Goal: Task Accomplishment & Management: Use online tool/utility

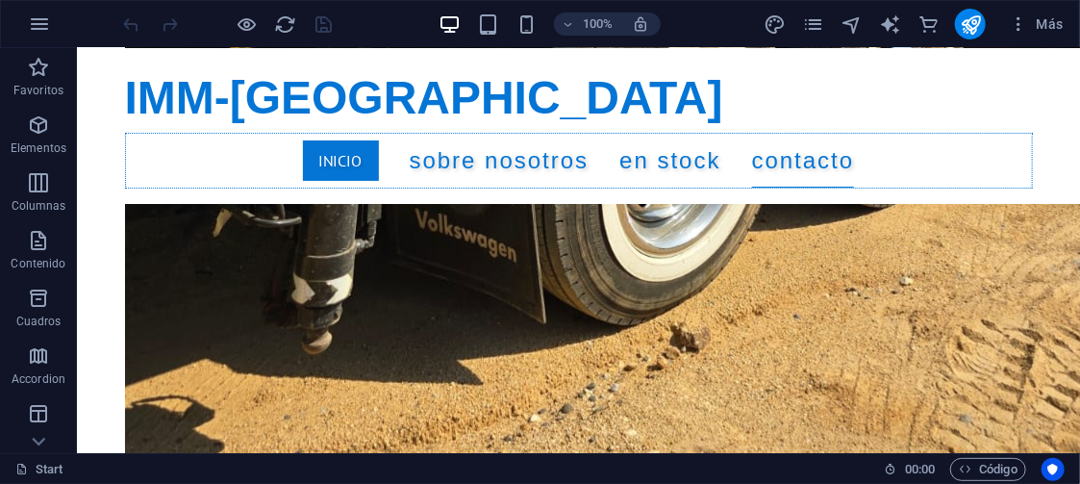
scroll to position [8938, 0]
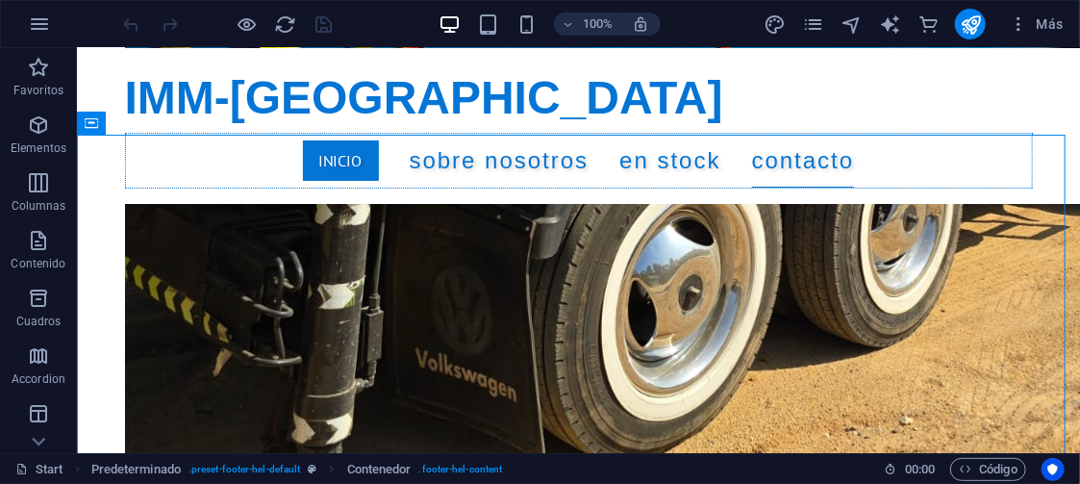
scroll to position [8589, 0]
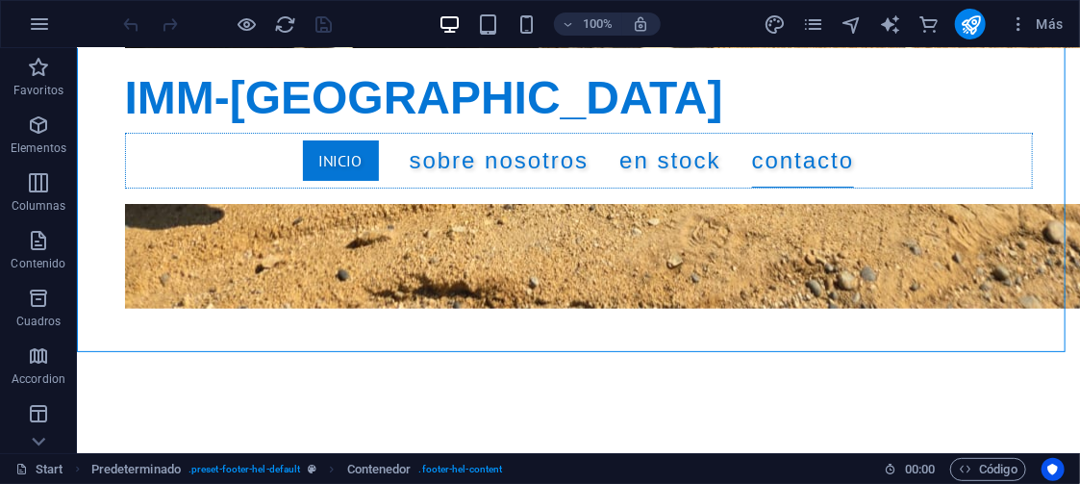
scroll to position [9020, 0]
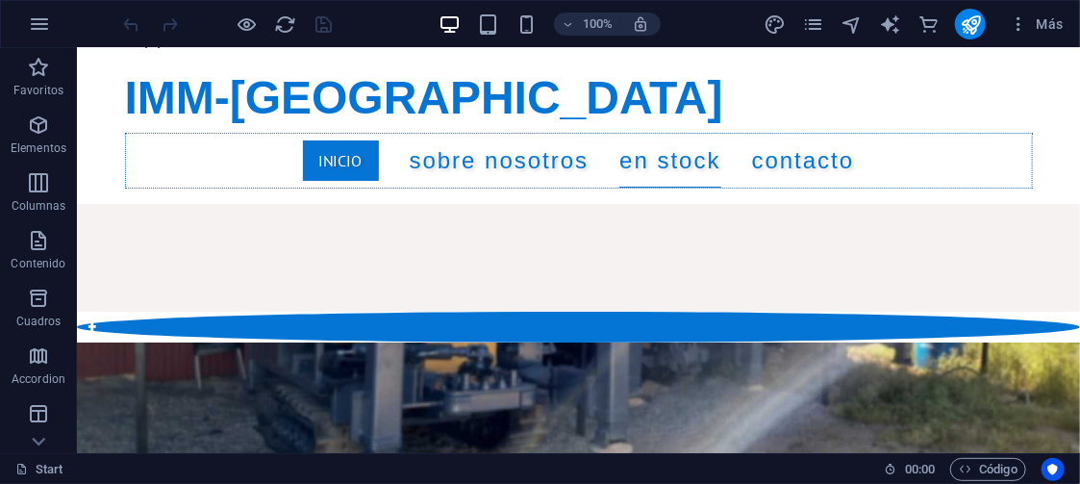
scroll to position [2755, 0]
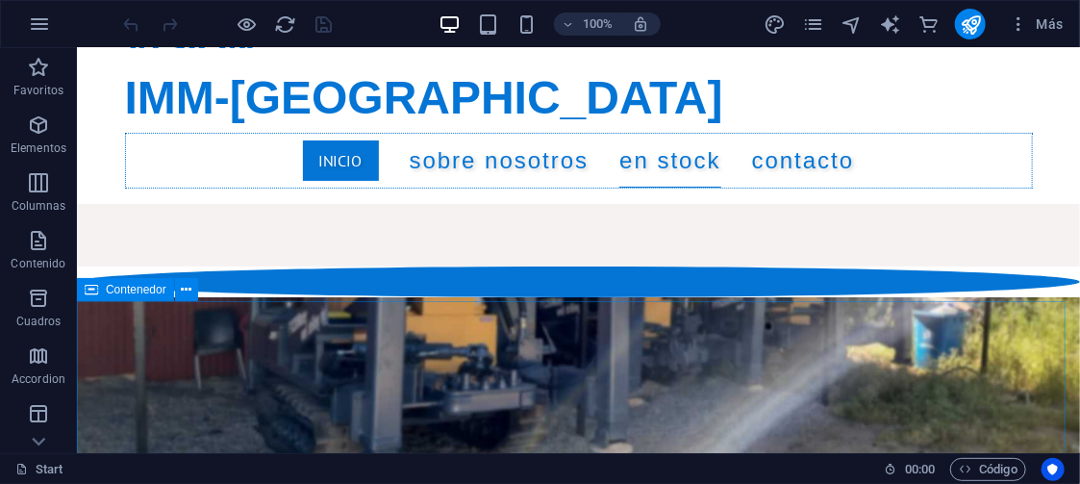
click at [145, 292] on span "Contenedor" at bounding box center [136, 290] width 61 height 12
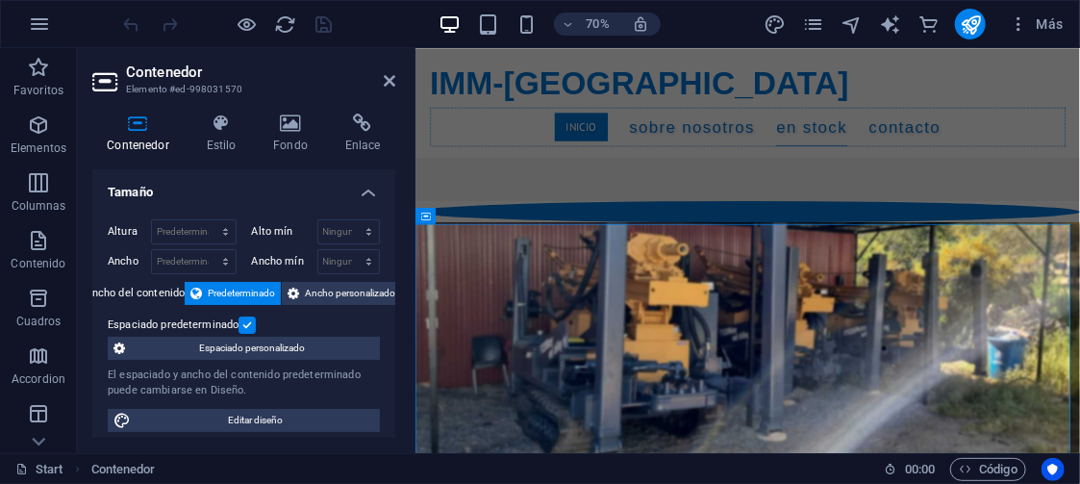
click at [245, 322] on label at bounding box center [247, 325] width 17 height 17
click at [0, 0] on input "Espaciado predeterminado" at bounding box center [0, 0] width 0 height 0
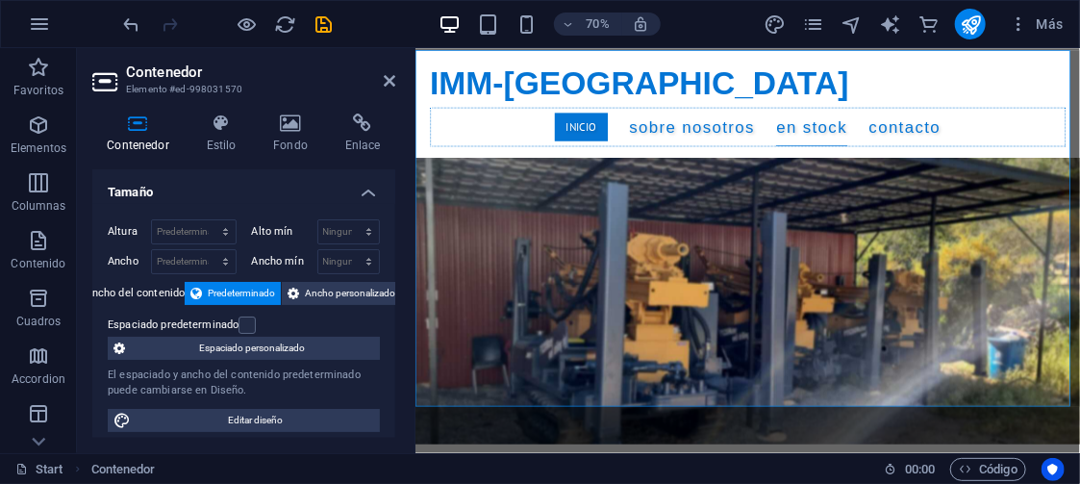
scroll to position [3156, 0]
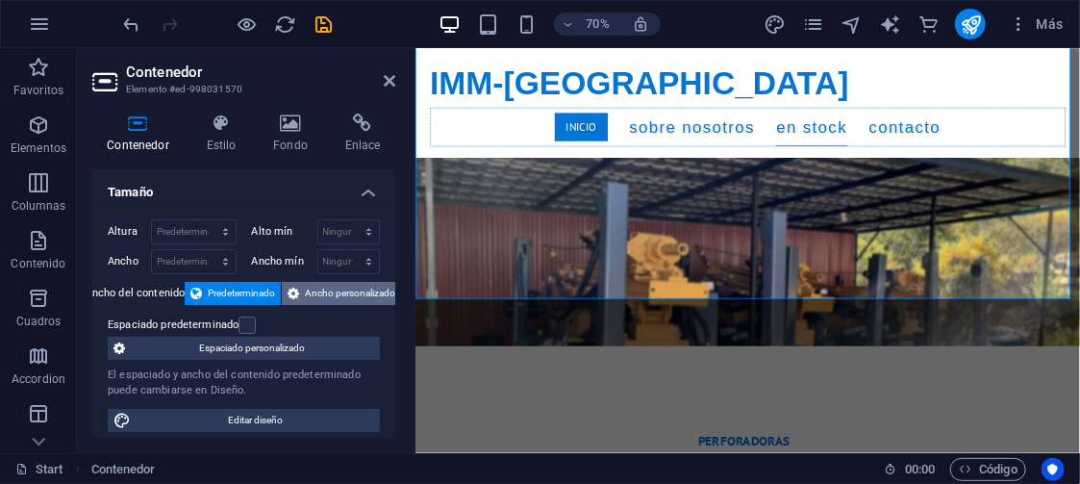
click at [363, 284] on span "Ancho personalizado" at bounding box center [350, 293] width 90 height 23
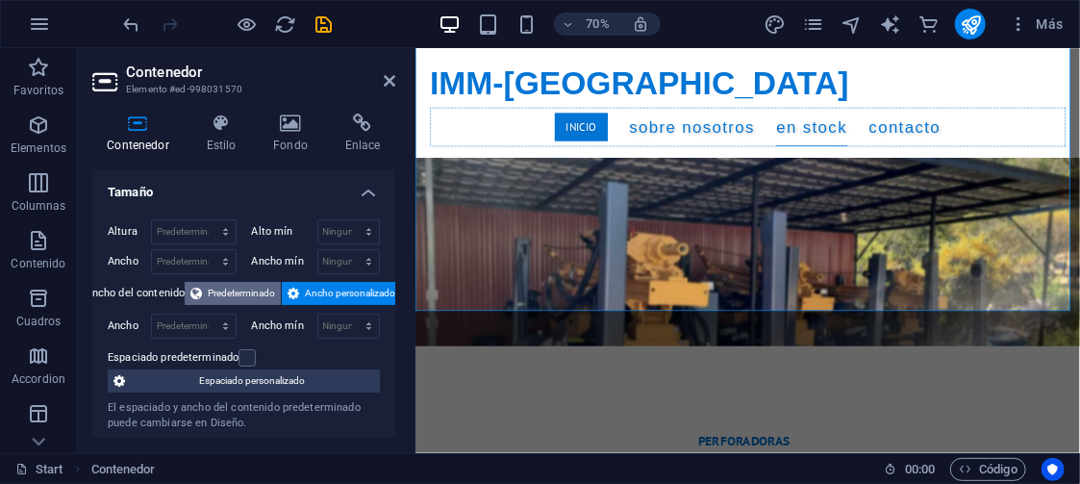
click at [246, 290] on span "Predeterminado" at bounding box center [241, 293] width 67 height 23
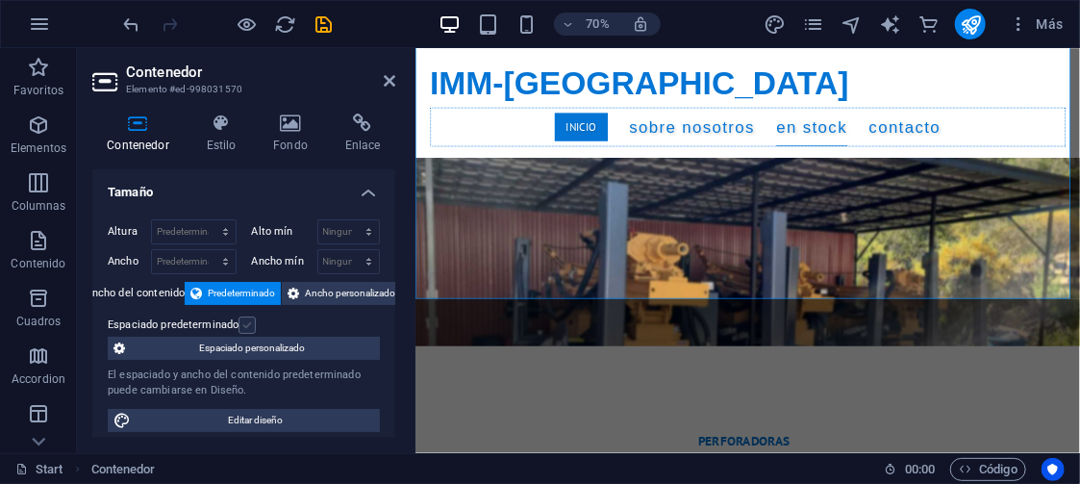
click at [247, 321] on label at bounding box center [247, 325] width 17 height 17
click at [0, 0] on input "Espaciado predeterminado" at bounding box center [0, 0] width 0 height 0
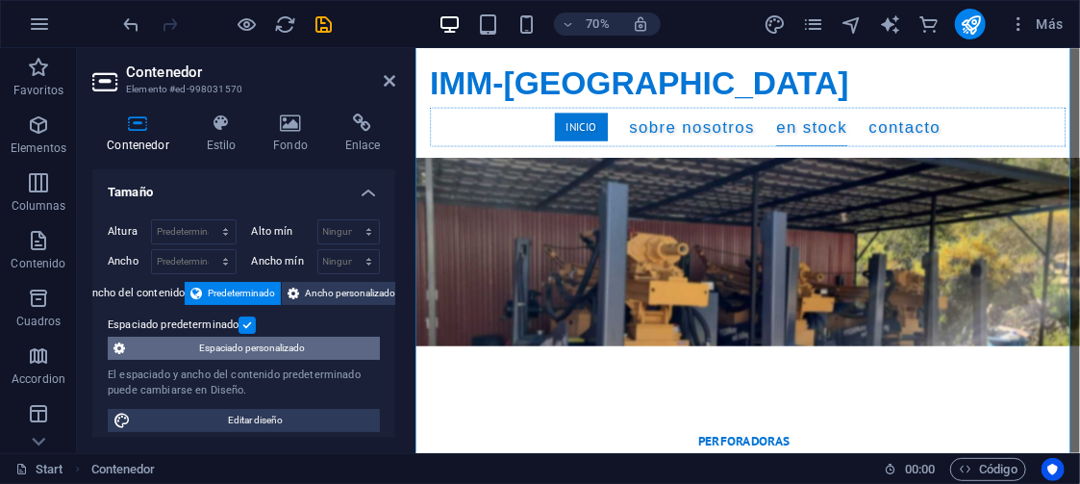
click at [257, 341] on span "Espaciado personalizado" at bounding box center [252, 348] width 243 height 23
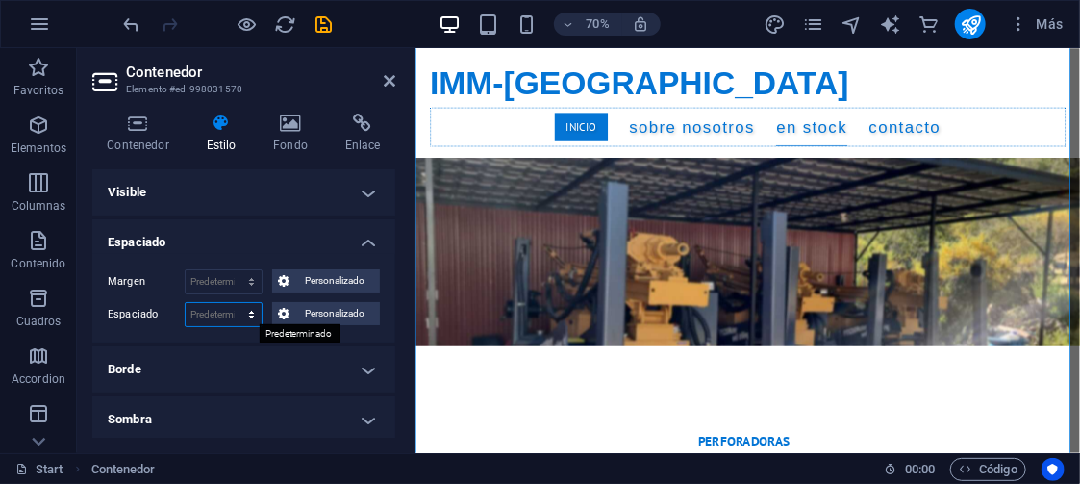
click at [247, 313] on select "Predeterminado px rem % vh vw Personalizado" at bounding box center [224, 314] width 76 height 23
click at [289, 311] on button "Personalizado" at bounding box center [326, 313] width 108 height 23
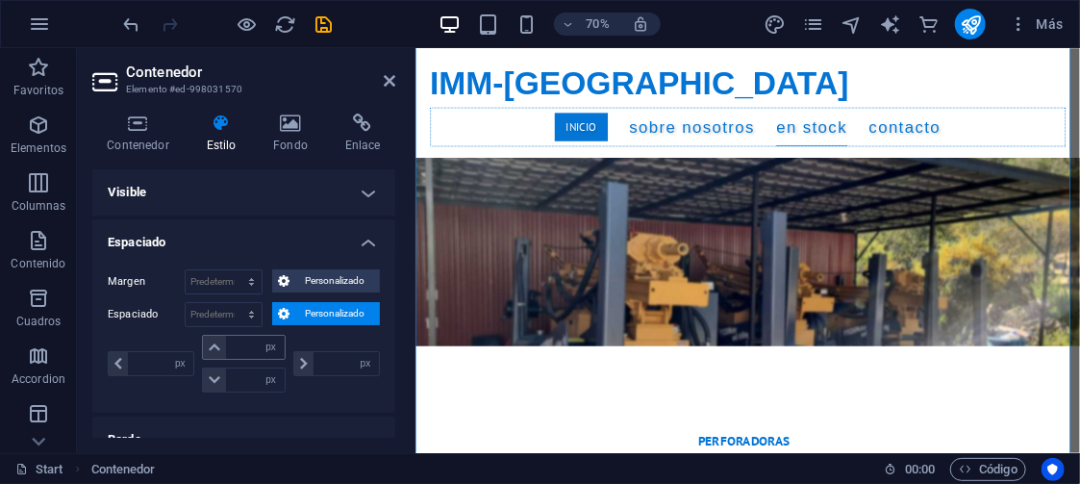
click at [216, 345] on icon at bounding box center [215, 348] width 12 height 12
click at [266, 344] on select "px rem % vh vw" at bounding box center [271, 347] width 27 height 23
click at [229, 341] on input "number" at bounding box center [255, 347] width 58 height 23
type input "10"
type input "0"
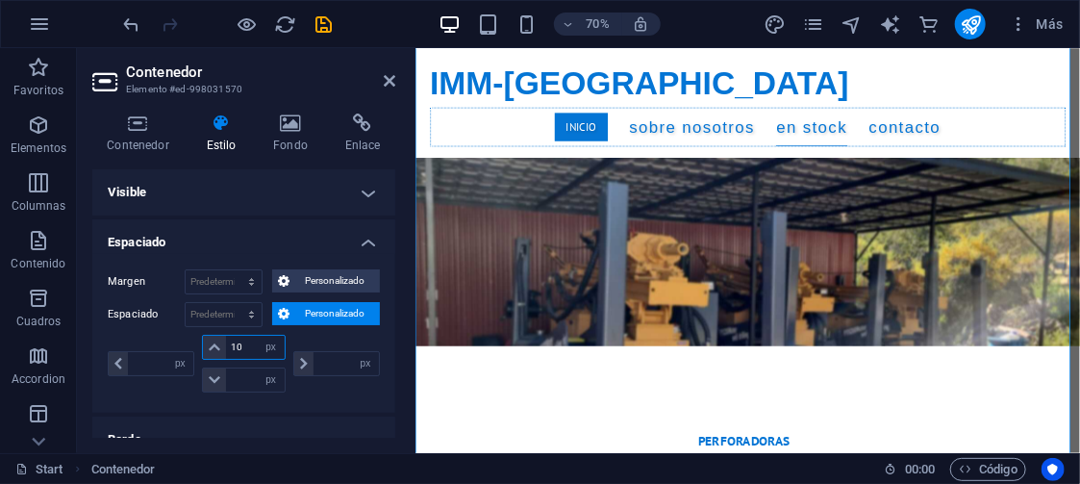
type input "0"
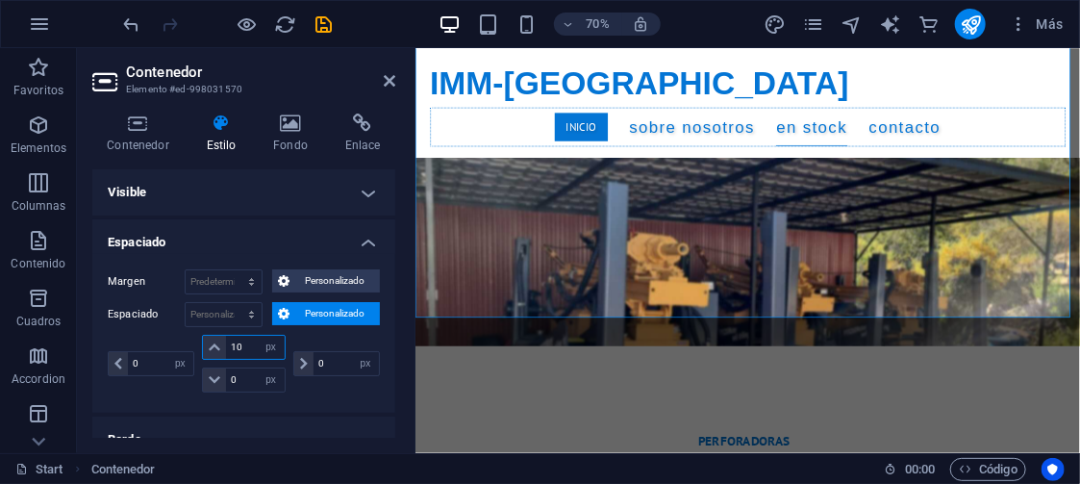
drag, startPoint x: 247, startPoint y: 344, endPoint x: 223, endPoint y: 346, distance: 24.1
click at [223, 346] on div "10 px rem % vh vw" at bounding box center [243, 347] width 83 height 25
type input "0"
select select "px"
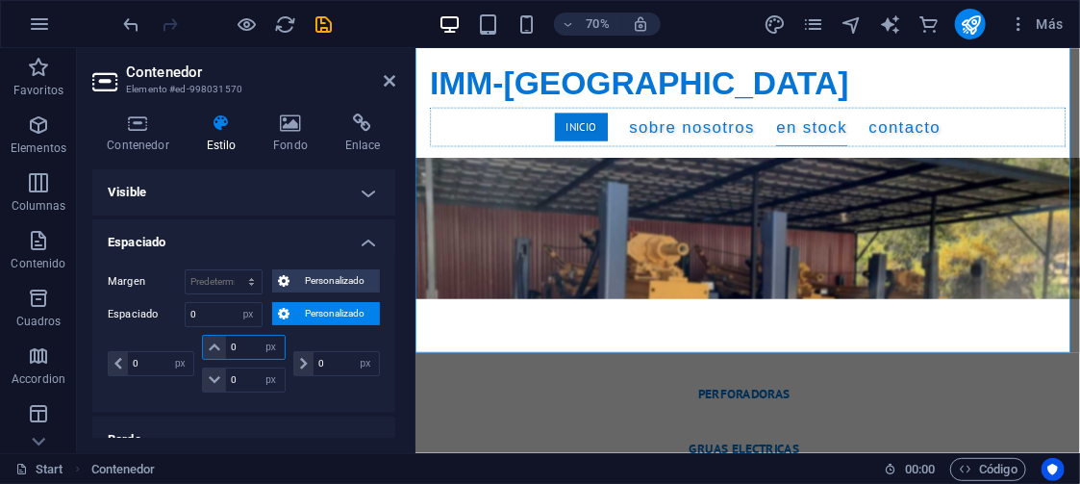
scroll to position [2986, 0]
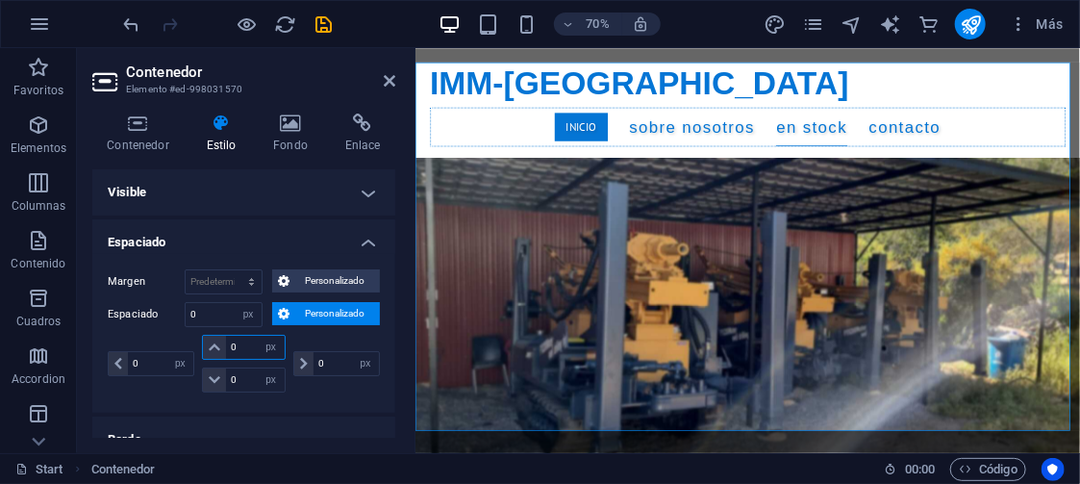
select select "DISABLED_OPTION_VALUE"
type input "10"
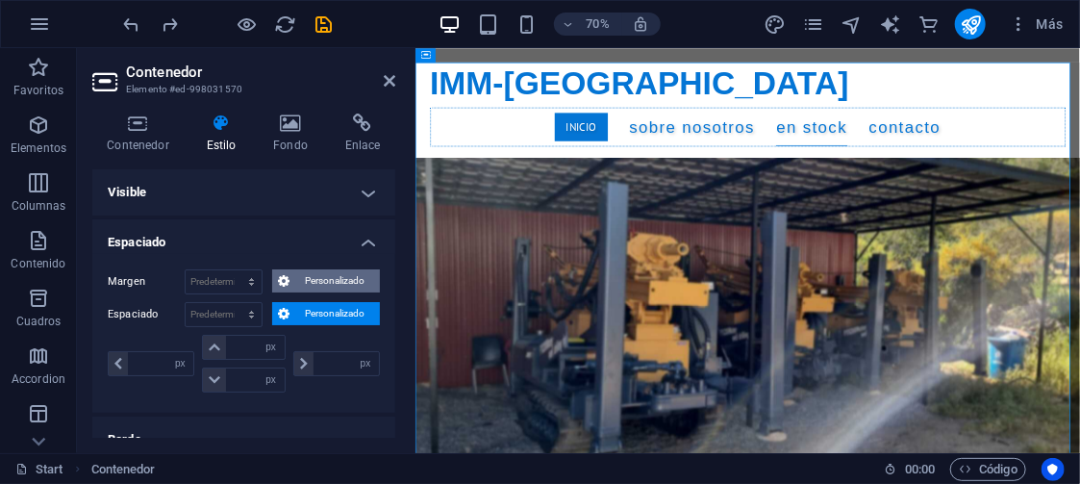
click at [330, 275] on span "Personalizado" at bounding box center [334, 280] width 79 height 23
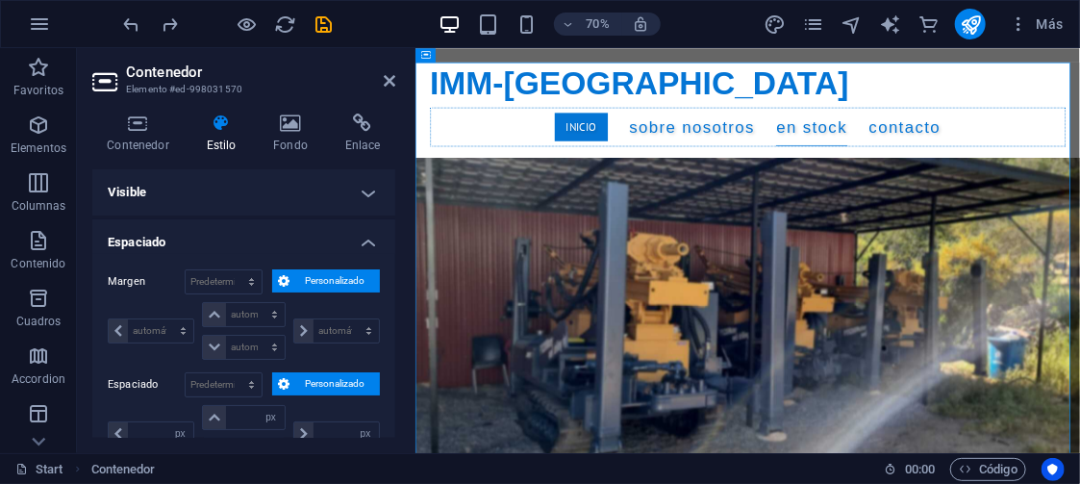
click at [330, 275] on span "Personalizado" at bounding box center [334, 280] width 79 height 23
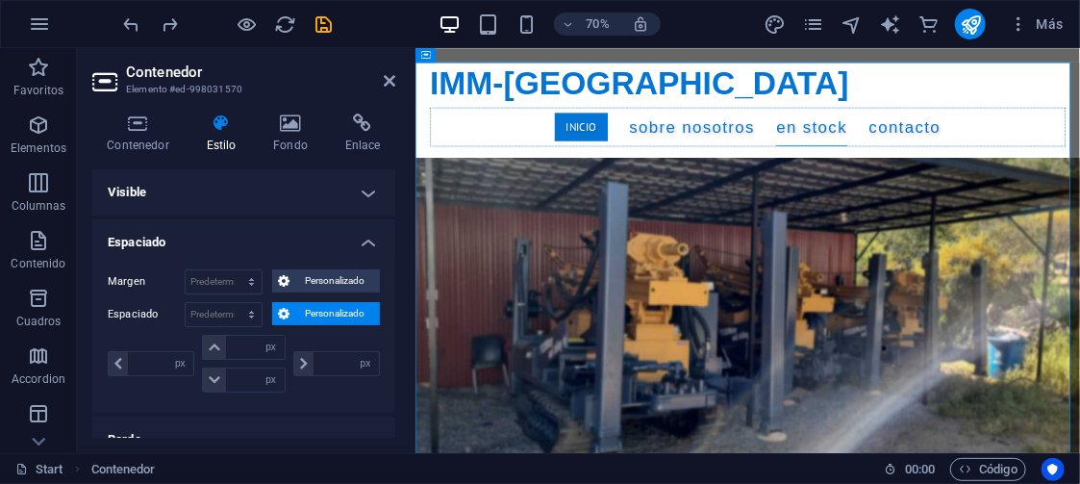
click at [333, 310] on span "Personalizado" at bounding box center [334, 313] width 79 height 23
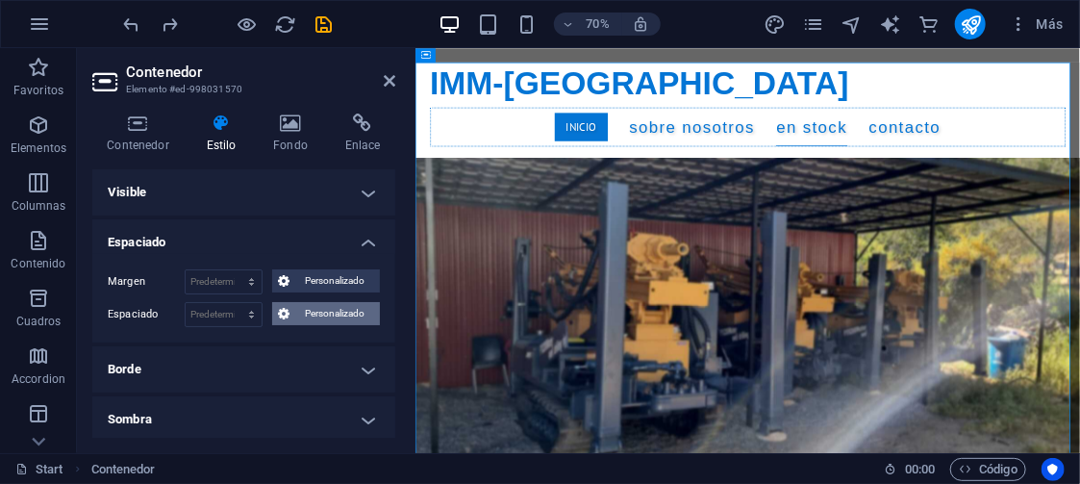
click at [333, 310] on span "Personalizado" at bounding box center [334, 313] width 79 height 23
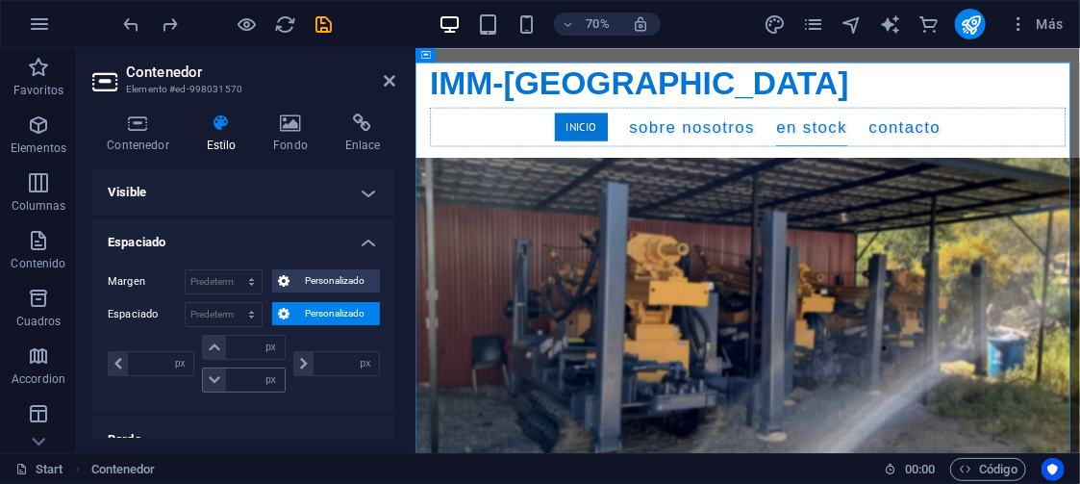
click at [213, 375] on icon at bounding box center [215, 380] width 12 height 12
click at [242, 374] on input "number" at bounding box center [255, 379] width 58 height 23
type input "5"
type input "0"
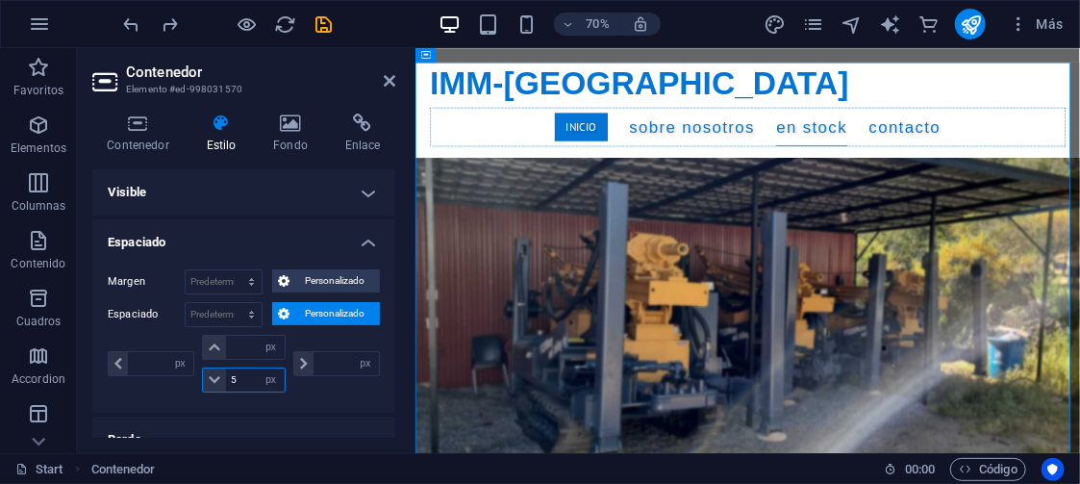
type input "0"
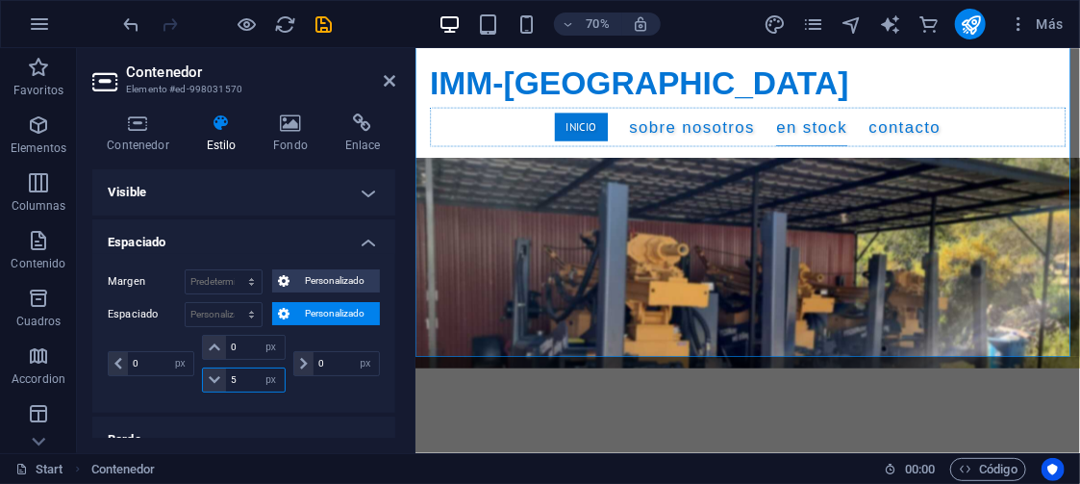
scroll to position [3097, 0]
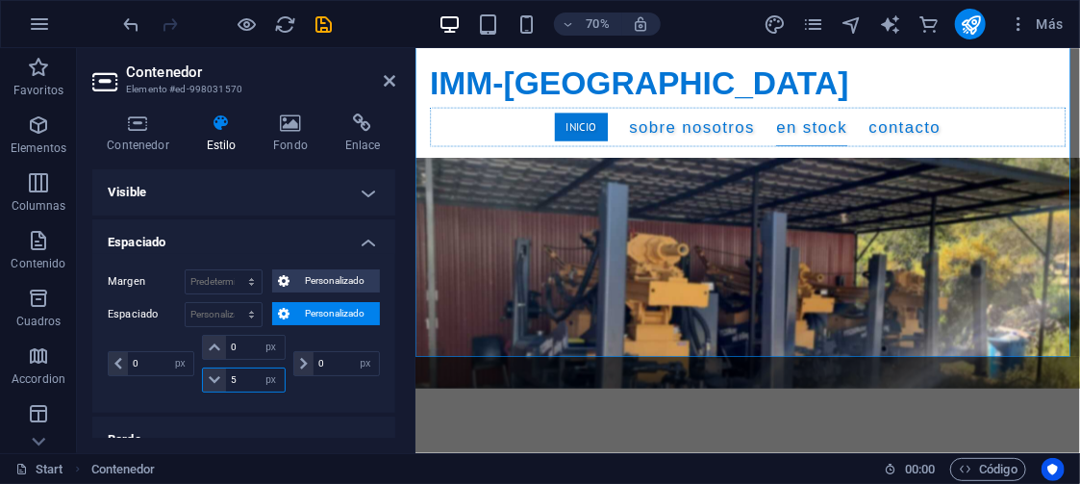
drag, startPoint x: 238, startPoint y: 376, endPoint x: 217, endPoint y: 381, distance: 20.8
click at [217, 381] on div "5 px rem % vh vw" at bounding box center [243, 379] width 83 height 25
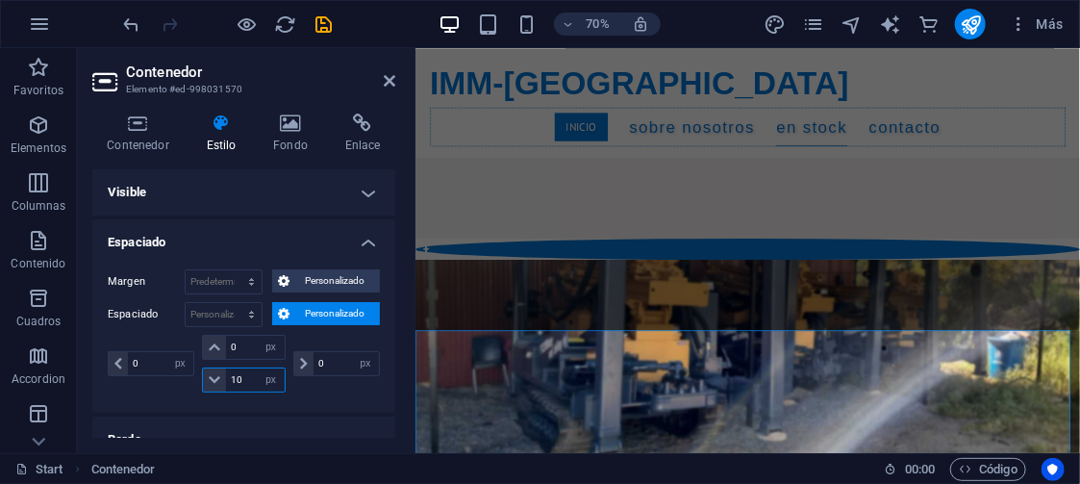
scroll to position [2715, 0]
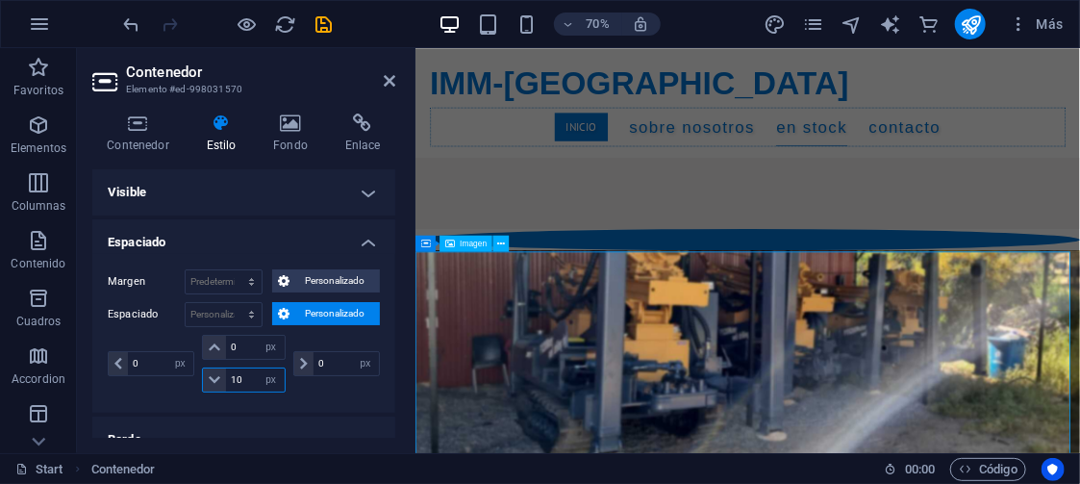
type input "10"
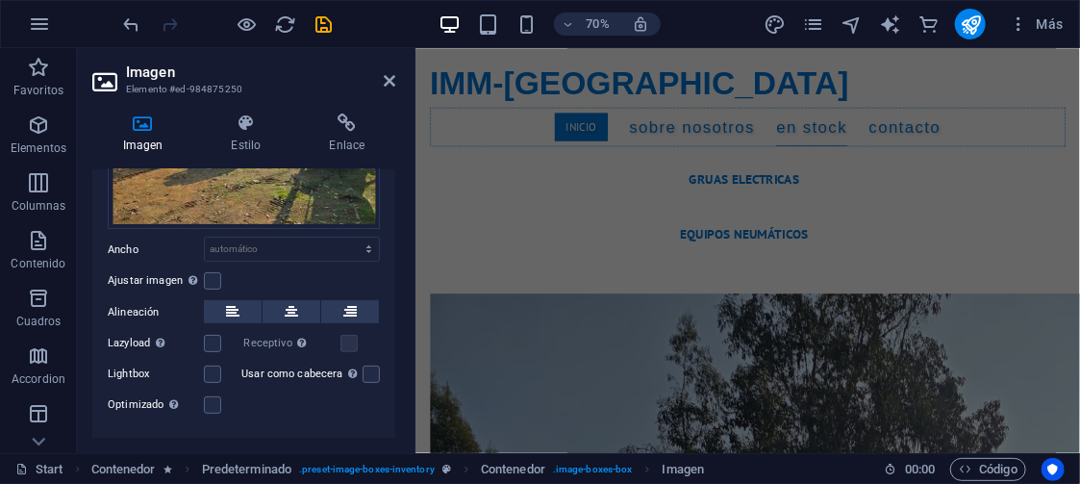
scroll to position [3538, 0]
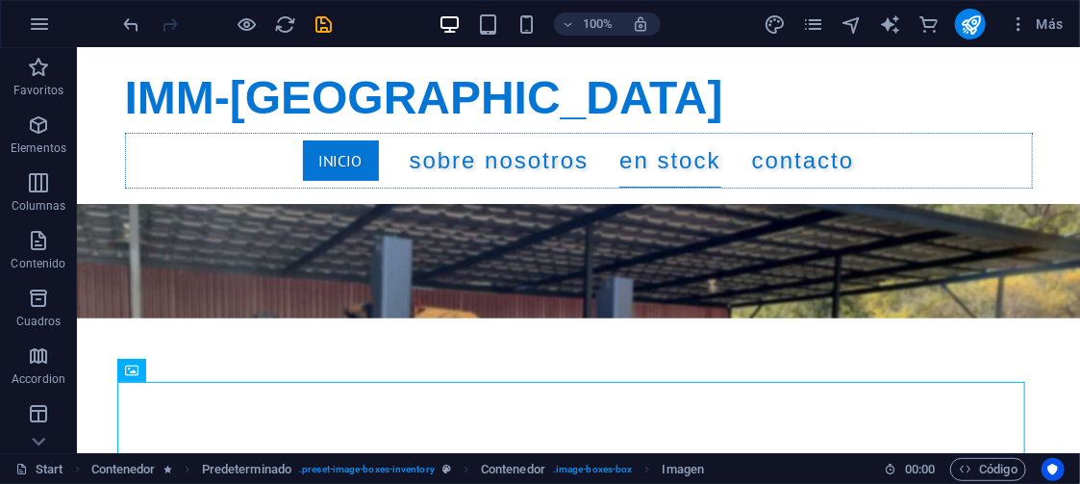
scroll to position [3286, 0]
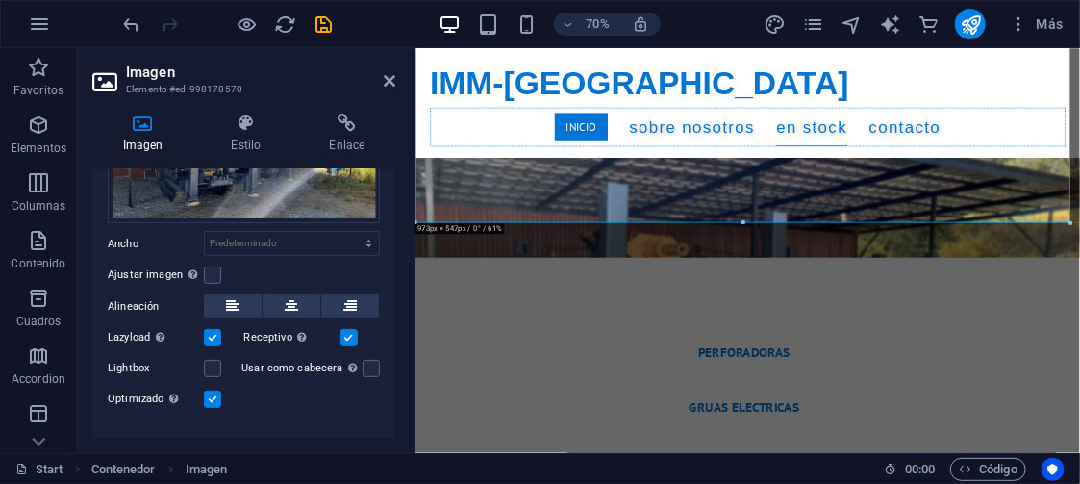
scroll to position [164, 0]
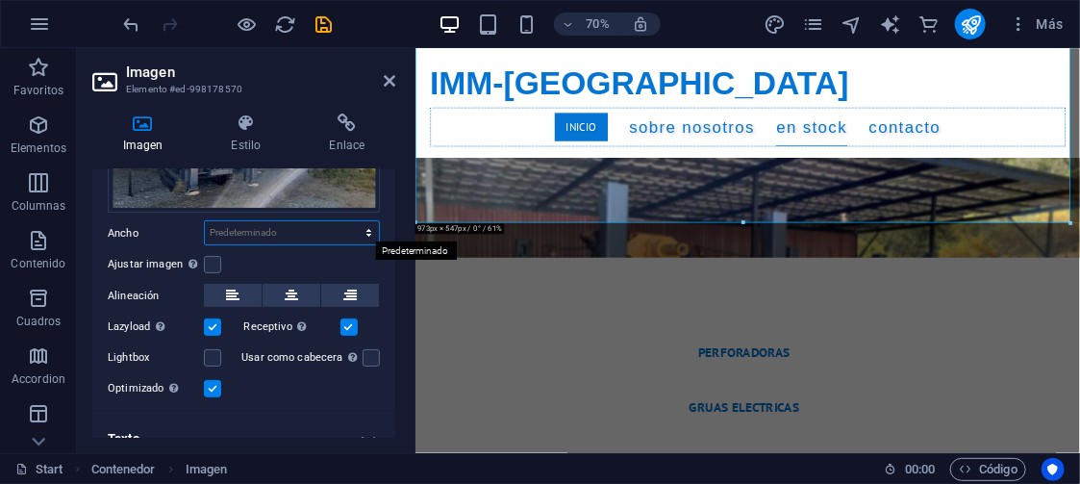
click at [336, 227] on select "Predeterminado automático px rem % em vh vw" at bounding box center [292, 232] width 174 height 23
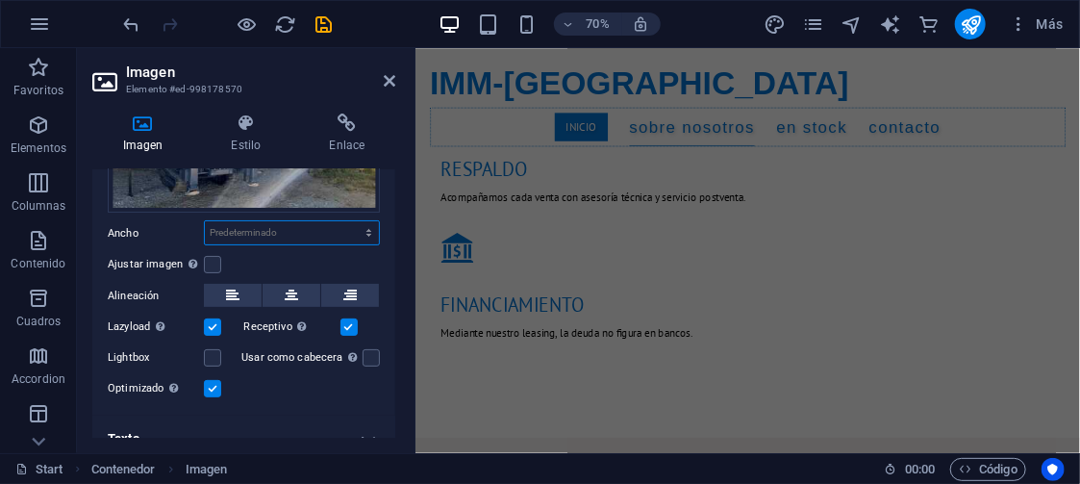
scroll to position [1921, 0]
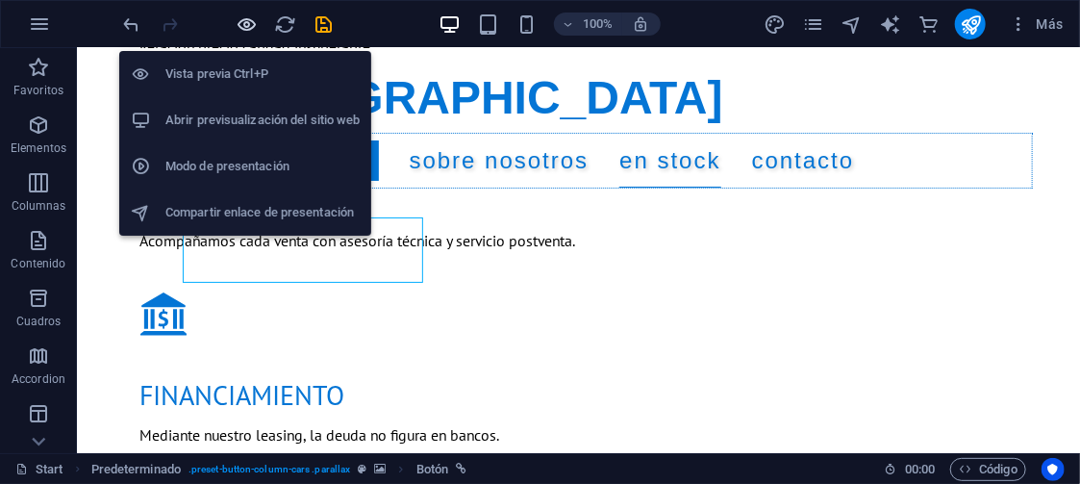
click at [246, 19] on icon "button" at bounding box center [248, 24] width 22 height 22
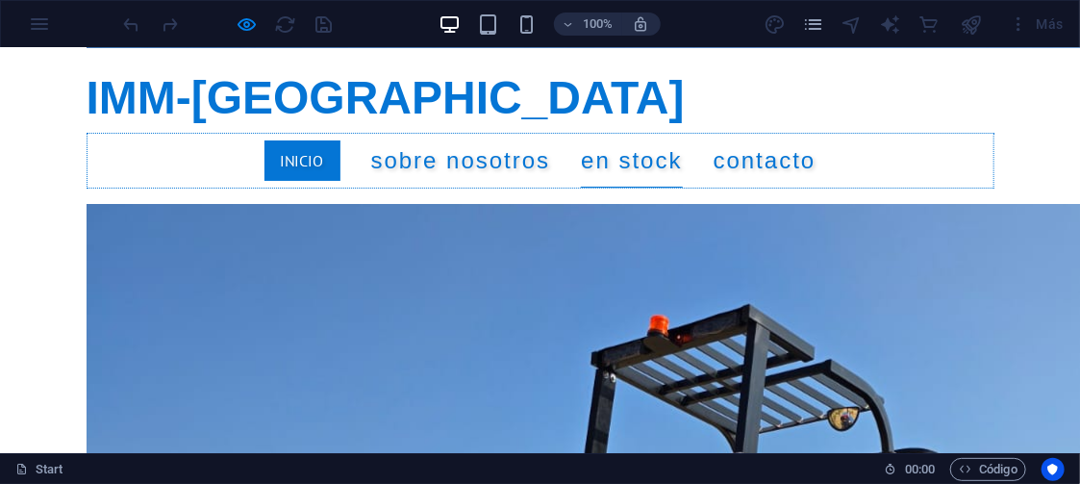
scroll to position [5205, 0]
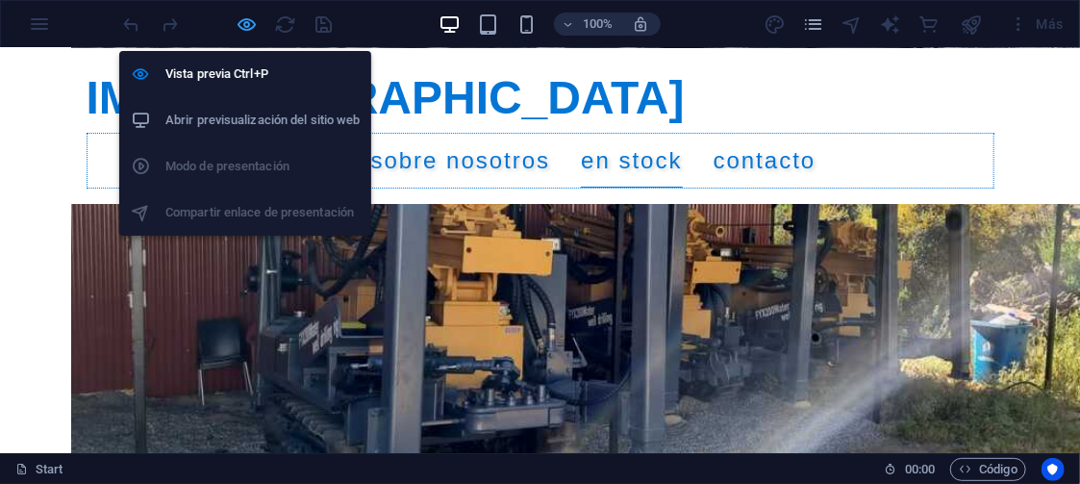
click at [245, 25] on icon "button" at bounding box center [248, 24] width 22 height 22
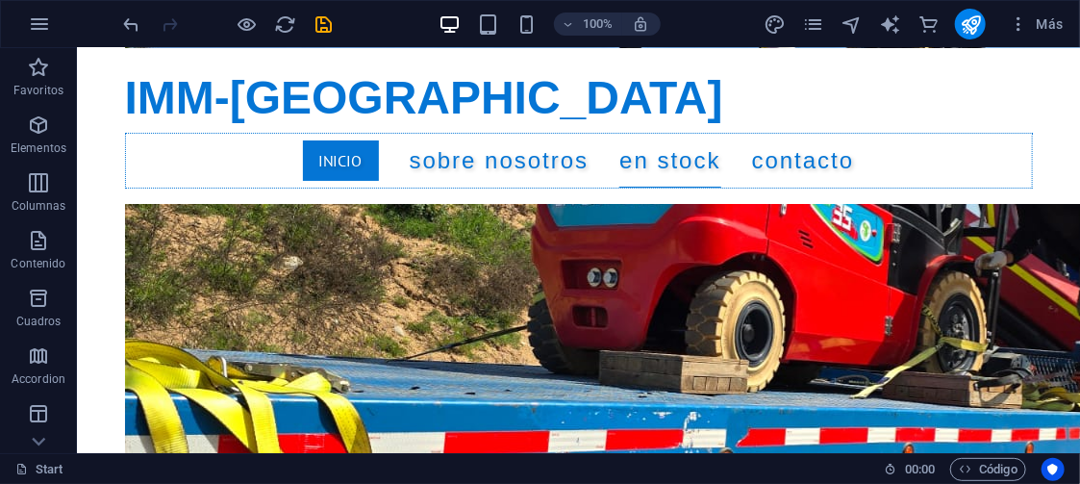
scroll to position [7859, 0]
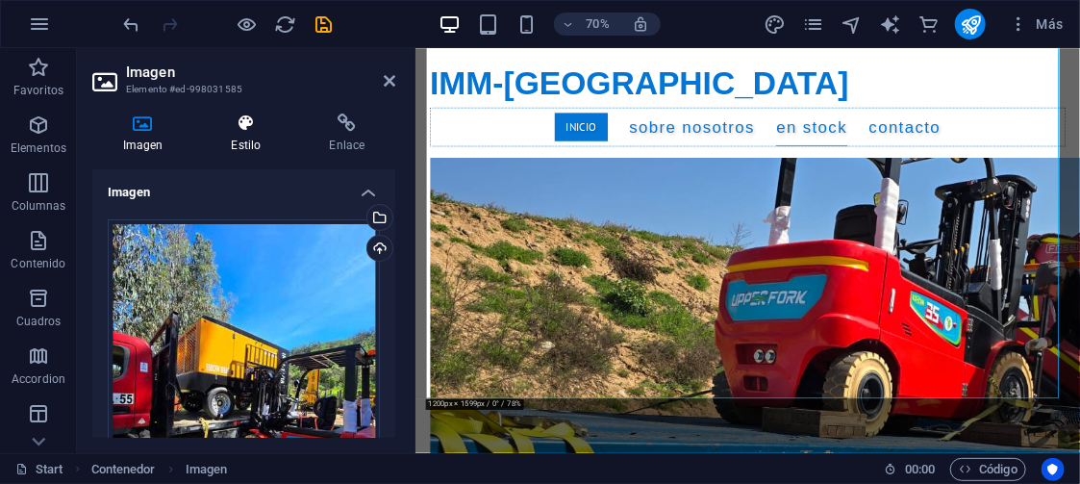
click at [241, 117] on icon at bounding box center [246, 123] width 90 height 19
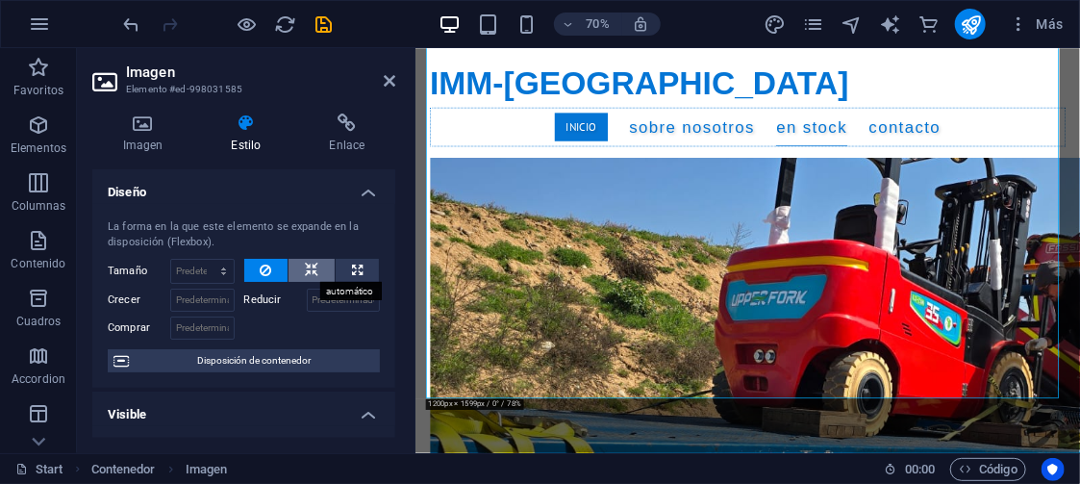
click at [306, 272] on icon at bounding box center [311, 270] width 13 height 23
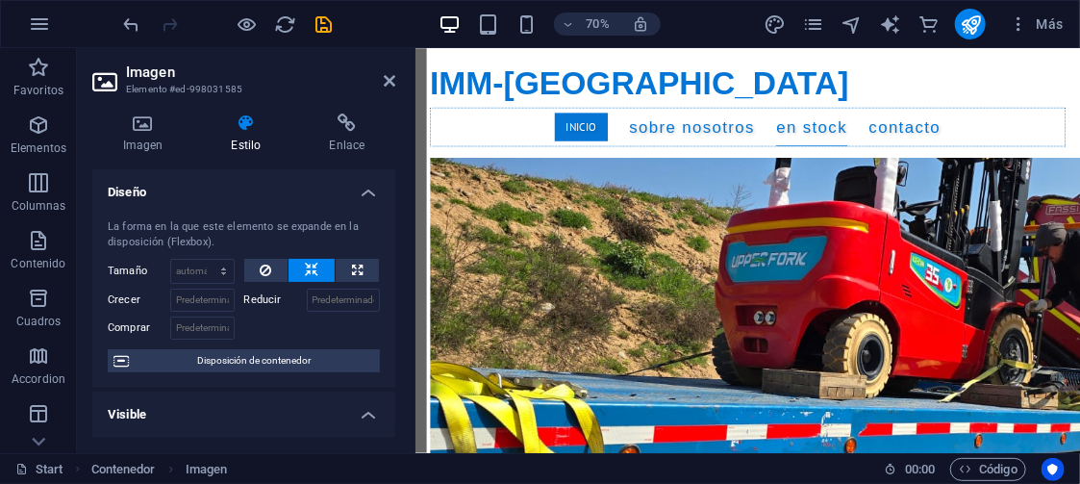
scroll to position [8014, 0]
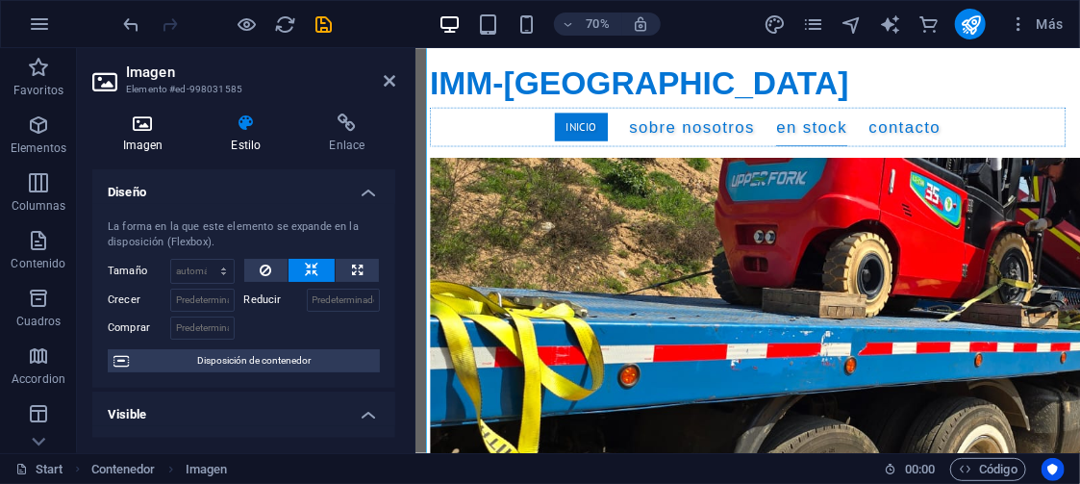
click at [146, 122] on icon at bounding box center [142, 123] width 101 height 19
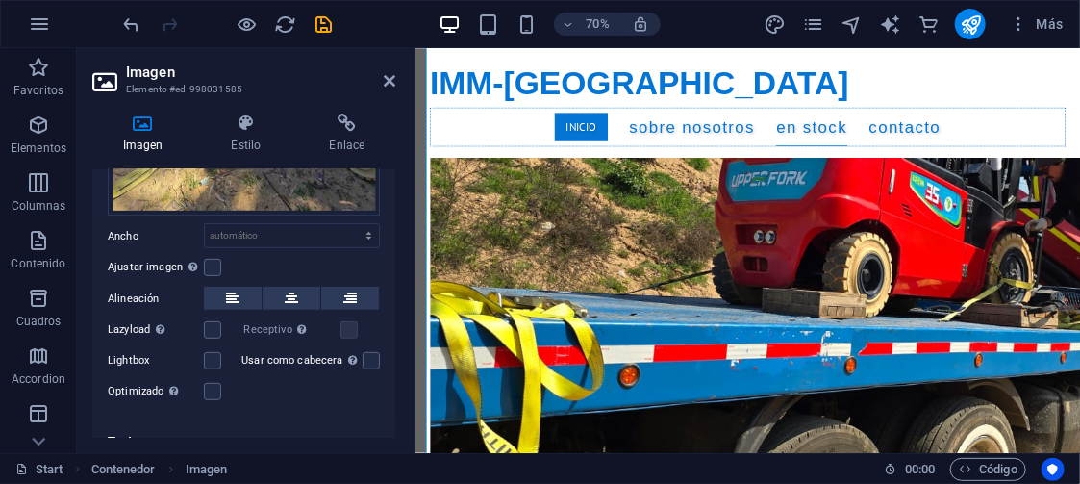
scroll to position [384, 0]
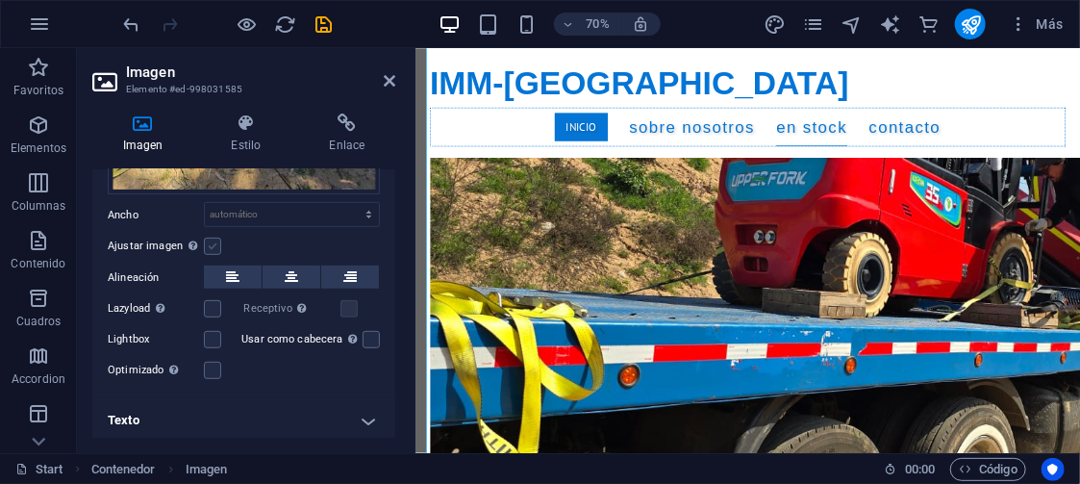
click at [214, 243] on label at bounding box center [212, 246] width 17 height 17
click at [0, 0] on input "Ajustar imagen Ajustar imagen automáticamente a un ancho y alto fijo" at bounding box center [0, 0] width 0 height 0
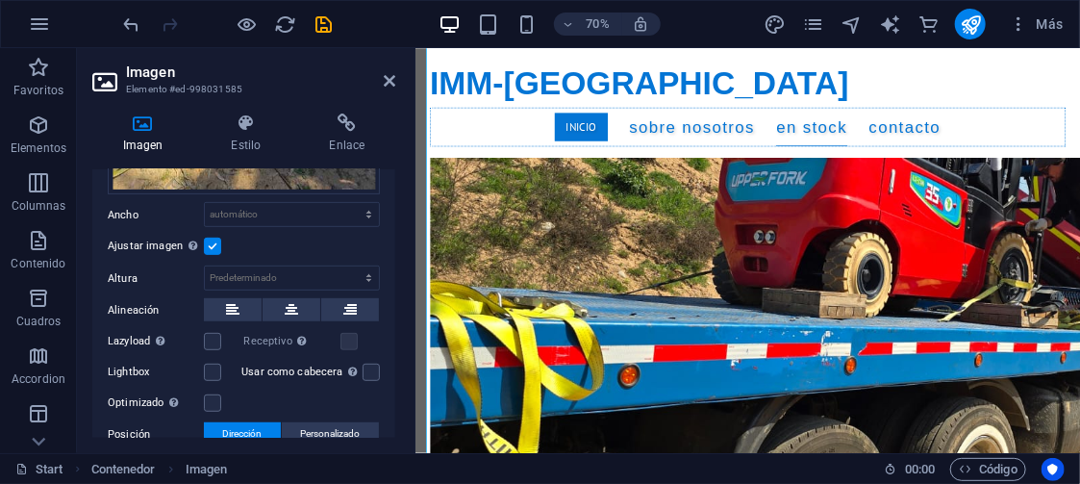
click at [214, 243] on label at bounding box center [212, 246] width 17 height 17
click at [0, 0] on input "Ajustar imagen Ajustar imagen automáticamente a un ancho y alto fijo" at bounding box center [0, 0] width 0 height 0
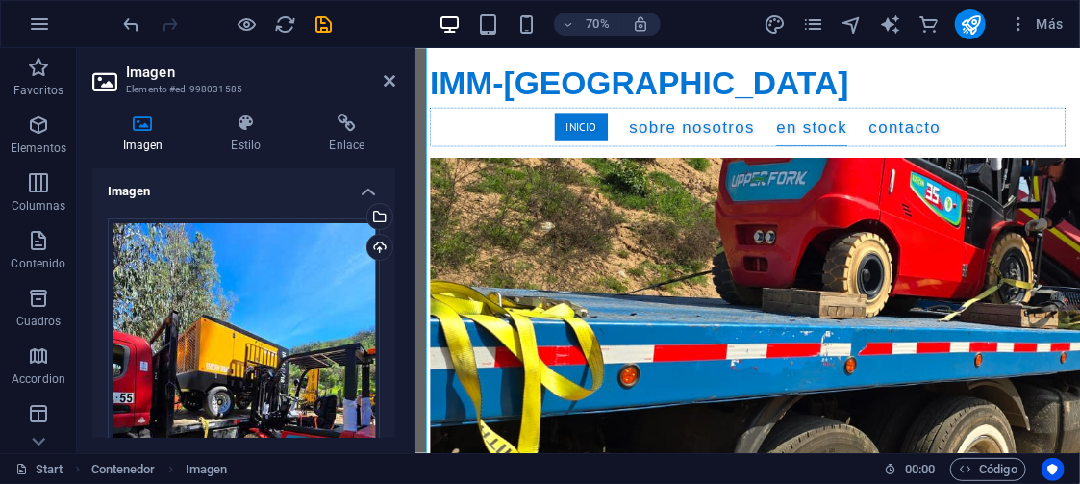
scroll to position [0, 0]
click at [239, 137] on h4 "Estilo" at bounding box center [250, 134] width 98 height 40
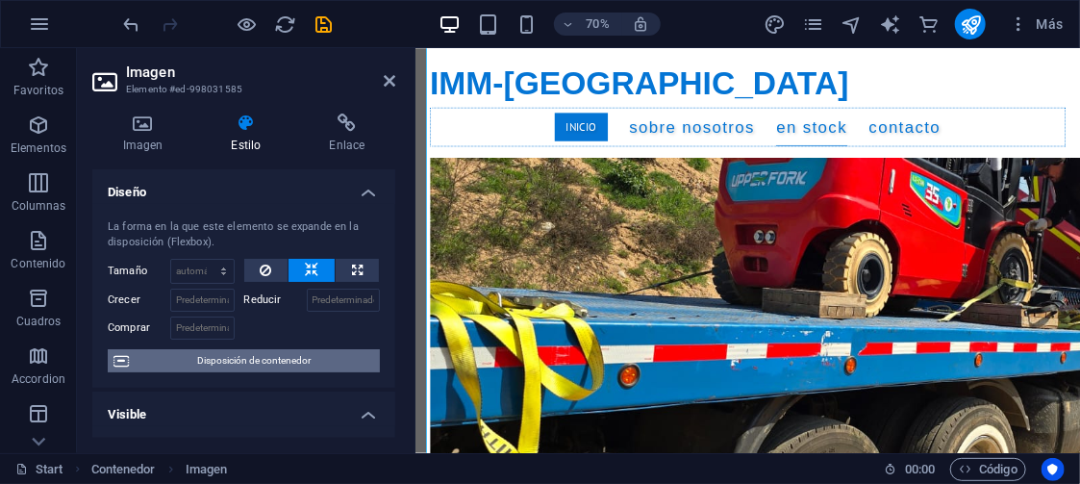
click at [299, 360] on span "Disposición de contenedor" at bounding box center [255, 360] width 240 height 23
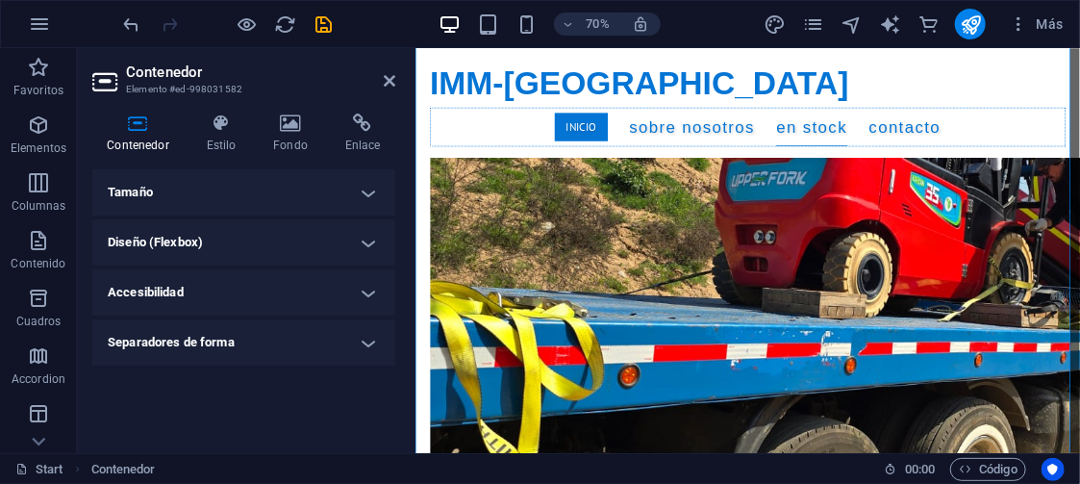
click at [370, 190] on h4 "Tamaño" at bounding box center [243, 192] width 303 height 46
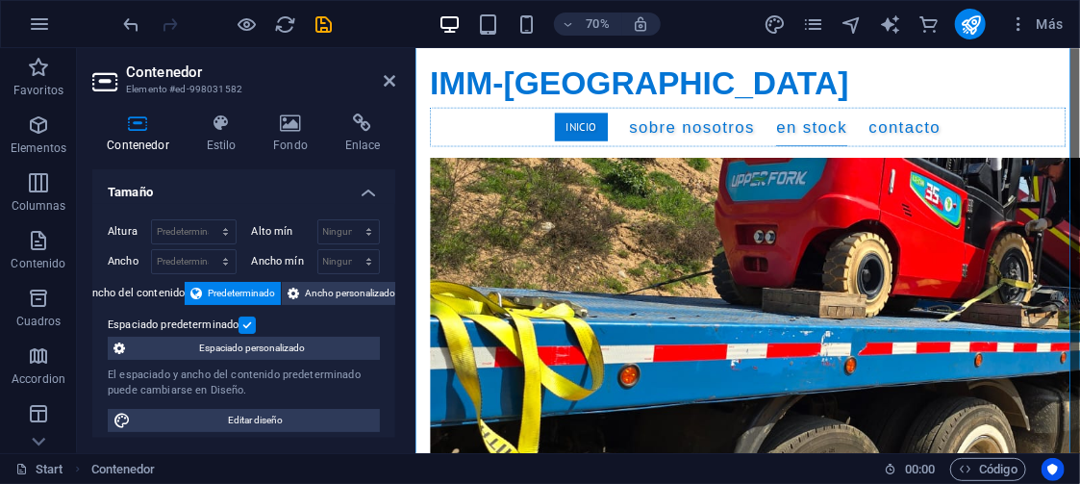
click at [245, 323] on label at bounding box center [247, 325] width 17 height 17
click at [0, 0] on input "Espaciado predeterminado" at bounding box center [0, 0] width 0 height 0
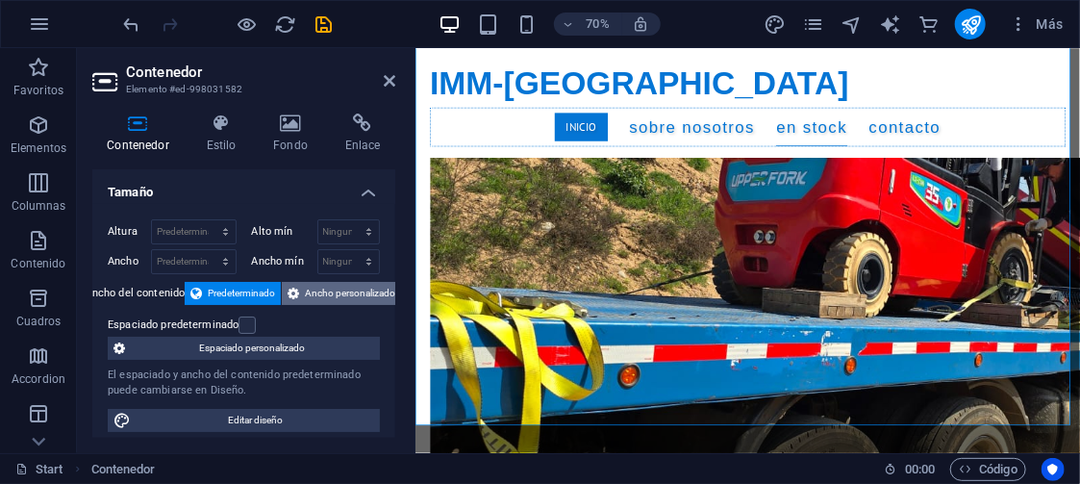
click at [358, 284] on span "Ancho personalizado" at bounding box center [350, 293] width 90 height 23
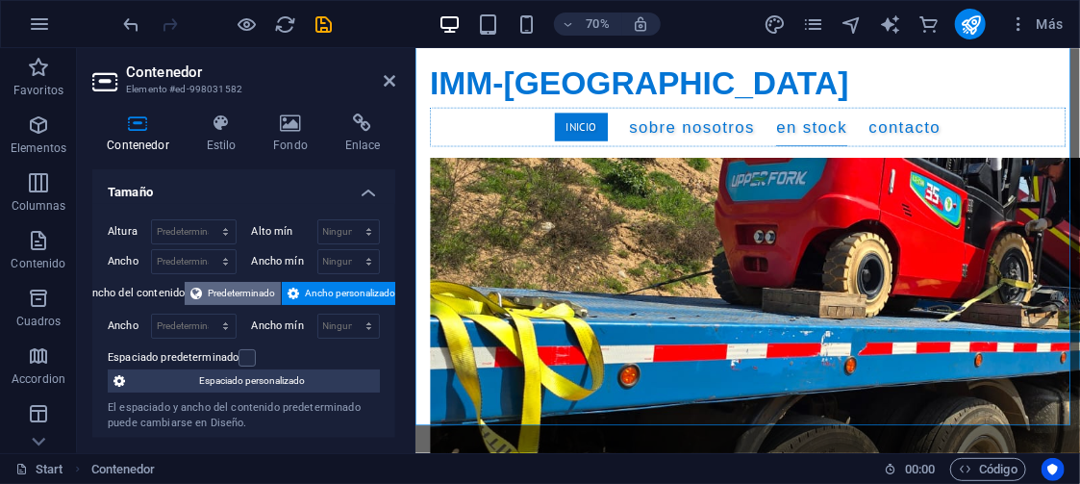
click at [236, 282] on span "Predeterminado" at bounding box center [241, 293] width 67 height 23
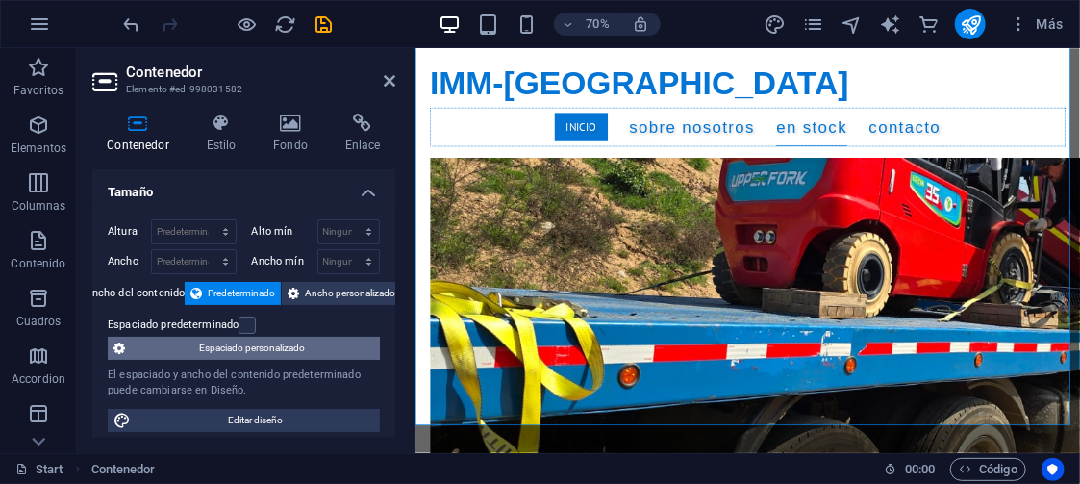
click at [301, 342] on span "Espaciado personalizado" at bounding box center [252, 348] width 243 height 23
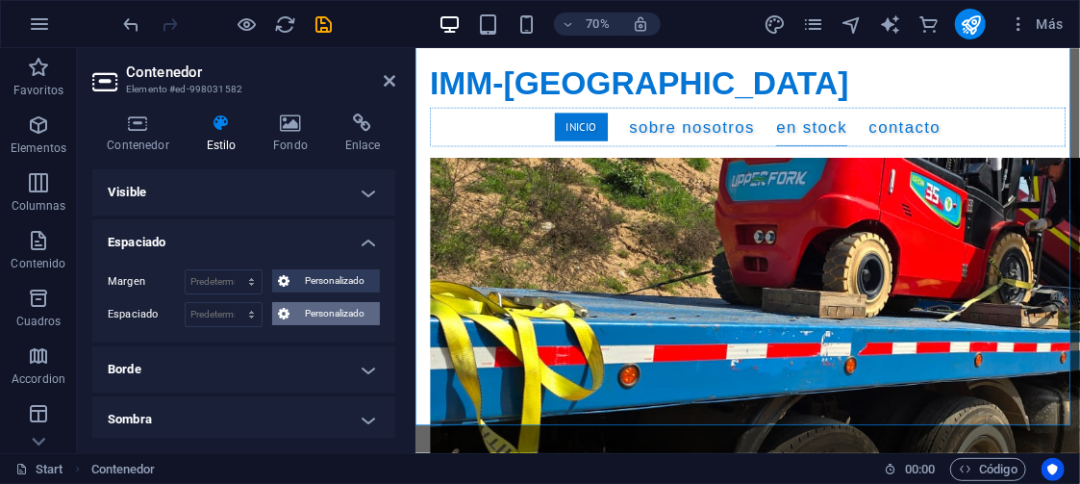
click at [322, 312] on span "Personalizado" at bounding box center [334, 313] width 79 height 23
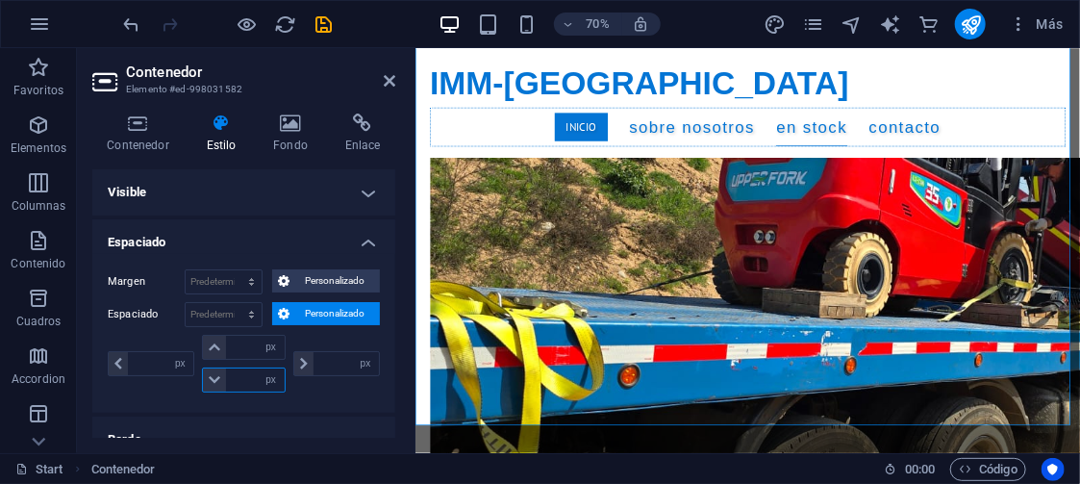
click at [253, 377] on input "number" at bounding box center [255, 379] width 58 height 23
type input "10"
type input "0"
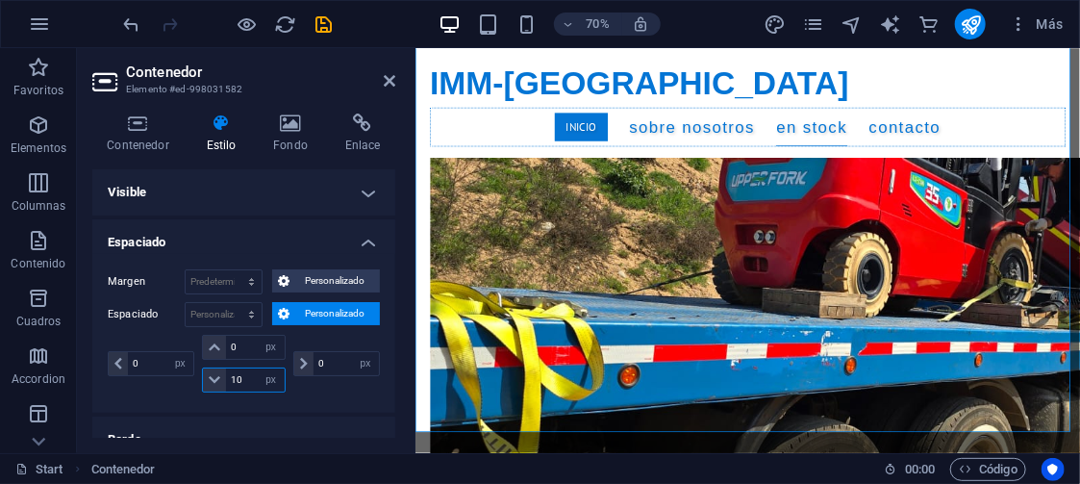
type input "10"
click at [332, 399] on div "Margen Predeterminado automático px % rem vw vh Personalizado Personalizado aut…" at bounding box center [243, 333] width 303 height 159
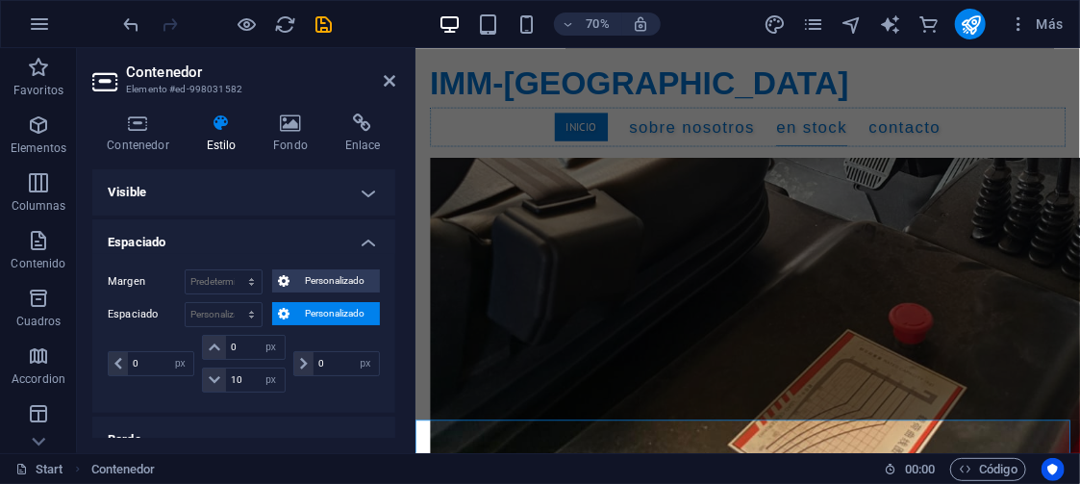
scroll to position [6455, 0]
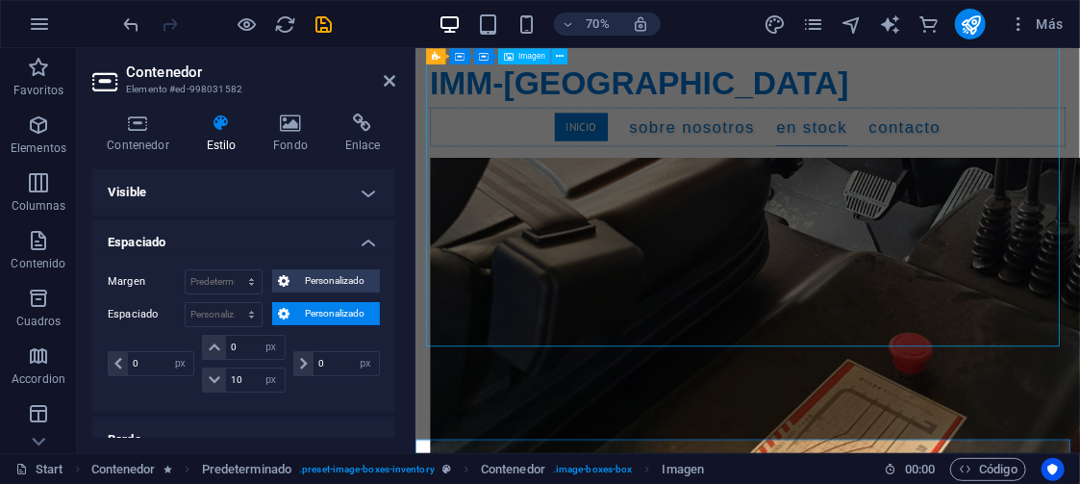
select select "%"
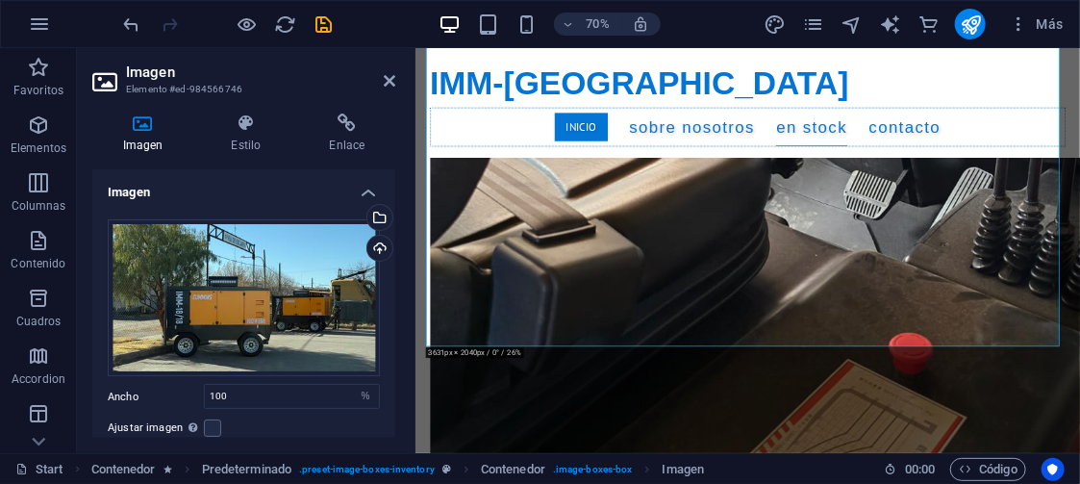
drag, startPoint x: 392, startPoint y: 248, endPoint x: 384, endPoint y: 313, distance: 64.9
click at [384, 313] on div "Arrastra archivos aquí, haz clic para escoger archivos o selecciona archivos de…" at bounding box center [243, 392] width 303 height 376
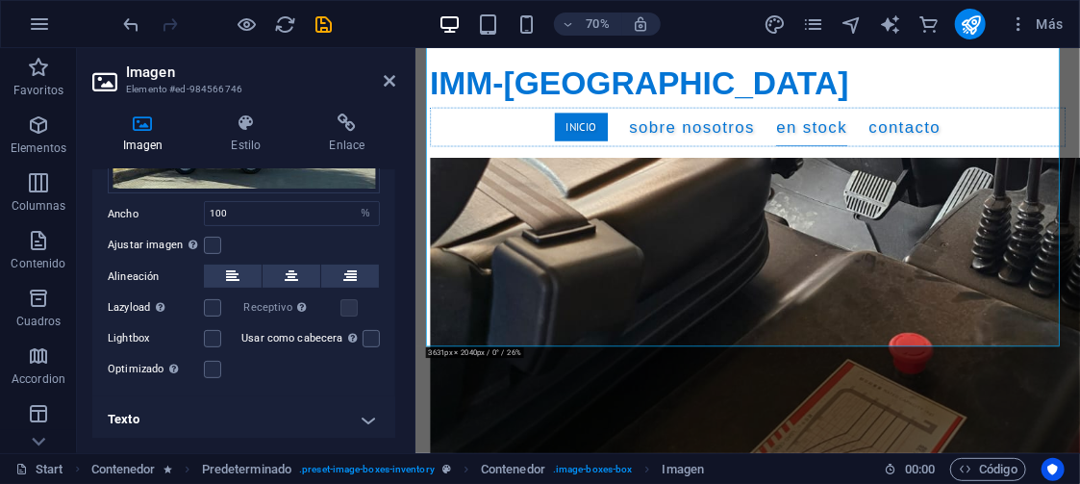
scroll to position [0, 0]
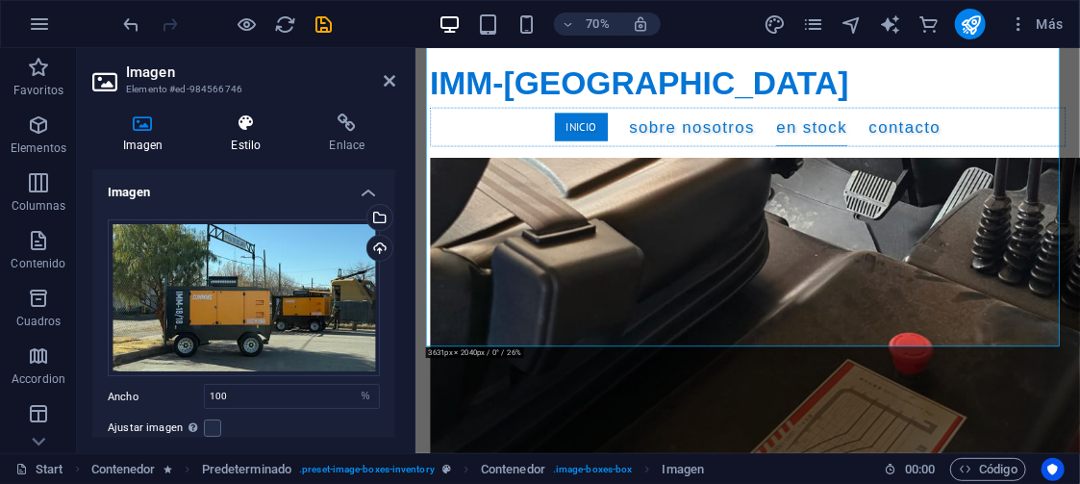
click at [248, 131] on icon at bounding box center [246, 123] width 90 height 19
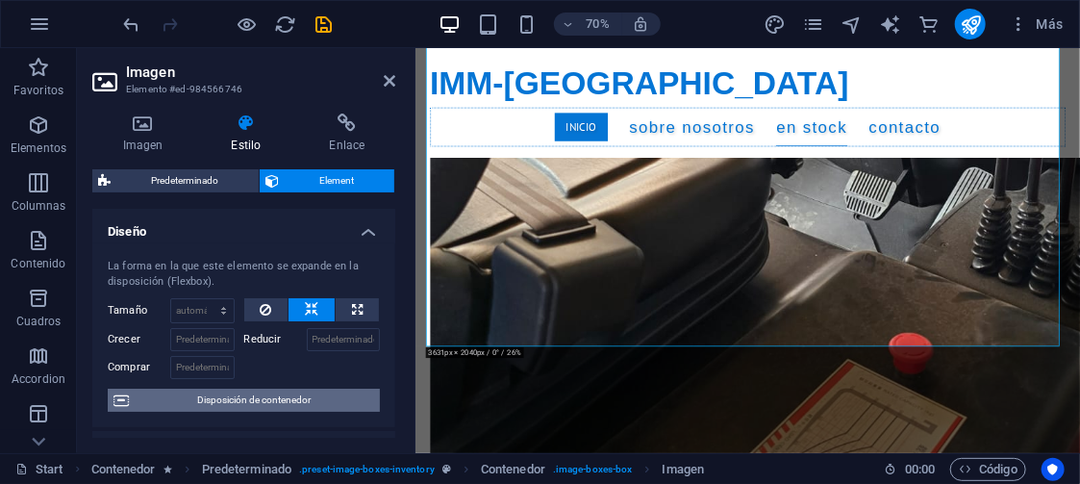
click at [291, 398] on span "Disposición de contenedor" at bounding box center [255, 400] width 240 height 23
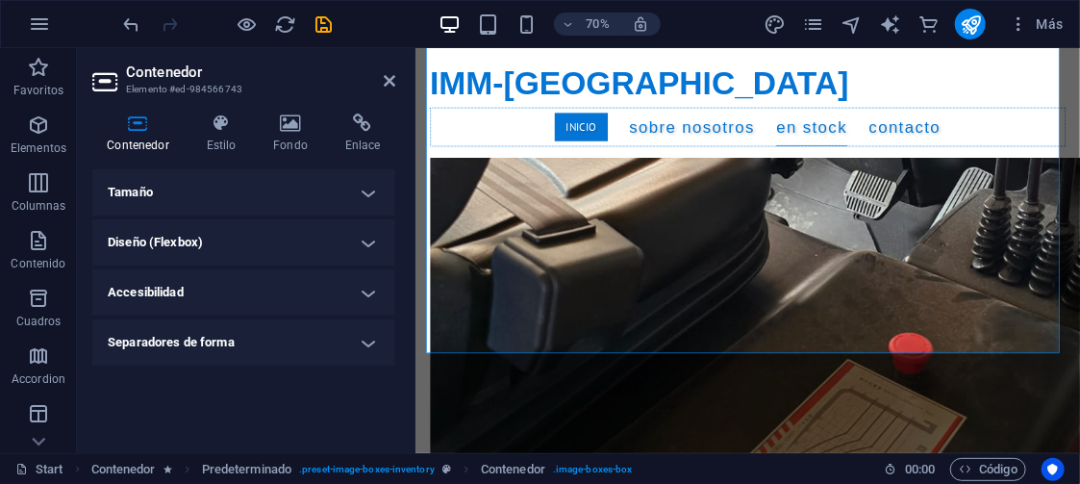
click at [317, 197] on h4 "Tamaño" at bounding box center [243, 192] width 303 height 46
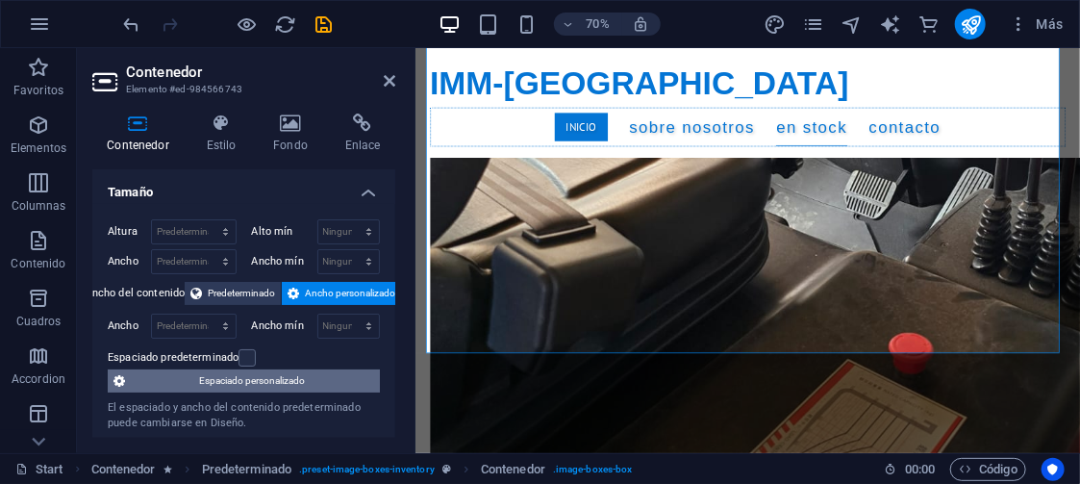
click at [242, 373] on span "Espaciado personalizado" at bounding box center [252, 380] width 243 height 23
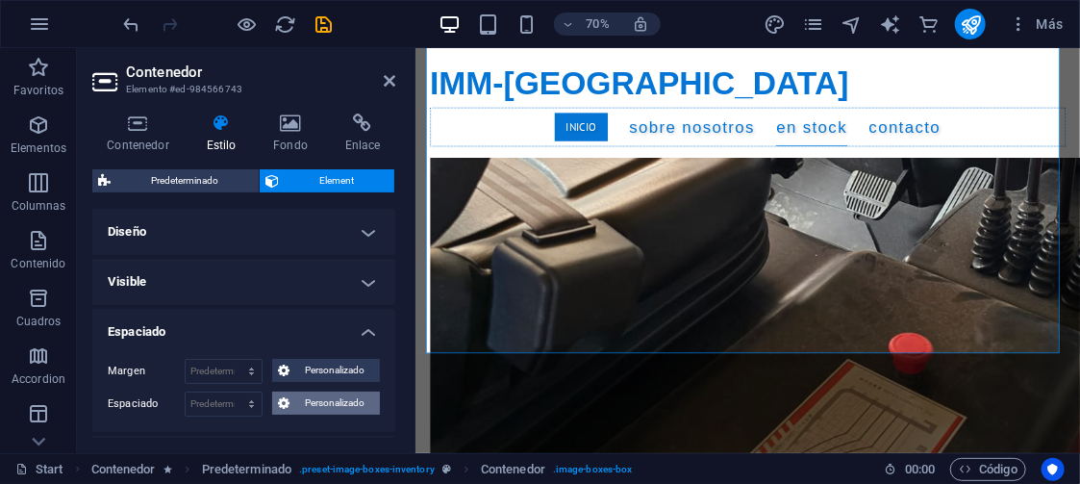
click at [317, 400] on span "Personalizado" at bounding box center [334, 403] width 79 height 23
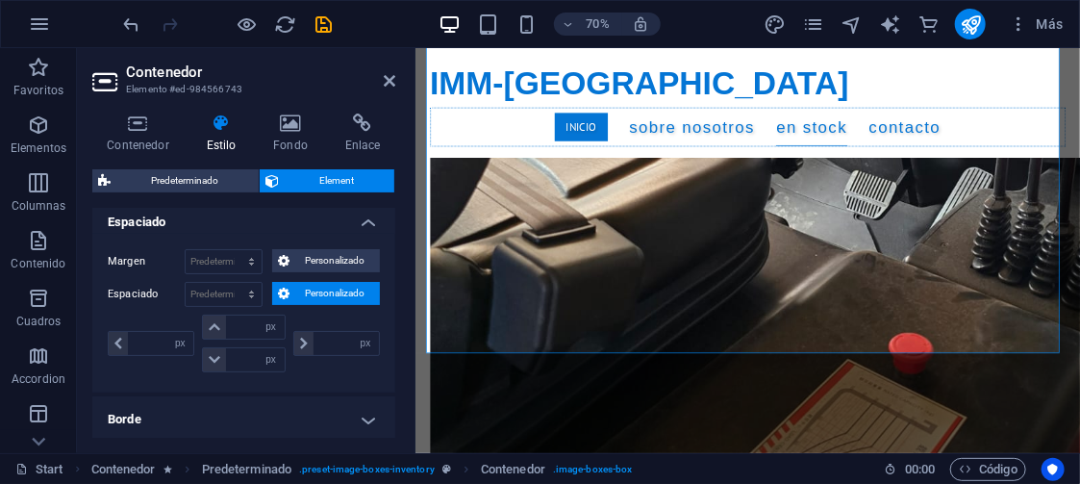
scroll to position [124, 0]
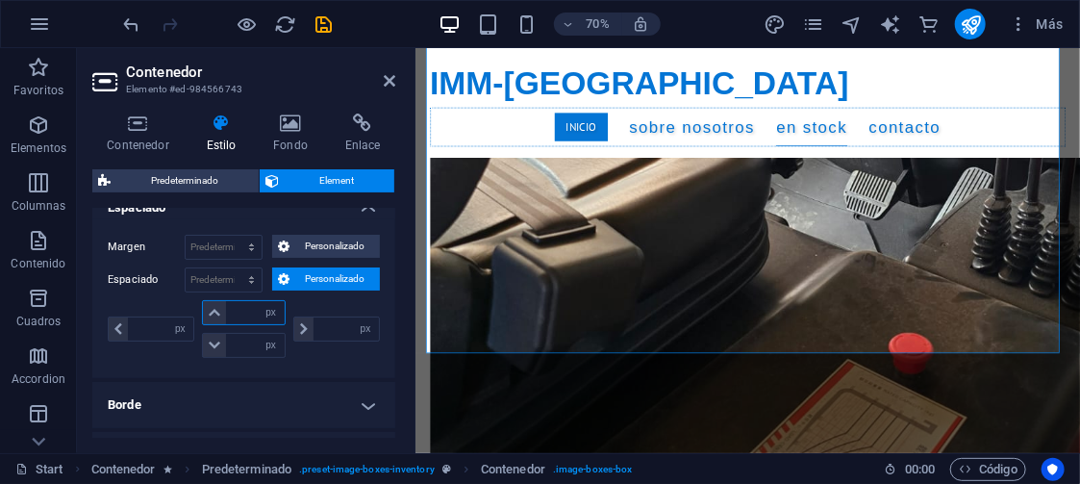
click at [246, 305] on input "number" at bounding box center [255, 312] width 58 height 23
type input "10"
type input "0"
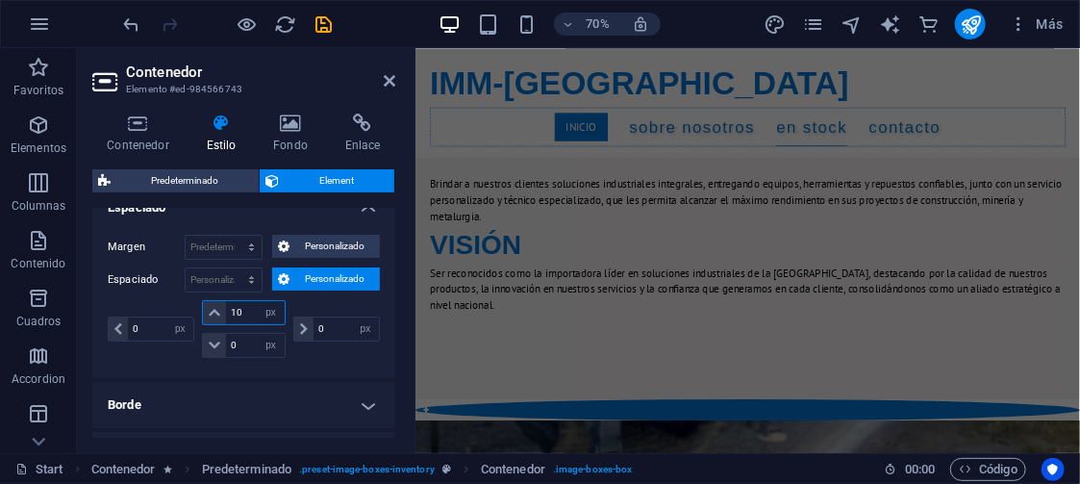
scroll to position [2344, 0]
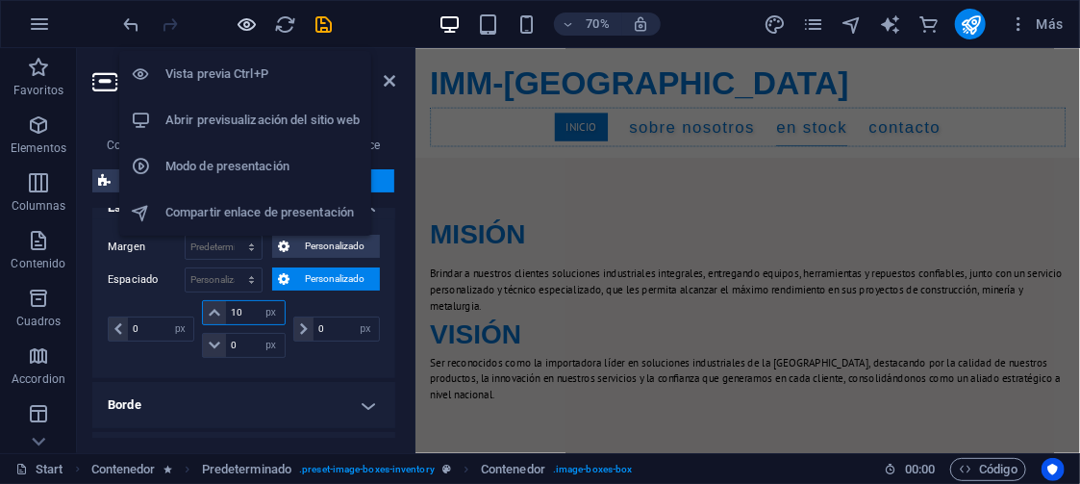
type input "10"
click at [247, 19] on icon "button" at bounding box center [248, 24] width 22 height 22
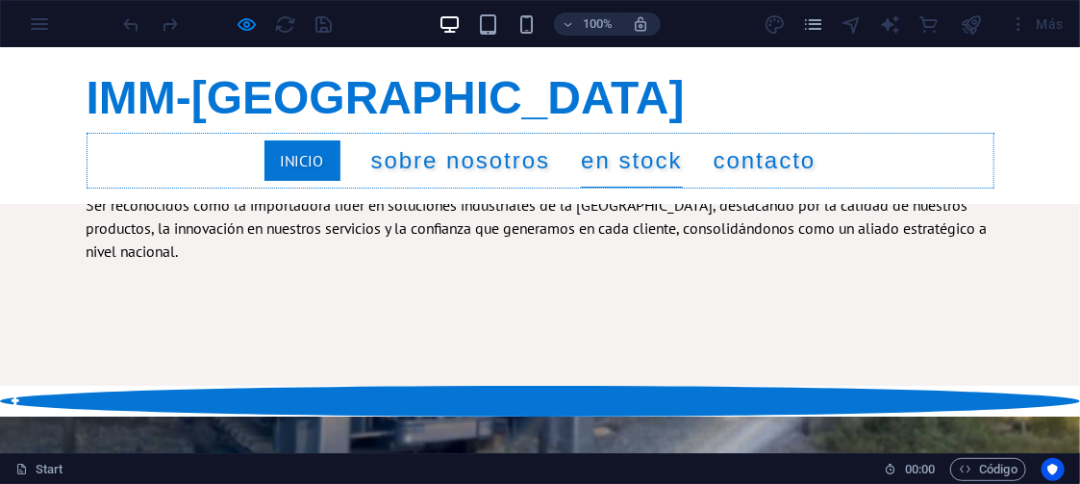
scroll to position [2671, 0]
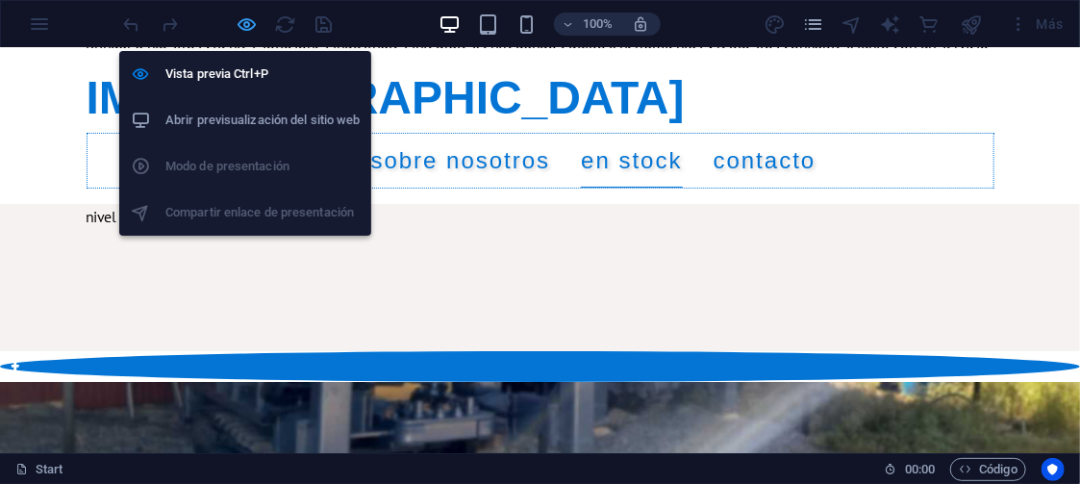
click at [248, 13] on icon "button" at bounding box center [248, 24] width 22 height 22
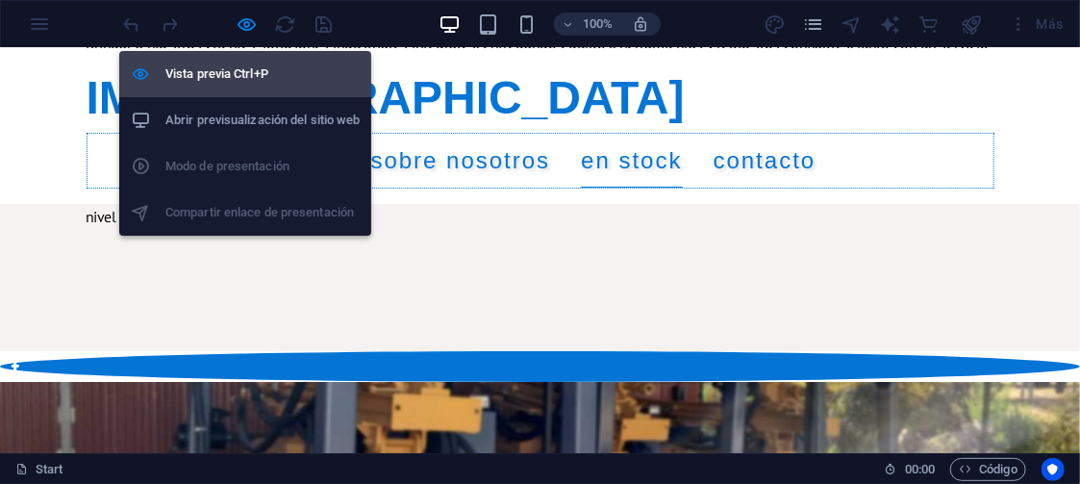
scroll to position [6354, 0]
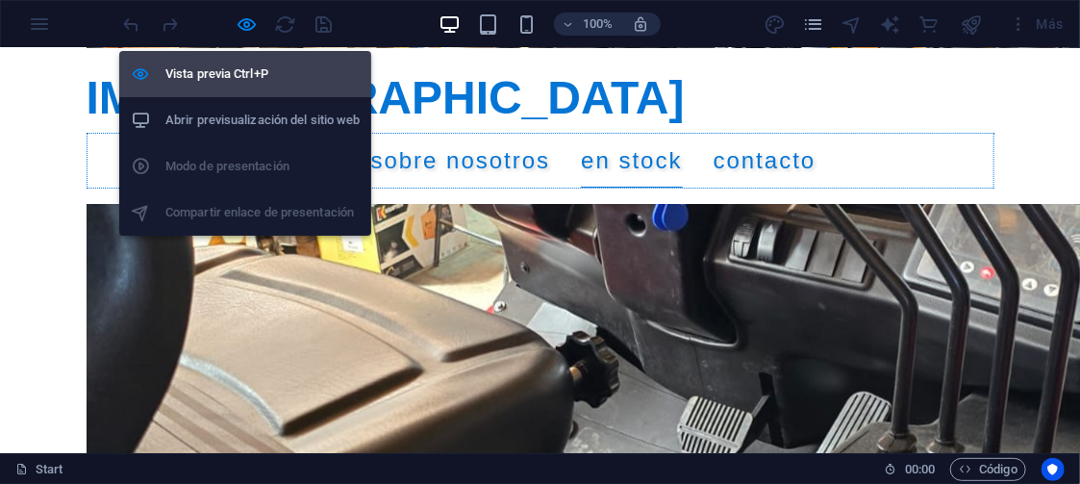
select select "px"
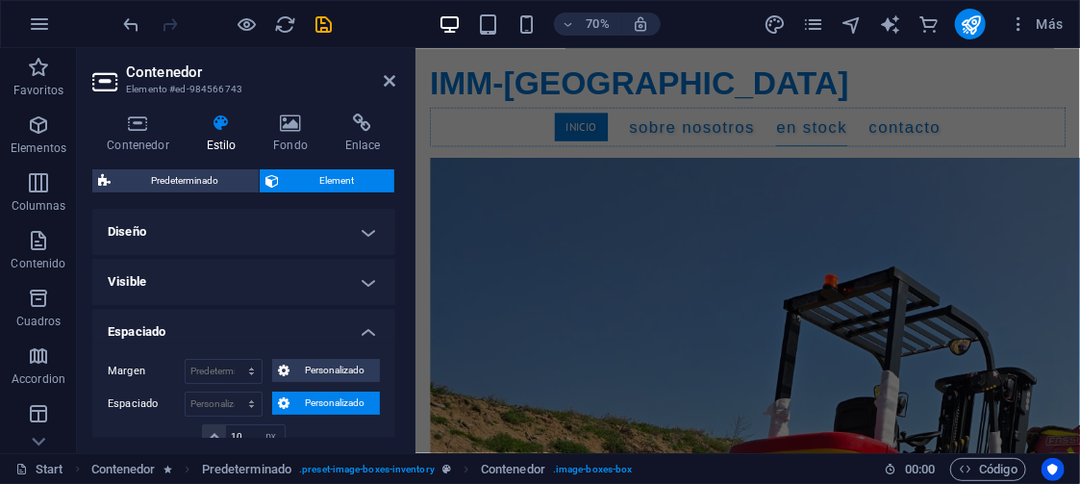
scroll to position [7512, 0]
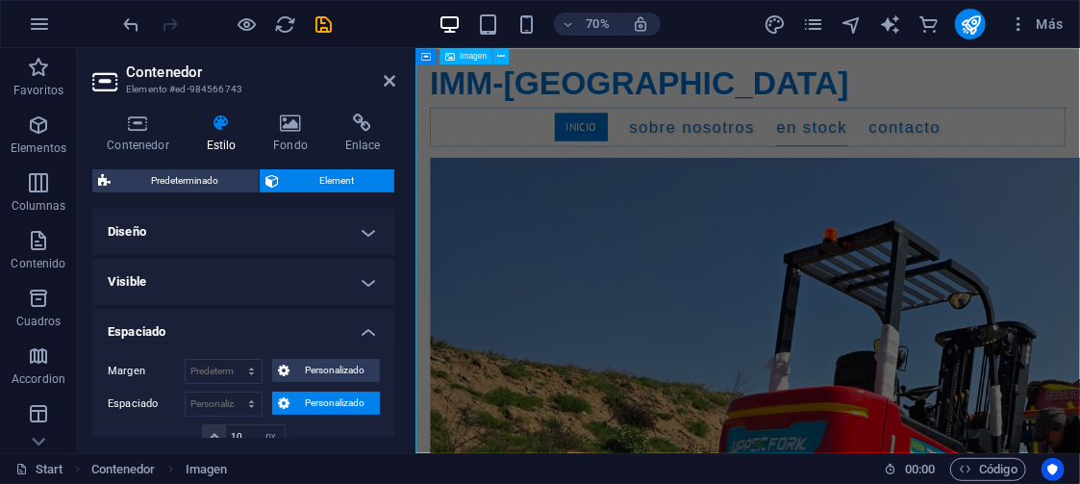
scroll to position [7528, 0]
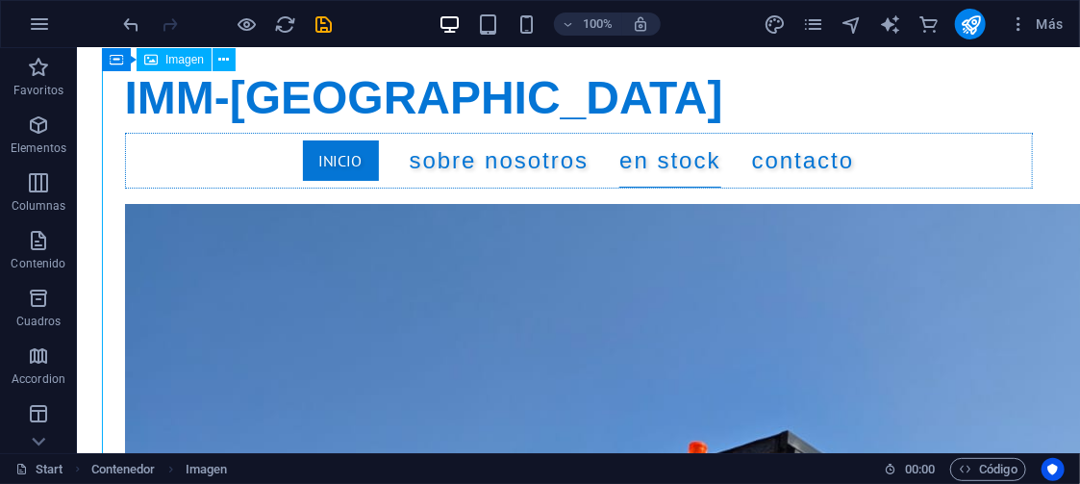
scroll to position [7512, 0]
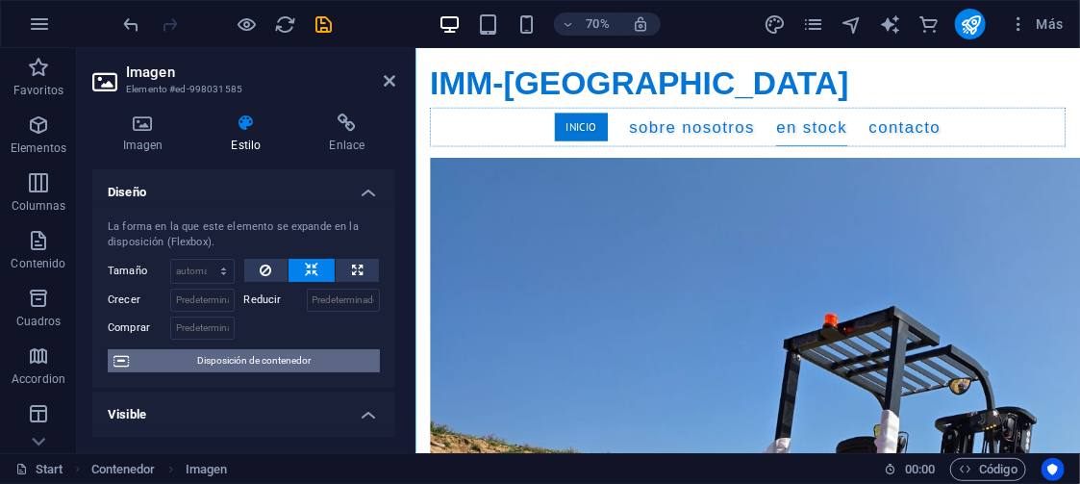
click at [286, 356] on span "Disposición de contenedor" at bounding box center [255, 360] width 240 height 23
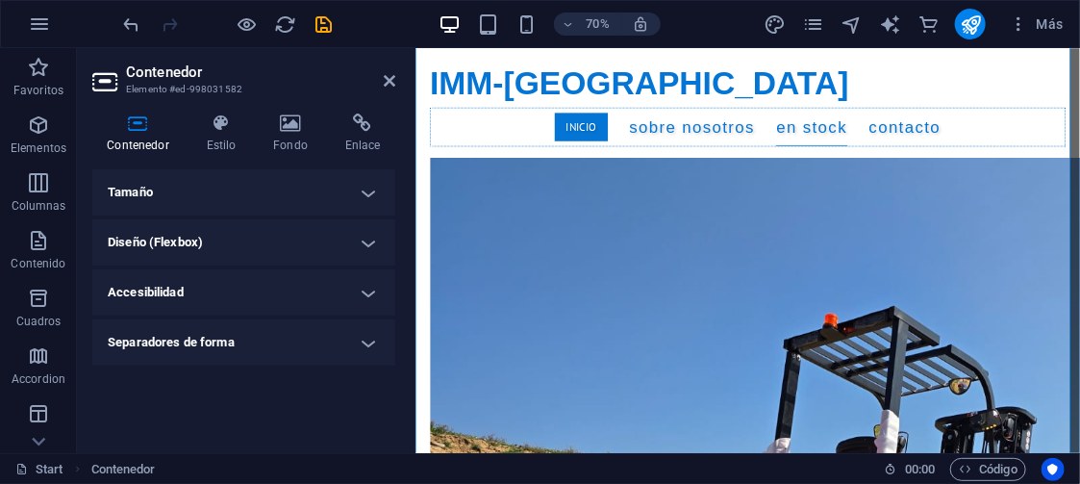
click at [266, 199] on h4 "Tamaño" at bounding box center [243, 192] width 303 height 46
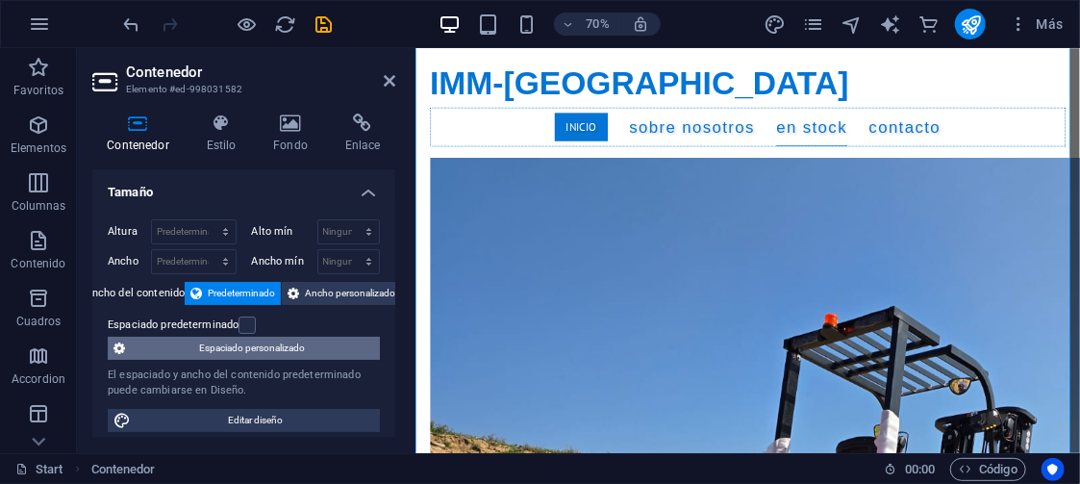
click at [270, 342] on span "Espaciado personalizado" at bounding box center [252, 348] width 243 height 23
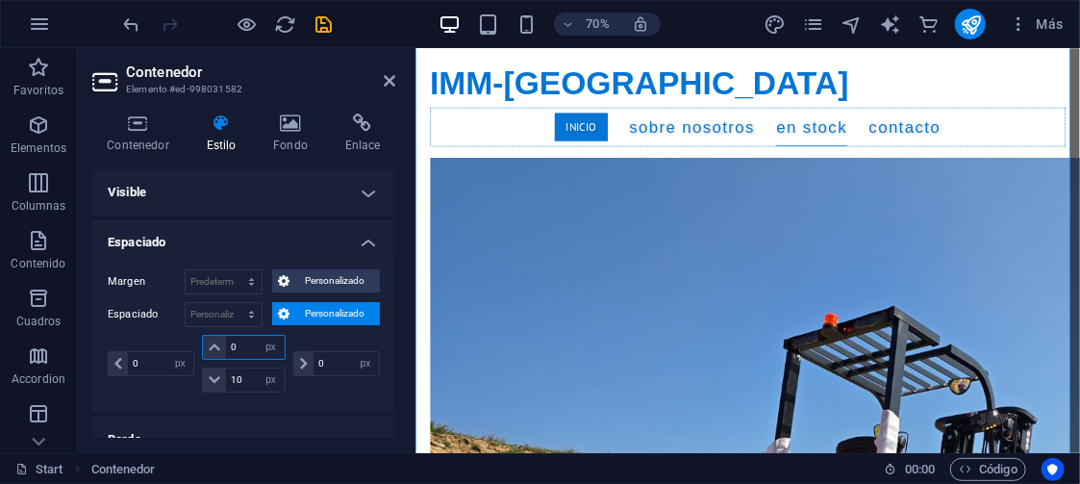
drag, startPoint x: 242, startPoint y: 343, endPoint x: 228, endPoint y: 342, distance: 14.5
click at [228, 342] on input "0" at bounding box center [255, 347] width 58 height 23
type input "10"
click at [369, 392] on div "0 px rem % vh vw 10 px rem % vh vw 10 px rem % vh vw 0 px rem % vh vw" at bounding box center [244, 366] width 272 height 63
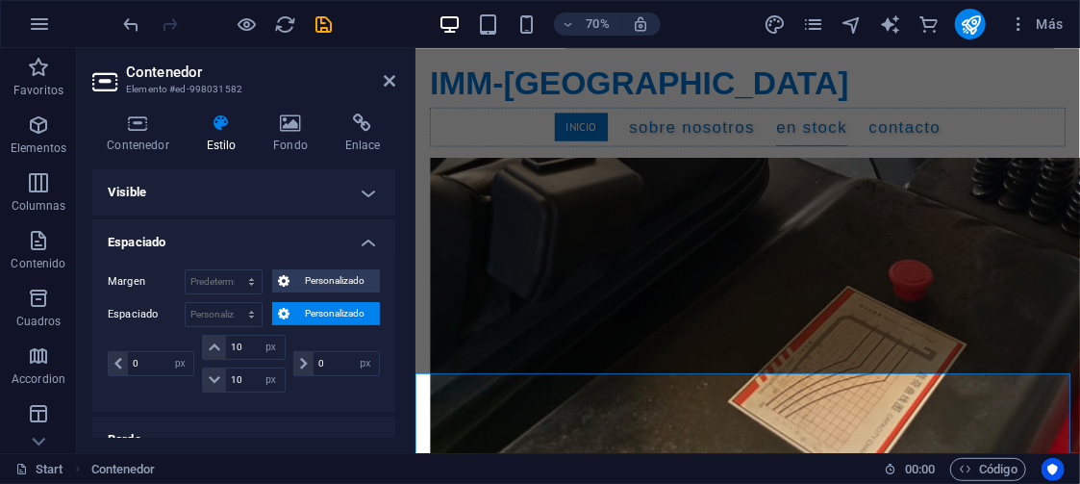
scroll to position [6489, 0]
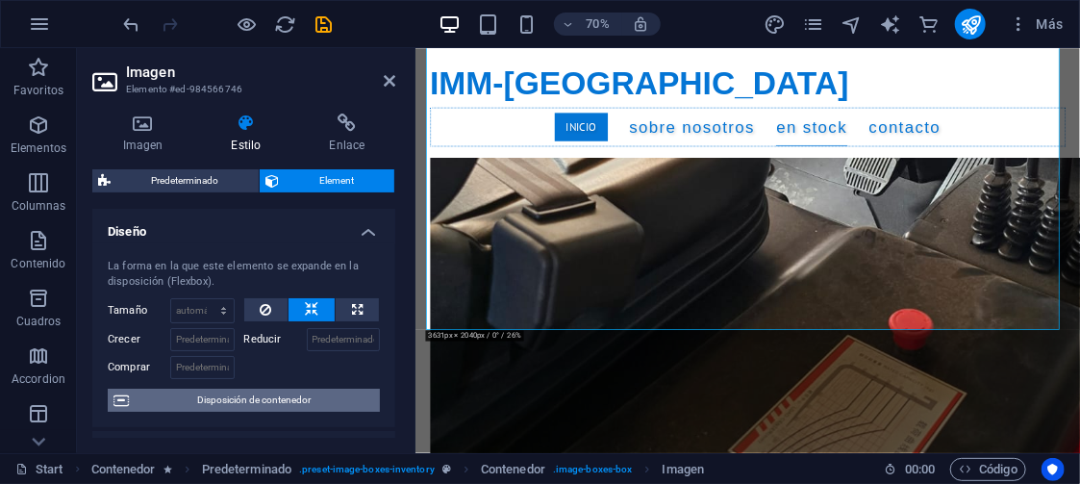
click at [280, 402] on span "Disposición de contenedor" at bounding box center [255, 400] width 240 height 23
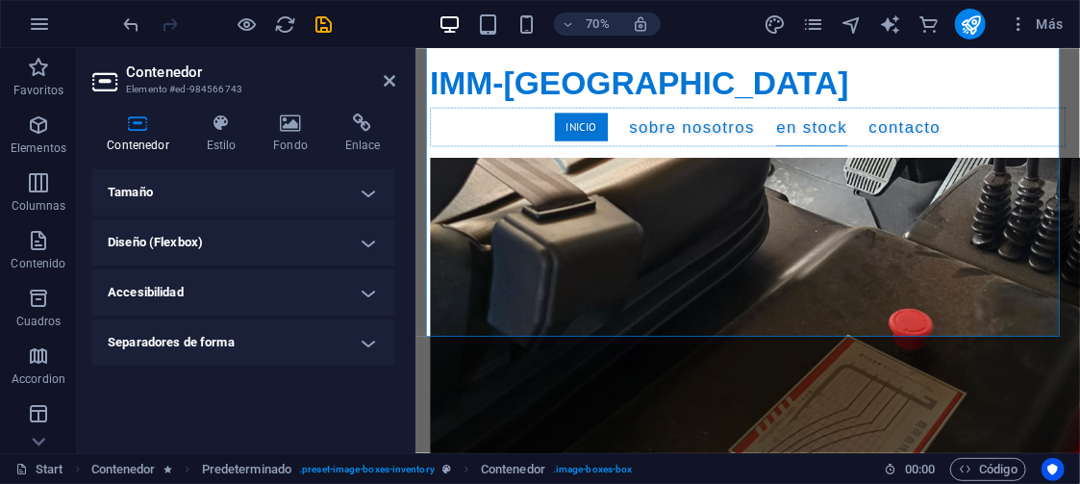
click at [284, 195] on h4 "Tamaño" at bounding box center [243, 192] width 303 height 46
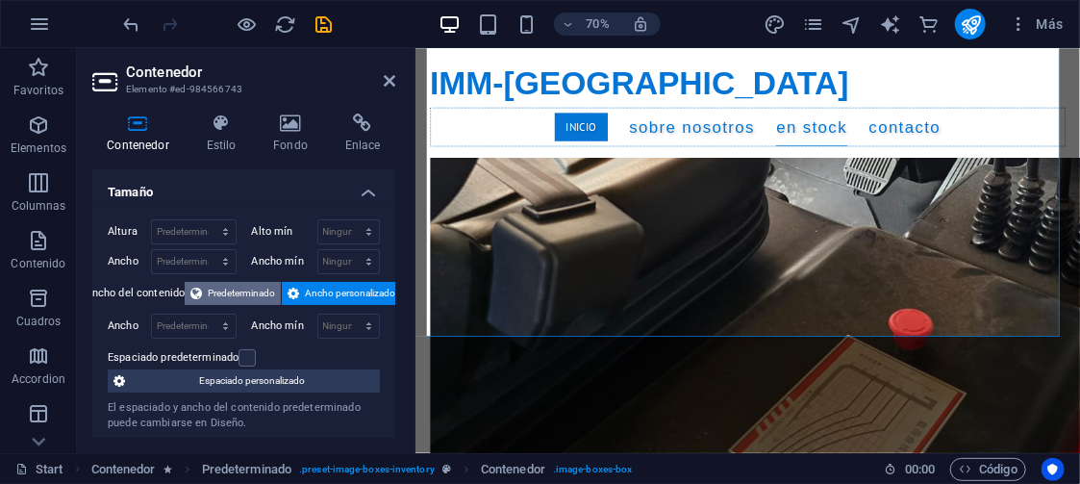
click at [250, 285] on span "Predeterminado" at bounding box center [241, 293] width 67 height 23
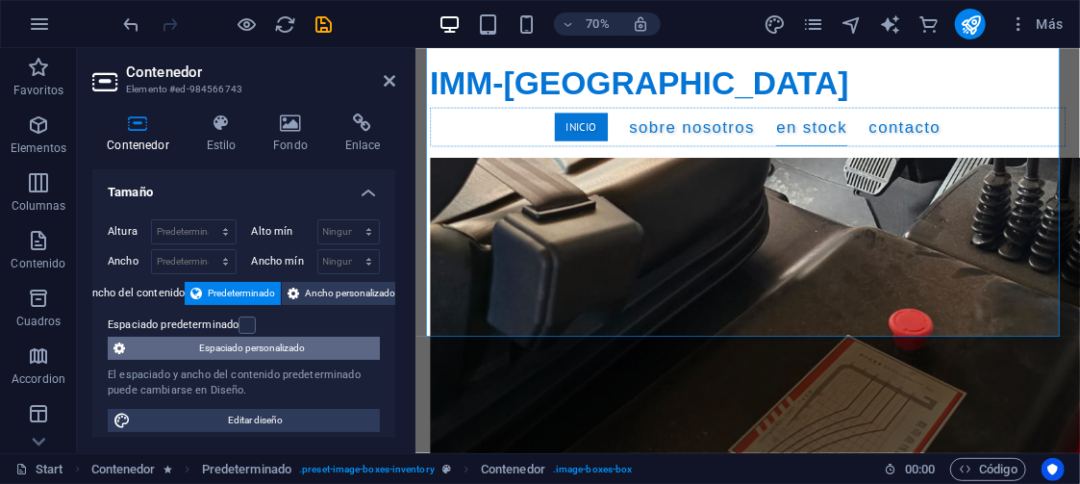
click at [266, 342] on span "Espaciado personalizado" at bounding box center [252, 348] width 243 height 23
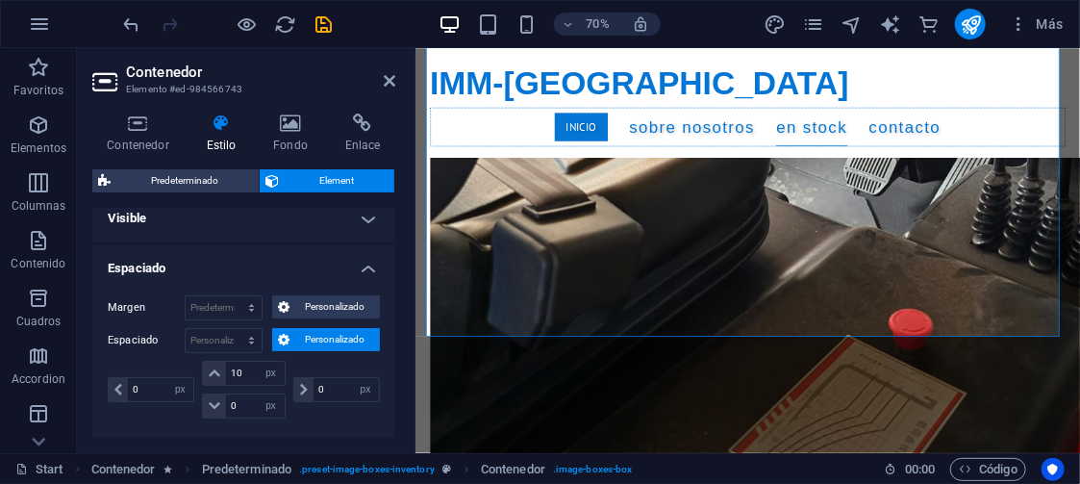
scroll to position [74, 0]
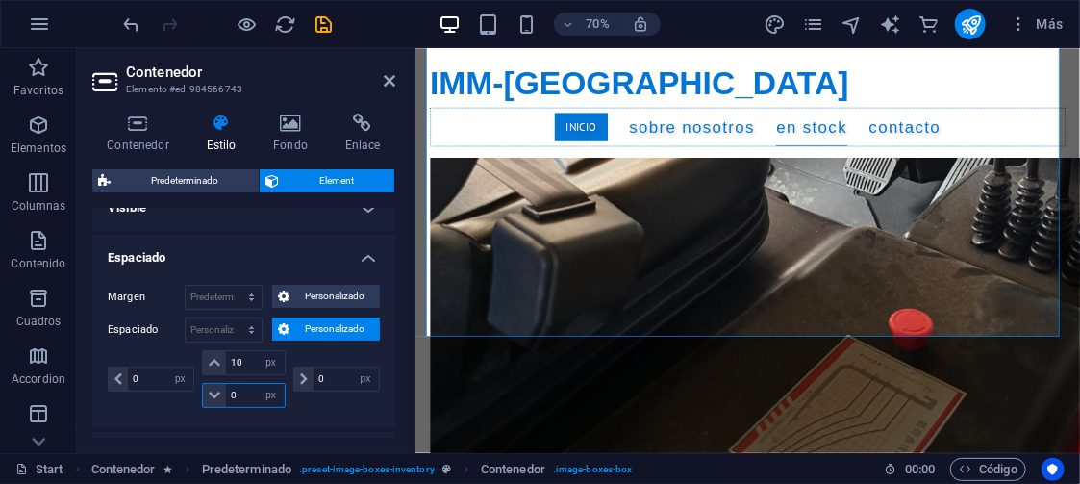
drag, startPoint x: 242, startPoint y: 392, endPoint x: 210, endPoint y: 392, distance: 32.7
click at [210, 392] on div "0 px rem % vh vw" at bounding box center [243, 395] width 83 height 25
type input "10"
click at [357, 409] on div "Margen Predeterminado automático px % rem vw vh Personalizado Personalizado aut…" at bounding box center [243, 348] width 303 height 159
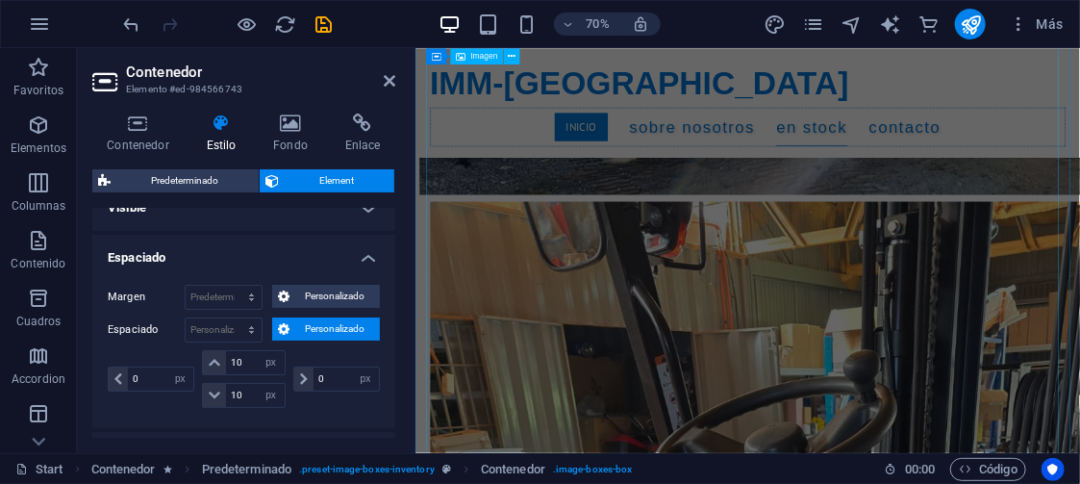
drag, startPoint x: 855, startPoint y: 292, endPoint x: 1062, endPoint y: 221, distance: 218.7
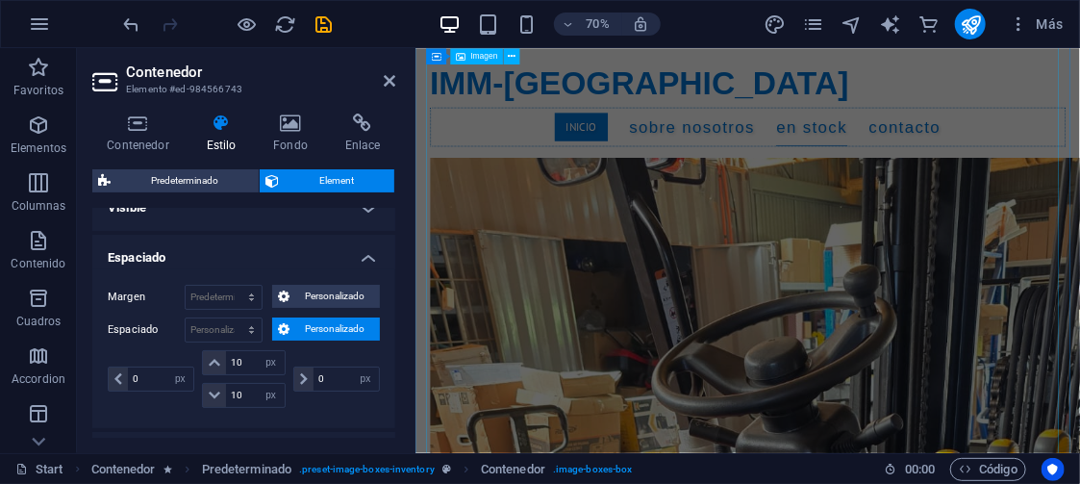
scroll to position [5571, 0]
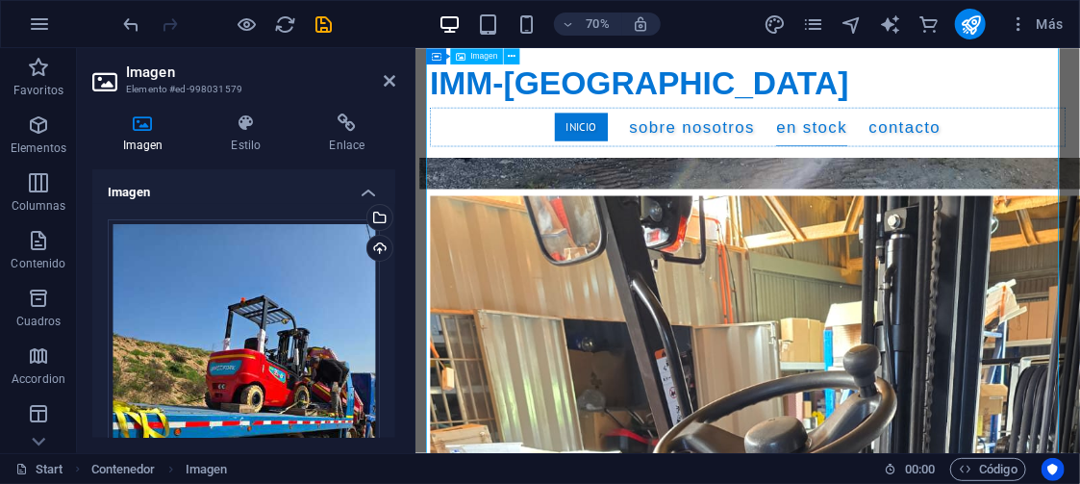
scroll to position [5562, 0]
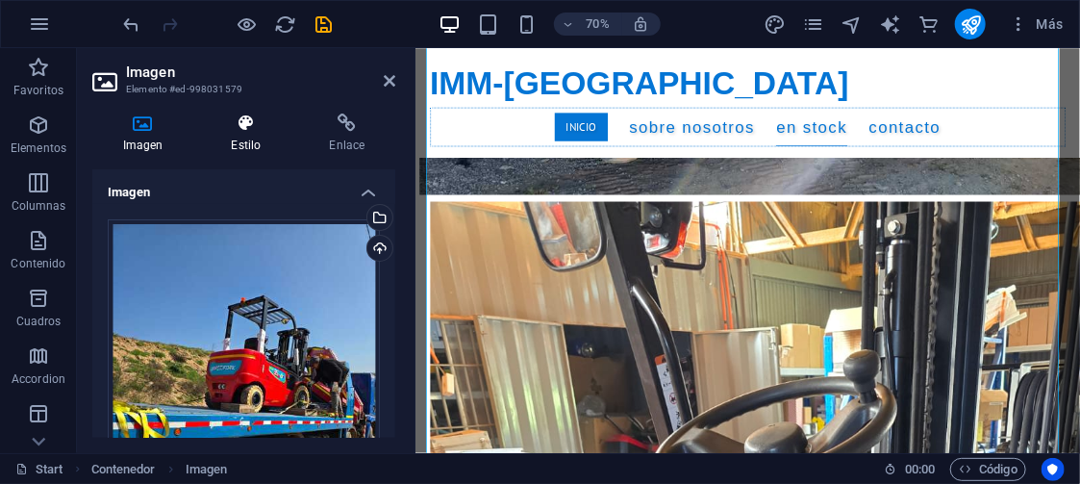
click at [240, 124] on icon at bounding box center [246, 123] width 90 height 19
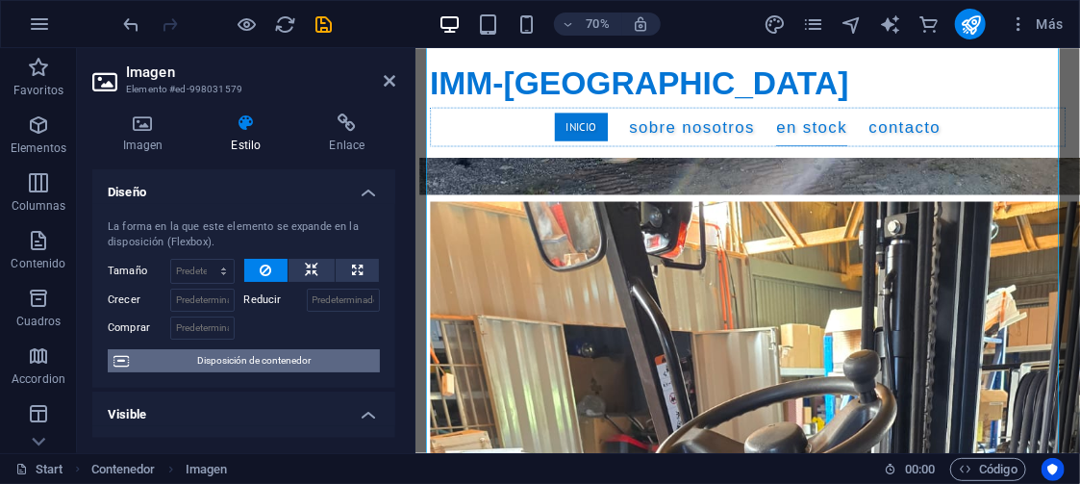
click at [301, 354] on span "Disposición de contenedor" at bounding box center [255, 360] width 240 height 23
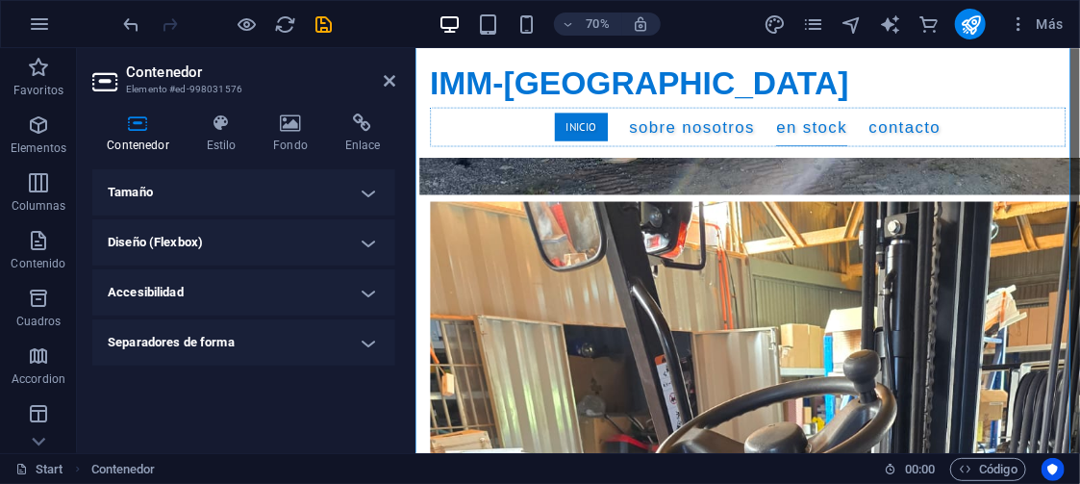
click at [323, 177] on h4 "Tamaño" at bounding box center [243, 192] width 303 height 46
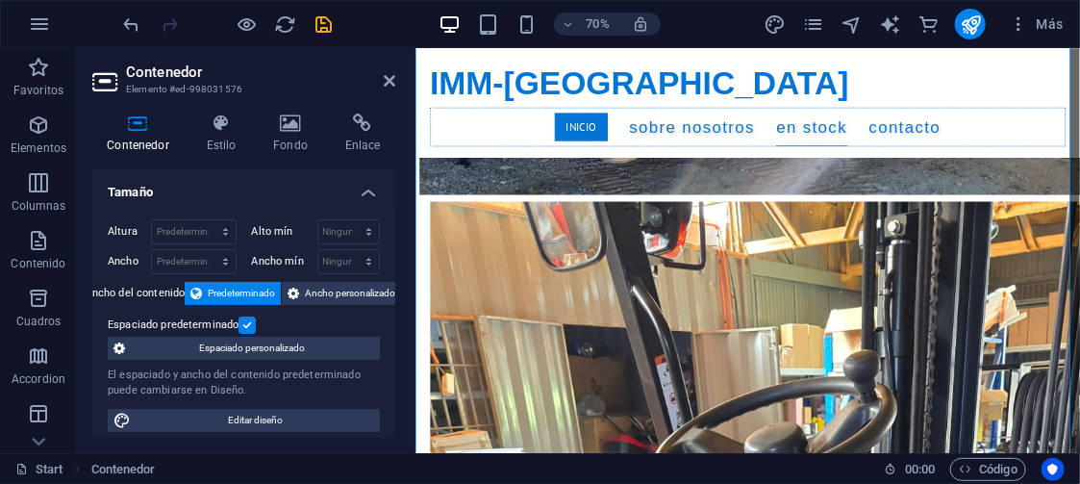
click at [248, 323] on label at bounding box center [247, 325] width 17 height 17
click at [0, 0] on input "Espaciado predeterminado" at bounding box center [0, 0] width 0 height 0
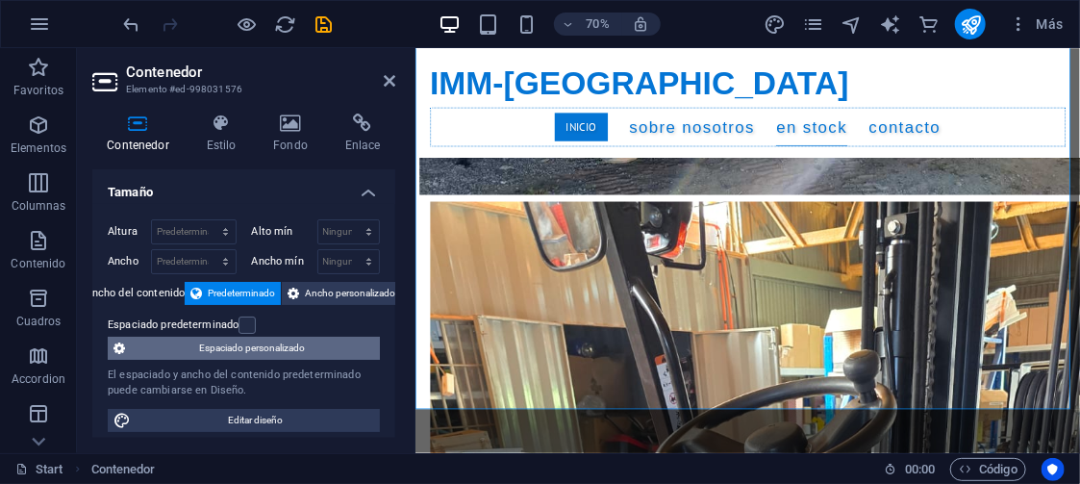
click at [254, 341] on span "Espaciado personalizado" at bounding box center [252, 348] width 243 height 23
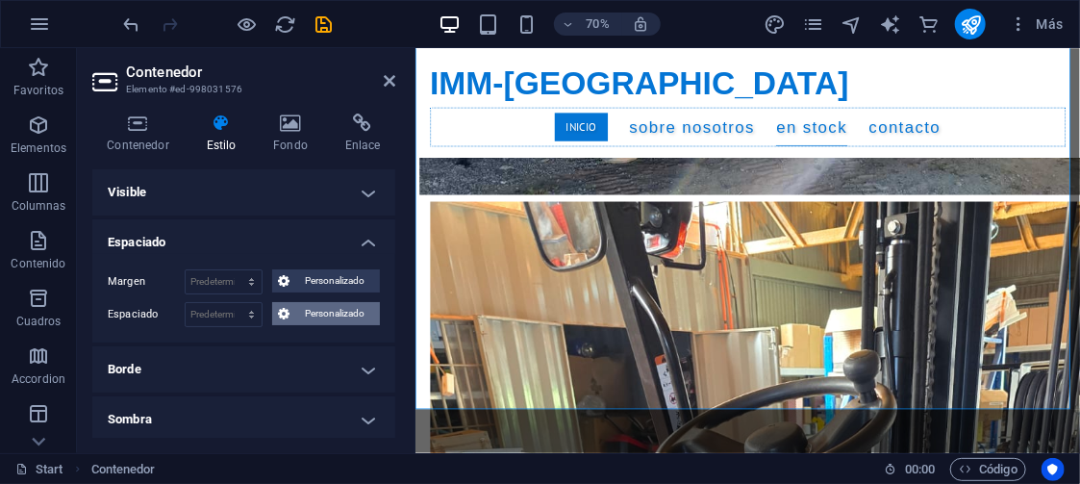
click at [339, 312] on span "Personalizado" at bounding box center [334, 313] width 79 height 23
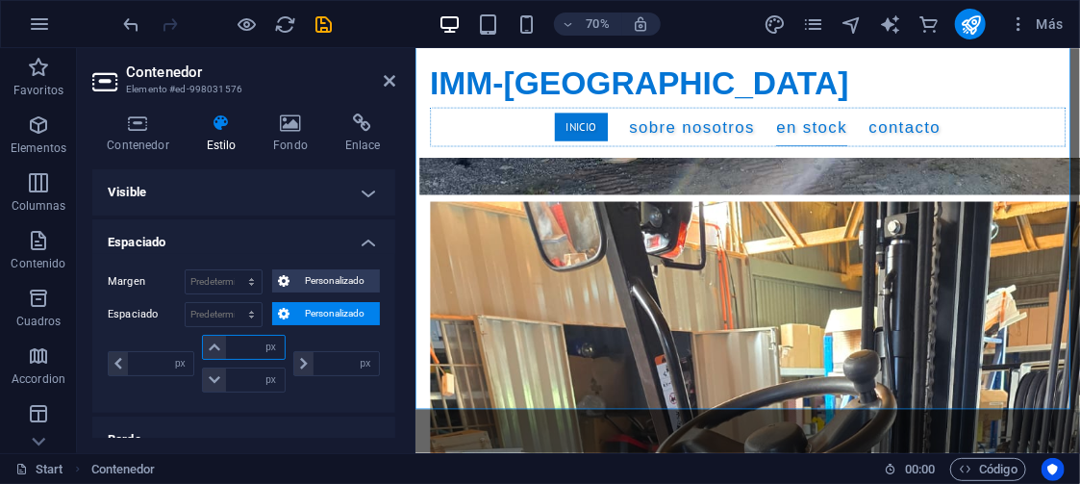
click at [244, 341] on input "number" at bounding box center [255, 347] width 58 height 23
type input "10"
type input "0"
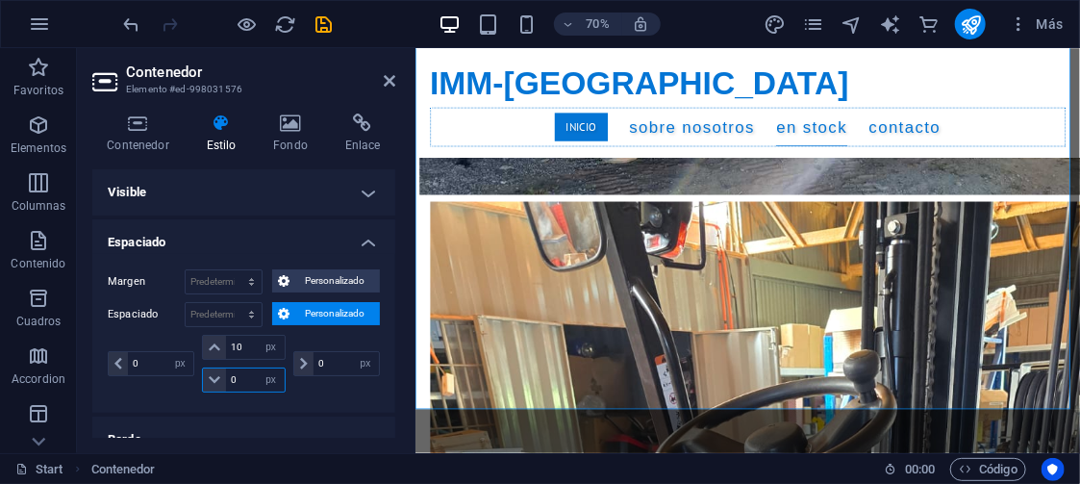
click at [247, 373] on input "0" at bounding box center [255, 379] width 58 height 23
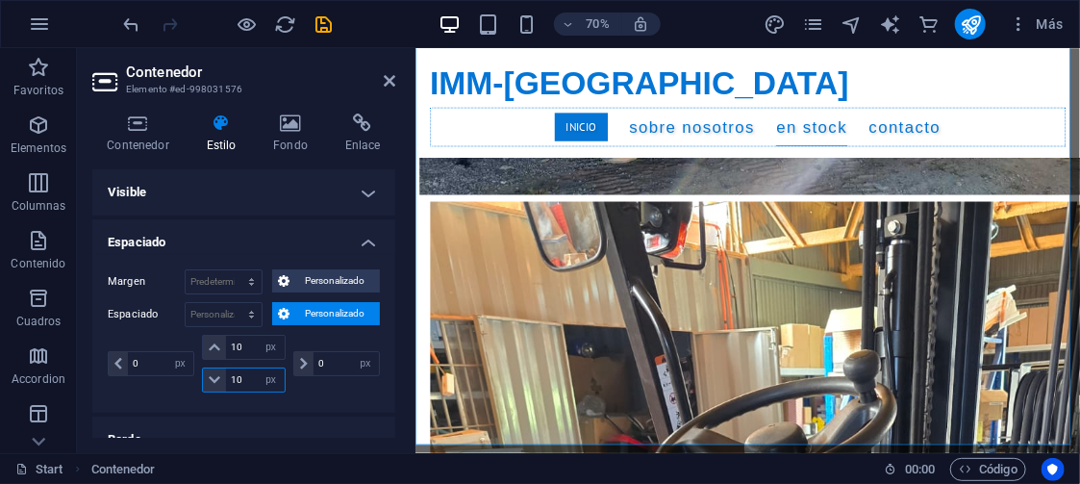
type input "10"
click at [339, 401] on div "Margen Predeterminado automático px % rem vw vh Personalizado Personalizado aut…" at bounding box center [243, 333] width 303 height 159
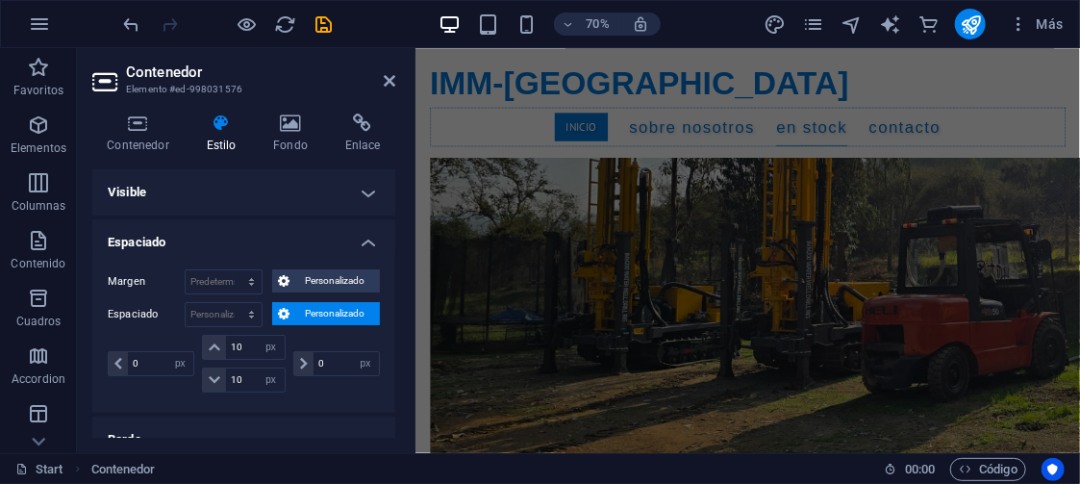
scroll to position [4057, 0]
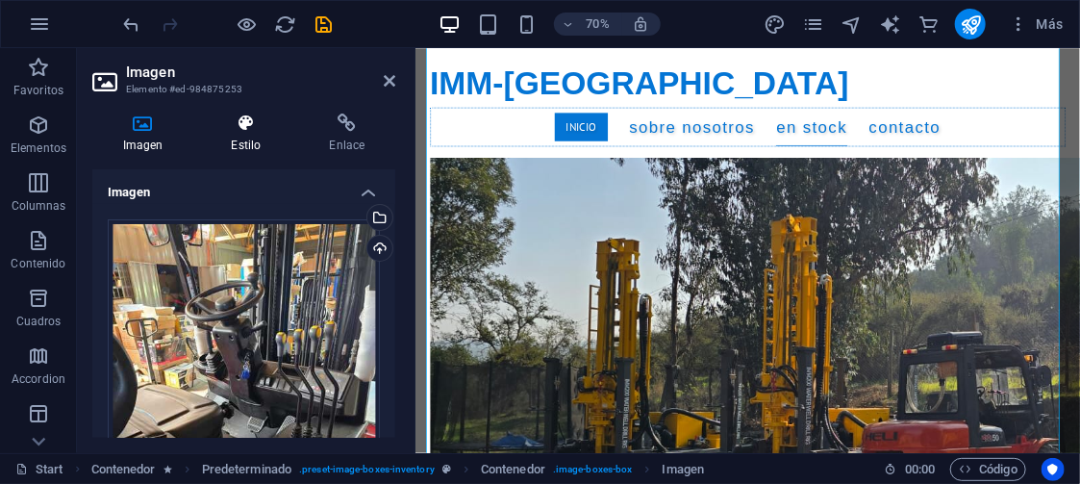
click at [237, 129] on icon at bounding box center [246, 123] width 90 height 19
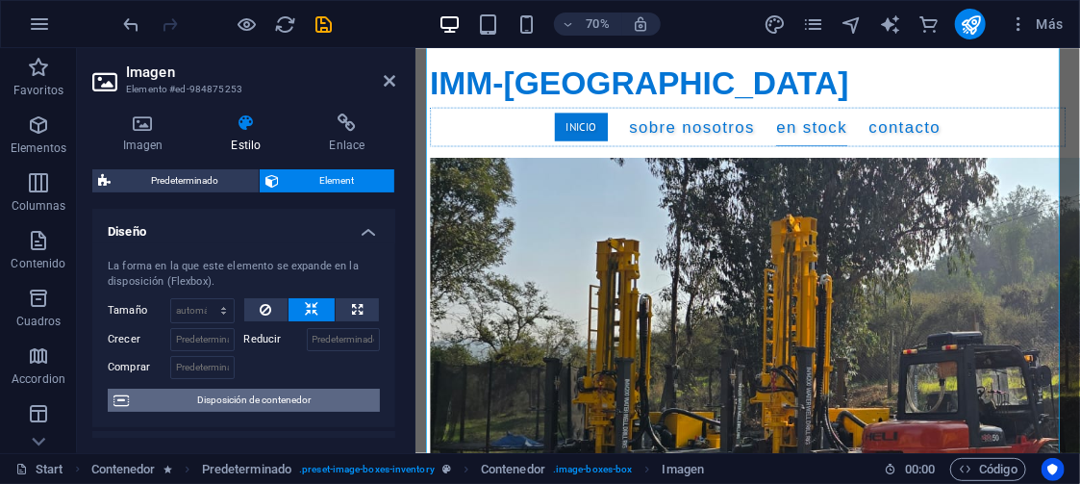
click at [287, 396] on span "Disposición de contenedor" at bounding box center [255, 400] width 240 height 23
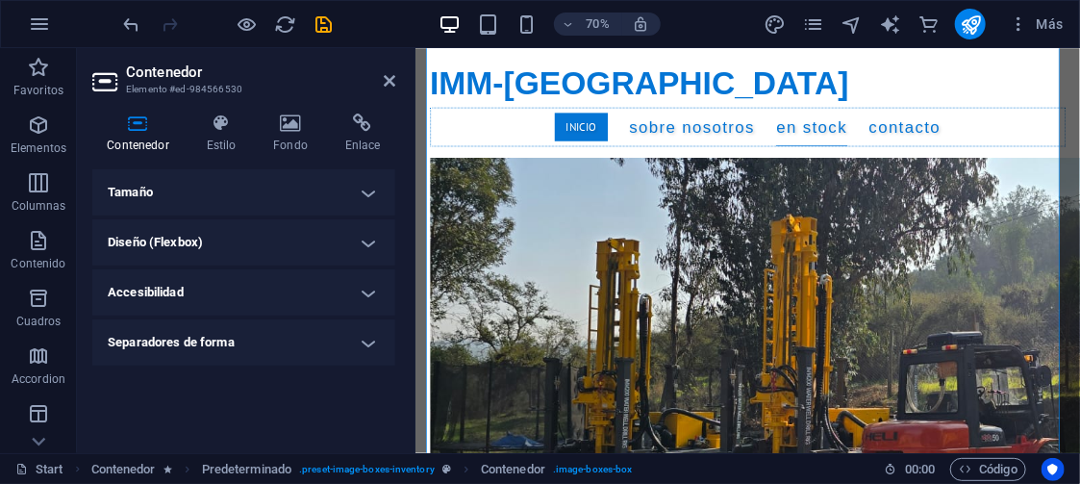
click at [282, 183] on h4 "Tamaño" at bounding box center [243, 192] width 303 height 46
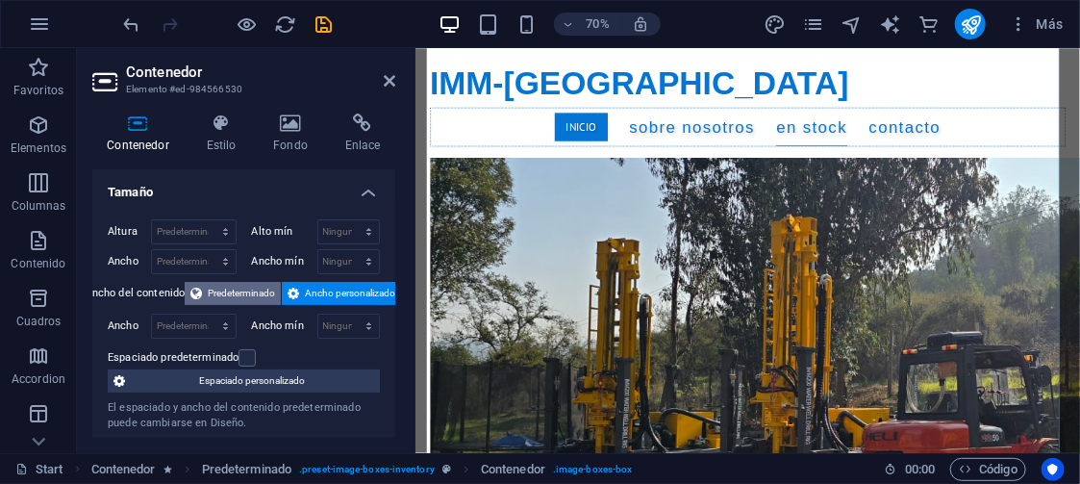
click at [238, 284] on span "Predeterminado" at bounding box center [241, 293] width 67 height 23
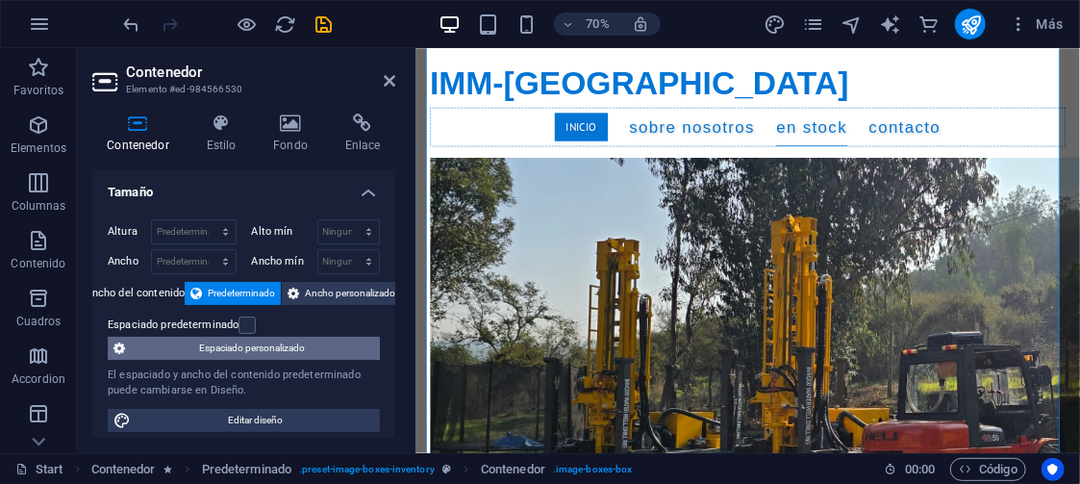
click at [267, 344] on span "Espaciado personalizado" at bounding box center [252, 348] width 243 height 23
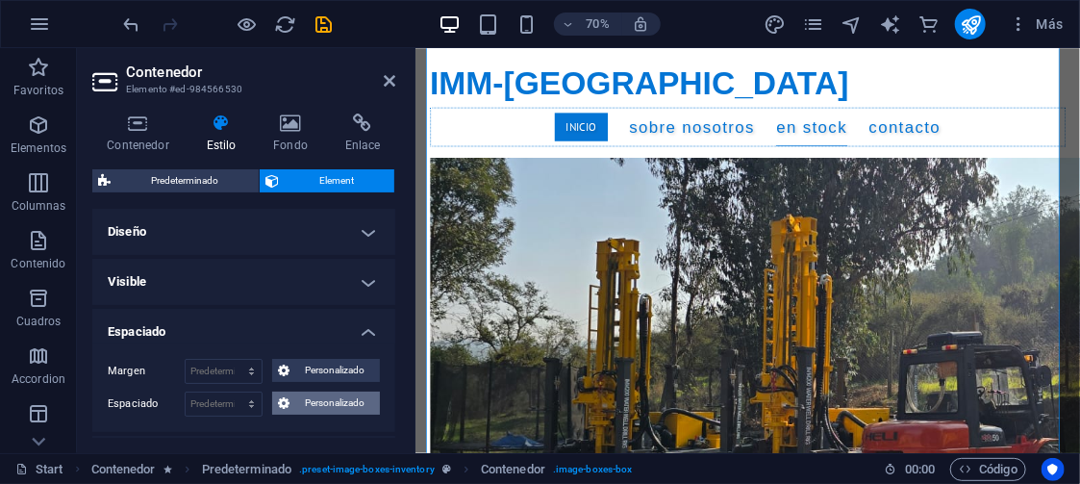
click at [323, 401] on span "Personalizado" at bounding box center [334, 403] width 79 height 23
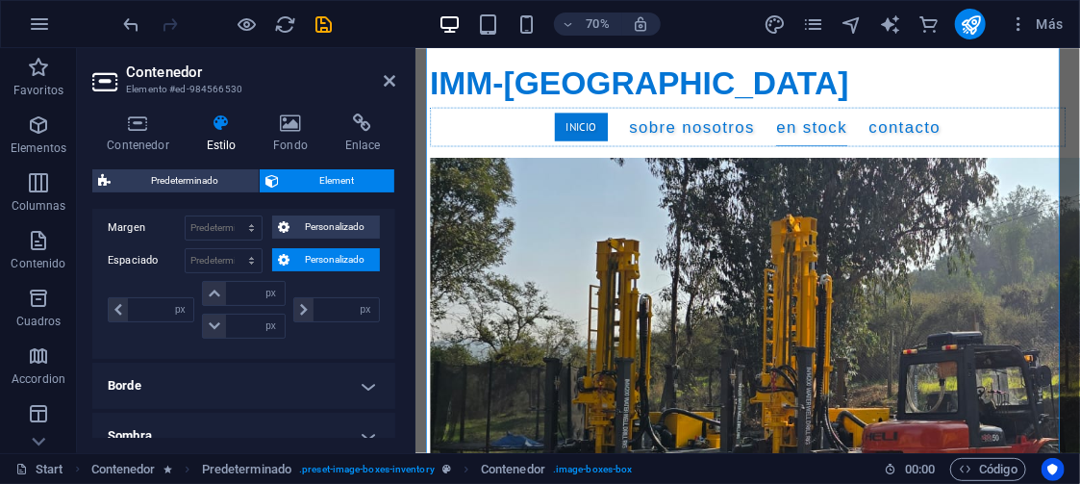
scroll to position [154, 0]
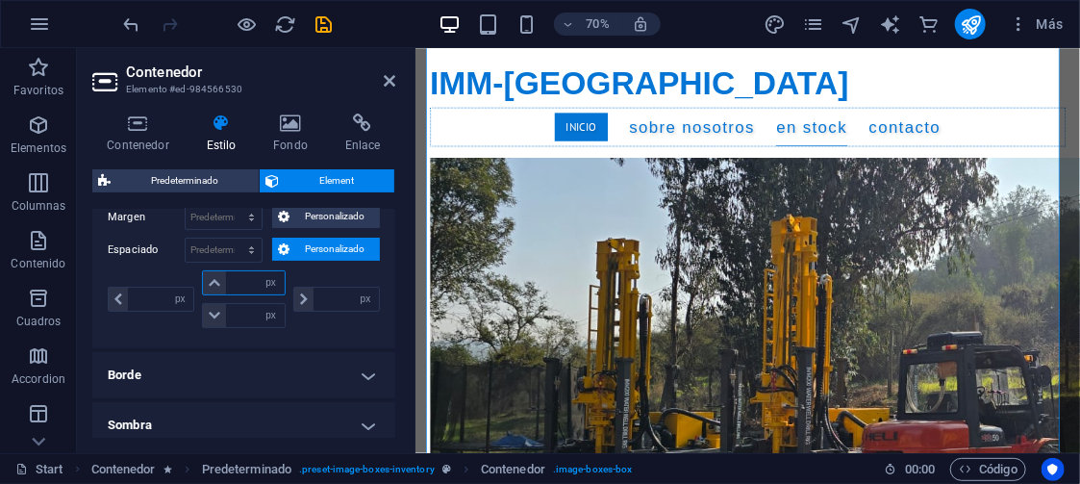
click at [242, 277] on input "number" at bounding box center [255, 282] width 58 height 23
type input "10"
type input "0"
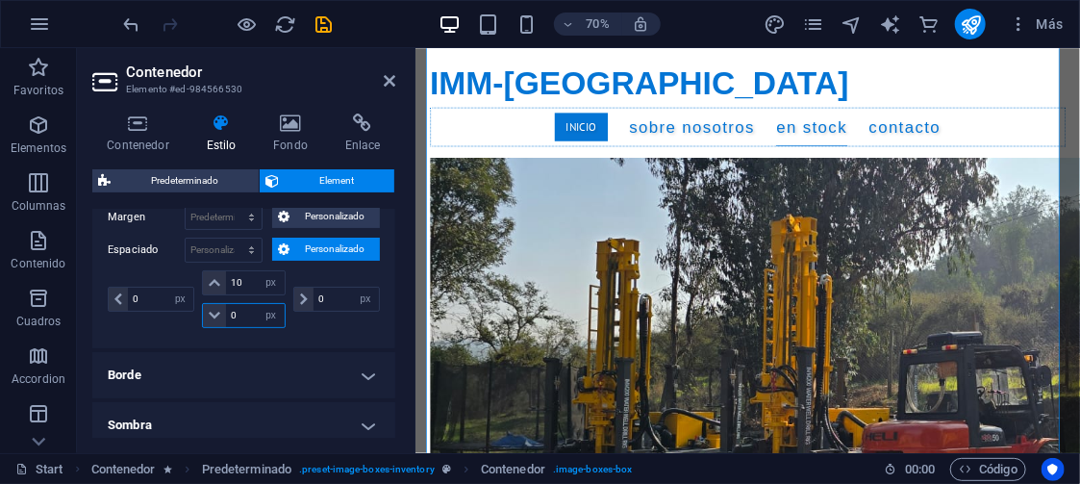
click at [239, 315] on input "0" at bounding box center [255, 315] width 58 height 23
type input "10"
click at [347, 328] on div "0 px rem % vh vw 10 px rem % vh vw 10 px rem % vh vw 0 px rem % vh vw" at bounding box center [244, 301] width 272 height 63
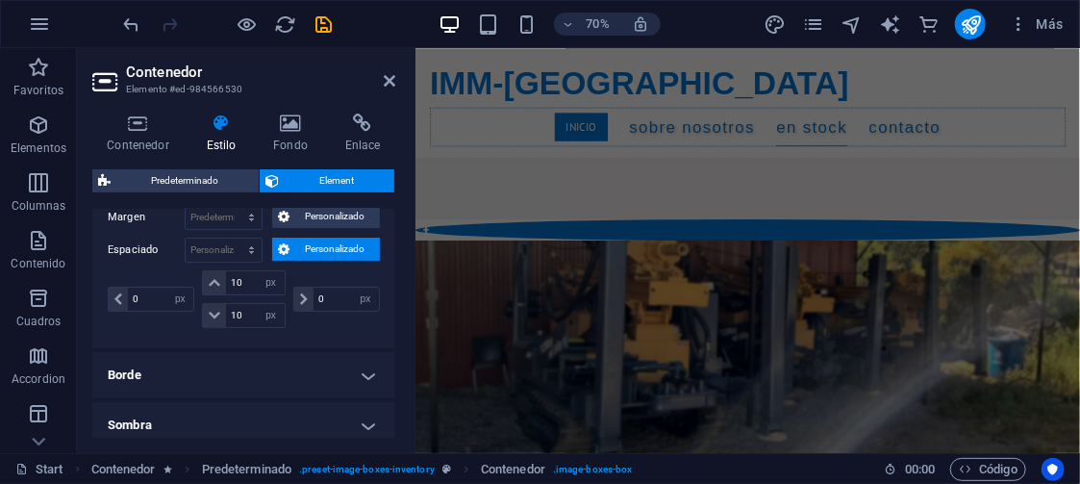
scroll to position [2813, 0]
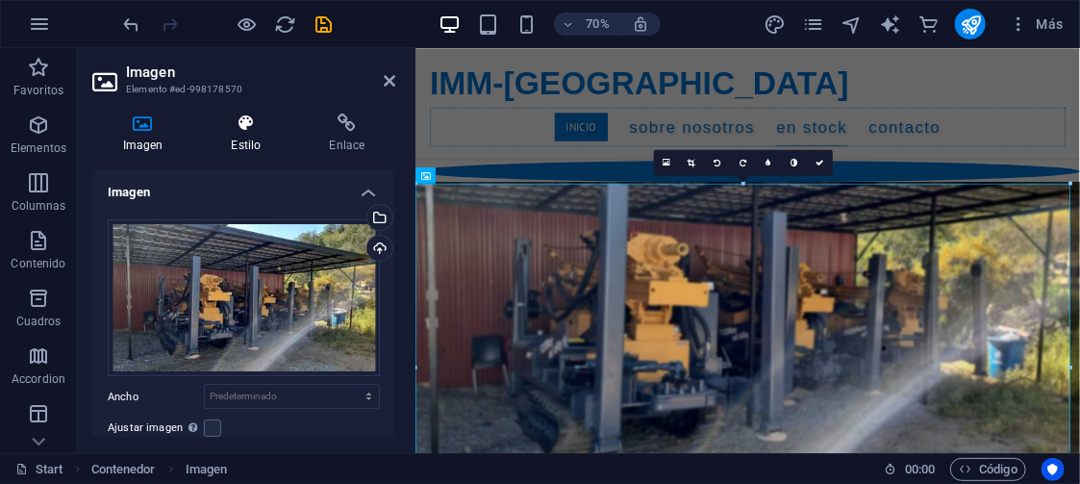
click at [246, 133] on h4 "Estilo" at bounding box center [250, 134] width 98 height 40
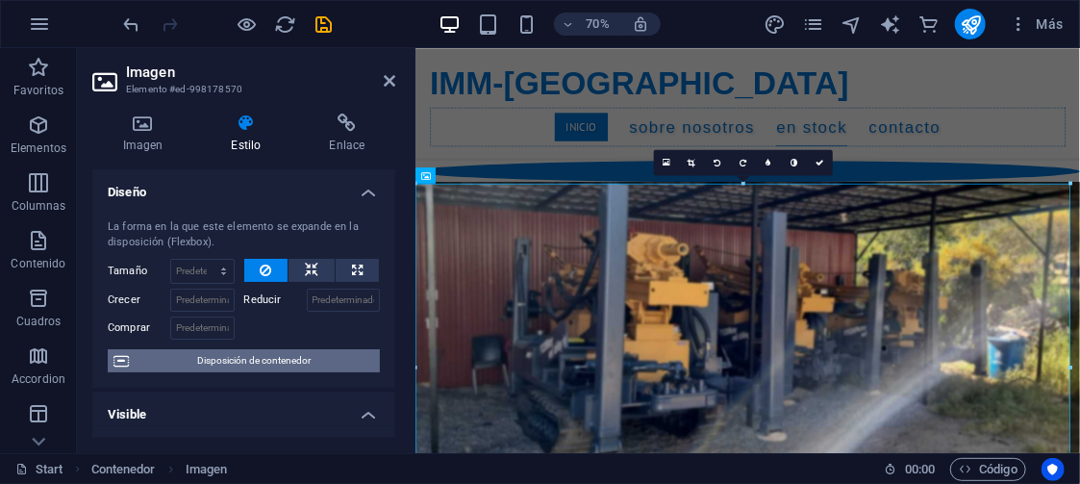
click at [291, 359] on span "Disposición de contenedor" at bounding box center [255, 360] width 240 height 23
select select "px"
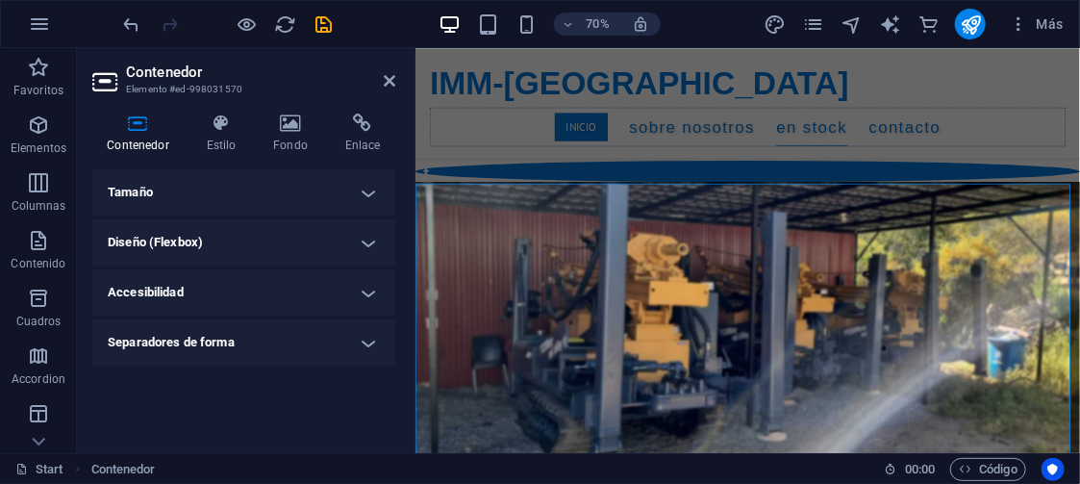
click at [260, 190] on h4 "Tamaño" at bounding box center [243, 192] width 303 height 46
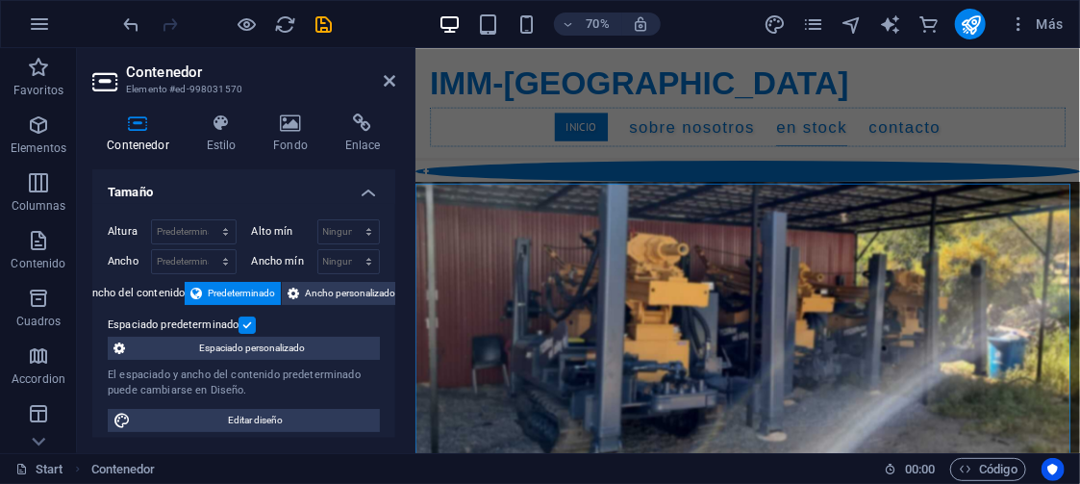
click at [247, 324] on label at bounding box center [247, 325] width 17 height 17
click at [0, 0] on input "Espaciado predeterminado" at bounding box center [0, 0] width 0 height 0
click at [267, 340] on span "Espaciado personalizado" at bounding box center [252, 348] width 243 height 23
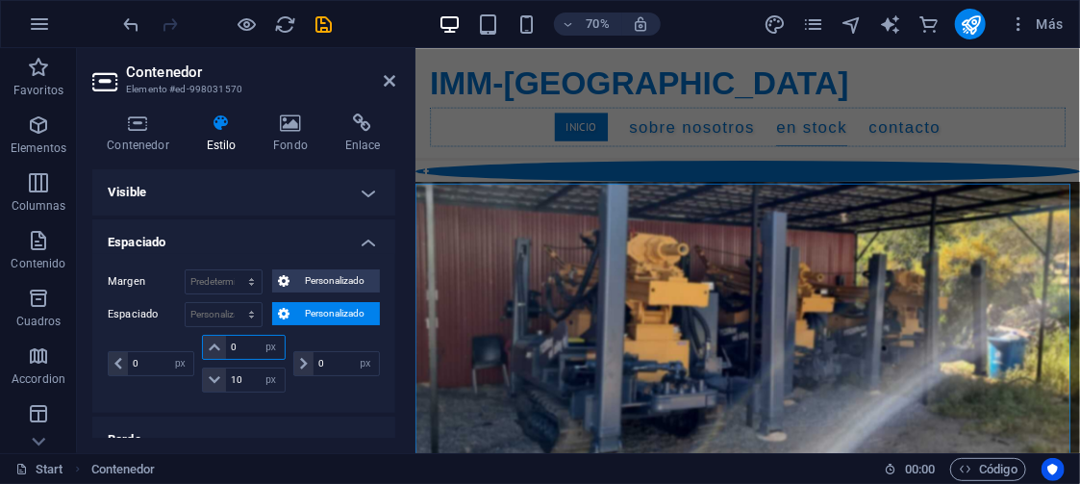
drag, startPoint x: 249, startPoint y: 342, endPoint x: 217, endPoint y: 343, distance: 31.8
click at [217, 343] on div "0 px rem % vh vw" at bounding box center [243, 347] width 83 height 25
type input "10"
click at [335, 391] on div "0 px rem % vh vw 10 px rem % vh vw 10 px rem % vh vw 0 px rem % vh vw" at bounding box center [244, 366] width 272 height 63
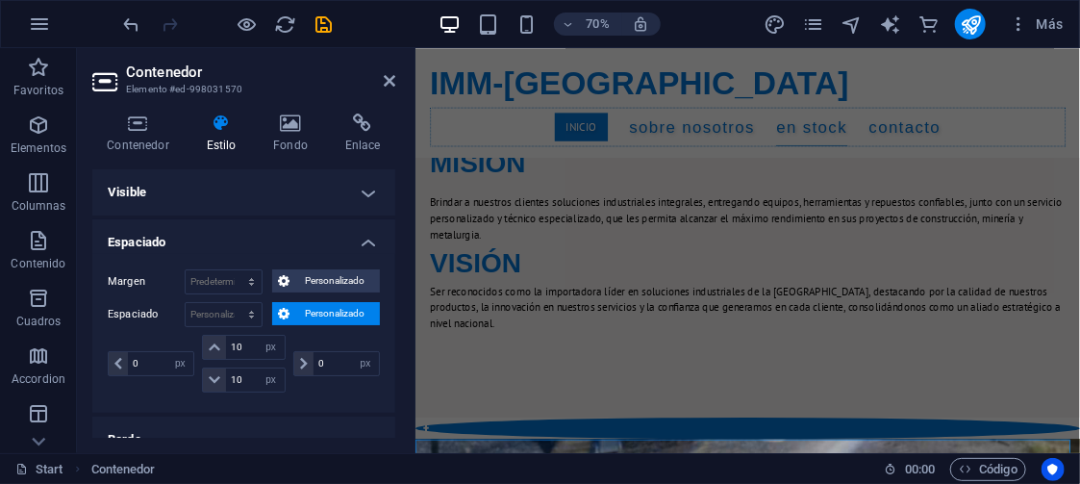
scroll to position [2182, 0]
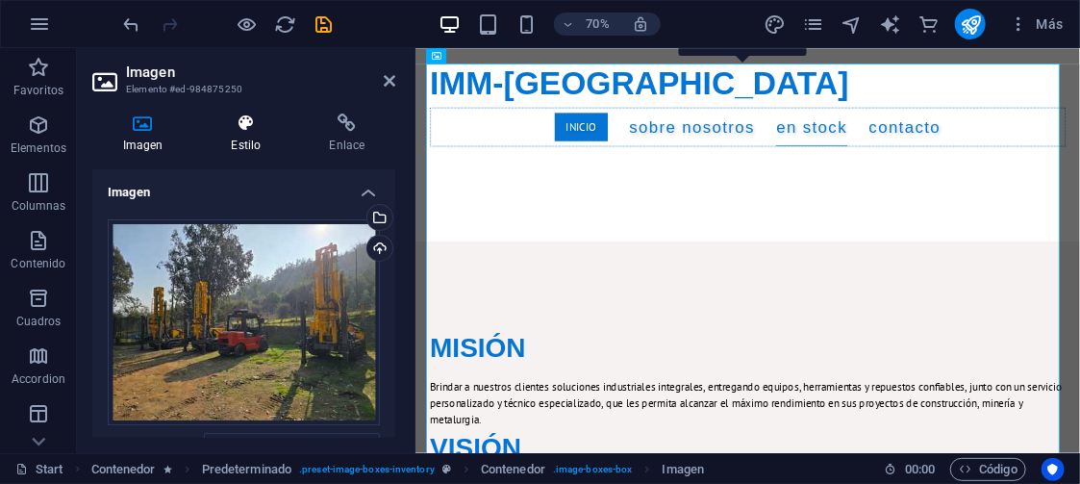
click at [240, 134] on h4 "Estilo" at bounding box center [250, 134] width 98 height 40
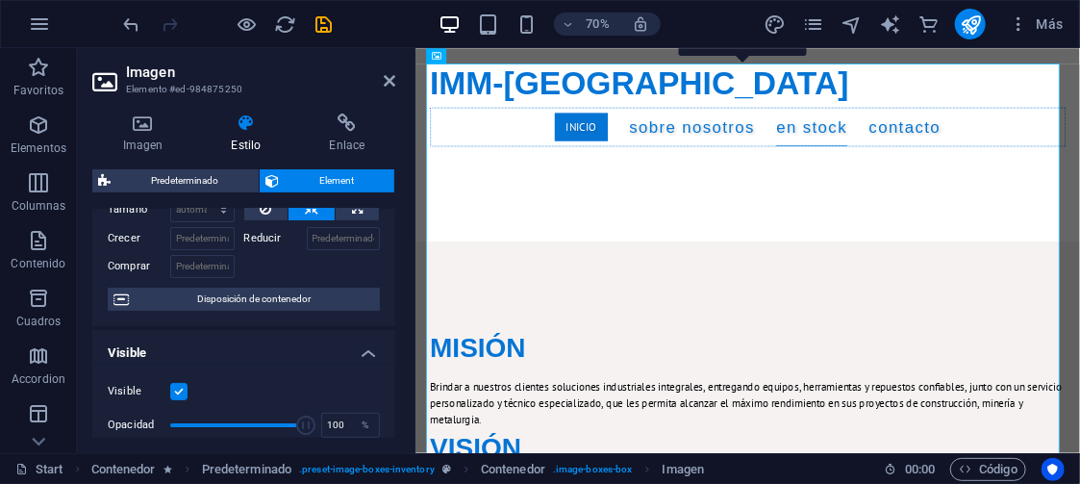
scroll to position [119, 0]
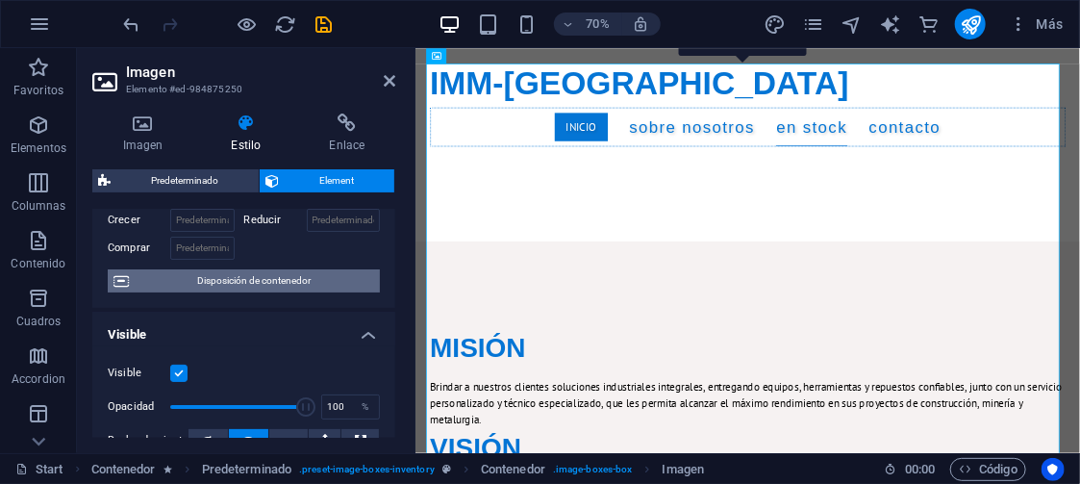
click at [277, 276] on span "Disposición de contenedor" at bounding box center [255, 280] width 240 height 23
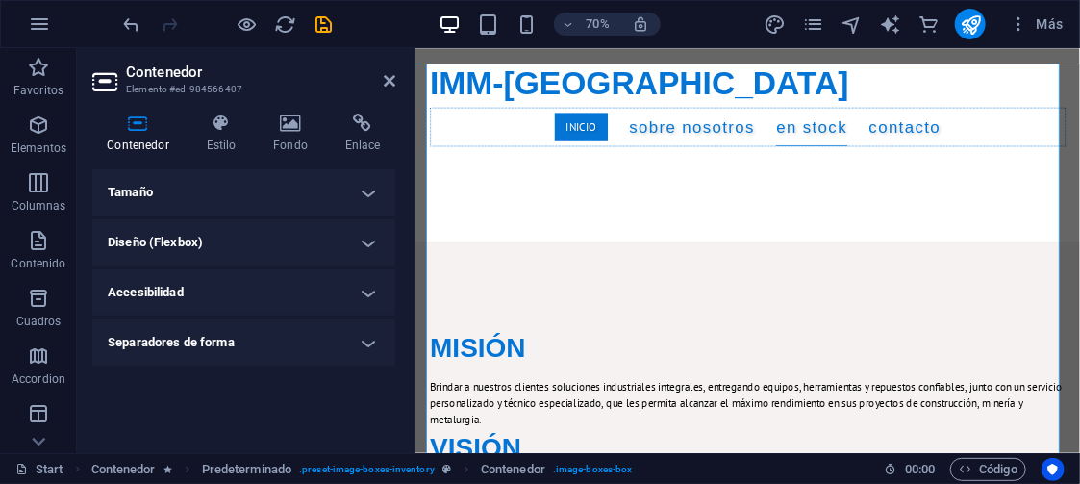
click at [204, 189] on h4 "Tamaño" at bounding box center [243, 192] width 303 height 46
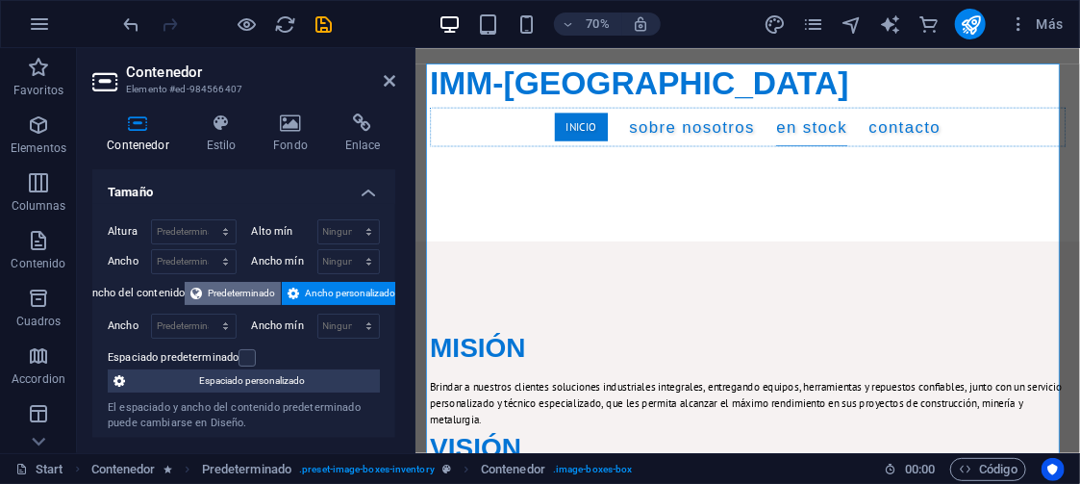
click at [249, 289] on span "Predeterminado" at bounding box center [241, 293] width 67 height 23
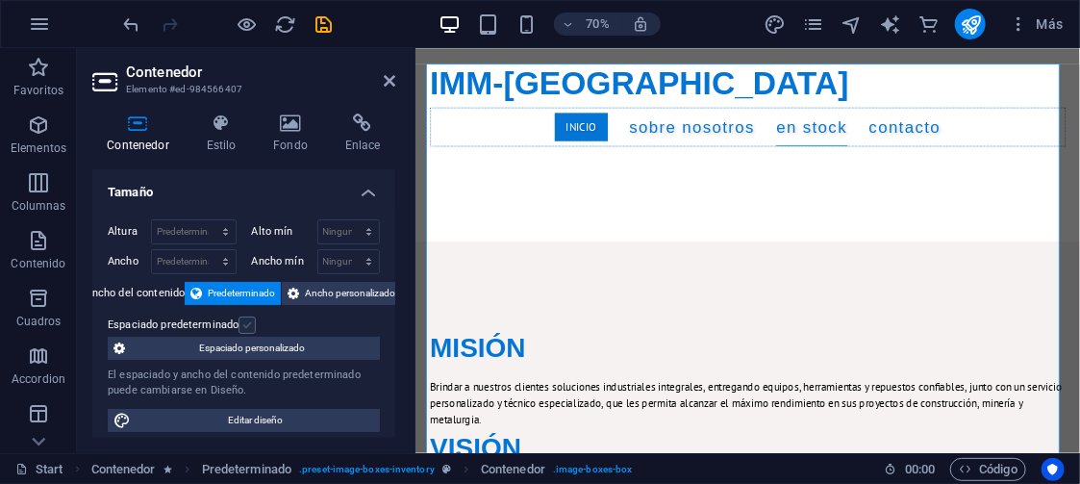
click at [249, 324] on label at bounding box center [247, 325] width 17 height 17
click at [0, 0] on input "Espaciado predeterminado" at bounding box center [0, 0] width 0 height 0
drag, startPoint x: 245, startPoint y: 322, endPoint x: 250, endPoint y: 333, distance: 11.6
click at [247, 322] on label at bounding box center [247, 325] width 17 height 17
click at [0, 0] on input "Espaciado predeterminado" at bounding box center [0, 0] width 0 height 0
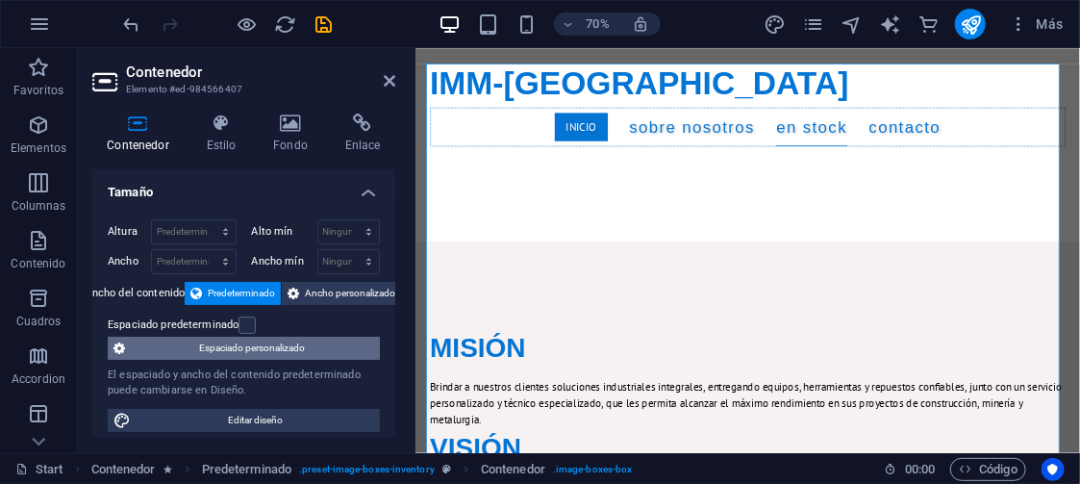
click at [272, 340] on span "Espaciado personalizado" at bounding box center [252, 348] width 243 height 23
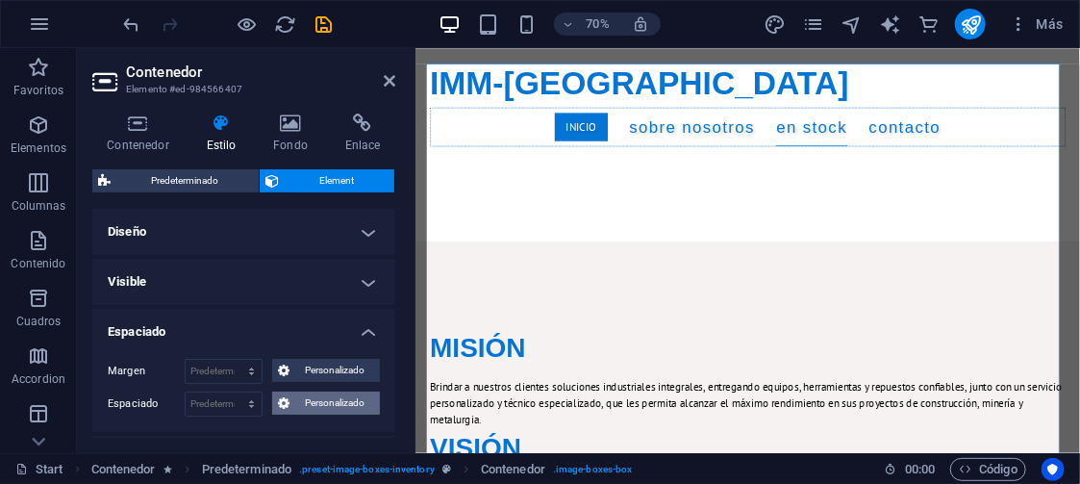
click at [320, 398] on span "Personalizado" at bounding box center [334, 403] width 79 height 23
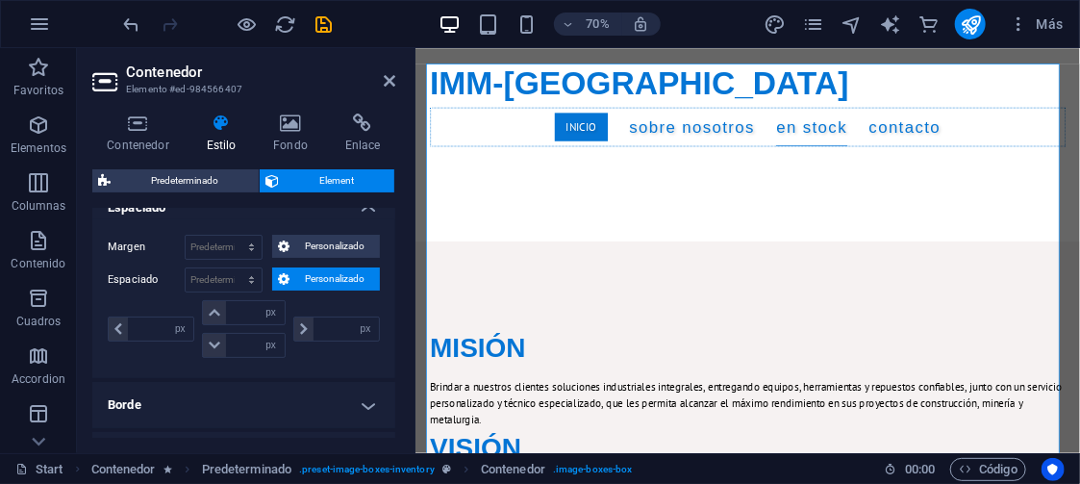
scroll to position [131, 0]
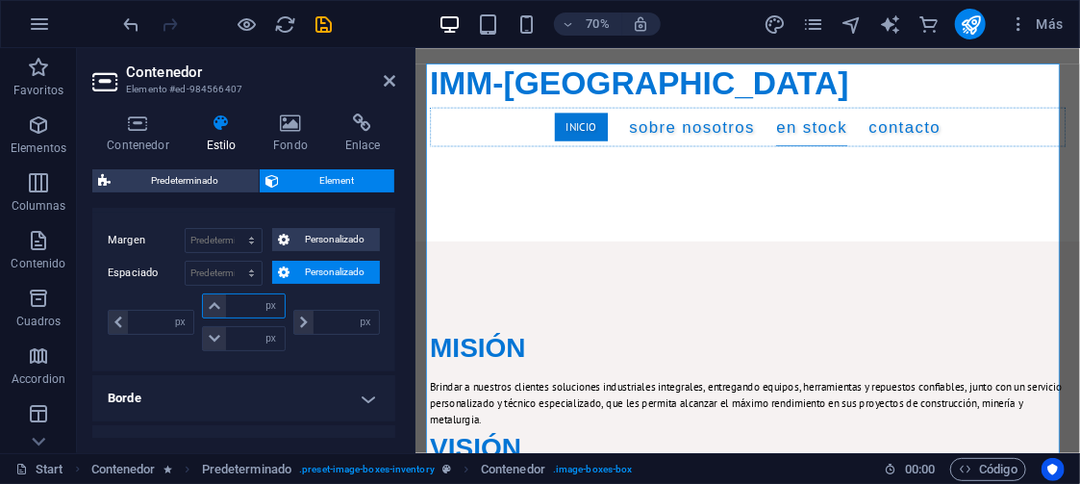
click at [234, 298] on input "number" at bounding box center [255, 305] width 58 height 23
type input "10"
type input "0"
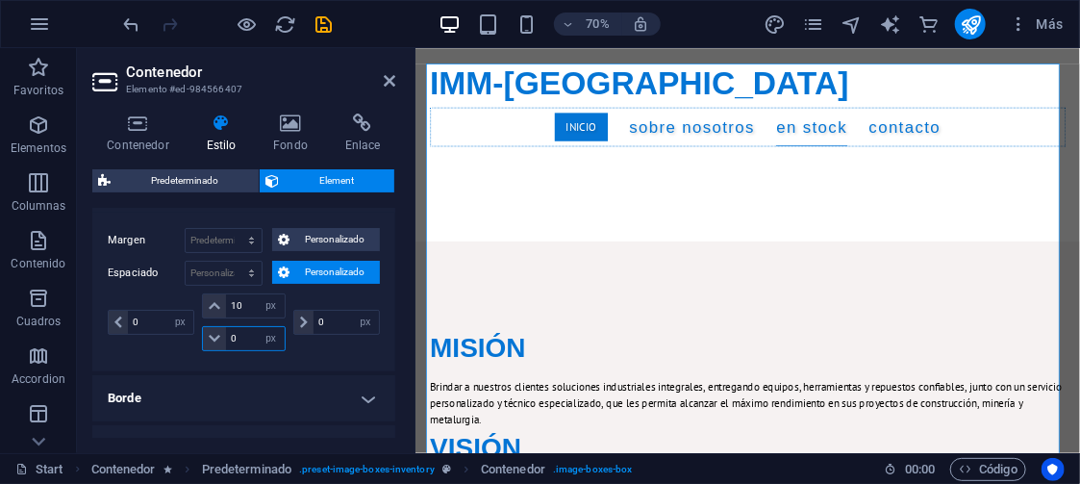
click at [235, 334] on input "0" at bounding box center [255, 338] width 58 height 23
type input "10"
click at [325, 346] on div "0 px rem % vh vw 10 px rem % vh vw 10 px rem % vh vw 0 px rem % vh vw" at bounding box center [244, 324] width 272 height 63
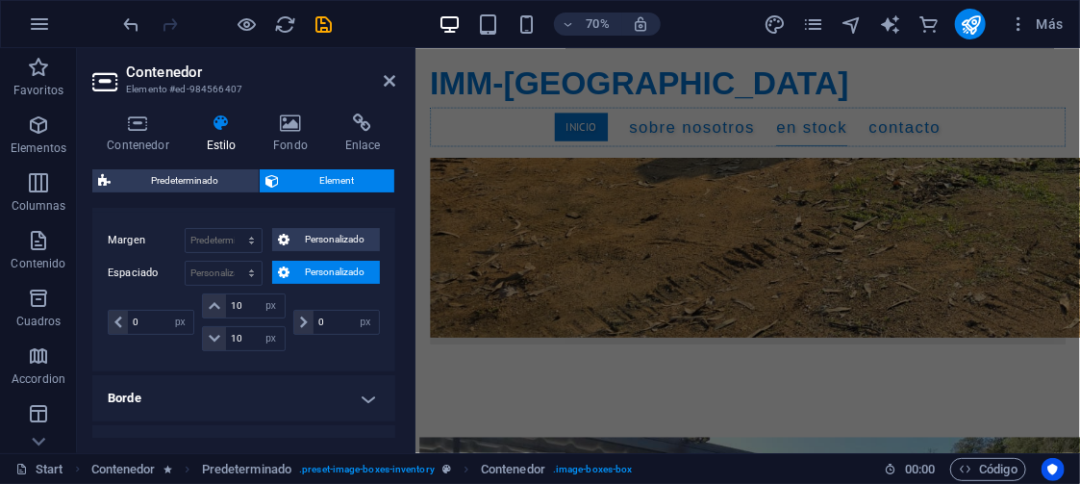
scroll to position [4836, 0]
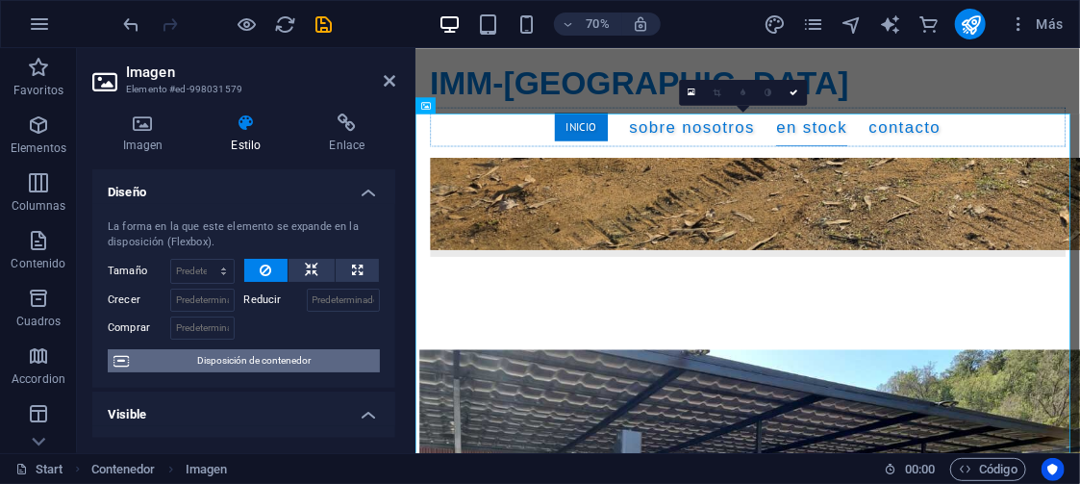
click at [273, 353] on span "Disposición de contenedor" at bounding box center [255, 360] width 240 height 23
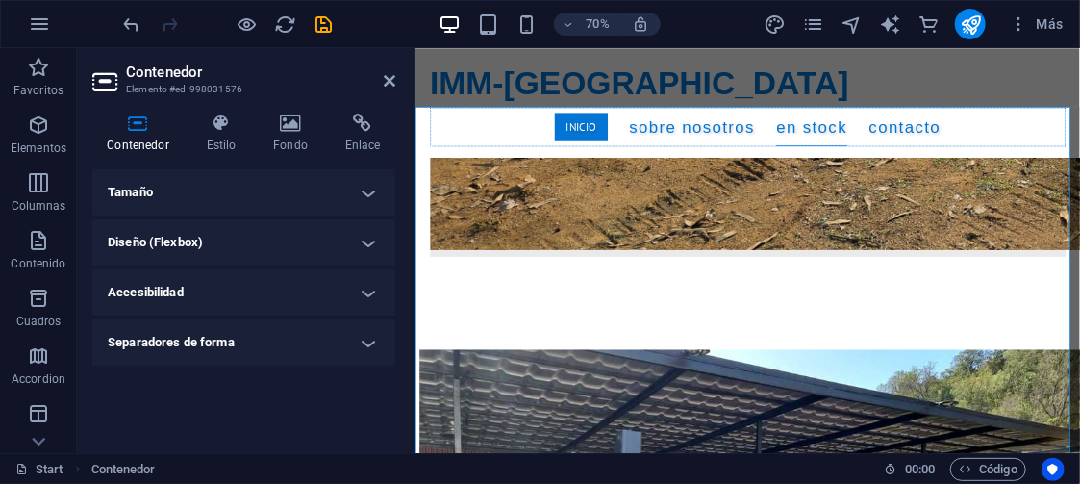
click at [214, 187] on h4 "Tamaño" at bounding box center [243, 192] width 303 height 46
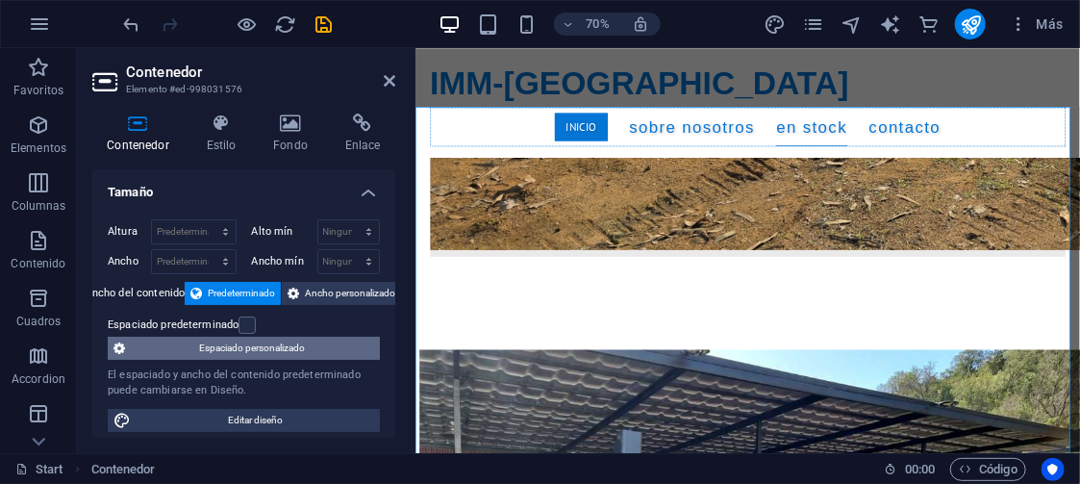
click at [253, 345] on span "Espaciado personalizado" at bounding box center [252, 348] width 243 height 23
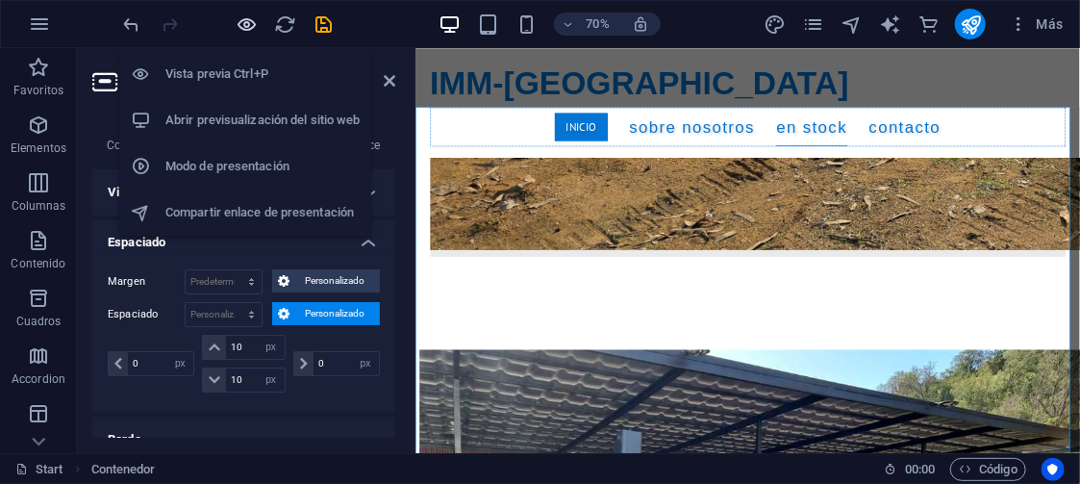
click at [246, 21] on icon "button" at bounding box center [248, 24] width 22 height 22
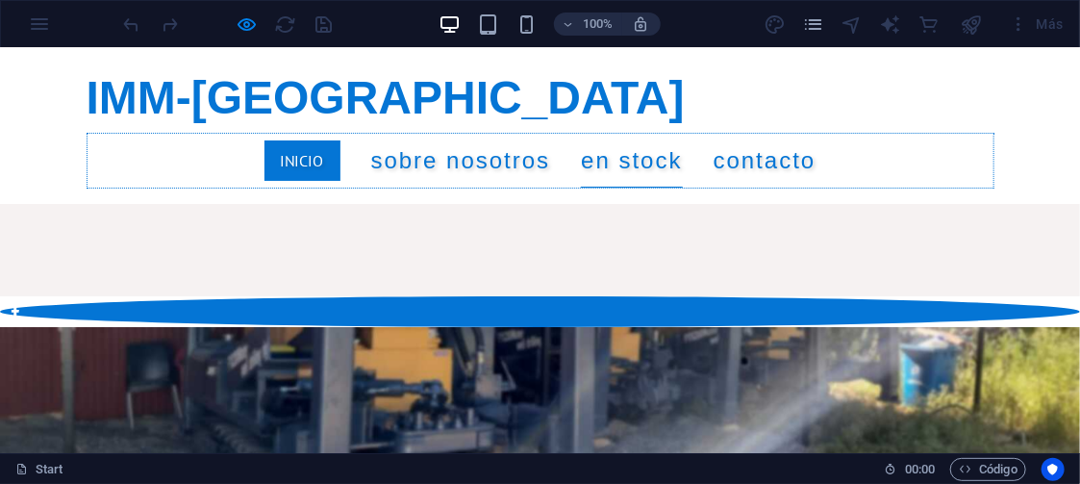
scroll to position [2816, 0]
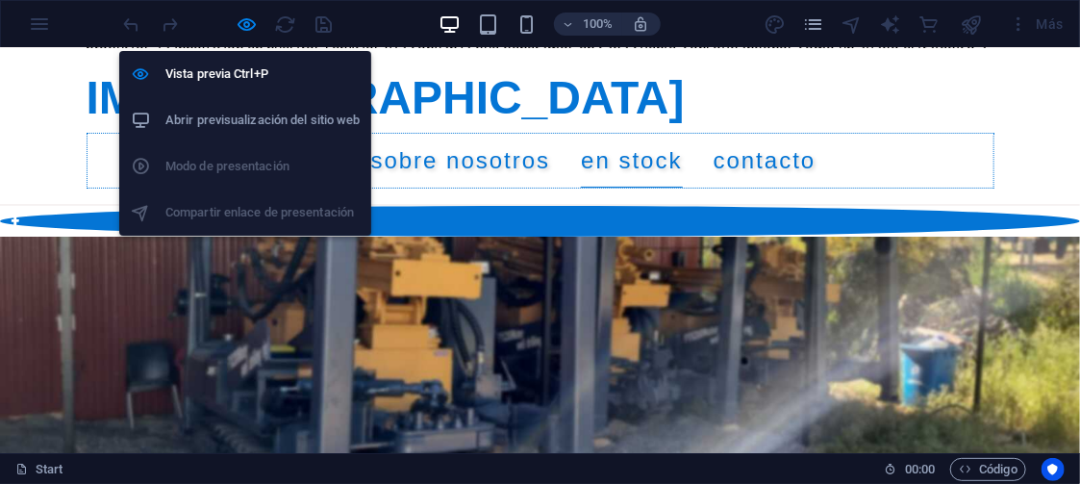
drag, startPoint x: 242, startPoint y: 16, endPoint x: 256, endPoint y: 47, distance: 33.6
click at [242, 16] on icon "button" at bounding box center [248, 24] width 22 height 22
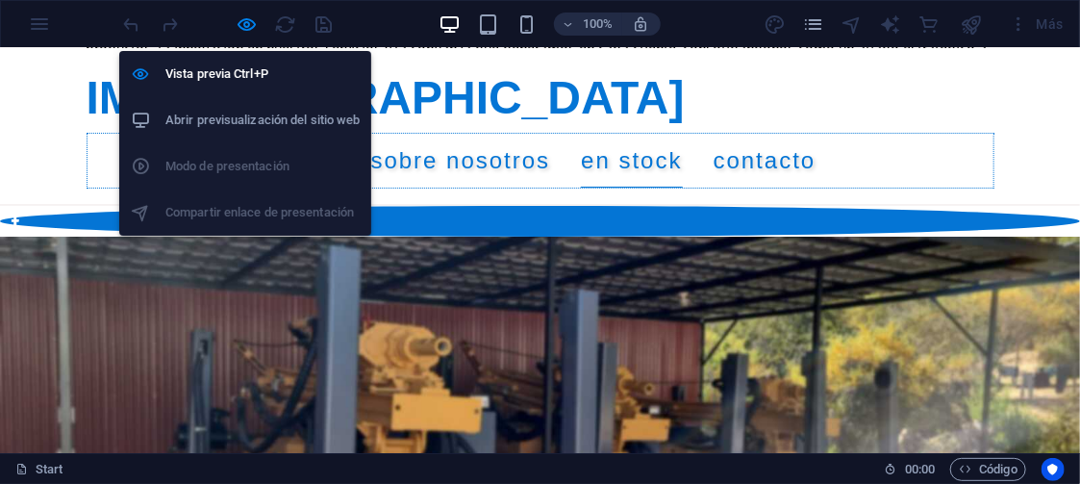
scroll to position [5270, 0]
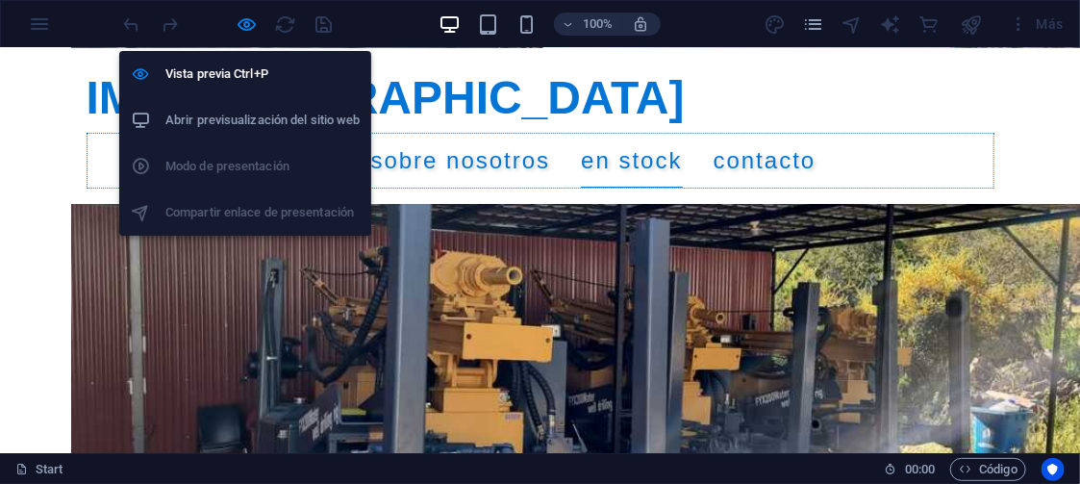
select select "px"
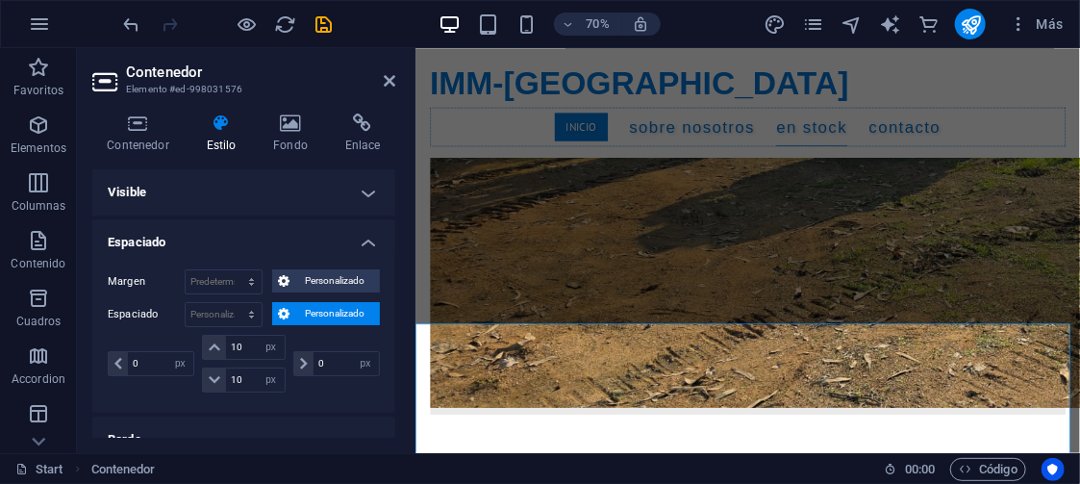
scroll to position [4638, 0]
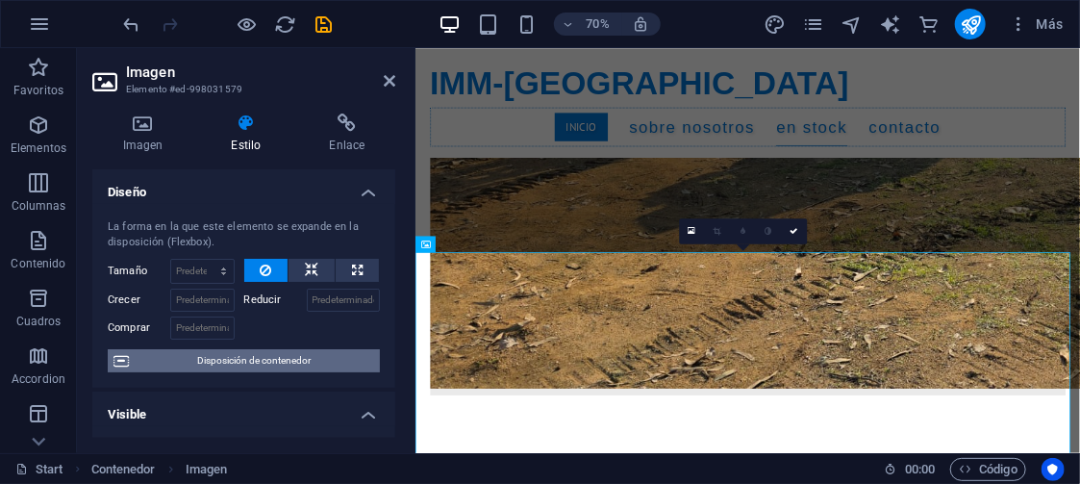
click at [258, 355] on span "Disposición de contenedor" at bounding box center [255, 360] width 240 height 23
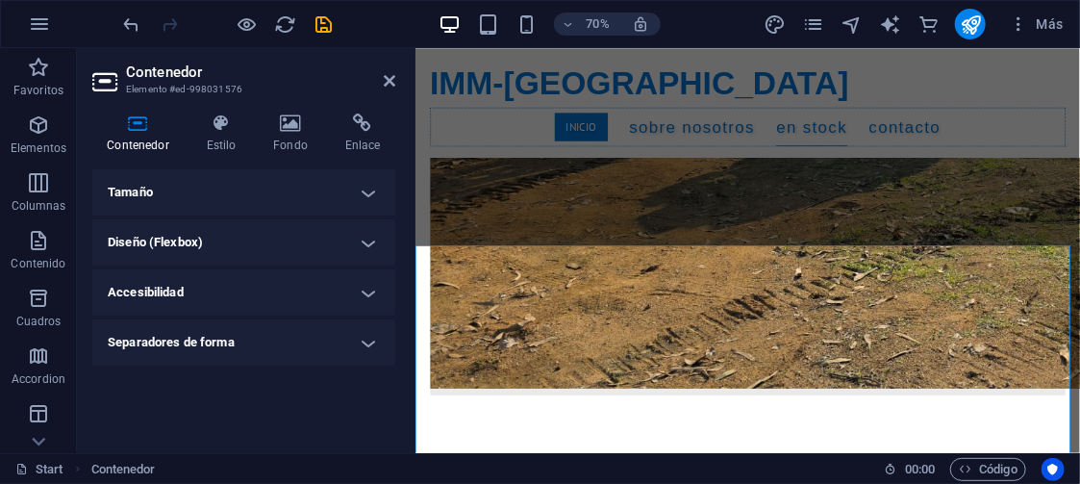
click at [249, 190] on h4 "Tamaño" at bounding box center [243, 192] width 303 height 46
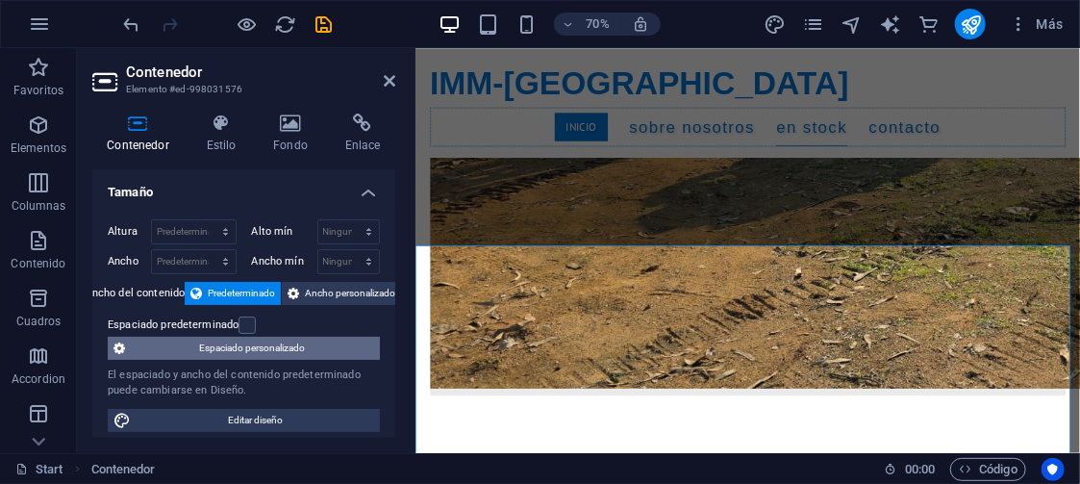
click at [261, 341] on span "Espaciado personalizado" at bounding box center [252, 348] width 243 height 23
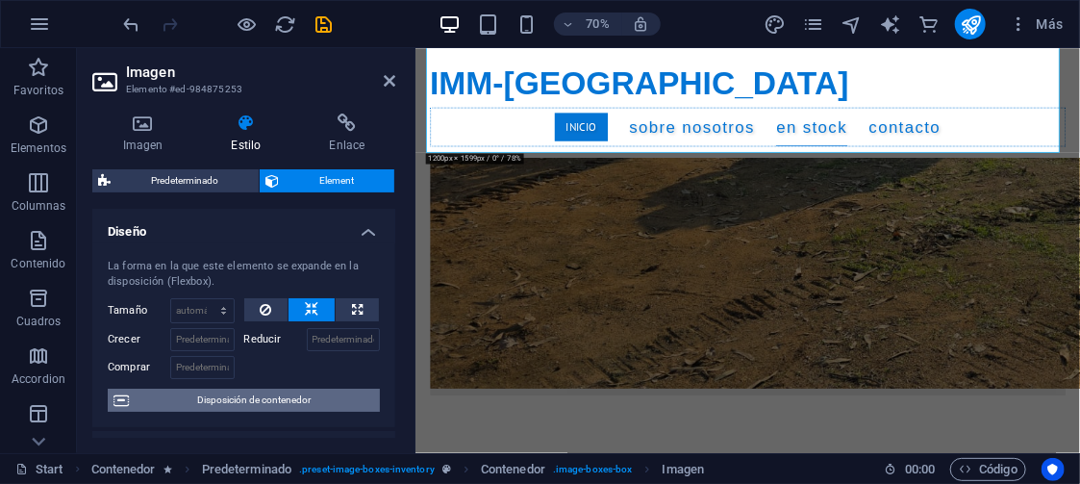
click at [279, 390] on span "Disposición de contenedor" at bounding box center [255, 400] width 240 height 23
select select "px"
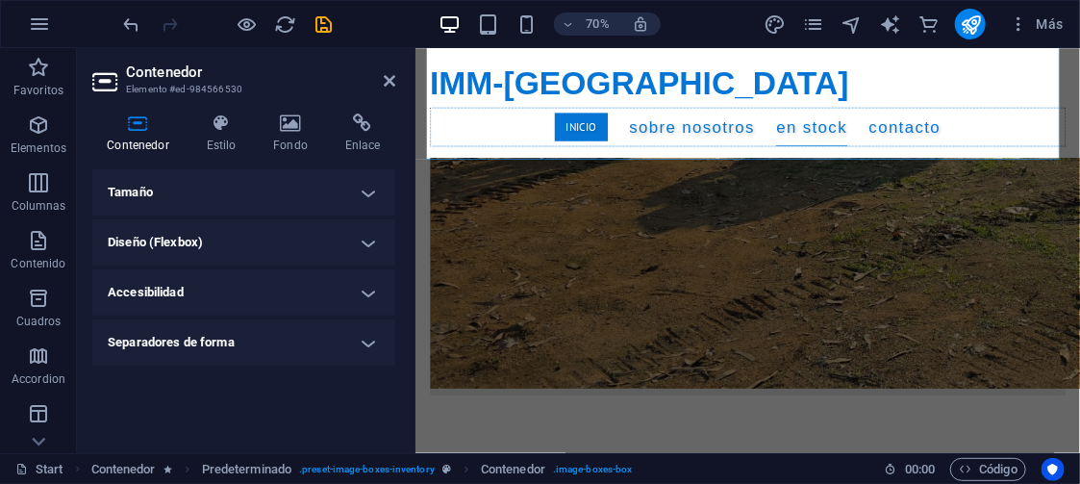
click at [265, 190] on h4 "Tamaño" at bounding box center [243, 192] width 303 height 46
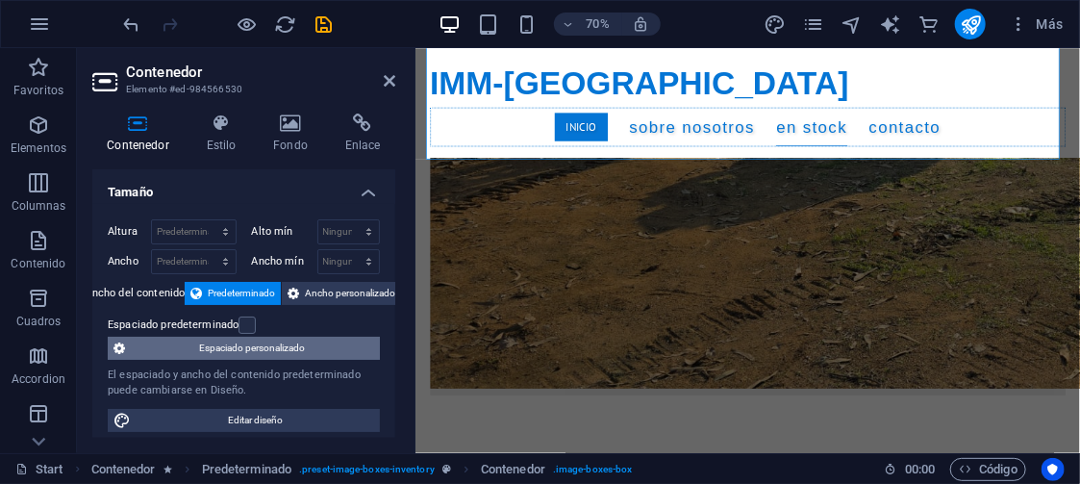
click at [281, 343] on span "Espaciado personalizado" at bounding box center [252, 348] width 243 height 23
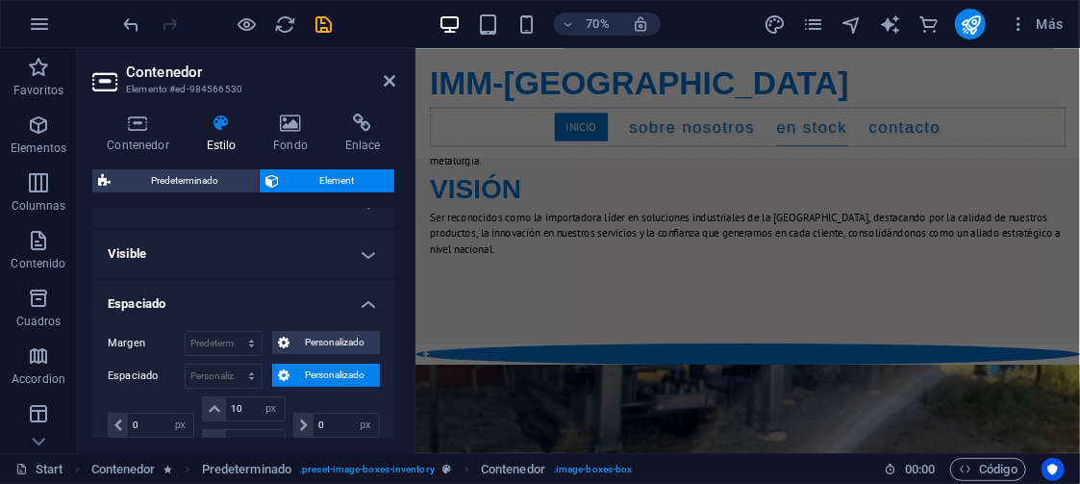
scroll to position [2719, 0]
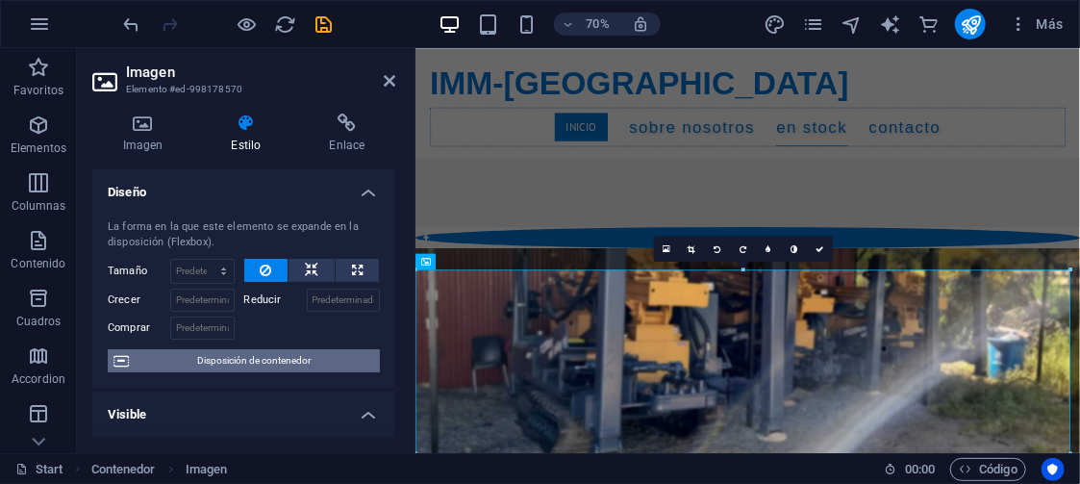
click at [285, 359] on span "Disposición de contenedor" at bounding box center [255, 360] width 240 height 23
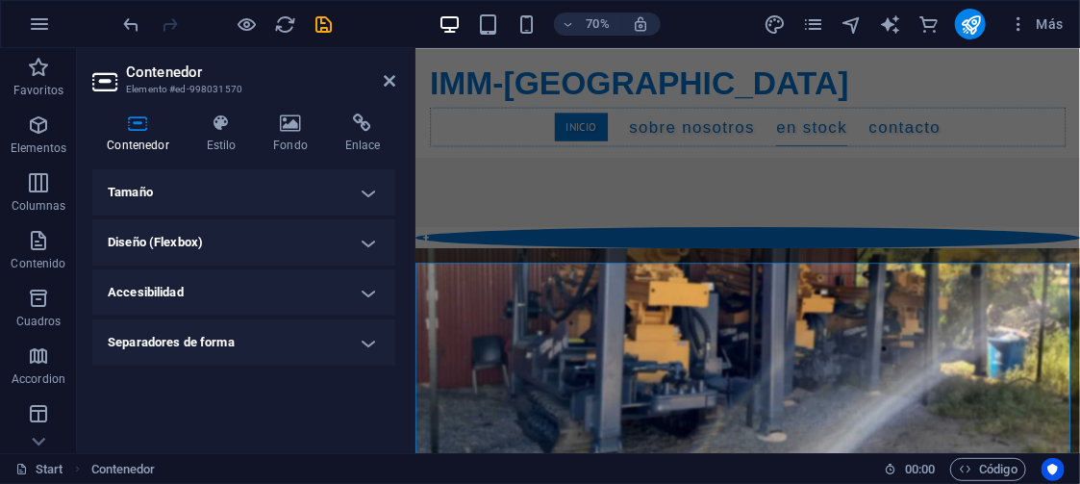
click at [291, 182] on h4 "Tamaño" at bounding box center [243, 192] width 303 height 46
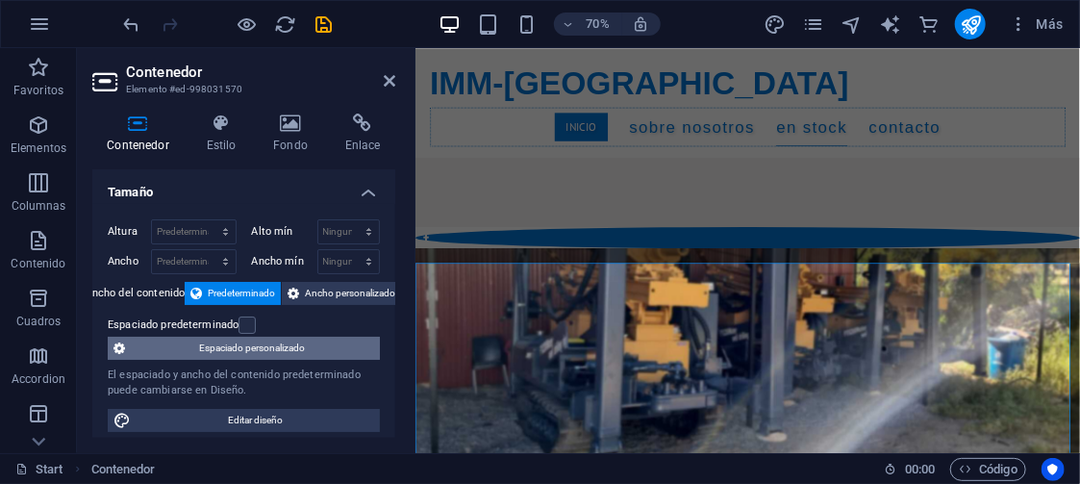
click at [320, 344] on span "Espaciado personalizado" at bounding box center [252, 348] width 243 height 23
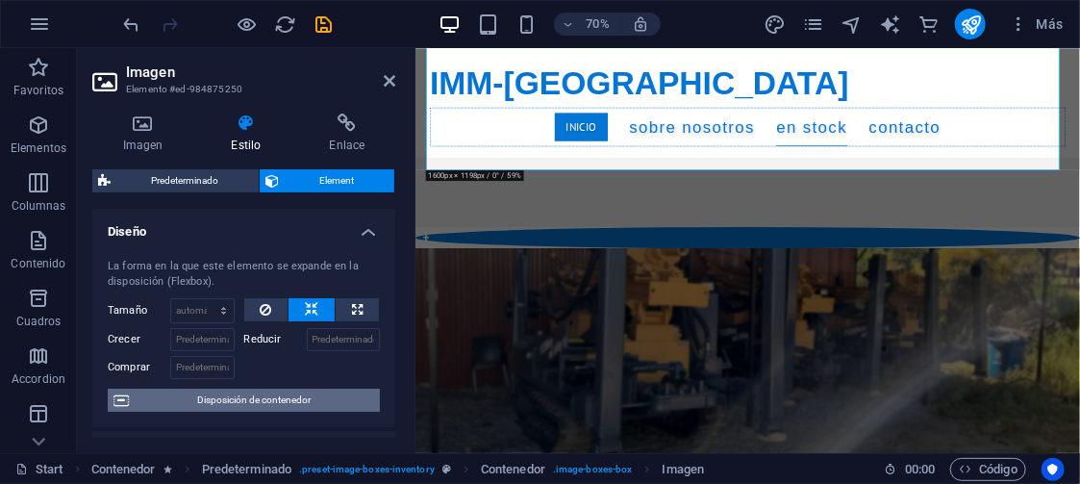
click at [303, 395] on span "Disposición de contenedor" at bounding box center [255, 400] width 240 height 23
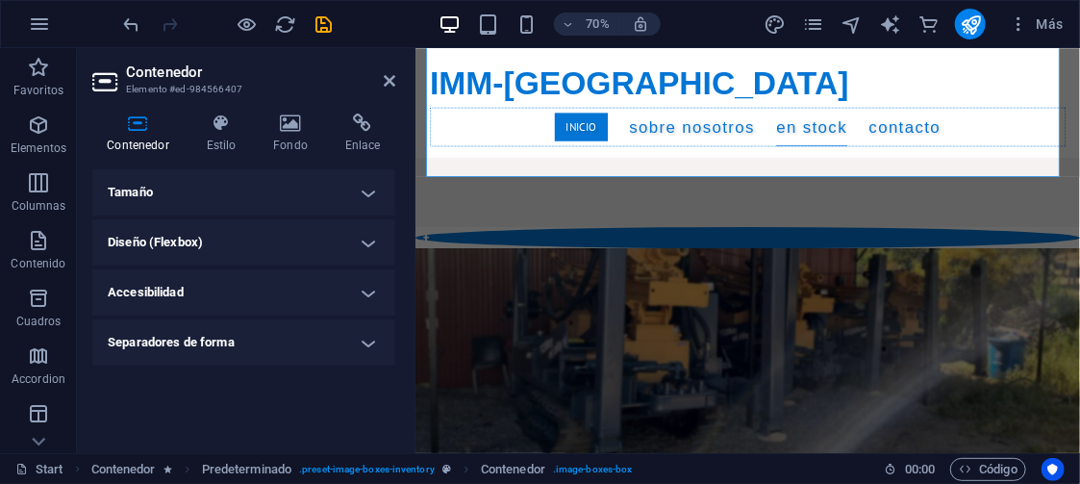
click at [244, 193] on h4 "Tamaño" at bounding box center [243, 192] width 303 height 46
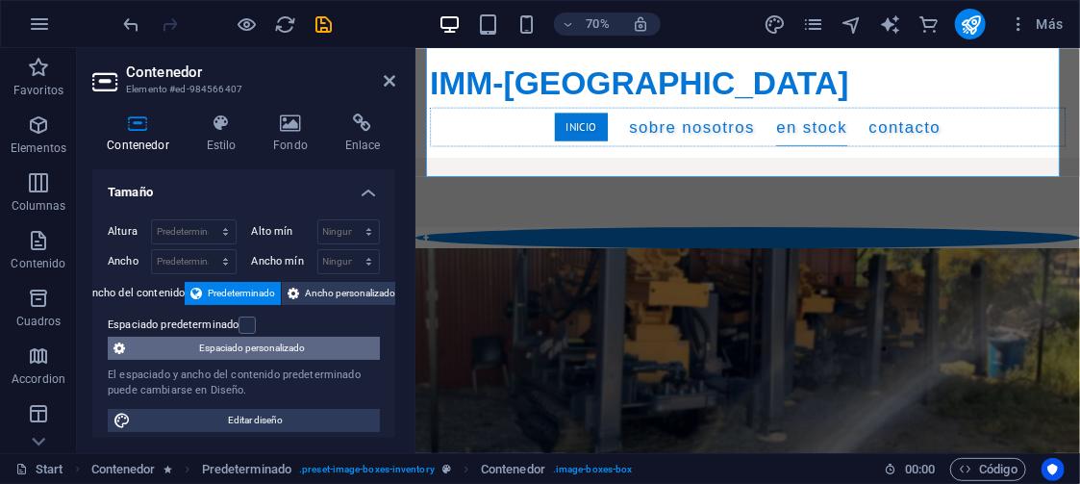
click at [246, 345] on span "Espaciado personalizado" at bounding box center [252, 348] width 243 height 23
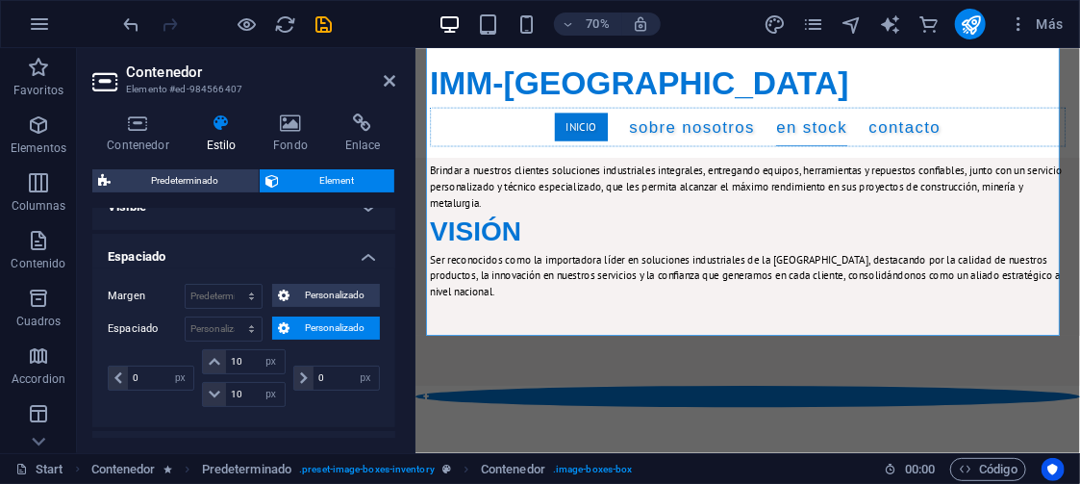
scroll to position [2505, 0]
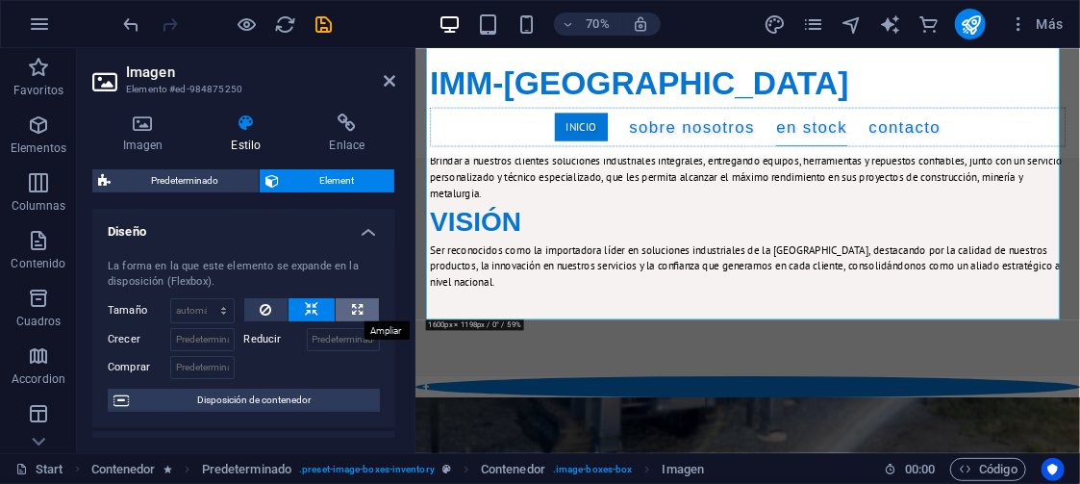
click at [355, 306] on icon at bounding box center [357, 309] width 11 height 23
type input "100"
select select "%"
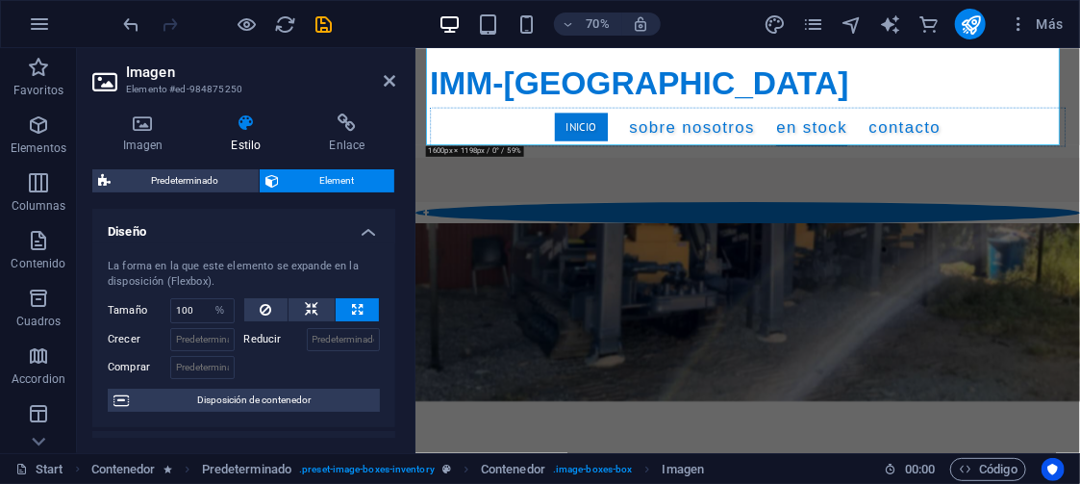
scroll to position [2671, 0]
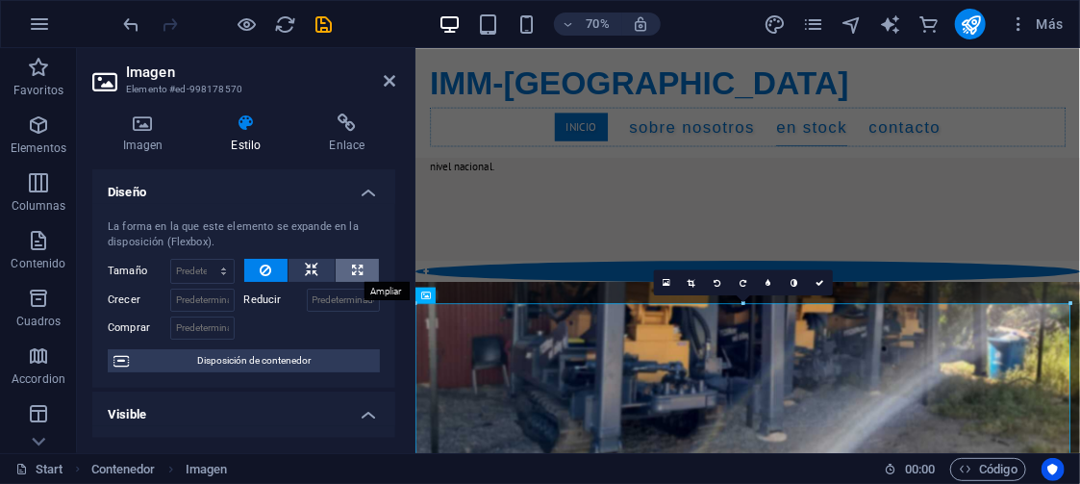
click at [357, 266] on icon at bounding box center [357, 270] width 11 height 23
type input "100"
select select "%"
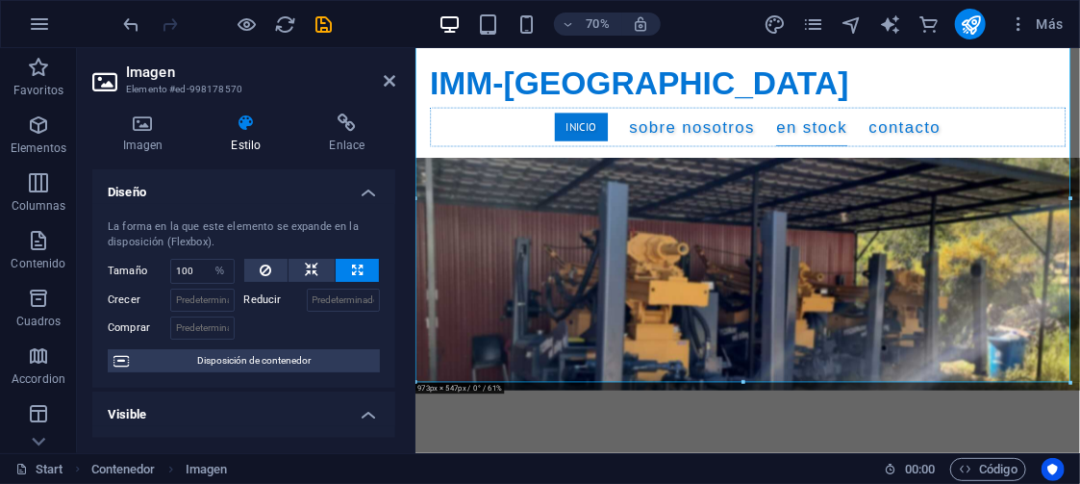
scroll to position [3406, 0]
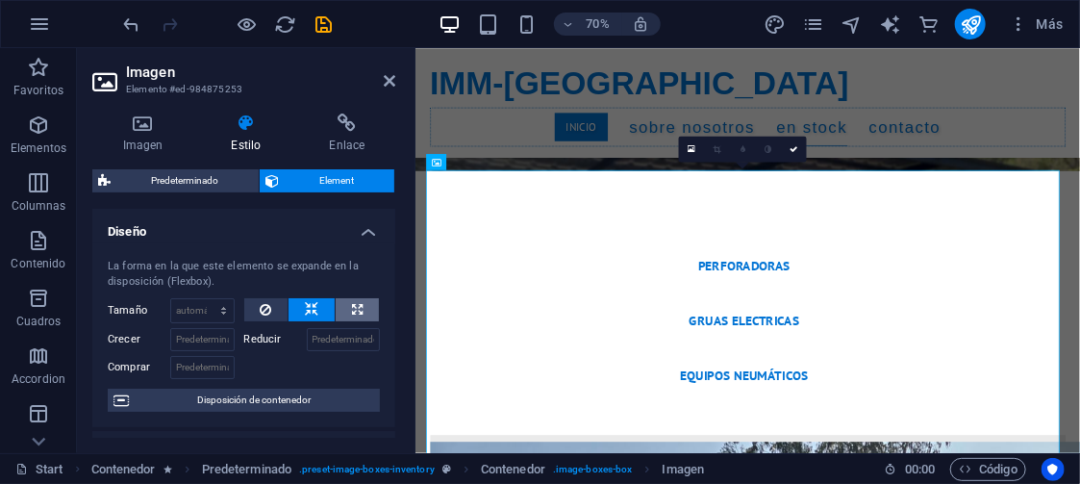
click at [355, 302] on icon at bounding box center [357, 309] width 11 height 23
type input "100"
select select "%"
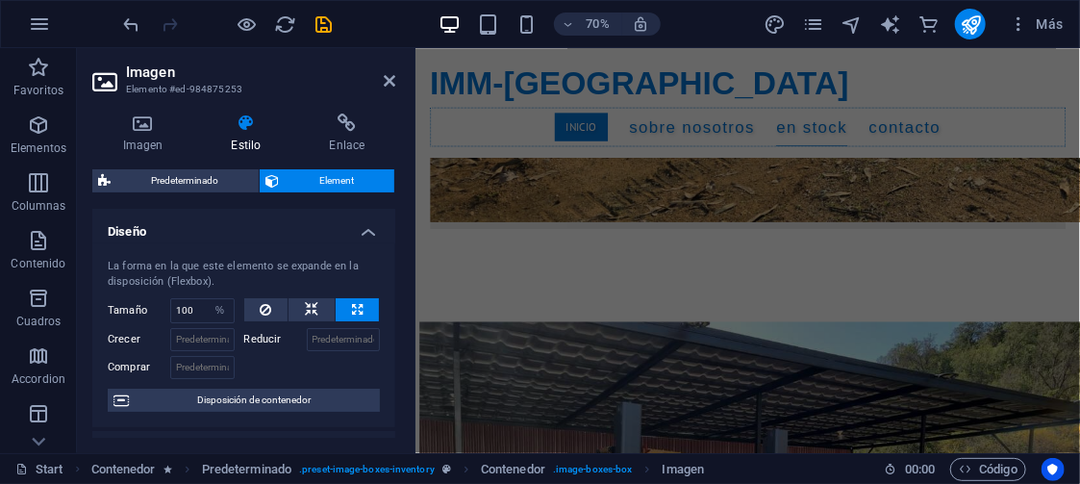
scroll to position [4944, 0]
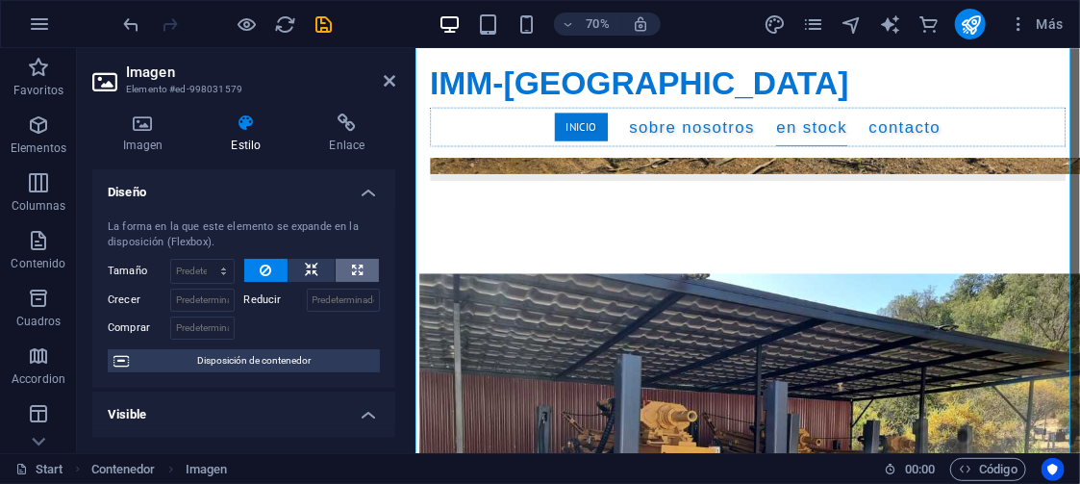
click at [352, 266] on icon at bounding box center [357, 270] width 11 height 23
type input "100"
select select "%"
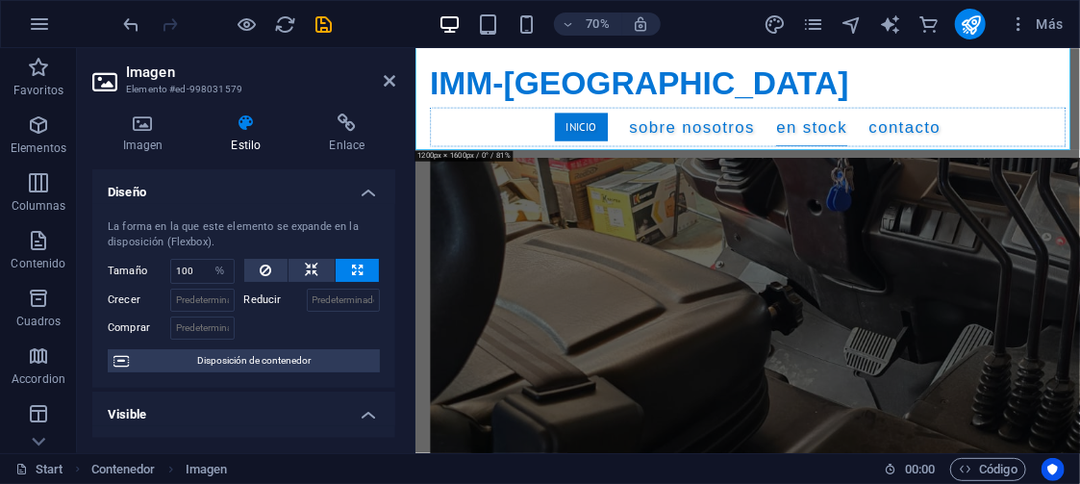
scroll to position [6311, 0]
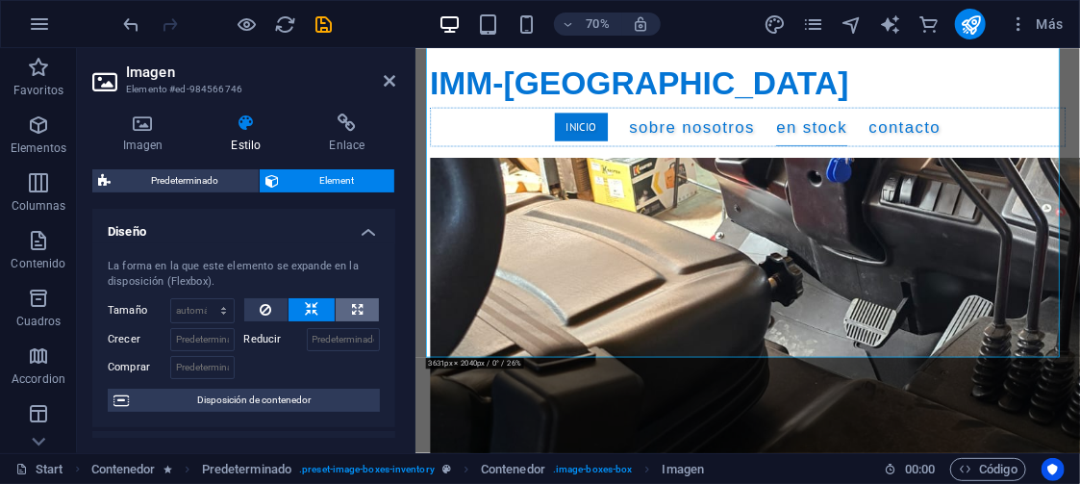
click at [352, 300] on icon at bounding box center [357, 309] width 11 height 23
type input "100"
select select "%"
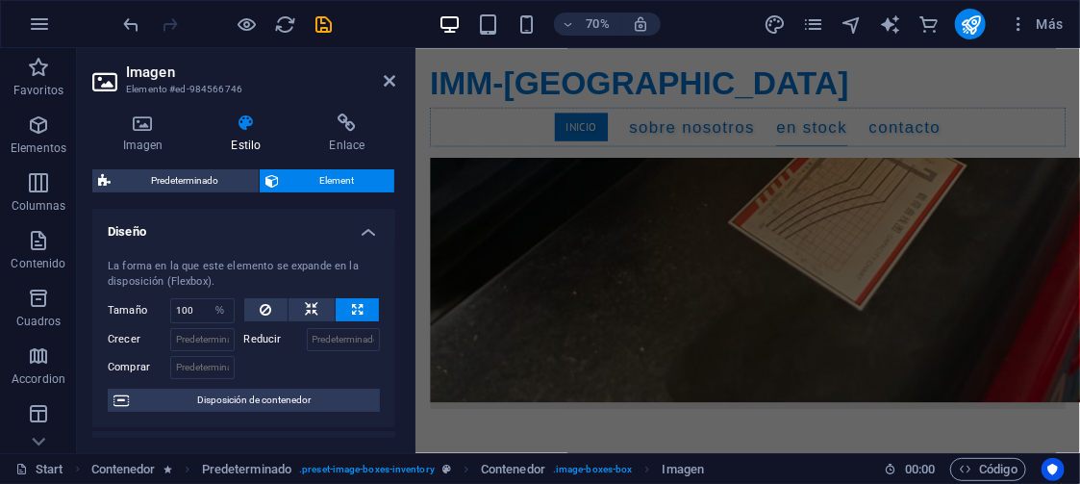
scroll to position [7050, 0]
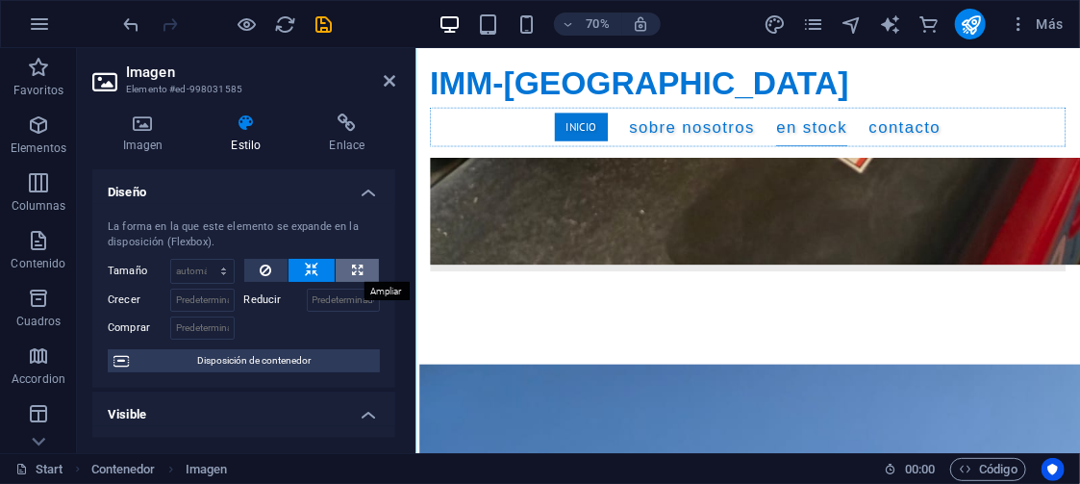
click at [359, 266] on icon at bounding box center [357, 270] width 11 height 23
type input "100"
select select "%"
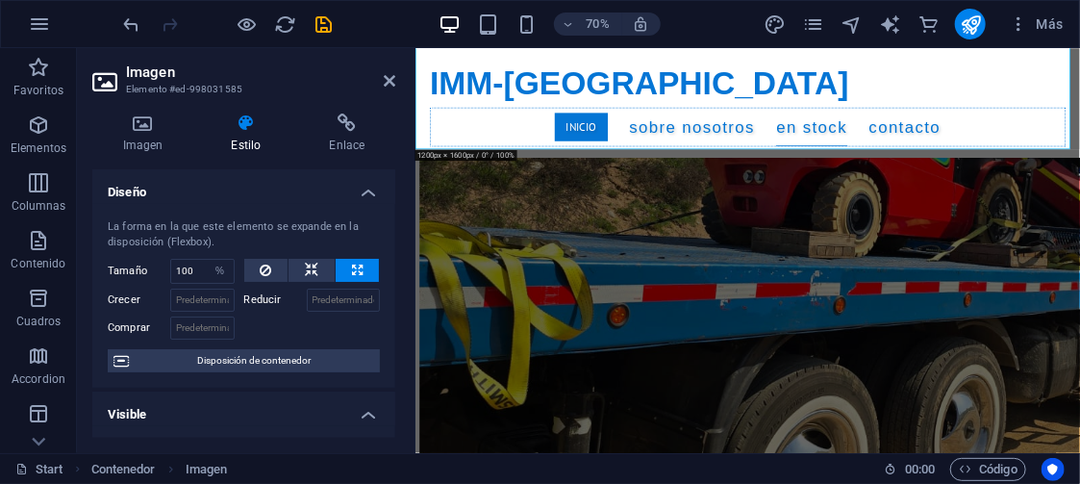
scroll to position [8143, 0]
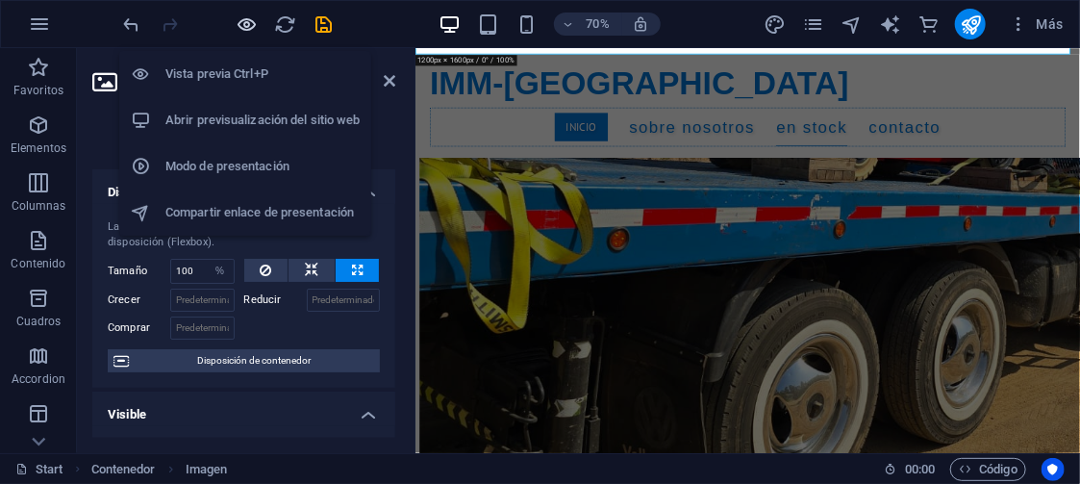
click at [251, 18] on icon "button" at bounding box center [248, 24] width 22 height 22
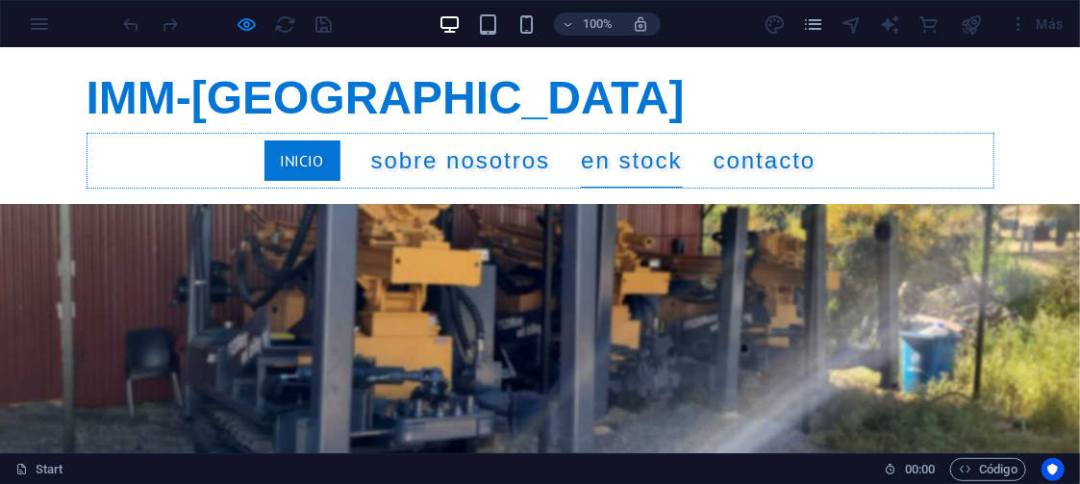
scroll to position [2807, 0]
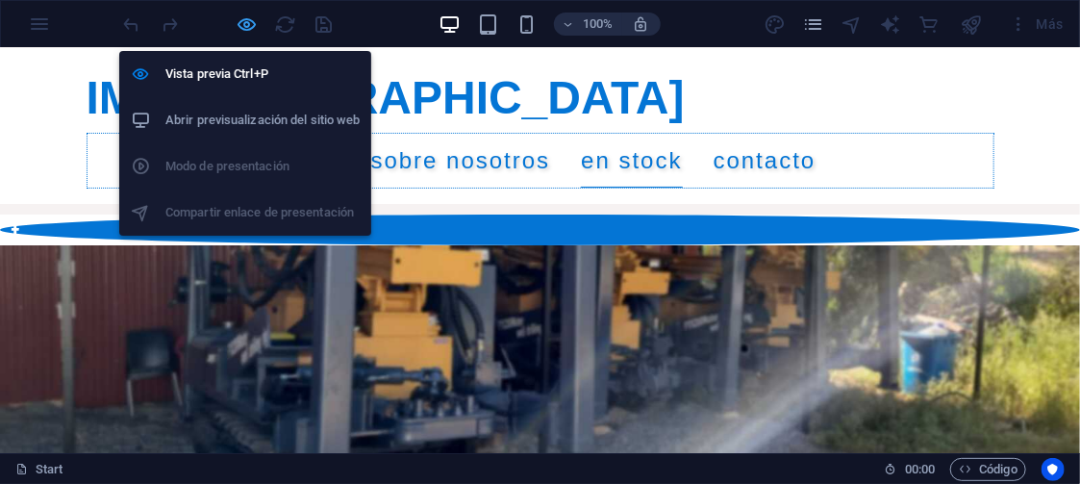
click at [250, 18] on icon "button" at bounding box center [248, 24] width 22 height 22
select select "%"
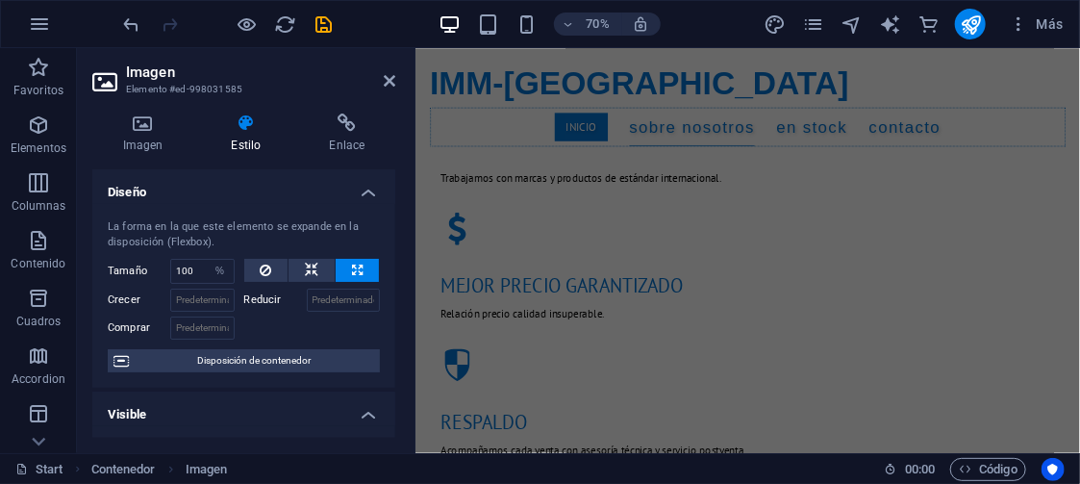
scroll to position [1933, 0]
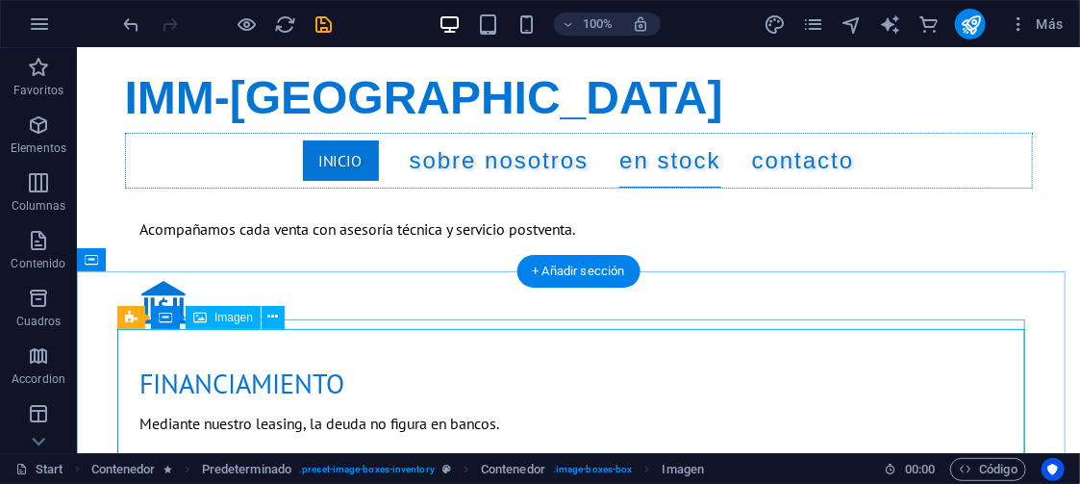
select select "%"
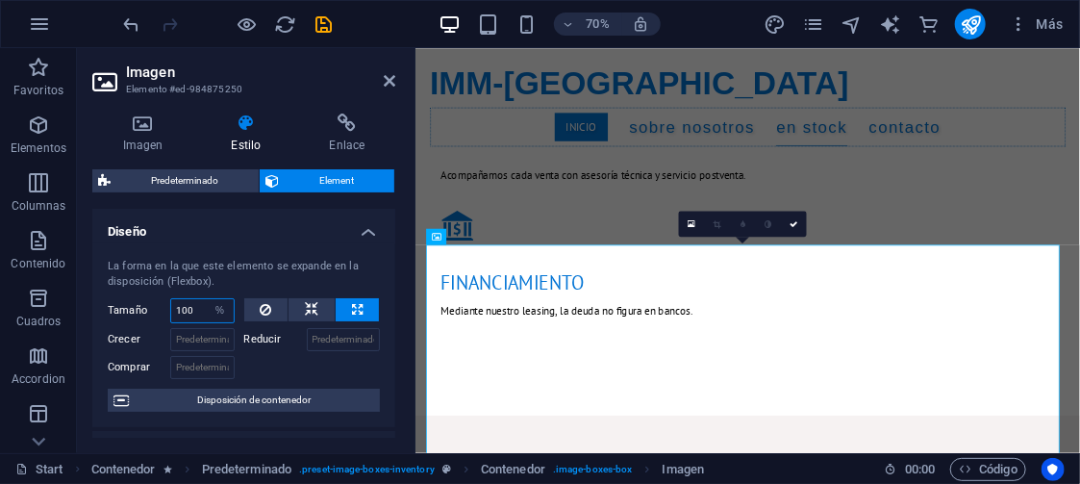
drag, startPoint x: 193, startPoint y: 302, endPoint x: 159, endPoint y: 313, distance: 36.2
click at [159, 313] on div "Tamaño 100 Predeterminado automático px % 1/1 1/2 1/3 1/4 1/5 1/6 1/7 1/8 1/9 1…" at bounding box center [171, 310] width 127 height 25
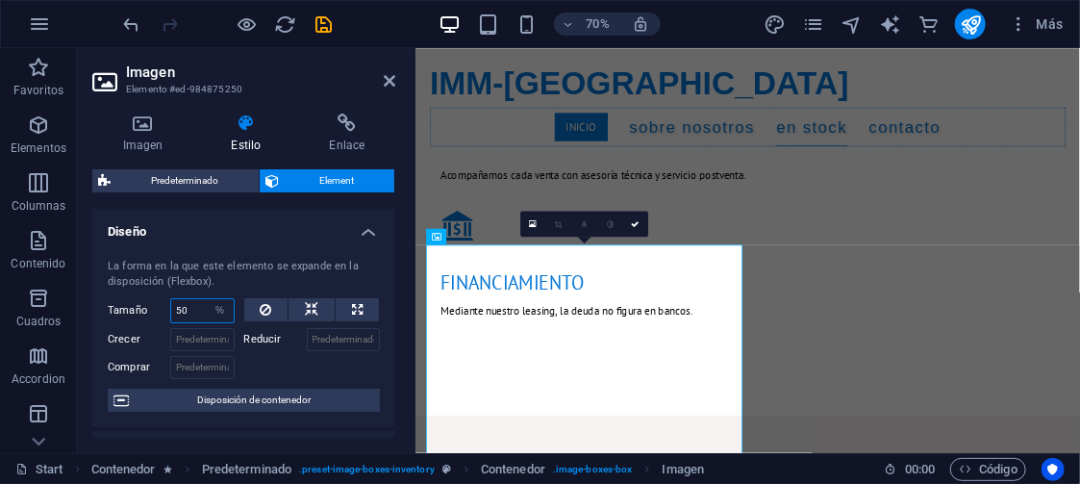
drag, startPoint x: 200, startPoint y: 305, endPoint x: 142, endPoint y: 318, distance: 59.3
click at [142, 318] on div "Tamaño 50 Predeterminado automático px % 1/1 1/2 1/3 1/4 1/5 1/6 1/7 1/8 1/9 1/…" at bounding box center [171, 310] width 127 height 25
type input "100"
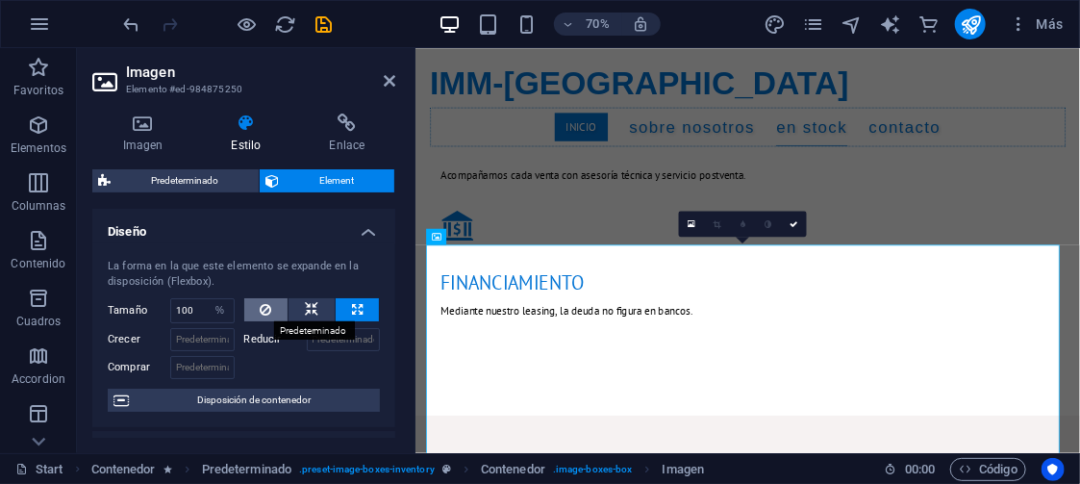
click at [261, 312] on icon at bounding box center [266, 309] width 12 height 23
select select "DISABLED_OPTION_VALUE"
click at [309, 309] on icon at bounding box center [311, 309] width 13 height 23
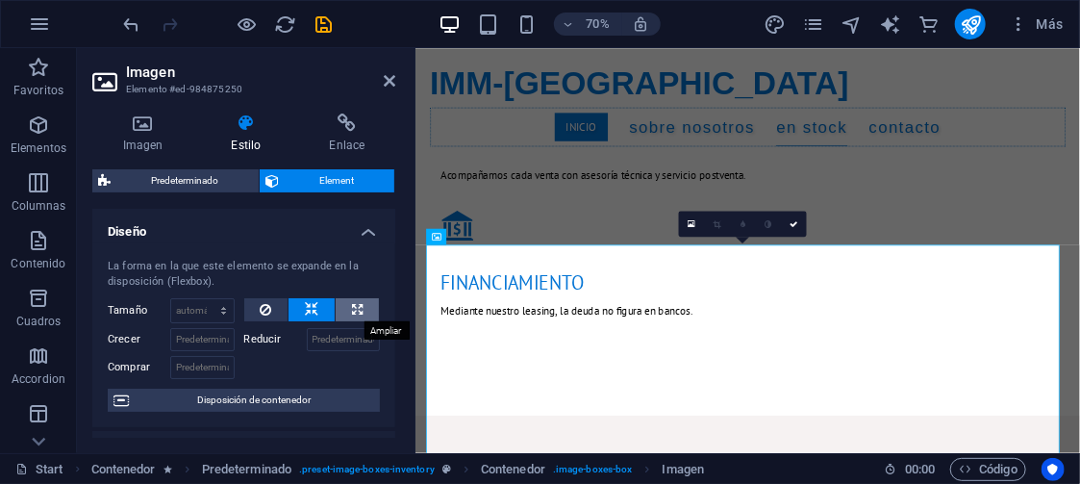
click at [352, 313] on icon at bounding box center [357, 309] width 11 height 23
type input "100"
select select "%"
drag, startPoint x: 392, startPoint y: 264, endPoint x: 395, endPoint y: 281, distance: 17.7
click at [395, 281] on div "Imagen Estilo Enlace Imagen Arrastra archivos aquí, haz clic para escoger archi…" at bounding box center [244, 275] width 334 height 355
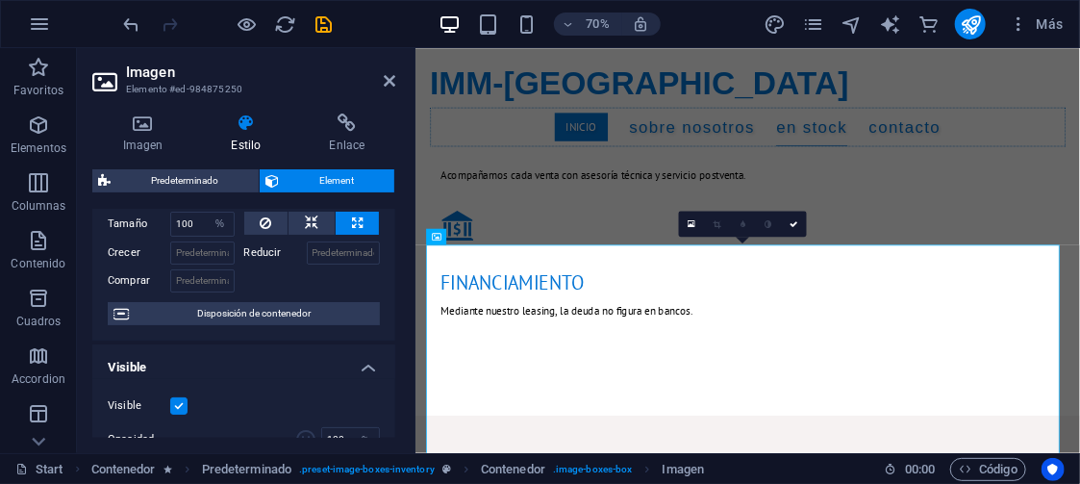
scroll to position [90, 0]
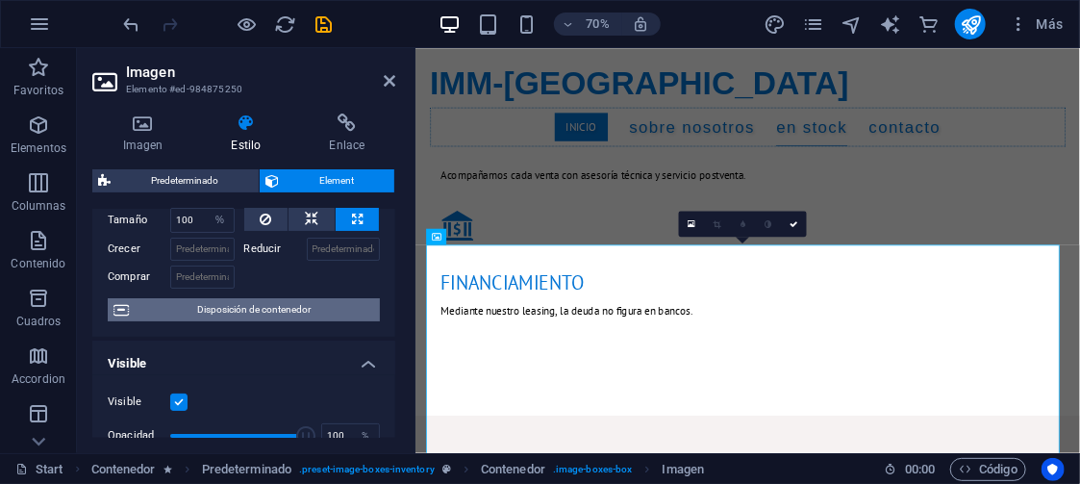
click at [291, 312] on span "Disposición de contenedor" at bounding box center [255, 309] width 240 height 23
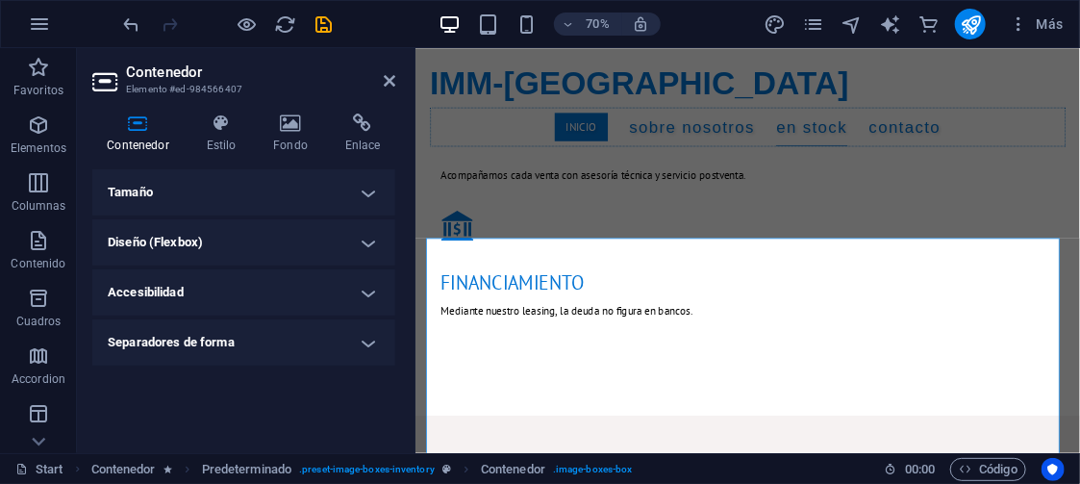
click at [257, 184] on h4 "Tamaño" at bounding box center [243, 192] width 303 height 46
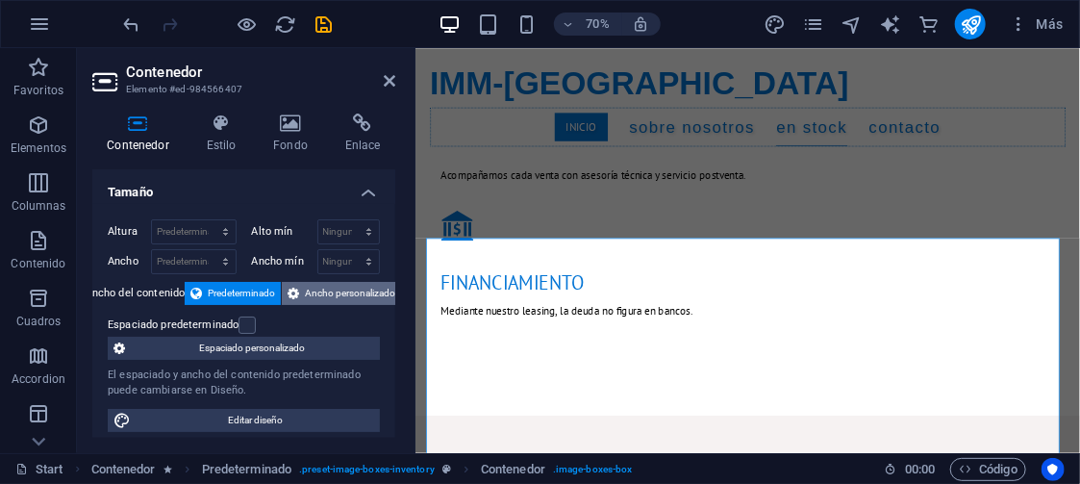
click at [337, 291] on span "Ancho personalizado" at bounding box center [350, 293] width 90 height 23
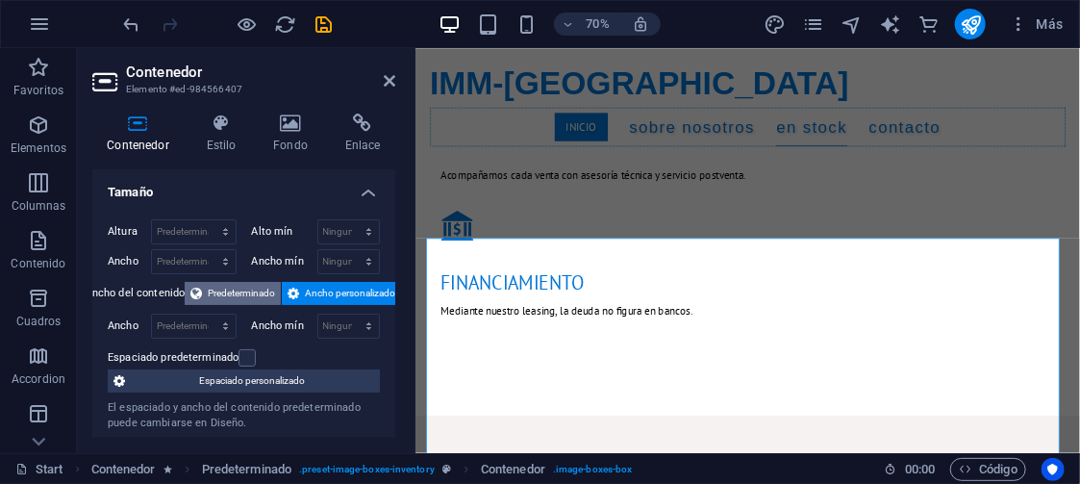
click at [240, 286] on span "Predeterminado" at bounding box center [241, 293] width 67 height 23
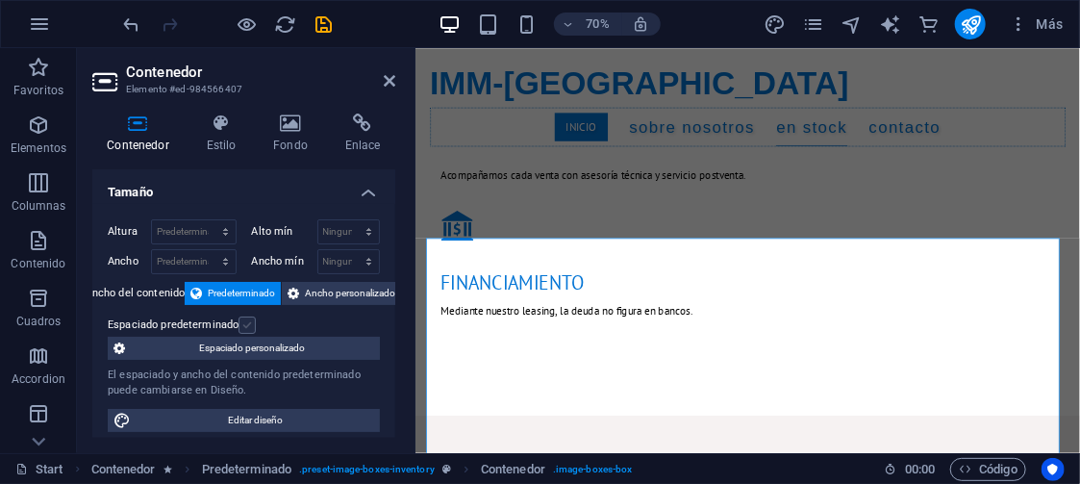
click at [242, 322] on label at bounding box center [247, 325] width 17 height 17
click at [0, 0] on input "Espaciado predeterminado" at bounding box center [0, 0] width 0 height 0
click at [244, 321] on label at bounding box center [247, 325] width 17 height 17
click at [0, 0] on input "Espaciado predeterminado" at bounding box center [0, 0] width 0 height 0
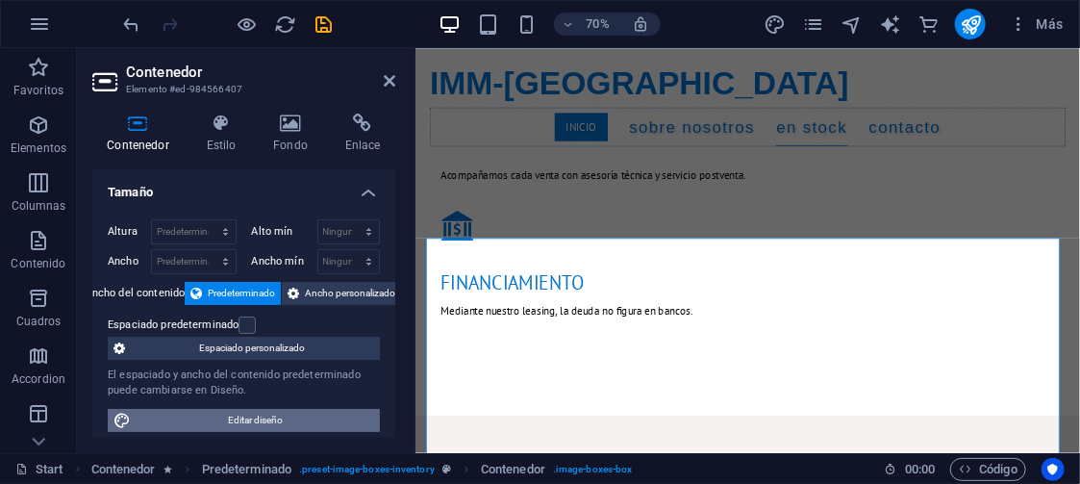
click at [245, 411] on span "Editar diseño" at bounding box center [256, 420] width 238 height 23
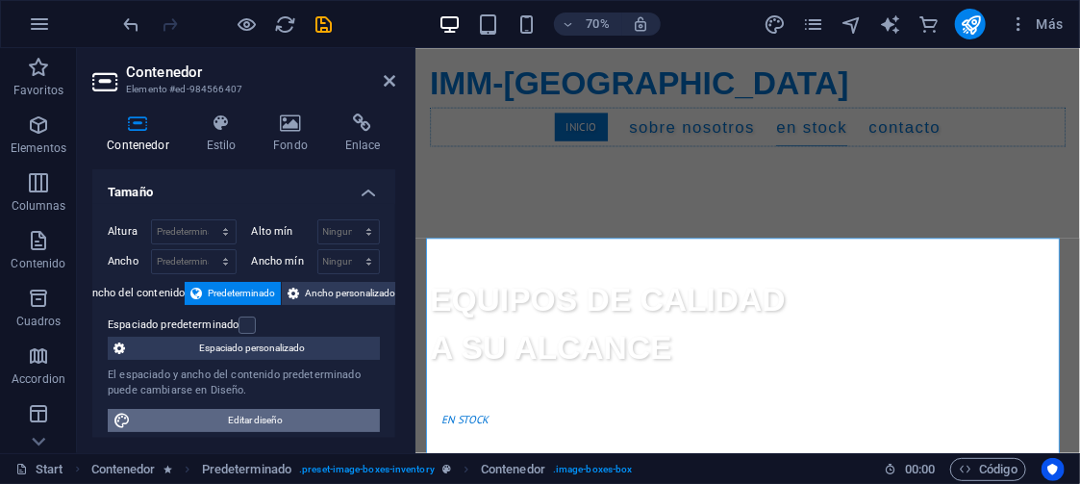
select select "700"
select select "rem"
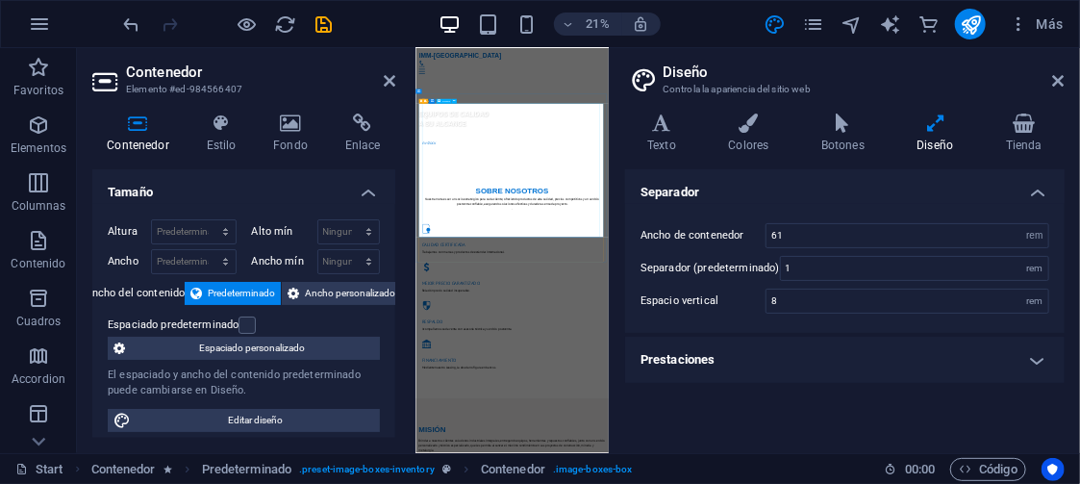
scroll to position [3211, 0]
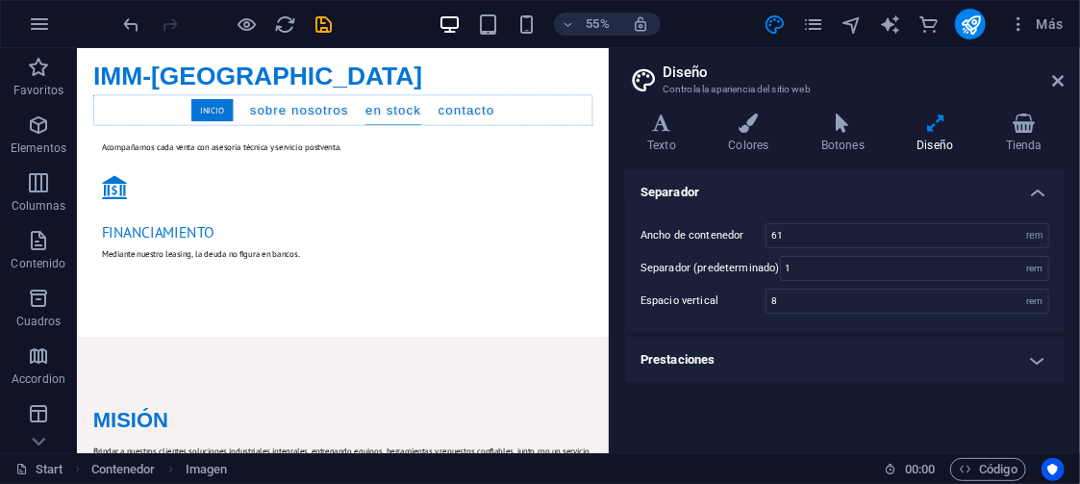
scroll to position [1875, 0]
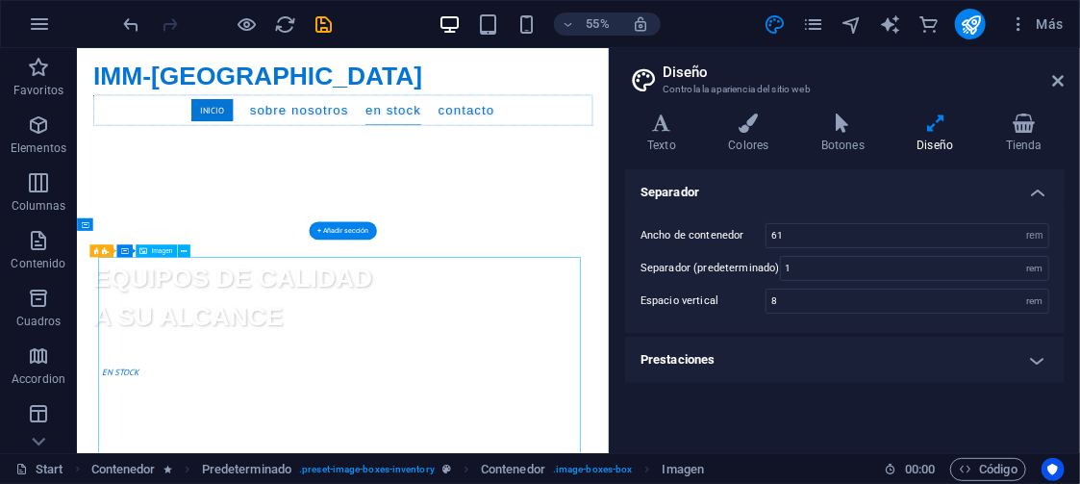
scroll to position [3102, 0]
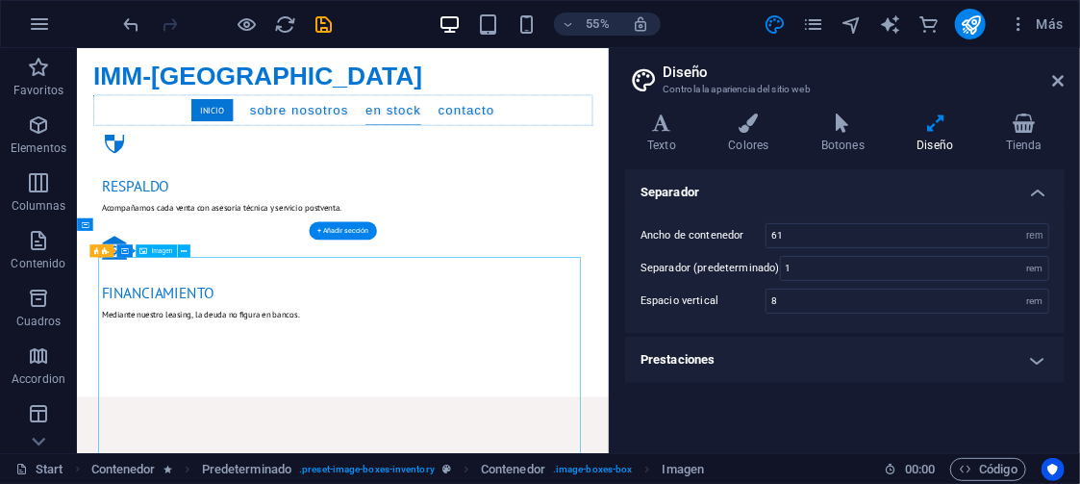
select select "%"
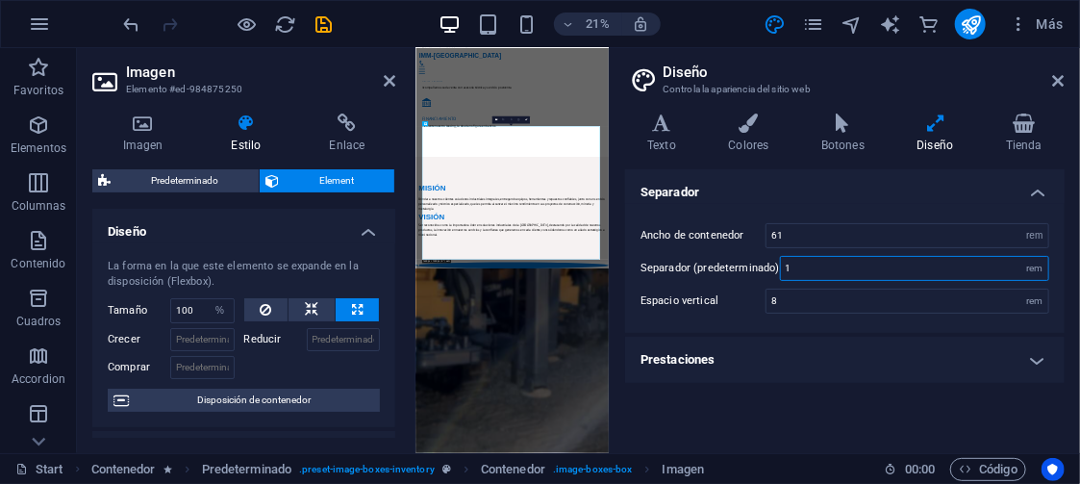
drag, startPoint x: 795, startPoint y: 264, endPoint x: 733, endPoint y: 266, distance: 61.6
click at [733, 266] on div "Separador (predeterminado) 1 rem" at bounding box center [845, 268] width 409 height 25
type input "0"
click at [689, 411] on div "Separador Ancho de contenedor 61 rem px Separador (predeterminado) 0 rem Espaci…" at bounding box center [845, 303] width 440 height 268
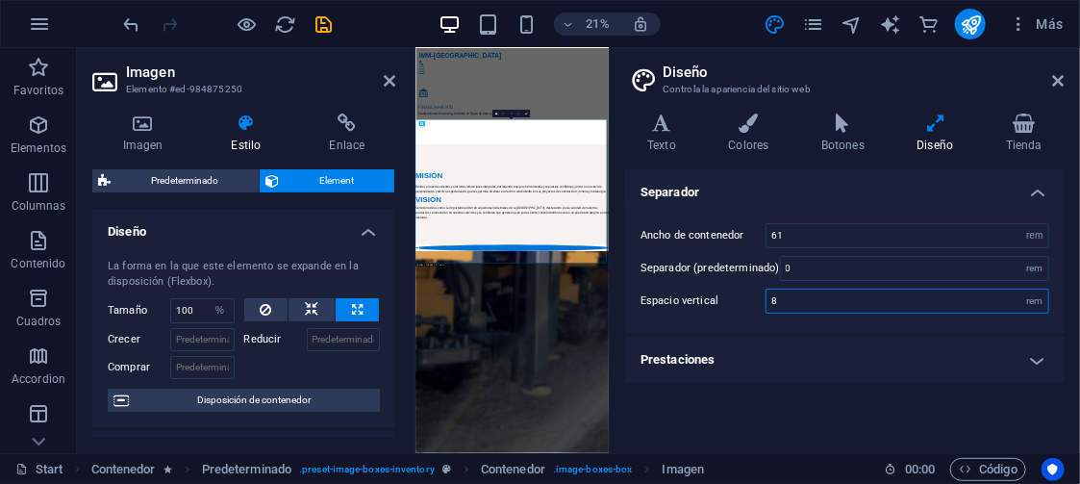
drag, startPoint x: 802, startPoint y: 295, endPoint x: 717, endPoint y: 296, distance: 85.6
click at [717, 296] on div "Espacio vertical 8 rem" at bounding box center [845, 301] width 409 height 25
type input "0"
click at [794, 424] on div "Separador Ancho de contenedor 61 rem px Separador (predeterminado) 0 rem Espaci…" at bounding box center [845, 303] width 440 height 268
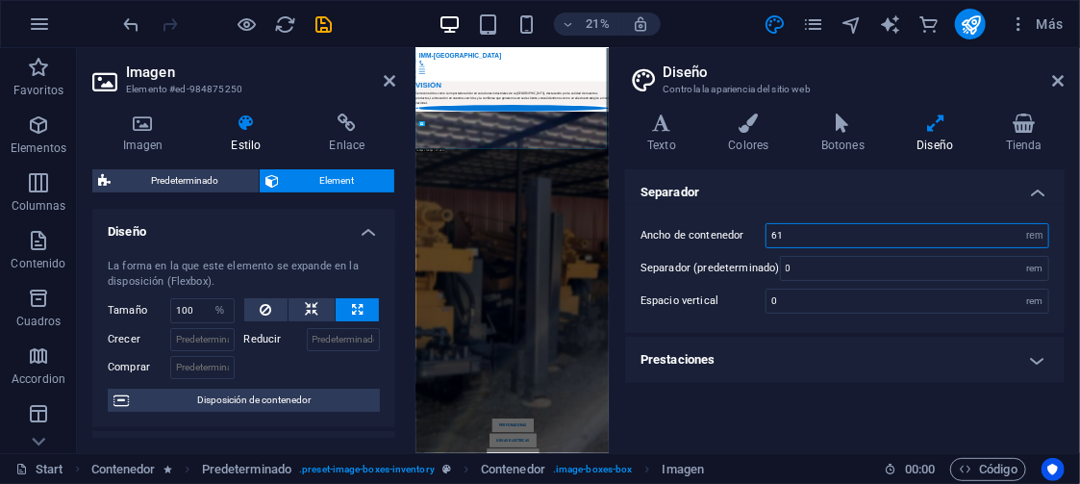
drag, startPoint x: 834, startPoint y: 239, endPoint x: 708, endPoint y: 234, distance: 126.1
click at [708, 234] on div "Ancho de contenedor 61 rem px" at bounding box center [845, 235] width 409 height 25
click at [808, 426] on div "Separador Ancho de contenedor 50 rem px Separador (predeterminado) 0 rem Espaci…" at bounding box center [845, 303] width 440 height 268
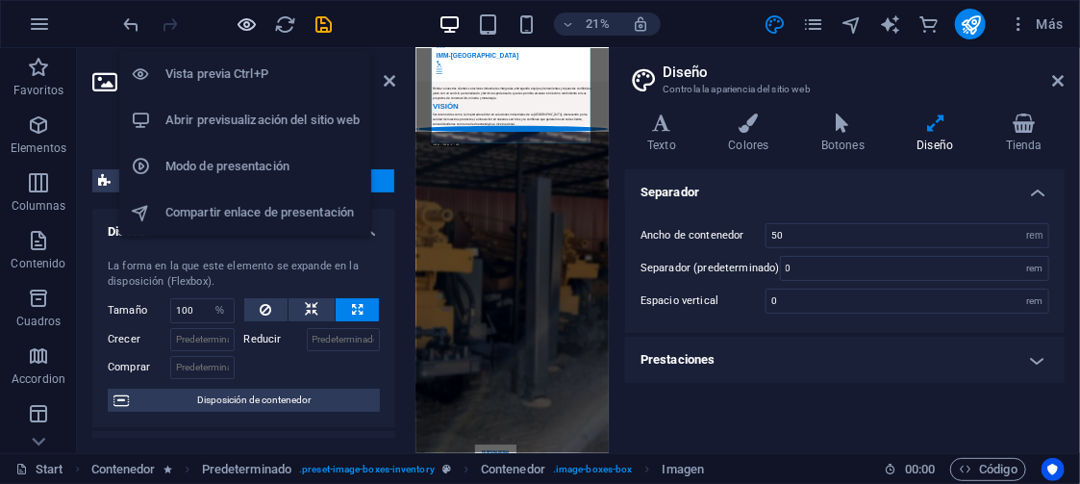
click at [246, 17] on icon "button" at bounding box center [248, 24] width 22 height 22
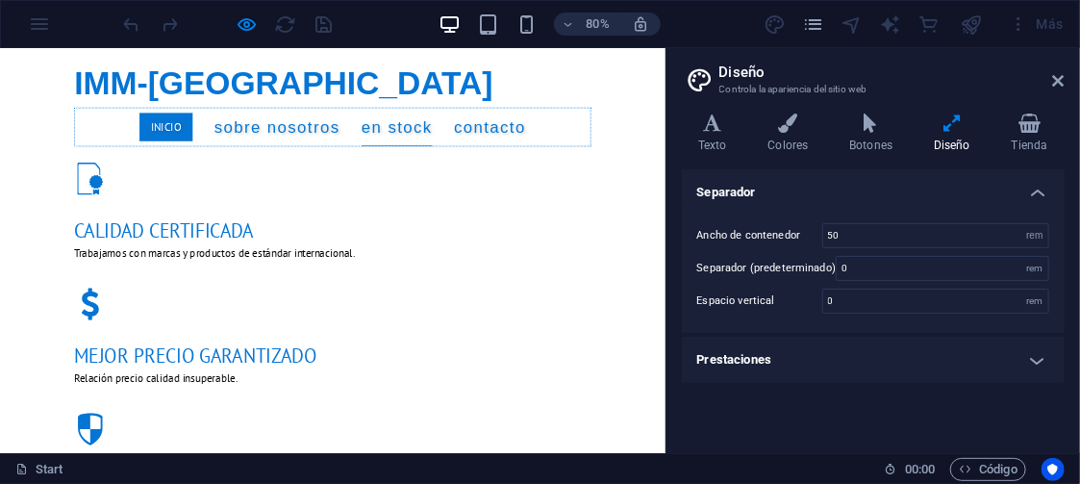
scroll to position [1169, 0]
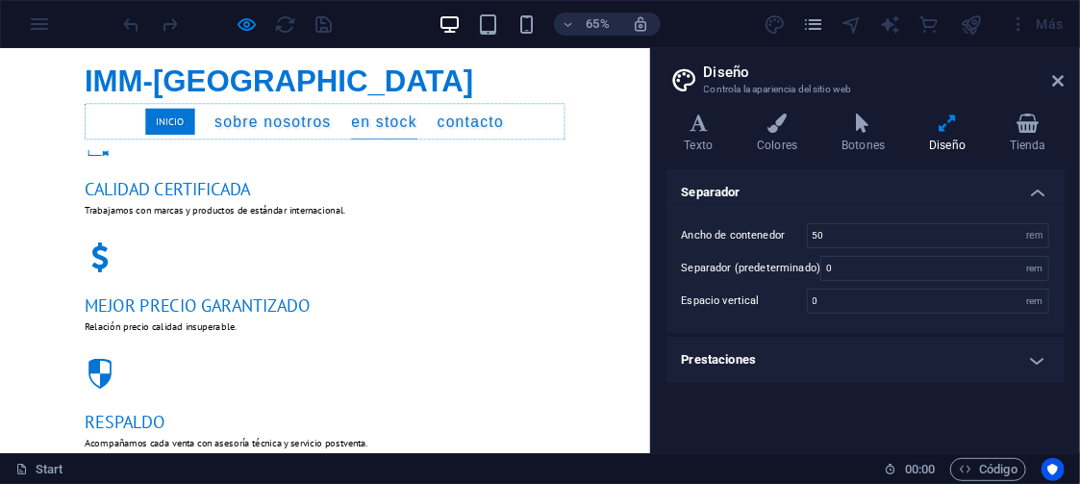
drag, startPoint x: 609, startPoint y: 193, endPoint x: 646, endPoint y: 235, distance: 55.2
click at [646, 235] on div "Start Favoritos Elementos Columnas Contenido Cuadros Accordion Tablas Prestacio…" at bounding box center [540, 250] width 1080 height 405
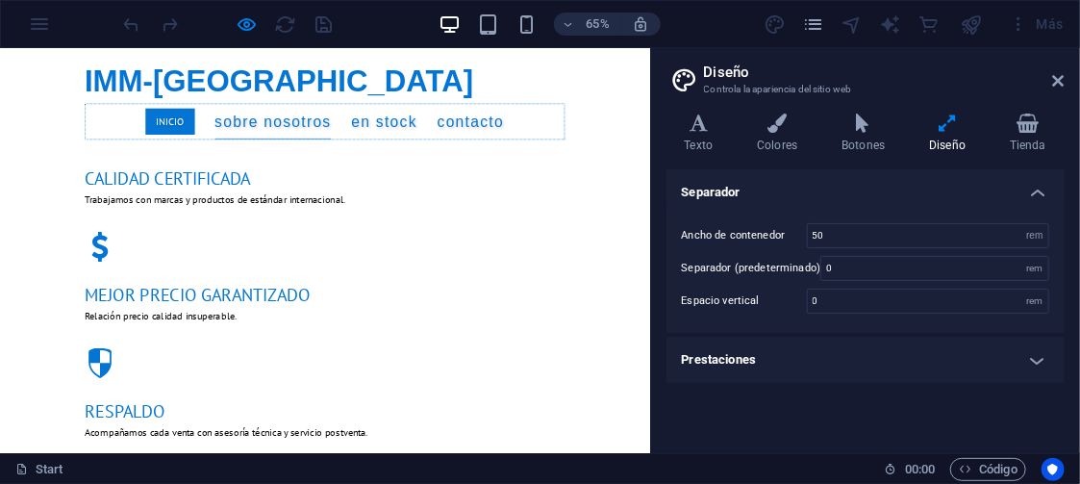
scroll to position [1161, 0]
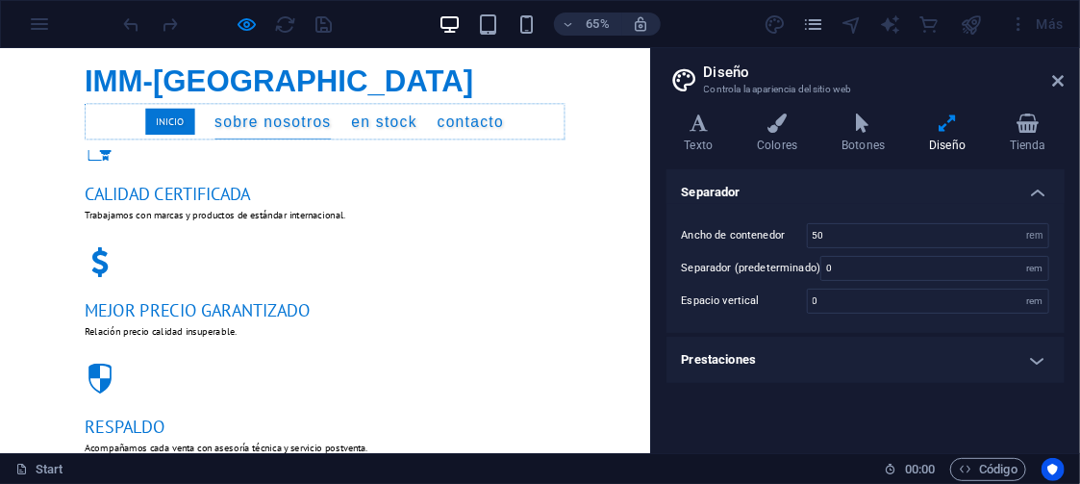
drag, startPoint x: 845, startPoint y: 234, endPoint x: 762, endPoint y: 239, distance: 82.9
click at [762, 239] on div "Ancho de contenedor 50 rem px" at bounding box center [865, 235] width 367 height 25
type input "60"
click at [829, 399] on div "Separador Ancho de contenedor 60 rem px Separador (predeterminado) 0 rem Espaci…" at bounding box center [866, 303] width 398 height 268
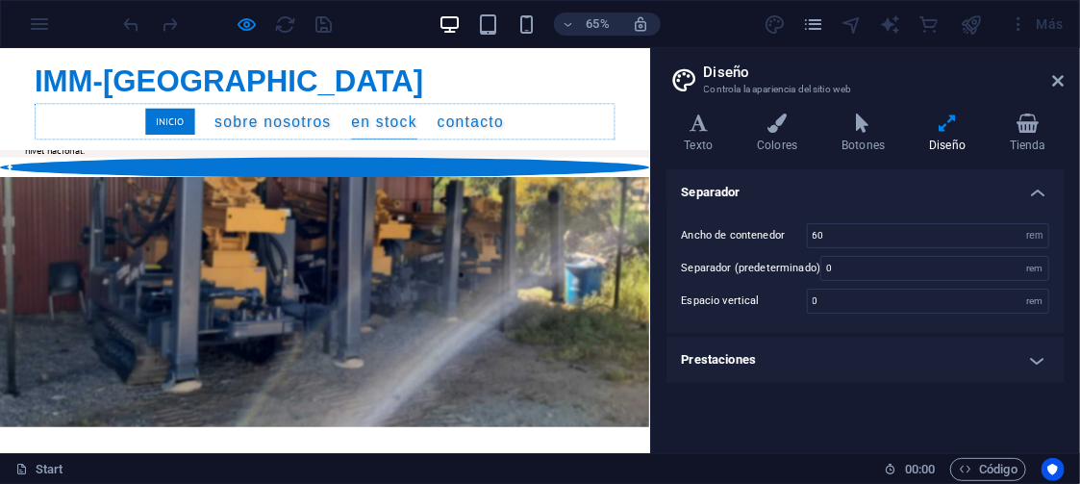
scroll to position [2009, 0]
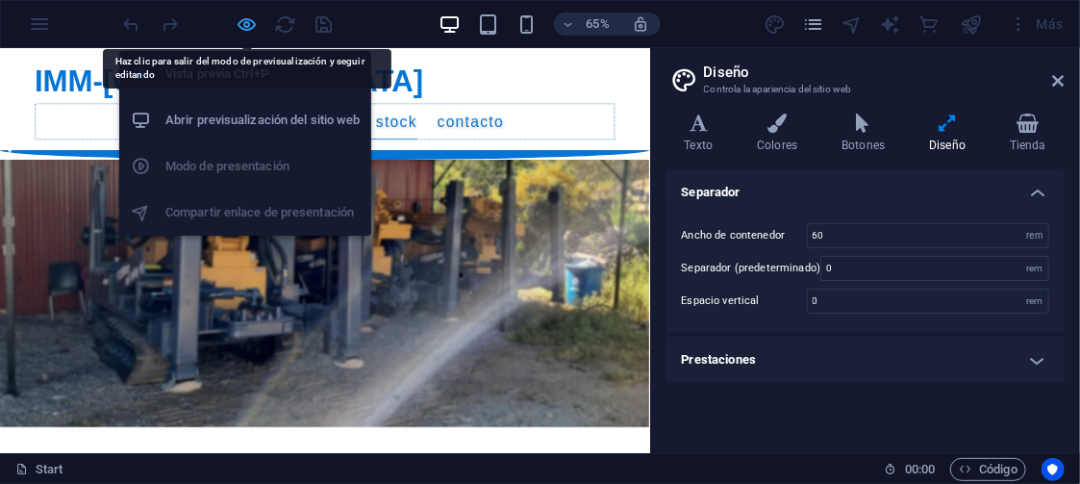
click at [240, 20] on icon "button" at bounding box center [248, 24] width 22 height 22
select select "%"
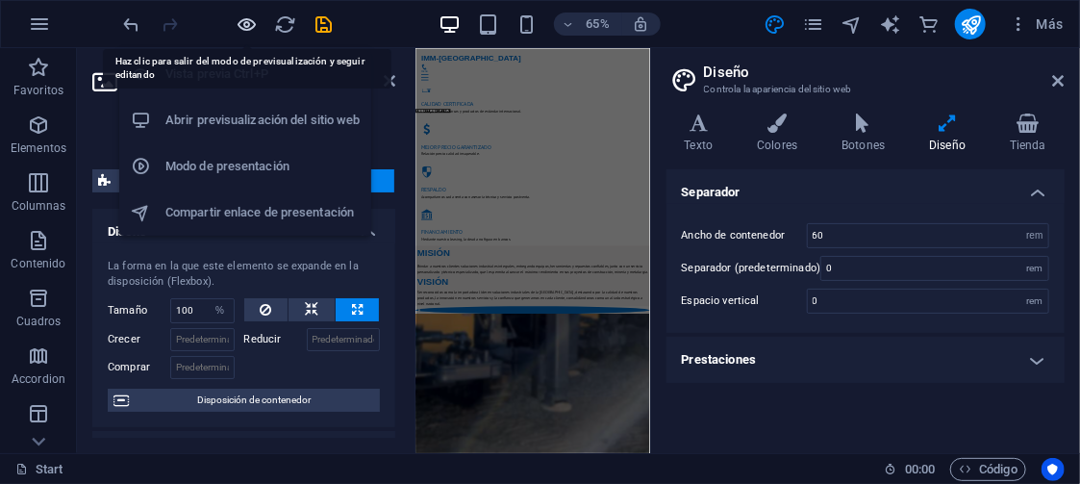
scroll to position [3006, 0]
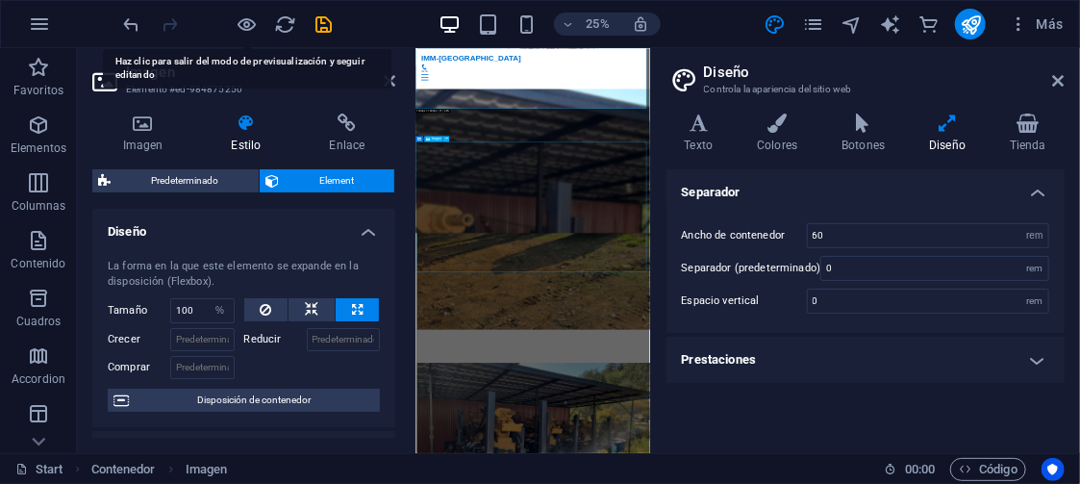
scroll to position [2061, 0]
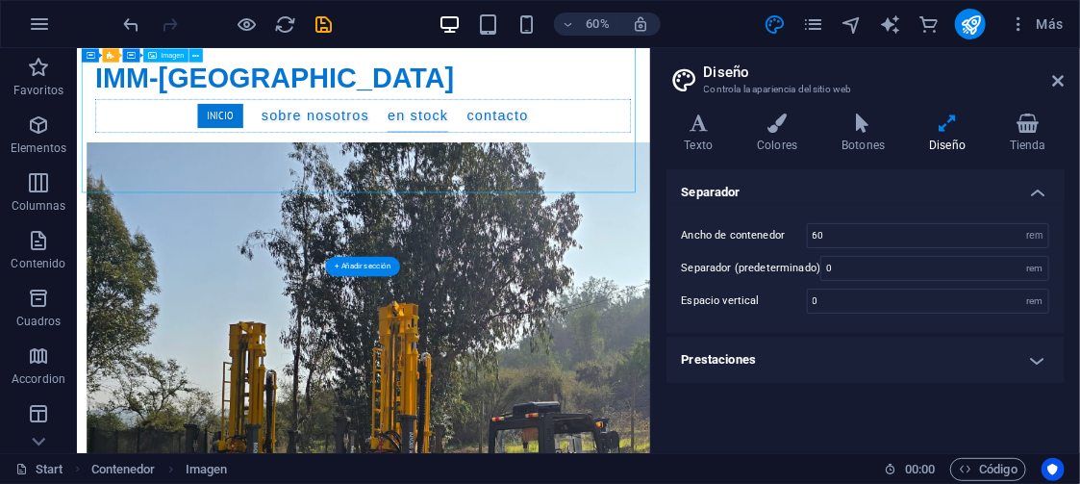
select select "%"
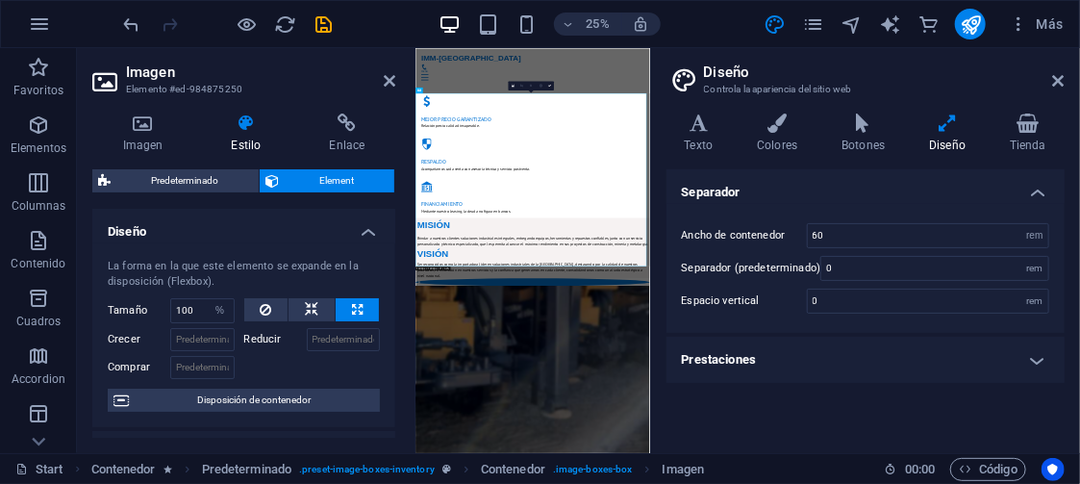
scroll to position [2016, 0]
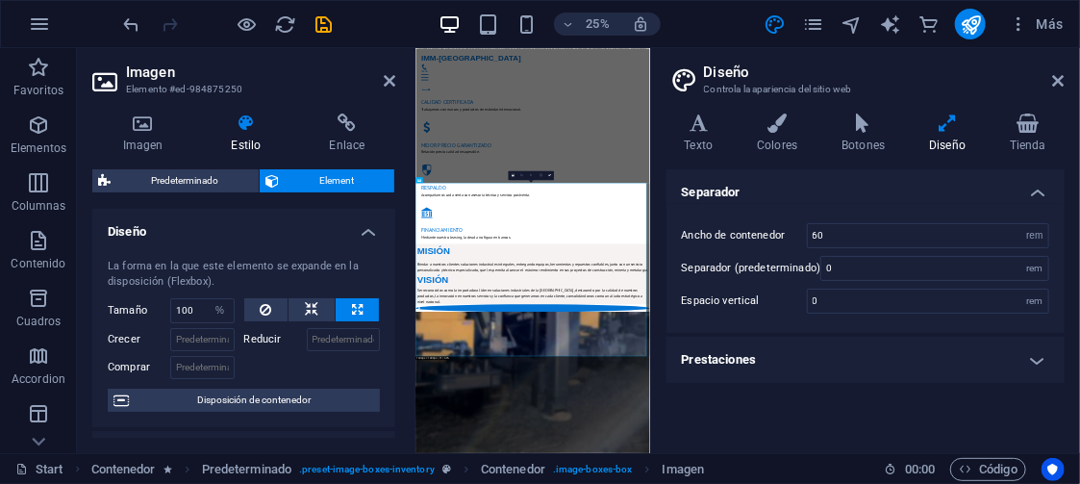
drag, startPoint x: 1064, startPoint y: 291, endPoint x: 1067, endPoint y: 251, distance: 39.5
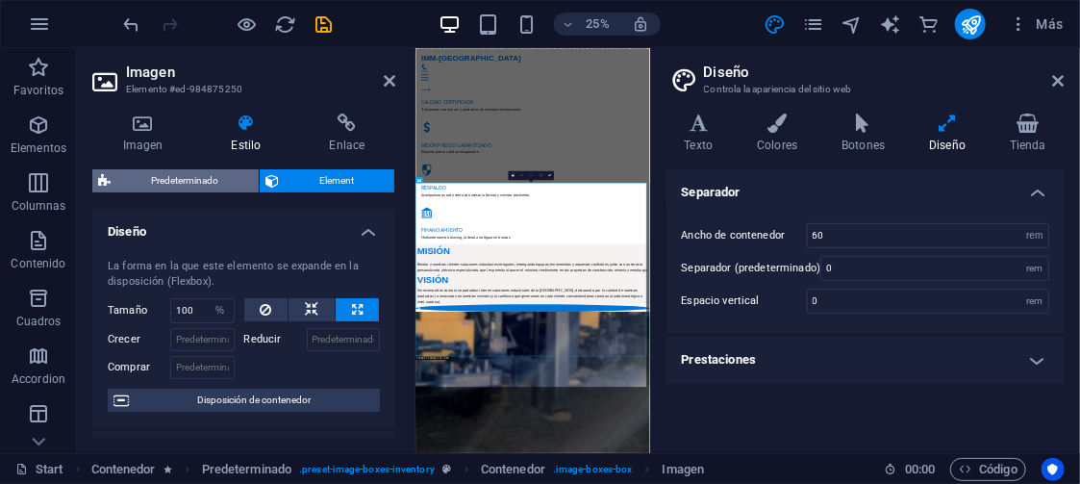
click at [199, 176] on span "Predeterminado" at bounding box center [184, 180] width 137 height 23
select select "px"
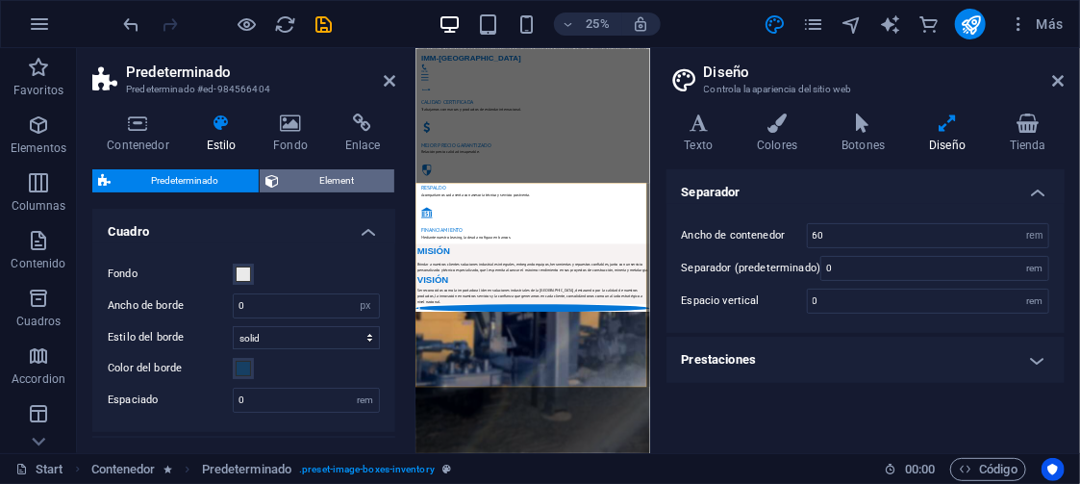
click at [304, 177] on span "Element" at bounding box center [337, 180] width 104 height 23
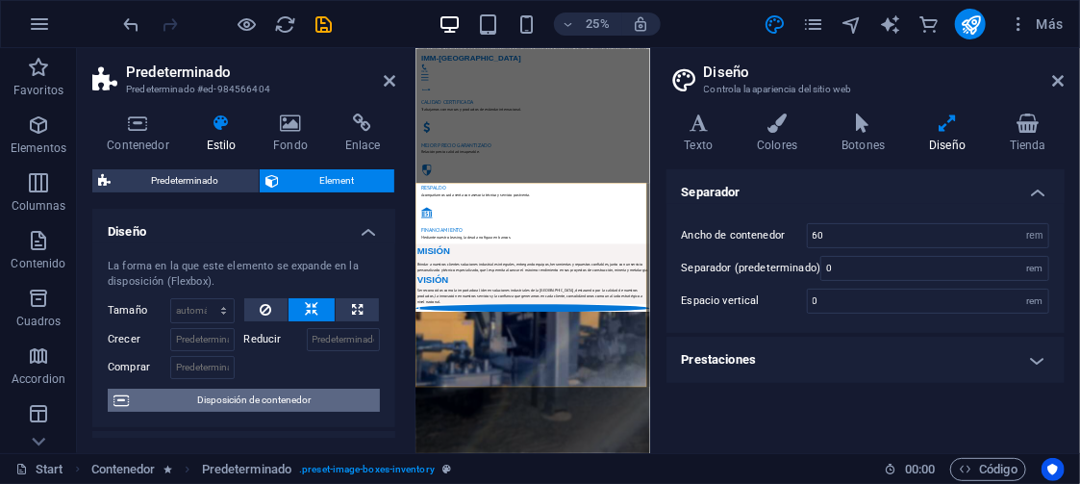
click at [238, 399] on span "Disposición de contenedor" at bounding box center [255, 400] width 240 height 23
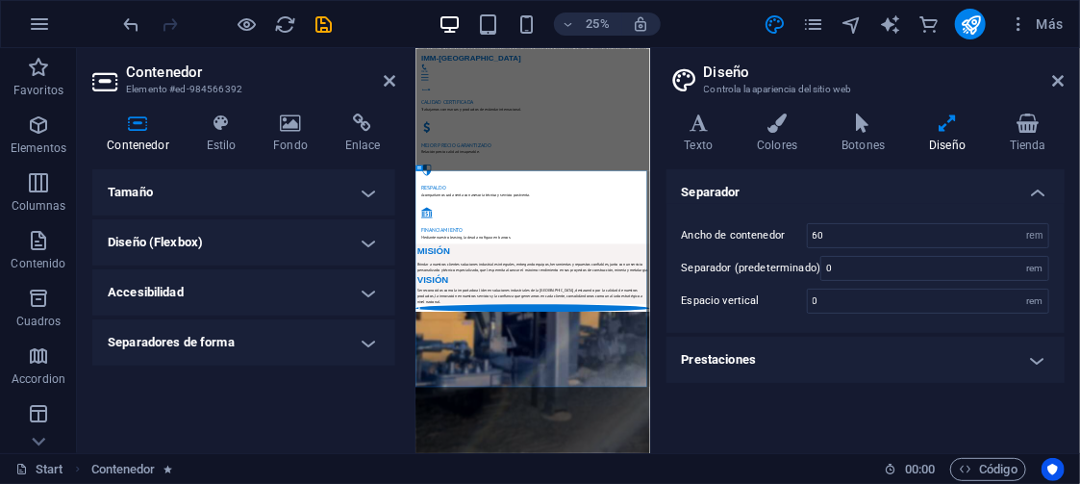
click at [251, 233] on h4 "Diseño (Flexbox)" at bounding box center [243, 242] width 303 height 46
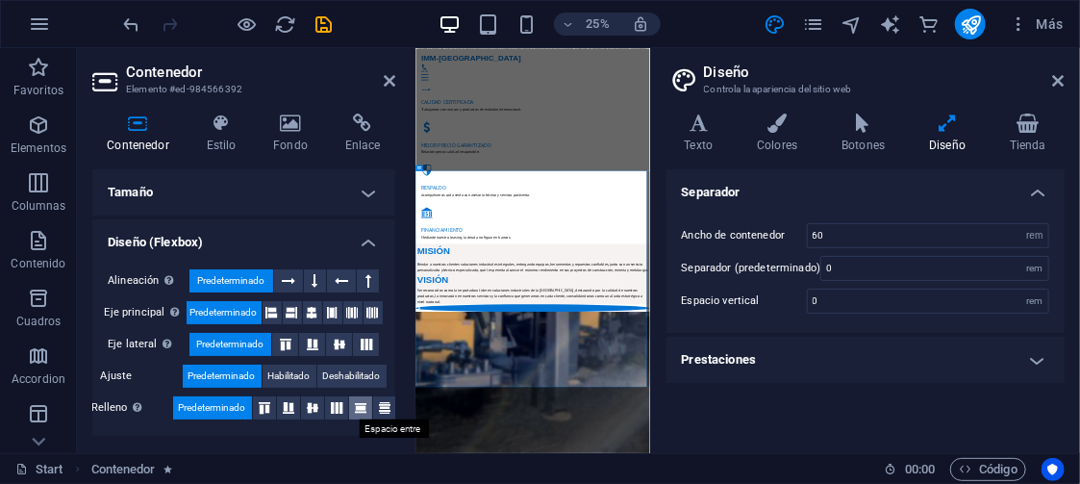
click at [362, 404] on icon at bounding box center [360, 408] width 23 height 12
click at [216, 396] on span "Predeterminado" at bounding box center [212, 407] width 67 height 23
click at [356, 372] on span "Deshabilitado" at bounding box center [352, 376] width 58 height 23
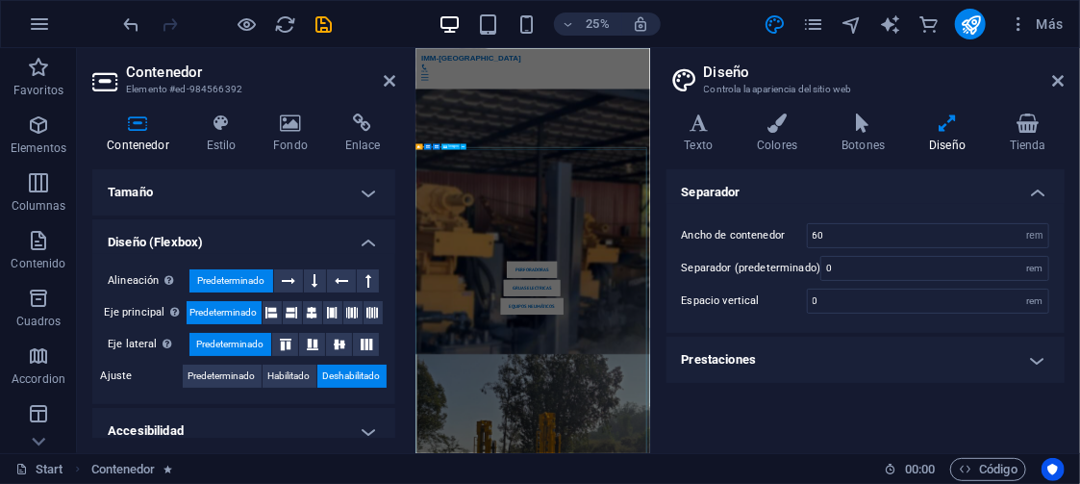
scroll to position [2741, 0]
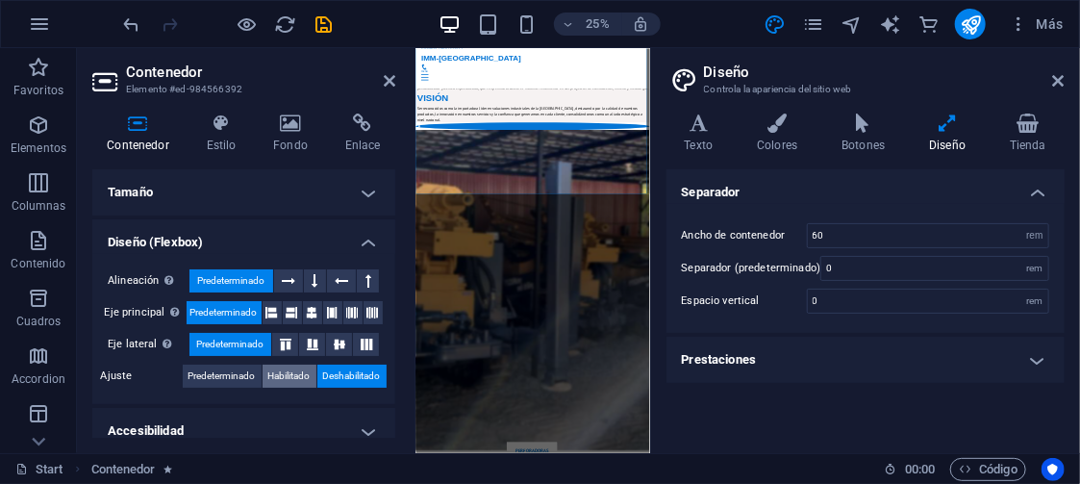
click at [293, 375] on span "Habilitado" at bounding box center [289, 376] width 42 height 23
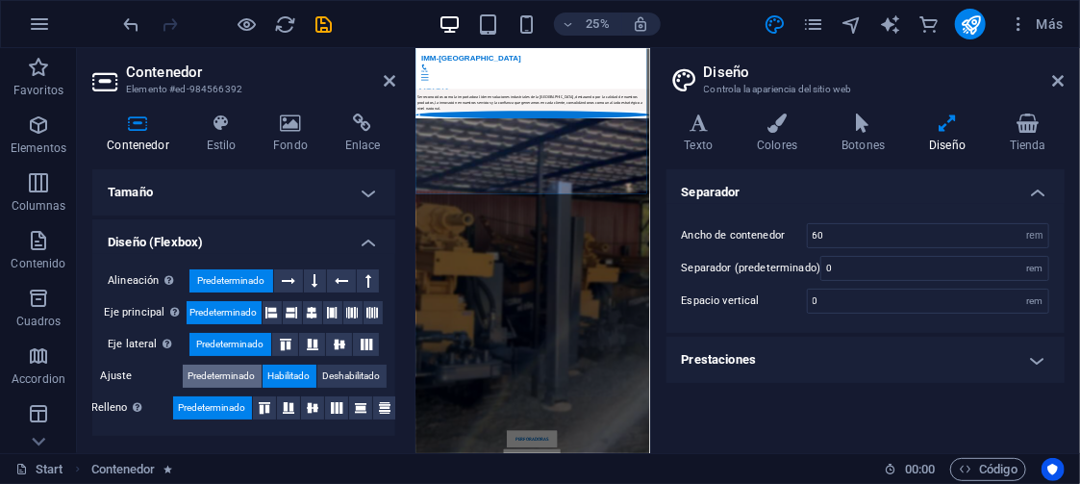
click at [210, 370] on span "Predeterminado" at bounding box center [222, 376] width 67 height 23
click at [284, 370] on span "Habilitado" at bounding box center [289, 376] width 42 height 23
click at [359, 377] on span "Deshabilitado" at bounding box center [352, 376] width 58 height 23
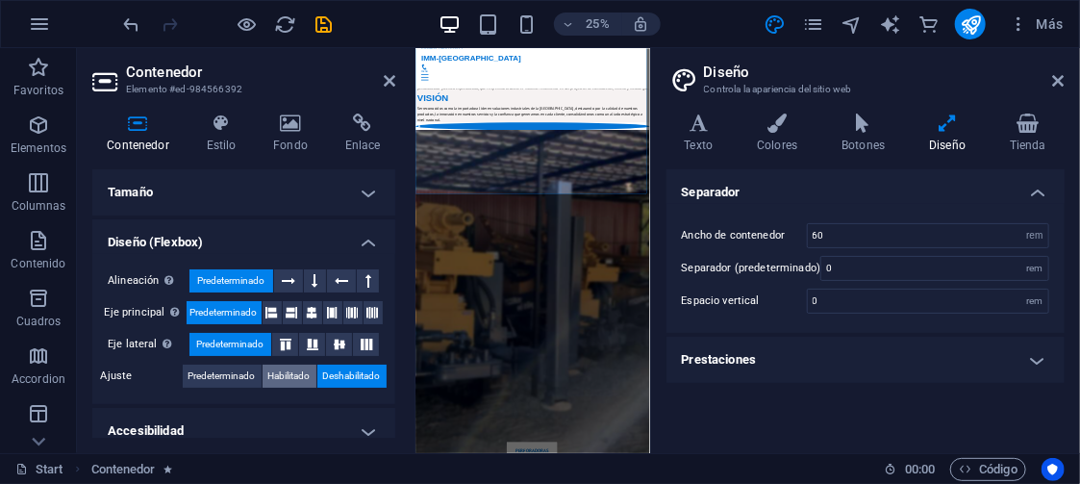
click at [275, 370] on span "Habilitado" at bounding box center [289, 376] width 42 height 23
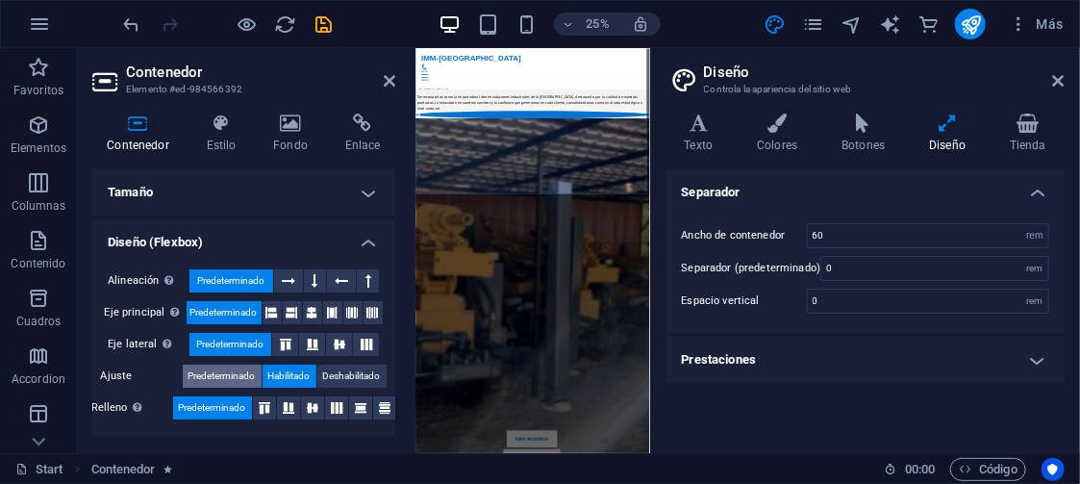
click at [231, 370] on span "Predeterminado" at bounding box center [222, 376] width 67 height 23
click at [363, 344] on icon at bounding box center [366, 345] width 23 height 12
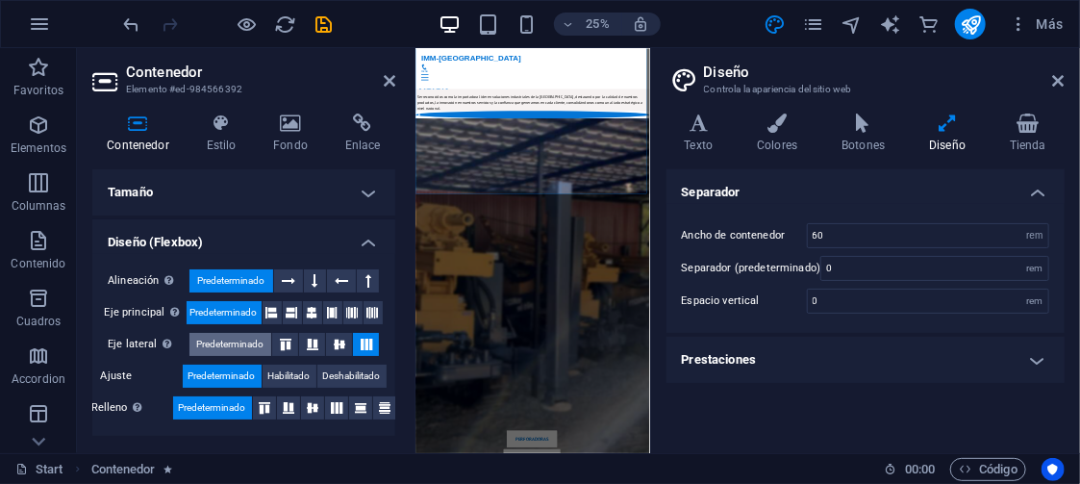
click at [230, 336] on span "Predeterminado" at bounding box center [230, 344] width 67 height 23
click at [332, 311] on icon at bounding box center [333, 312] width 12 height 23
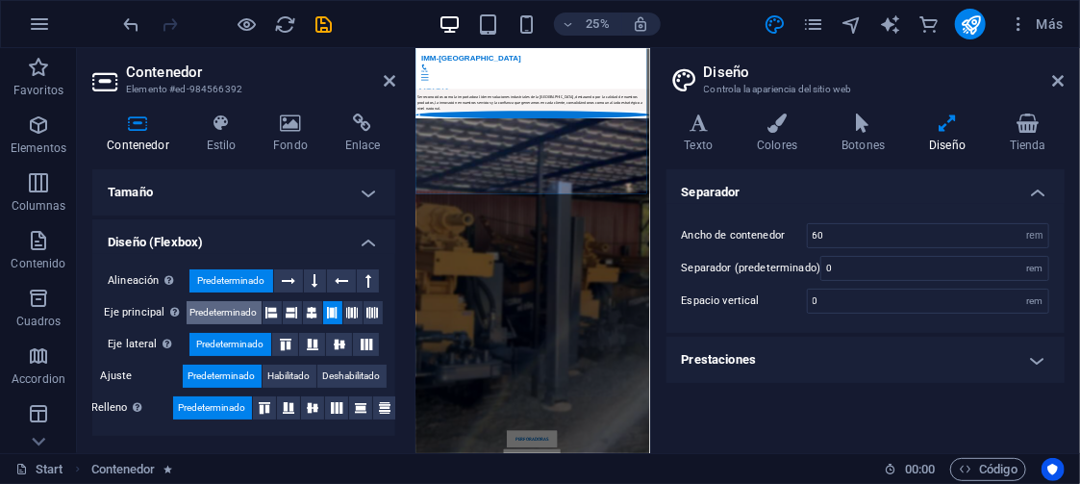
click at [225, 312] on span "Predeterminado" at bounding box center [223, 312] width 67 height 23
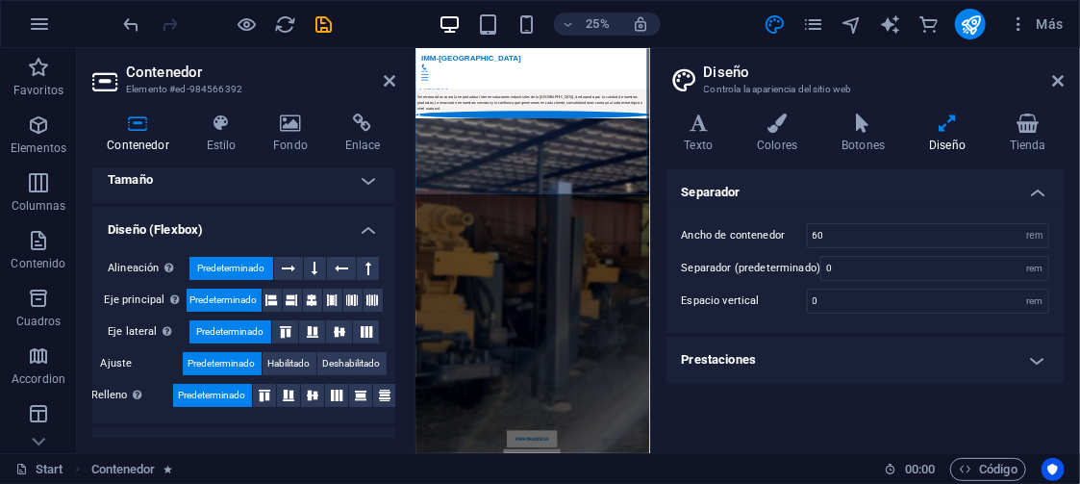
scroll to position [13, 0]
click at [367, 226] on h4 "Diseño (Flexbox)" at bounding box center [243, 223] width 303 height 35
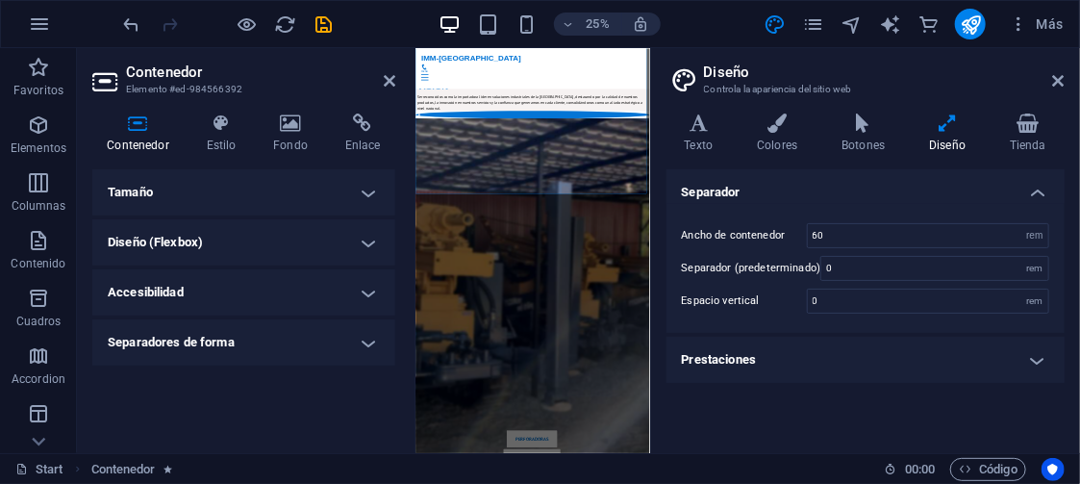
click at [301, 293] on h4 "Accesibilidad" at bounding box center [243, 292] width 303 height 46
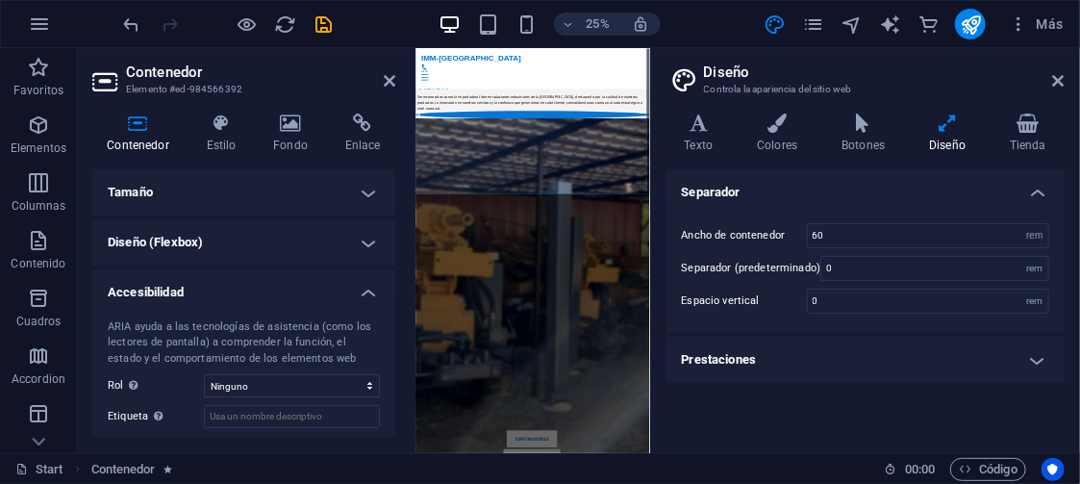
click at [361, 290] on h4 "Accesibilidad" at bounding box center [243, 286] width 303 height 35
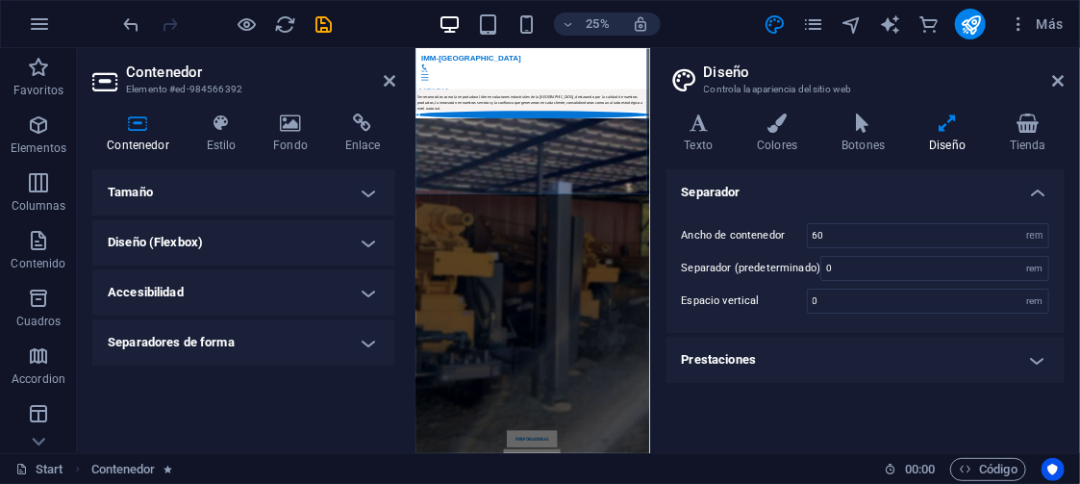
click at [340, 334] on h4 "Separadores de forma" at bounding box center [243, 342] width 303 height 46
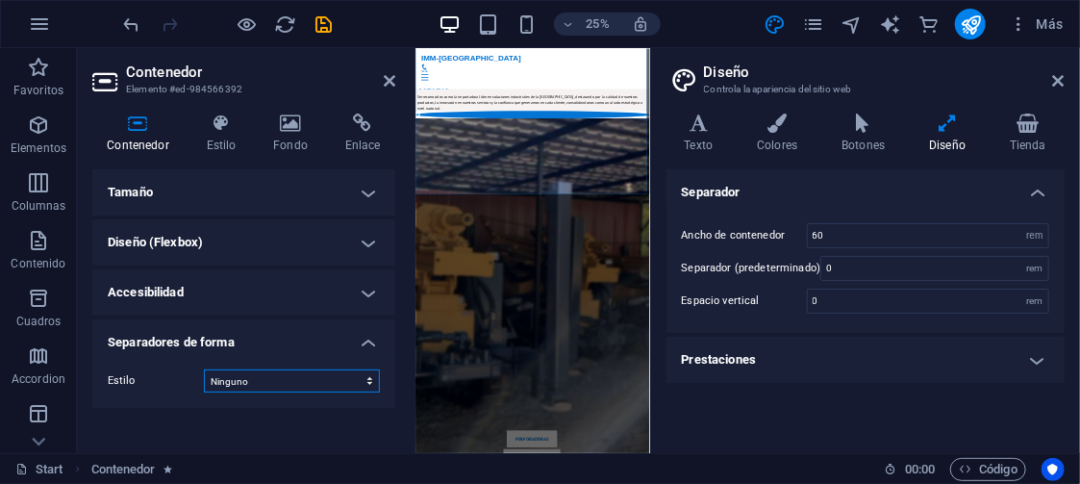
click at [369, 379] on select "Ninguno Triángulo Cuadrado Diagonal Polígono 1 Polígono 2 Zigzag Múltiples zigz…" at bounding box center [292, 380] width 176 height 23
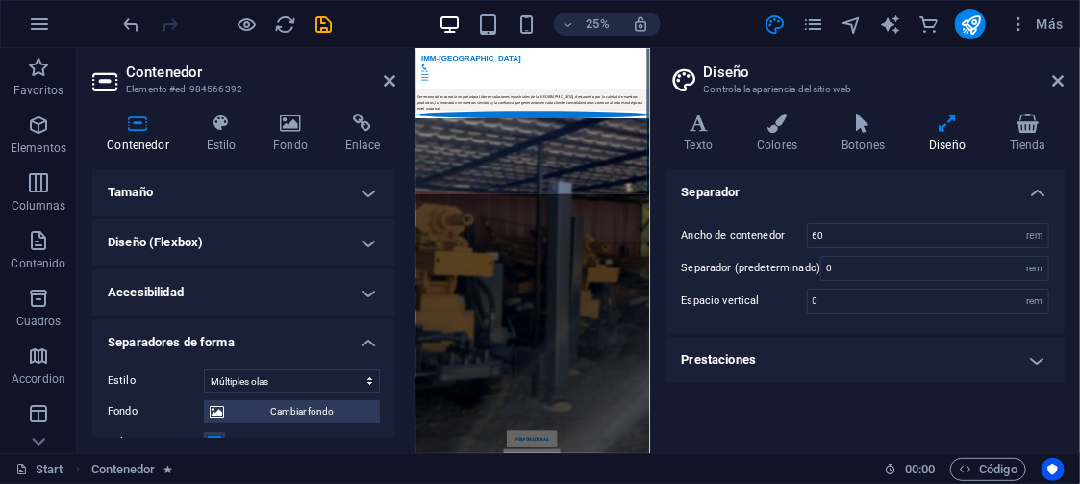
drag, startPoint x: 380, startPoint y: 200, endPoint x: 367, endPoint y: 292, distance: 93.2
click at [367, 292] on ul "Tamaño Altura Predeterminado px rem % vh vw Alto mín Ninguno px rem % vh vw Anc…" at bounding box center [243, 435] width 303 height 532
click at [235, 337] on h4 "Separadores de forma" at bounding box center [243, 336] width 303 height 35
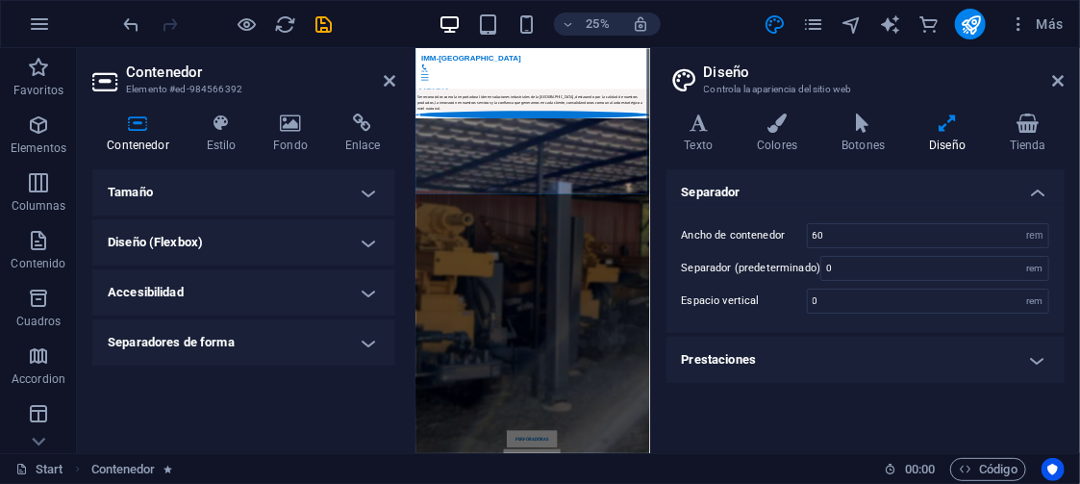
click at [235, 337] on h4 "Separadores de forma" at bounding box center [243, 342] width 303 height 46
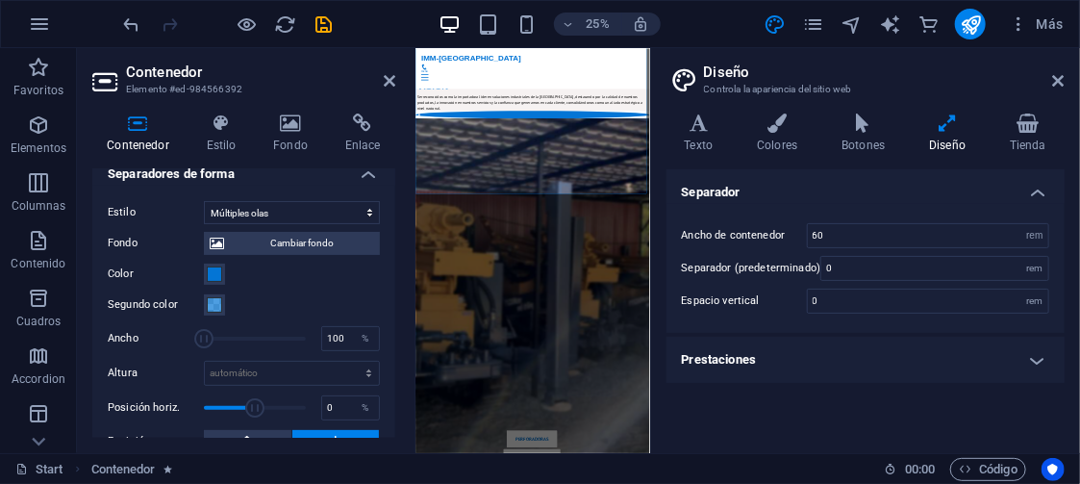
scroll to position [169, 0]
click at [360, 206] on select "Ninguno Triángulo Cuadrado Diagonal Polígono 1 Polígono 2 Zigzag Múltiples zigz…" at bounding box center [292, 211] width 176 height 23
click at [204, 201] on select "Ninguno Triángulo Cuadrado Diagonal Polígono 1 Polígono 2 Zigzag Múltiples zigz…" at bounding box center [292, 211] width 176 height 23
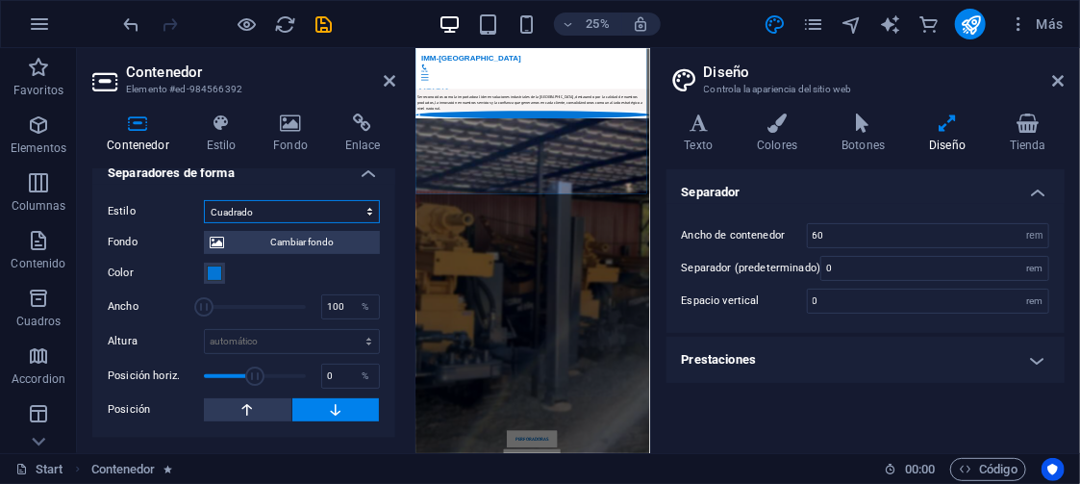
scroll to position [166, 0]
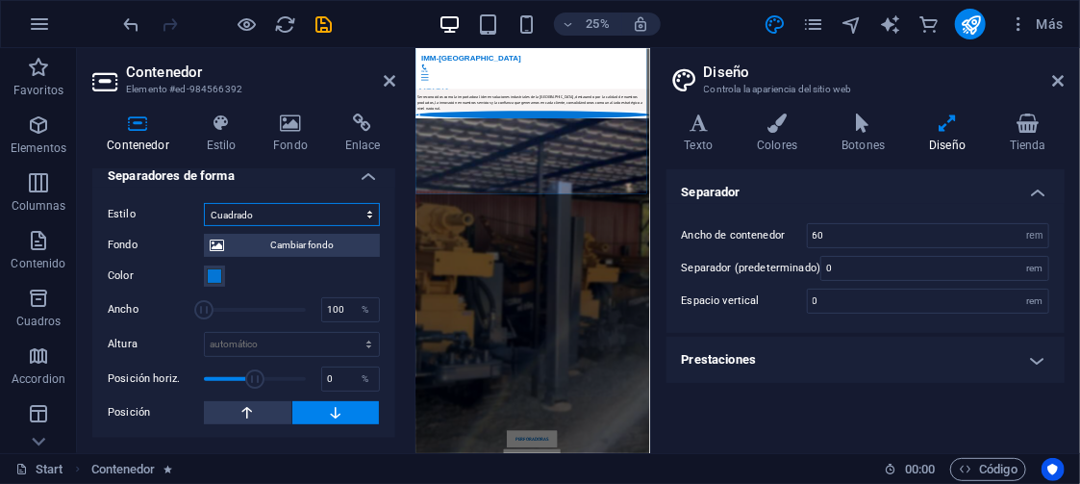
click at [366, 211] on select "Ninguno Triángulo Cuadrado Diagonal Polígono 1 Polígono 2 Zigzag Múltiples zigz…" at bounding box center [292, 214] width 176 height 23
click at [204, 203] on select "Ninguno Triángulo Cuadrado Diagonal Polígono 1 Polígono 2 Zigzag Múltiples zigz…" at bounding box center [292, 214] width 176 height 23
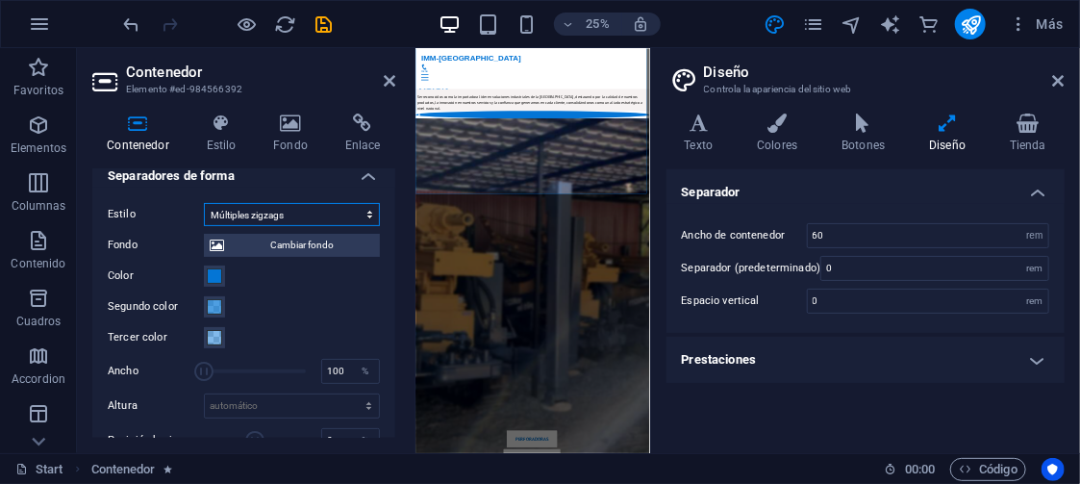
click at [366, 208] on select "Ninguno Triángulo Cuadrado Diagonal Polígono 1 Polígono 2 Zigzag Múltiples zigz…" at bounding box center [292, 214] width 176 height 23
click at [204, 203] on select "Ninguno Triángulo Cuadrado Diagonal Polígono 1 Polígono 2 Zigzag Múltiples zigz…" at bounding box center [292, 214] width 176 height 23
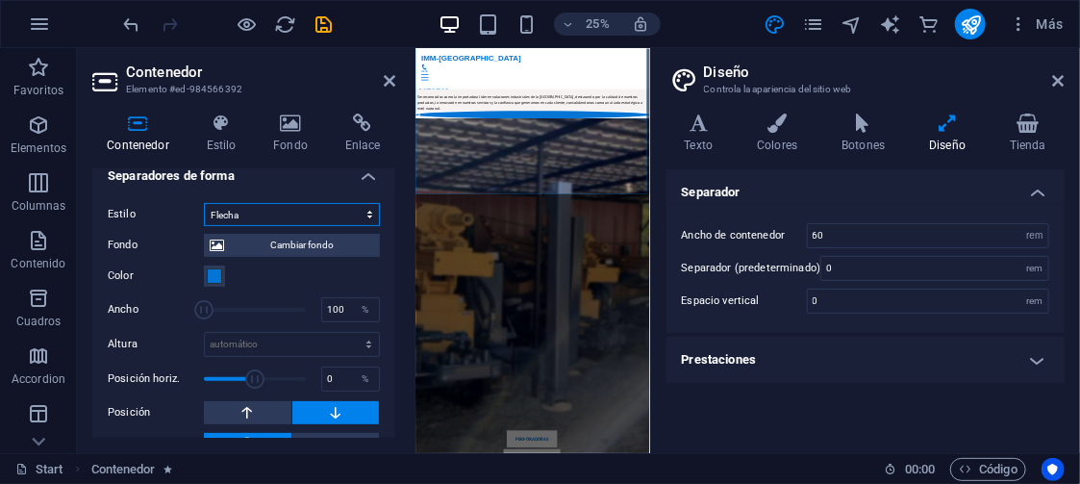
click at [367, 214] on select "Ninguno Triángulo Cuadrado Diagonal Polígono 1 Polígono 2 Zigzag Múltiples zigz…" at bounding box center [292, 214] width 176 height 23
click at [204, 203] on select "Ninguno Triángulo Cuadrado Diagonal Polígono 1 Polígono 2 Zigzag Múltiples zigz…" at bounding box center [292, 214] width 176 height 23
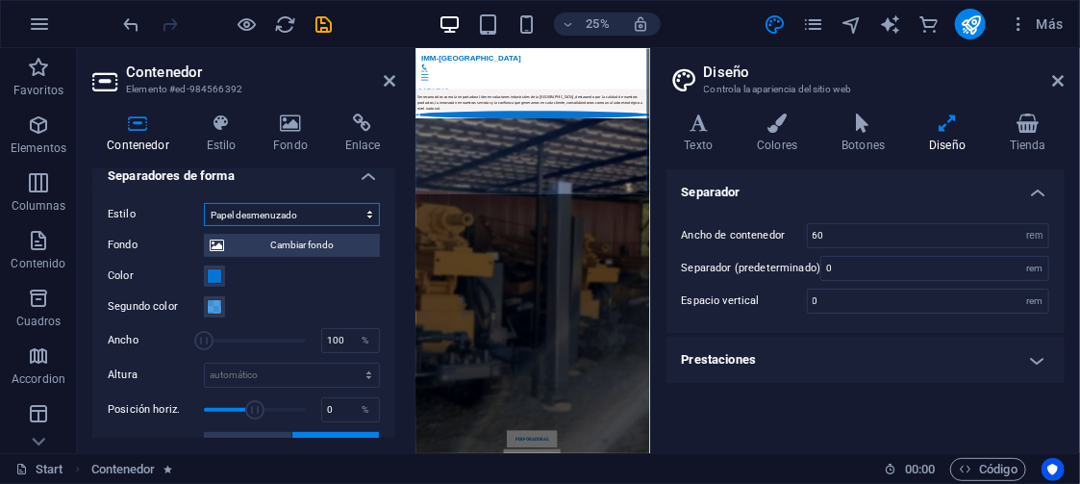
click at [363, 207] on select "Ninguno Triángulo Cuadrado Diagonal Polígono 1 Polígono 2 Zigzag Múltiples zigz…" at bounding box center [292, 214] width 176 height 23
click at [204, 203] on select "Ninguno Triángulo Cuadrado Diagonal Polígono 1 Polígono 2 Zigzag Múltiples zigz…" at bounding box center [292, 214] width 176 height 23
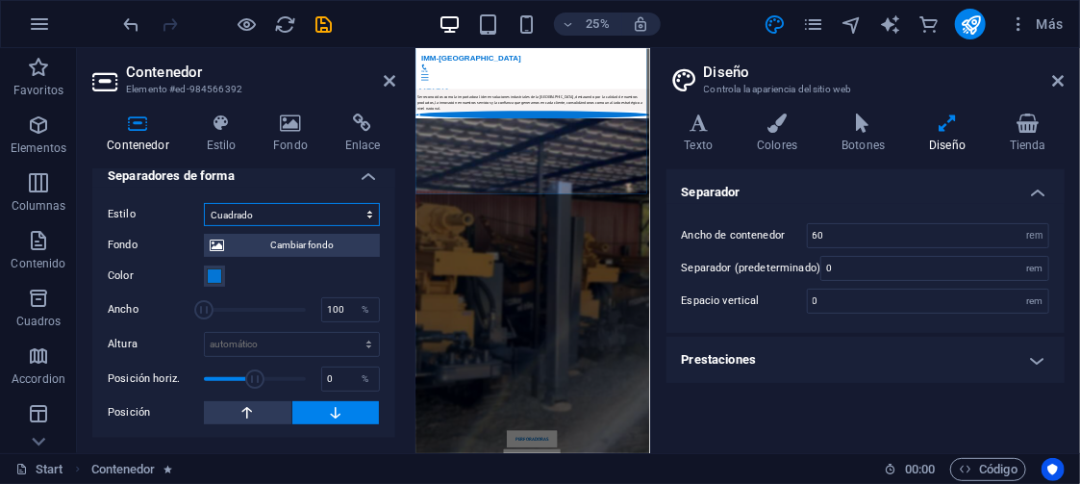
click at [369, 215] on select "Ninguno Triángulo Cuadrado Diagonal Polígono 1 Polígono 2 Zigzag Múltiples zigz…" at bounding box center [292, 214] width 176 height 23
select select "none"
click at [204, 226] on select "Ninguno Triángulo Cuadrado Diagonal Polígono 1 Polígono 2 Zigzag Múltiples zigz…" at bounding box center [292, 214] width 176 height 23
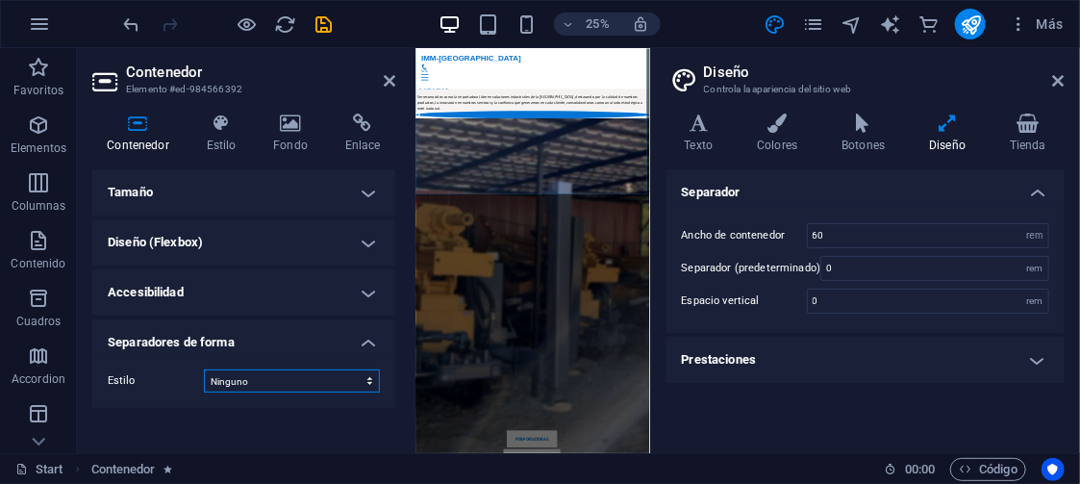
scroll to position [0, 0]
click at [367, 342] on h4 "Separadores de forma" at bounding box center [243, 336] width 303 height 35
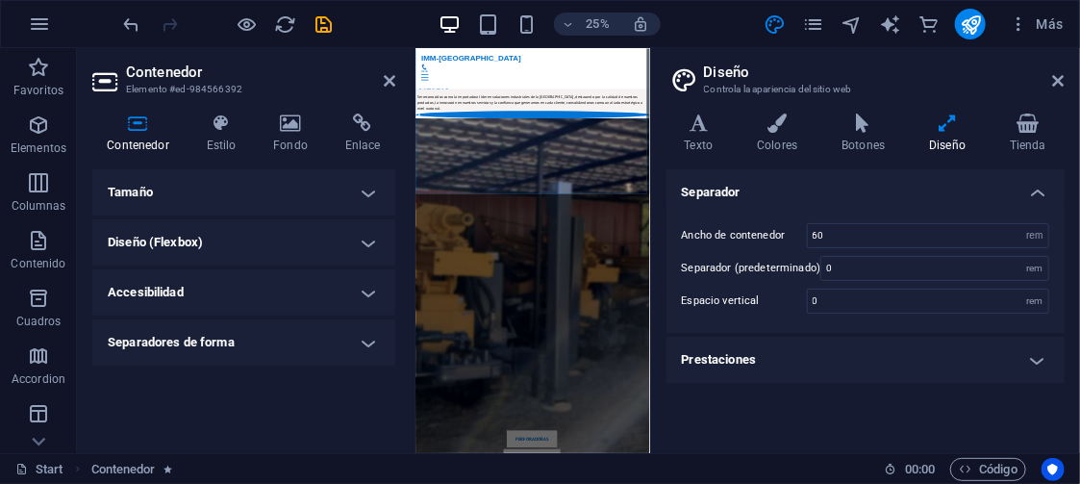
click at [368, 295] on h4 "Accesibilidad" at bounding box center [243, 292] width 303 height 46
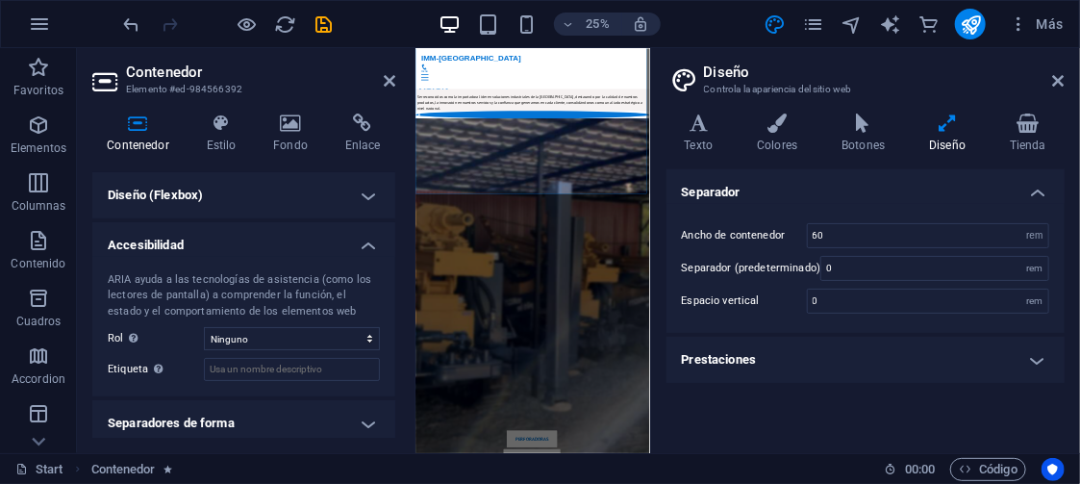
scroll to position [55, 0]
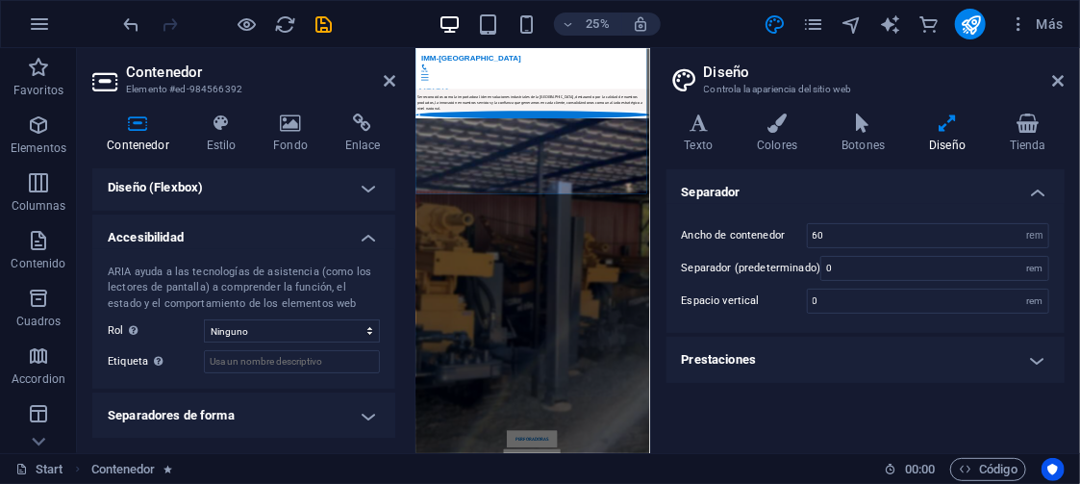
click at [368, 236] on h4 "Accesibilidad" at bounding box center [243, 232] width 303 height 35
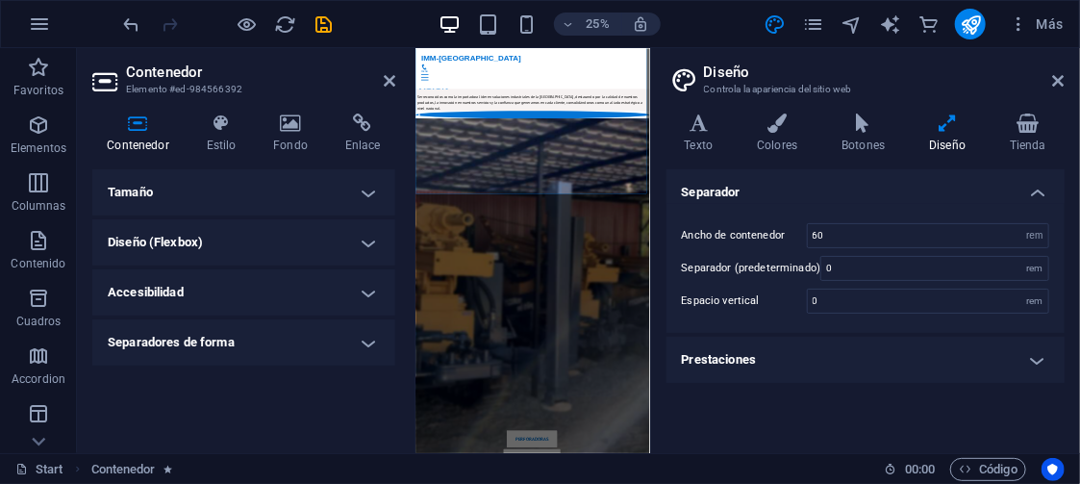
click at [368, 190] on h4 "Tamaño" at bounding box center [243, 192] width 303 height 46
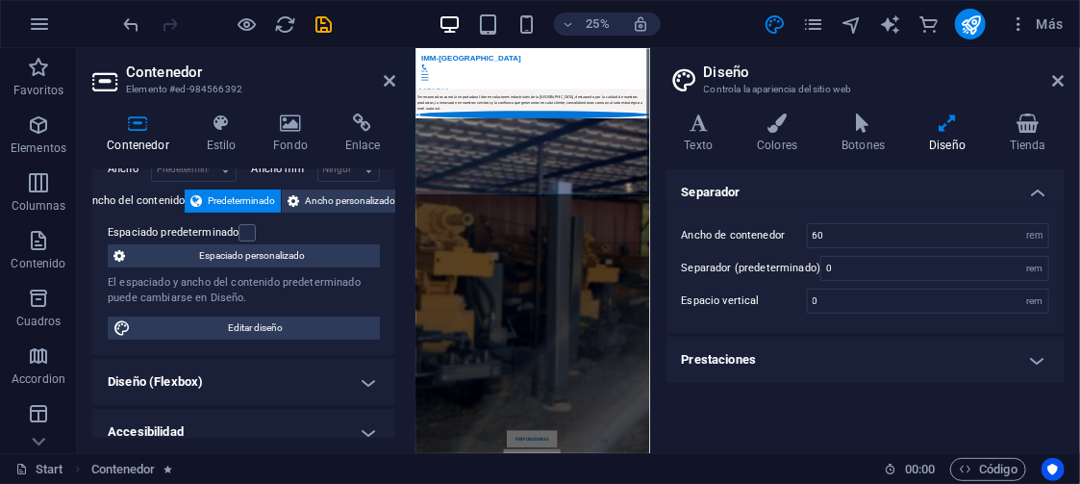
scroll to position [91, 0]
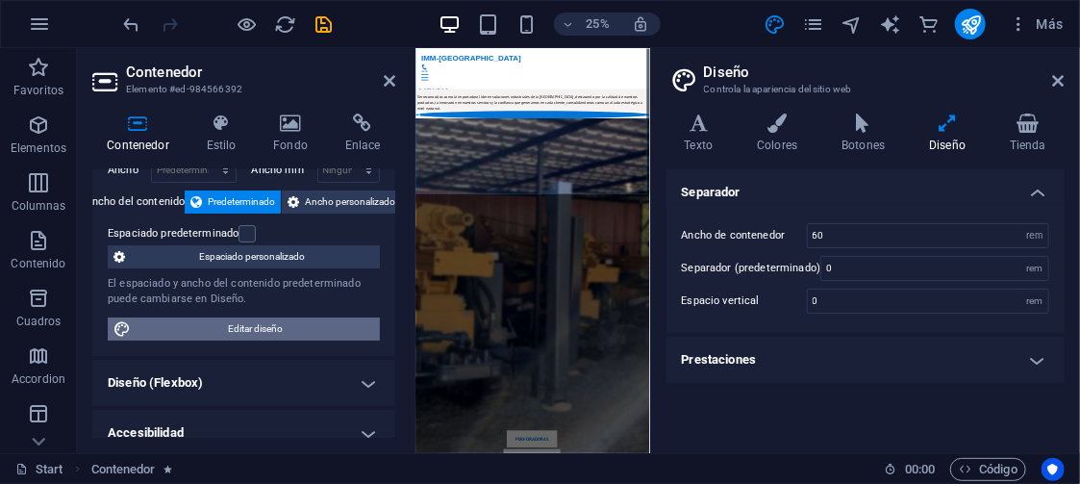
click at [240, 326] on span "Editar diseño" at bounding box center [256, 328] width 238 height 23
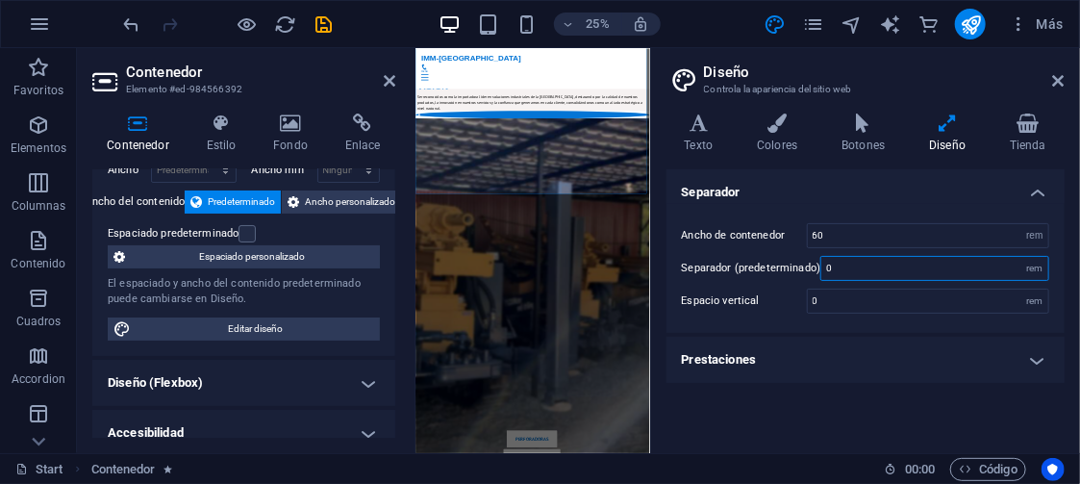
drag, startPoint x: 857, startPoint y: 269, endPoint x: 735, endPoint y: 289, distance: 123.7
click at [735, 289] on div "Ancho de contenedor 60 rem px Separador (predeterminado) 0 rem Espacio vertical…" at bounding box center [866, 268] width 406 height 129
click at [804, 413] on div "Separador Ancho de contenedor 60 rem px Separador (predeterminado) 10 rem Espac…" at bounding box center [866, 303] width 398 height 268
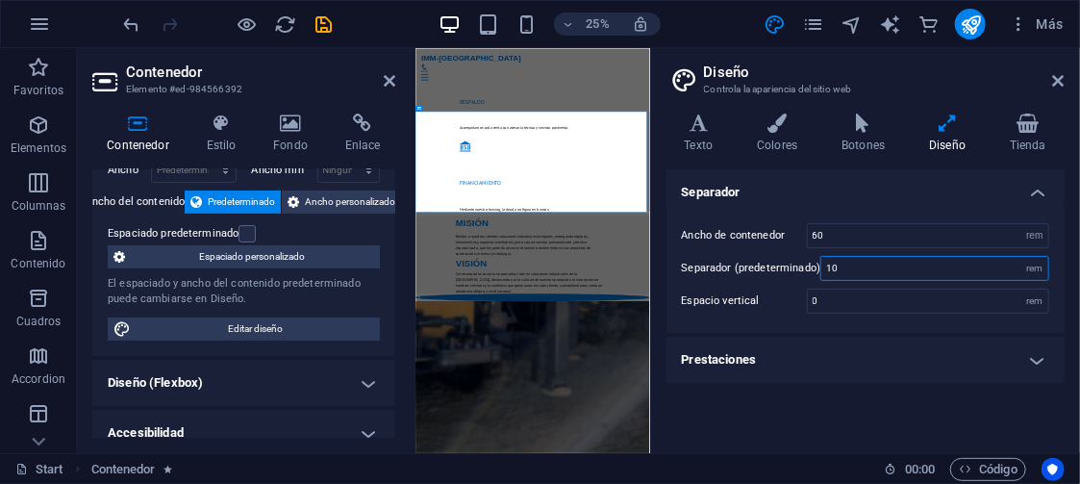
drag, startPoint x: 848, startPoint y: 266, endPoint x: 797, endPoint y: 270, distance: 51.1
click at [797, 270] on div "Separador (predeterminado) 10 rem" at bounding box center [865, 268] width 367 height 25
click at [789, 405] on div "Separador Ancho de contenedor 60 rem px Separador (predeterminado) 5 rem Espaci…" at bounding box center [866, 303] width 398 height 268
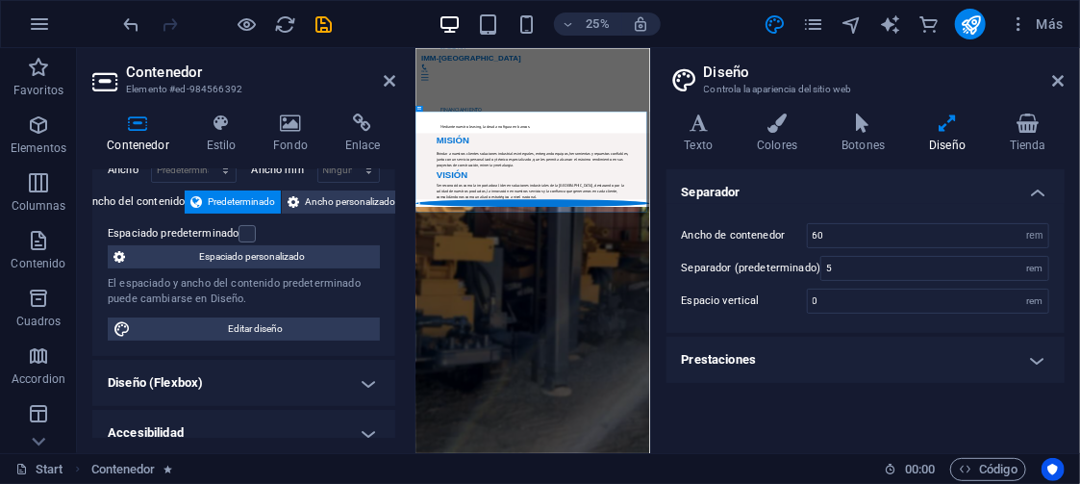
scroll to position [2496, 0]
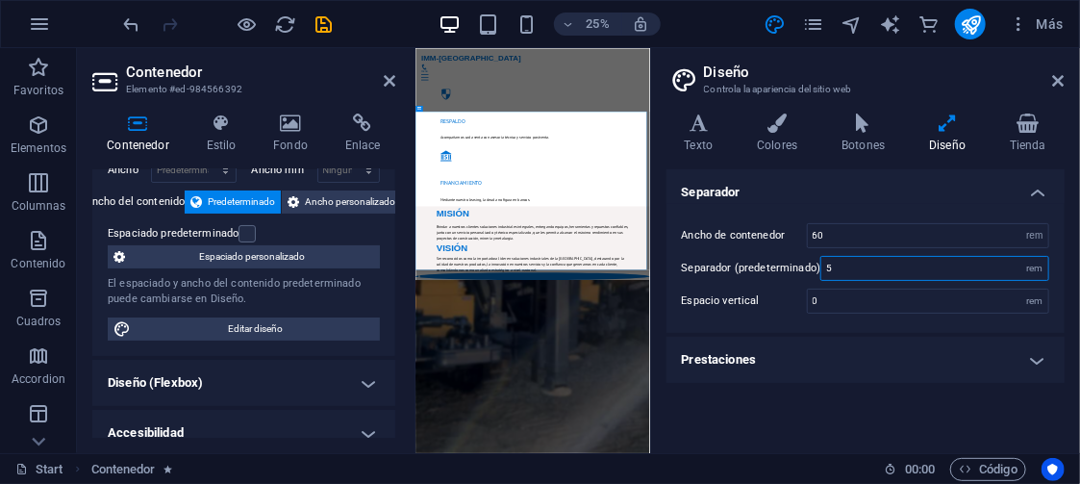
drag, startPoint x: 826, startPoint y: 266, endPoint x: 785, endPoint y: 269, distance: 41.5
click at [785, 269] on div "Separador (predeterminado) 5 rem" at bounding box center [865, 268] width 367 height 25
type input "0"
click at [786, 413] on div "Separador Ancho de contenedor 60 rem px Separador (predeterminado) 0 rem Espaci…" at bounding box center [866, 303] width 398 height 268
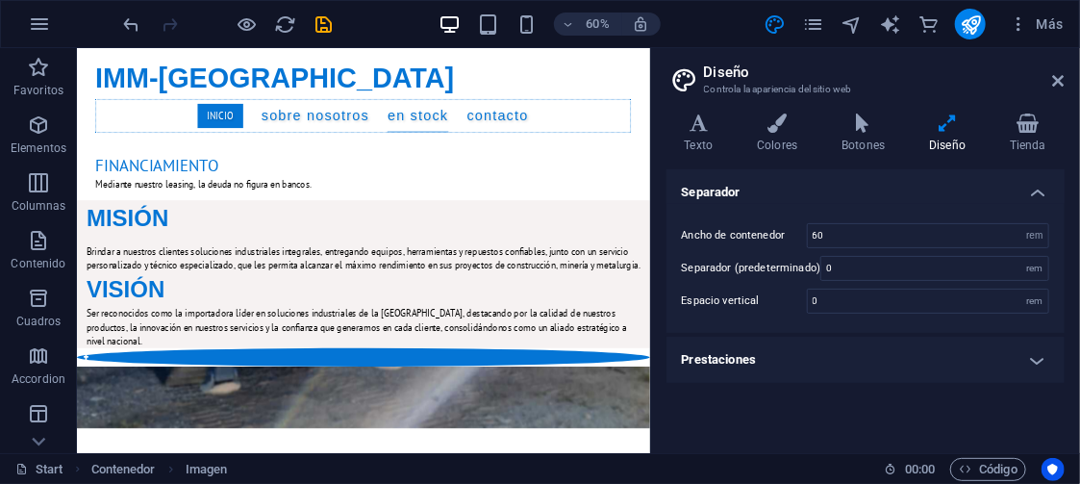
scroll to position [1729, 0]
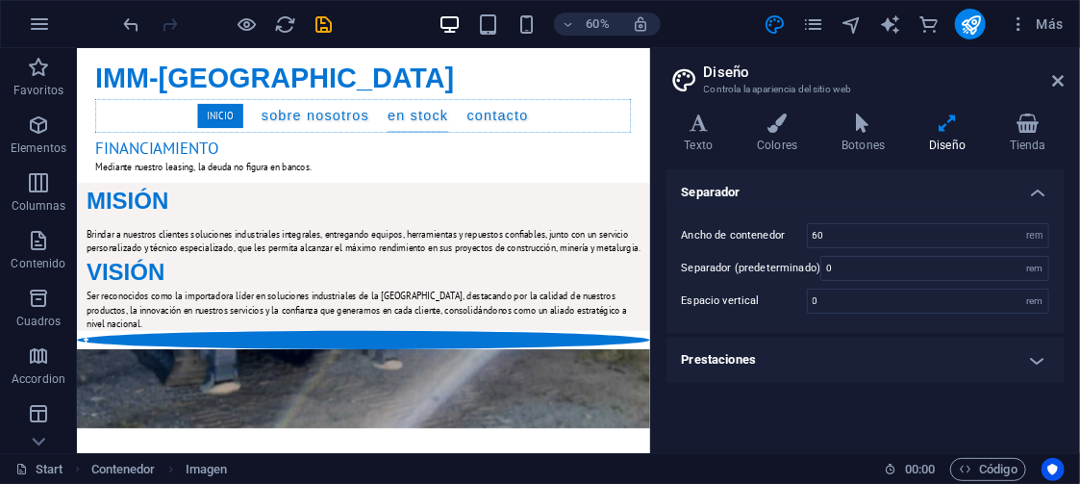
drag, startPoint x: 1025, startPoint y: 268, endPoint x: 729, endPoint y: 204, distance: 303.2
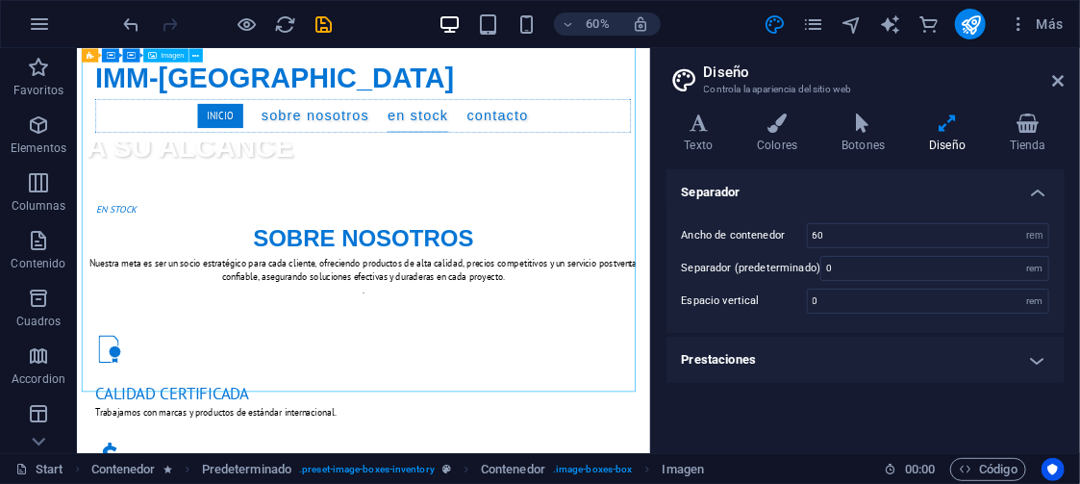
scroll to position [2674, 0]
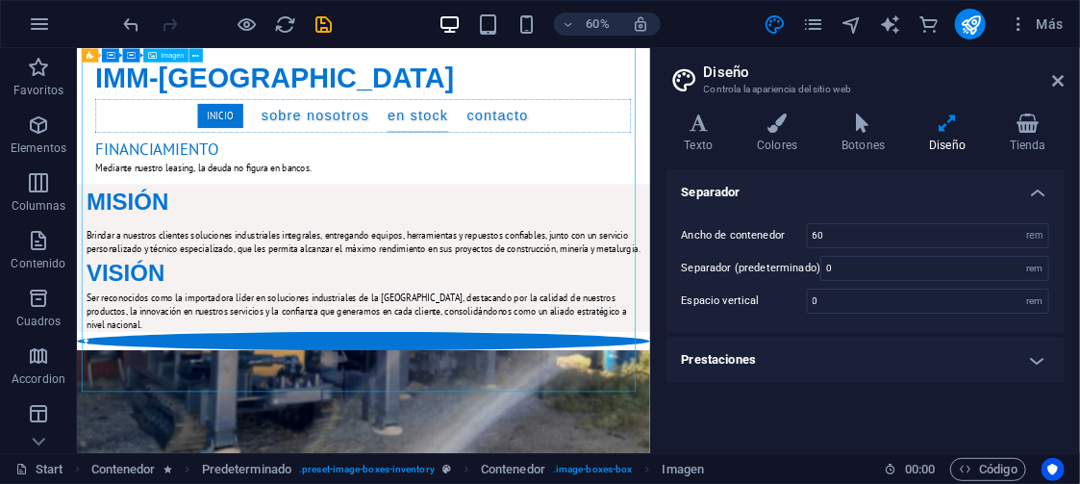
select select "%"
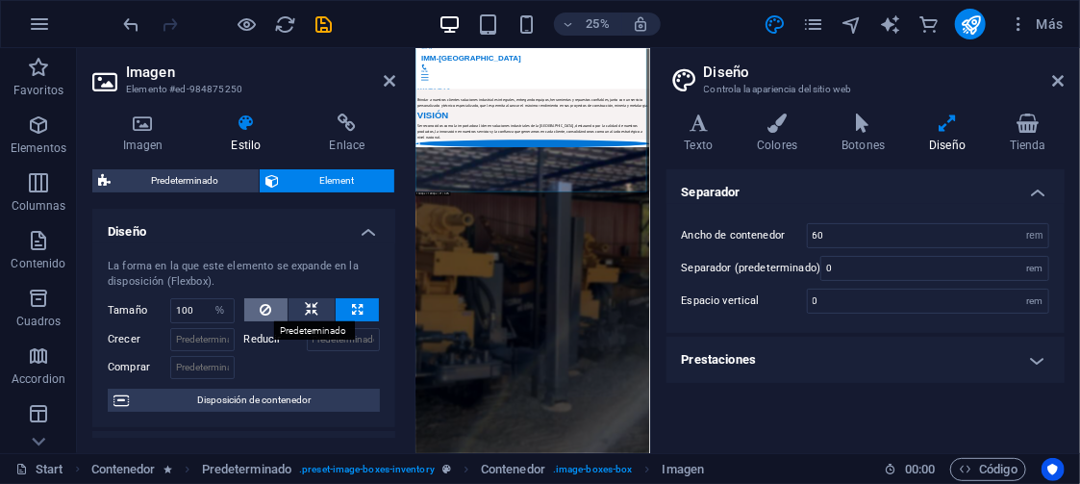
click at [263, 307] on icon at bounding box center [266, 309] width 12 height 23
select select "DISABLED_OPTION_VALUE"
click at [733, 424] on div "Separador Ancho de contenedor 60 rem px Separador (predeterminado) 0 rem Espaci…" at bounding box center [866, 303] width 398 height 268
click at [352, 301] on icon at bounding box center [357, 309] width 11 height 23
type input "100"
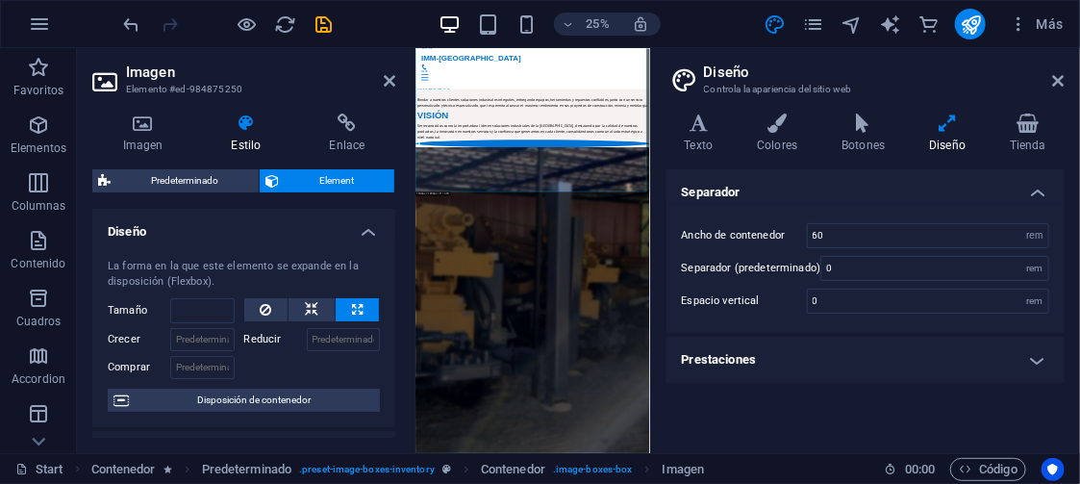
select select "%"
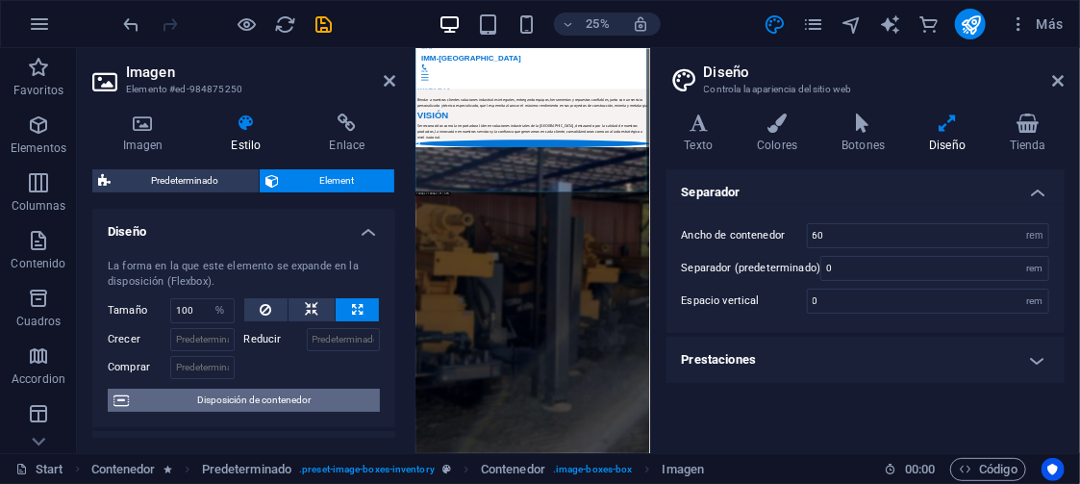
click at [274, 395] on span "Disposición de contenedor" at bounding box center [255, 400] width 240 height 23
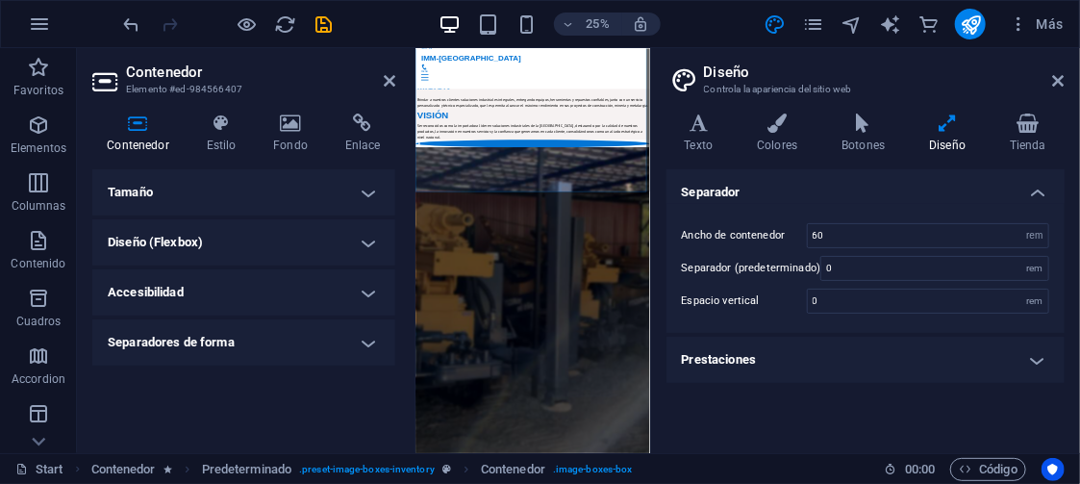
click at [310, 184] on h4 "Tamaño" at bounding box center [243, 192] width 303 height 46
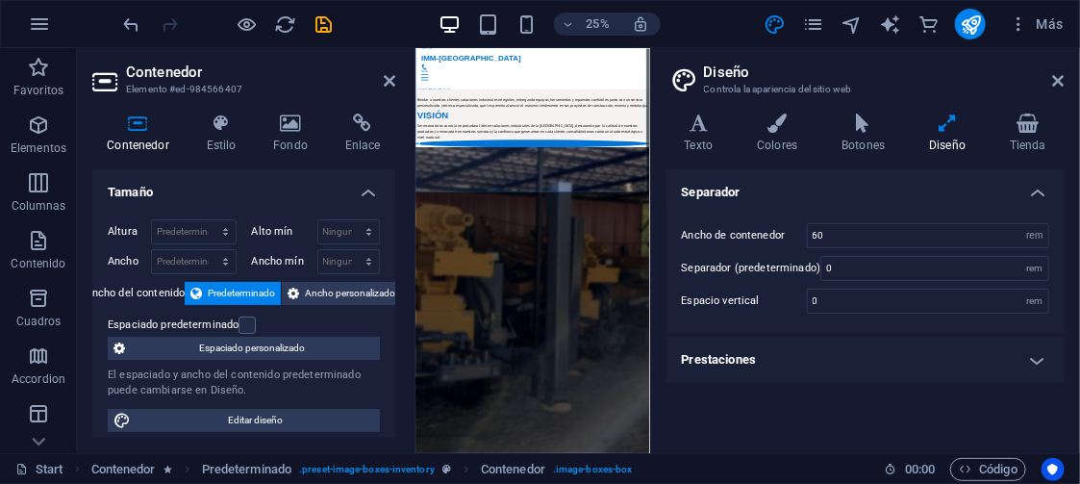
click at [272, 345] on span "Espaciado personalizado" at bounding box center [252, 348] width 243 height 23
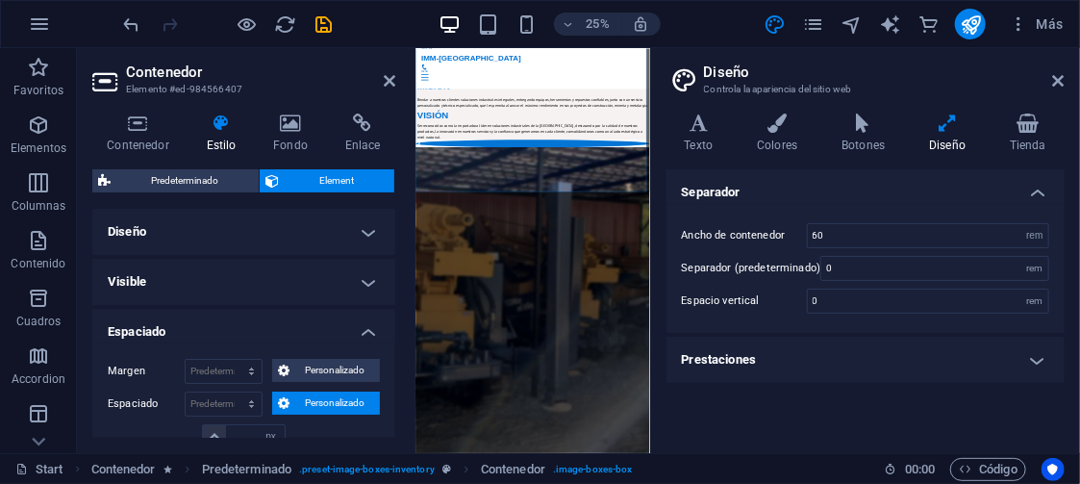
drag, startPoint x: 392, startPoint y: 256, endPoint x: 392, endPoint y: 290, distance: 33.7
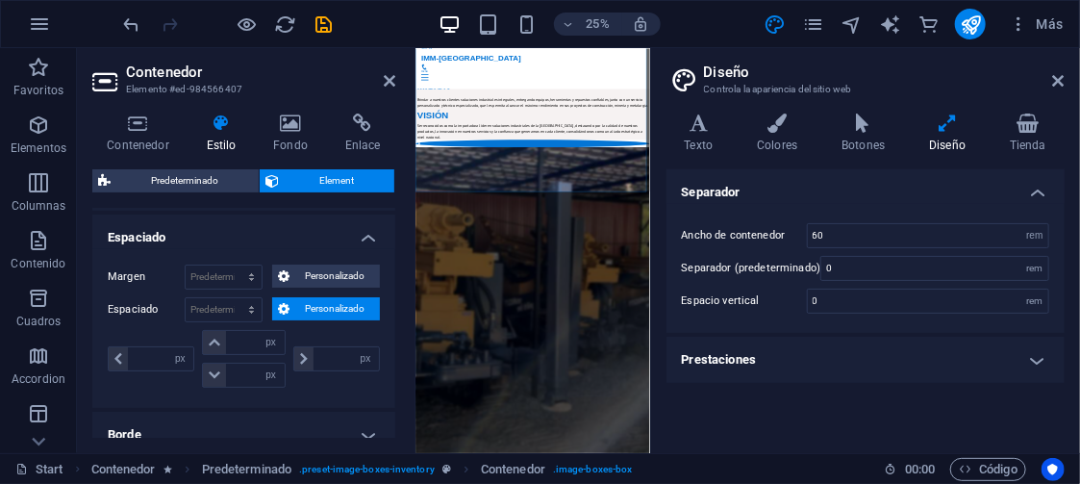
scroll to position [147, 0]
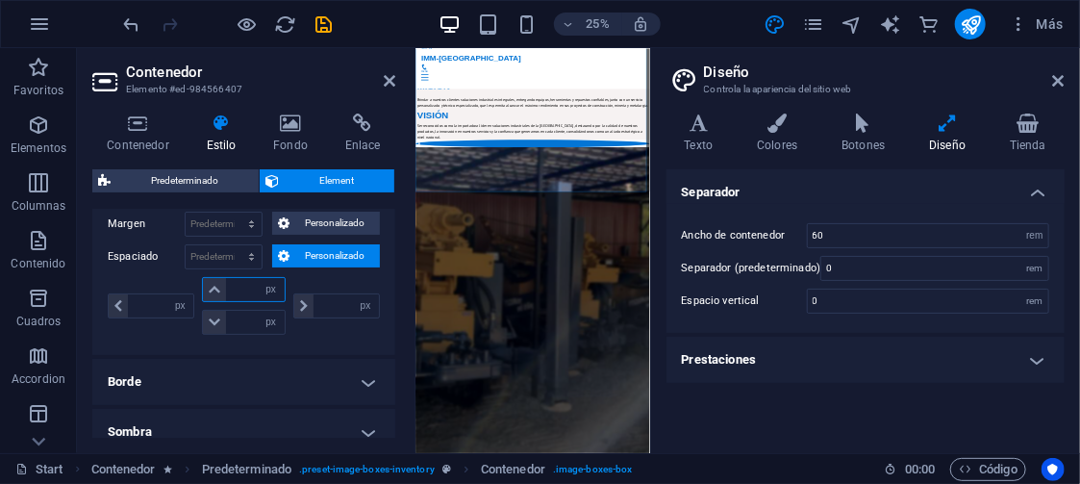
click at [238, 282] on input "number" at bounding box center [255, 289] width 58 height 23
type input "10"
type input "0"
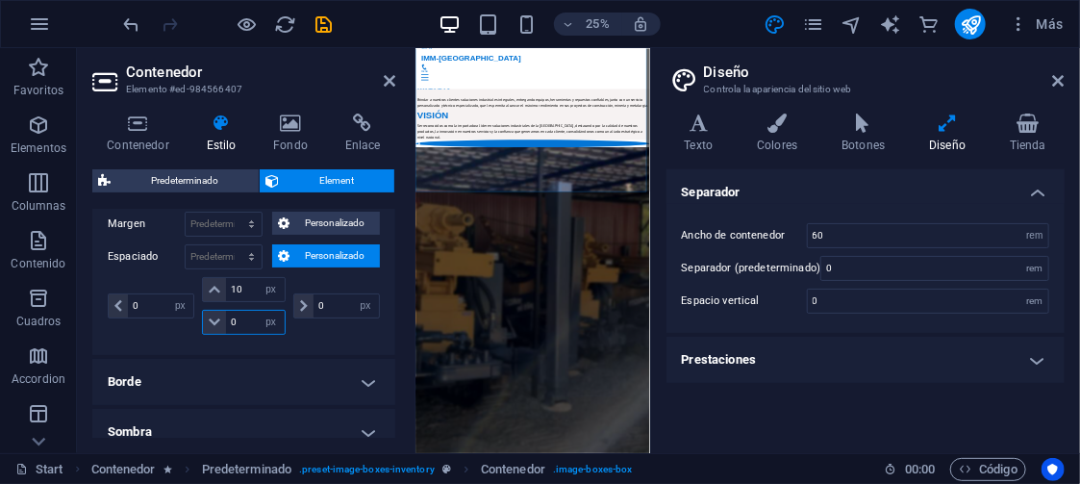
click at [246, 313] on input "0" at bounding box center [255, 322] width 58 height 23
type input "10"
click at [790, 425] on div "Separador Ancho de contenedor 60 rem px Separador (predeterminado) 0 rem Espaci…" at bounding box center [866, 303] width 398 height 268
click at [971, 20] on icon "publish" at bounding box center [971, 24] width 22 height 22
select select "%"
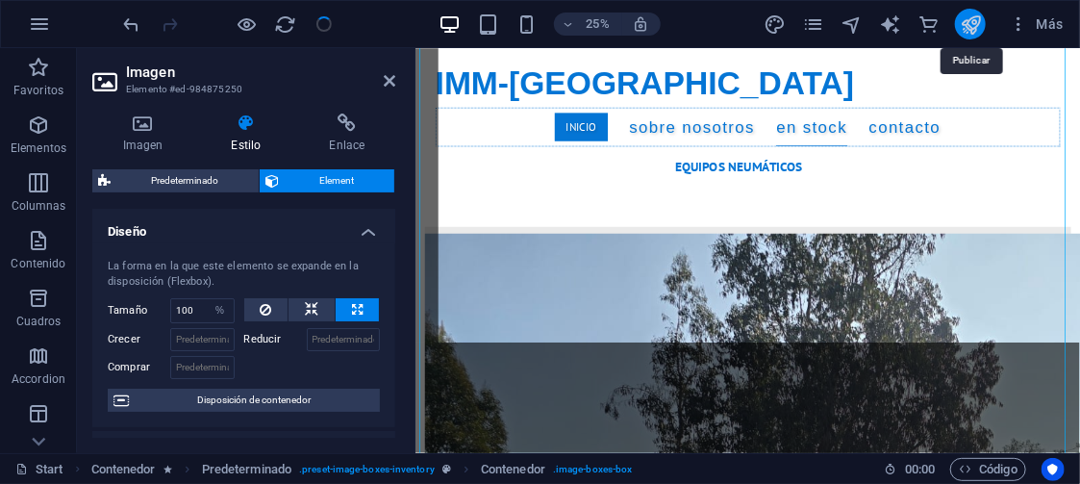
scroll to position [1633, 0]
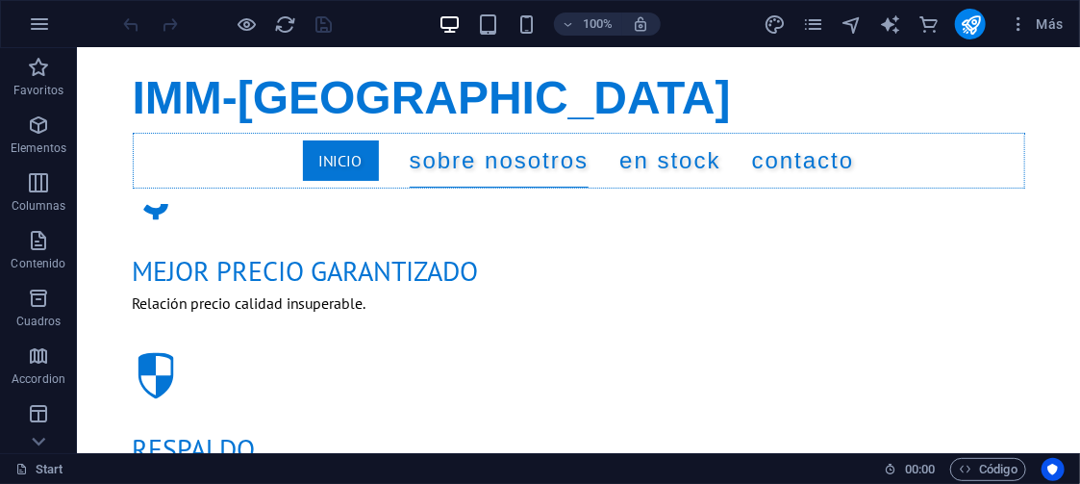
scroll to position [1069, 0]
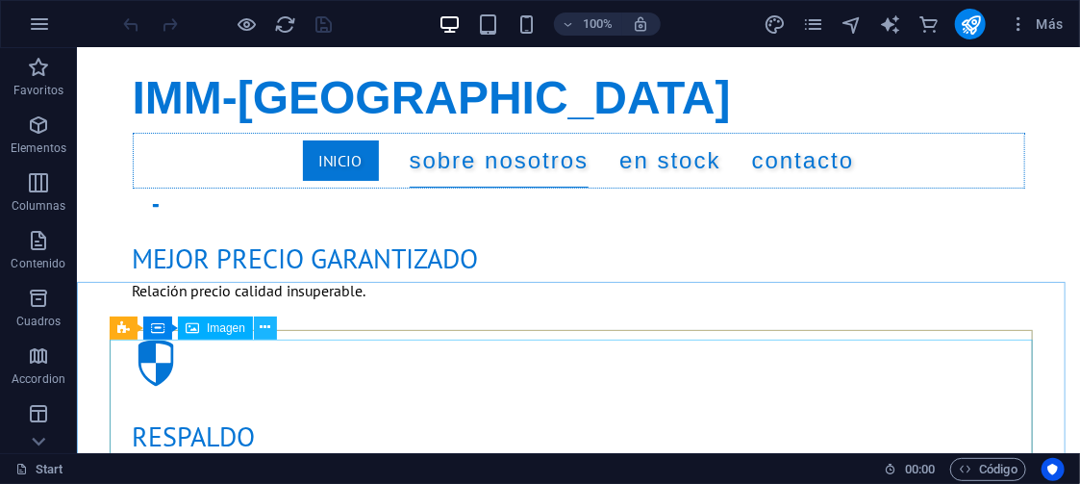
click at [266, 326] on icon at bounding box center [266, 327] width 11 height 20
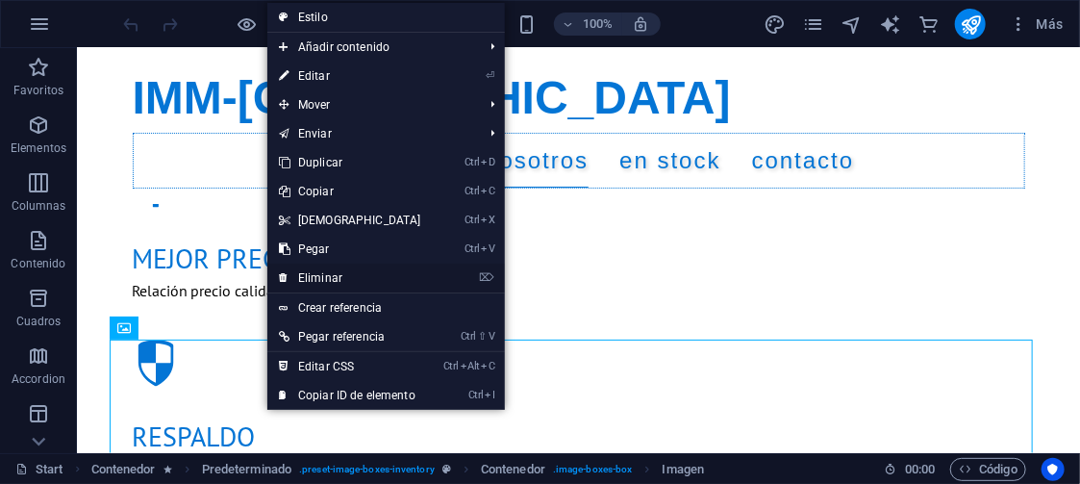
click at [327, 273] on link "⌦ Eliminar" at bounding box center [349, 278] width 165 height 29
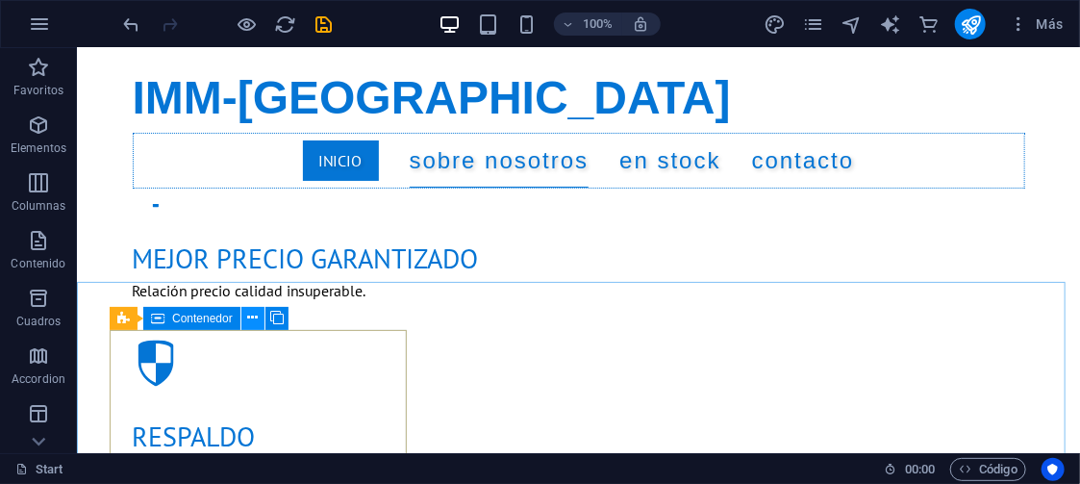
click at [253, 319] on icon at bounding box center [252, 318] width 11 height 20
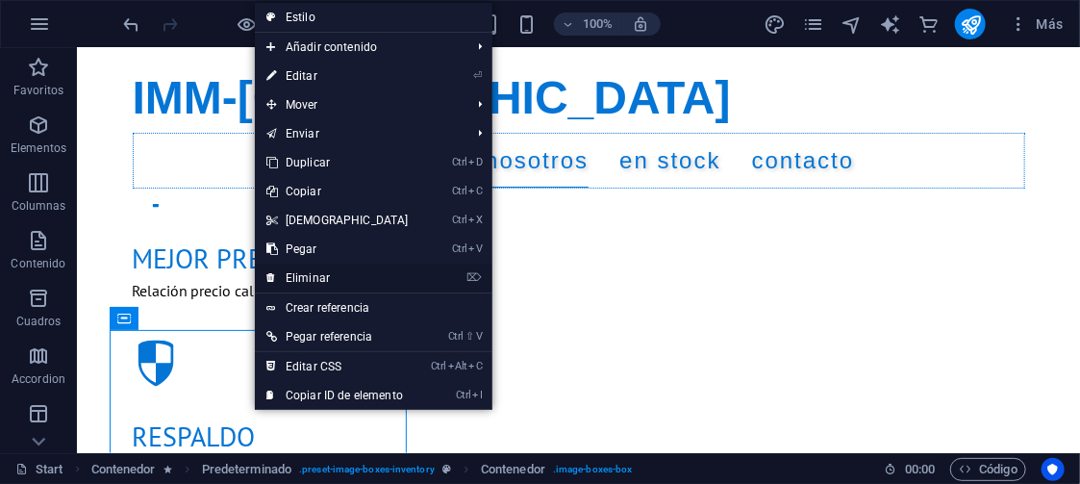
click at [308, 271] on link "⌦ Eliminar" at bounding box center [337, 278] width 165 height 29
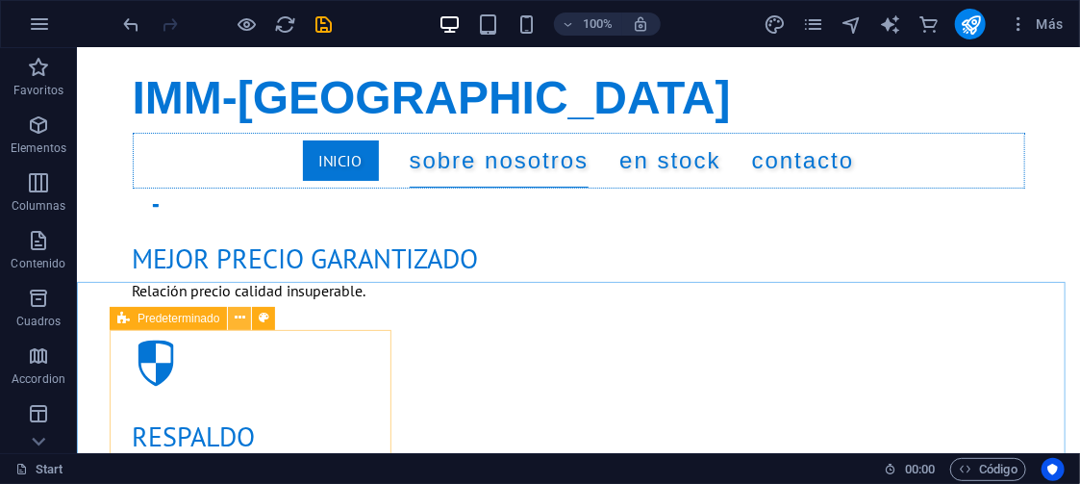
click at [240, 317] on icon at bounding box center [240, 318] width 11 height 20
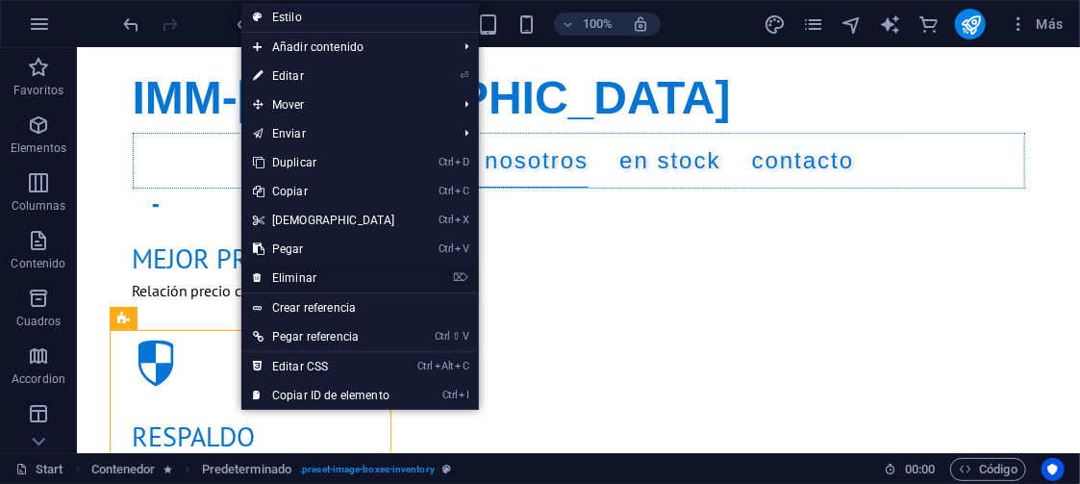
click at [301, 271] on link "⌦ Eliminar" at bounding box center [323, 278] width 165 height 29
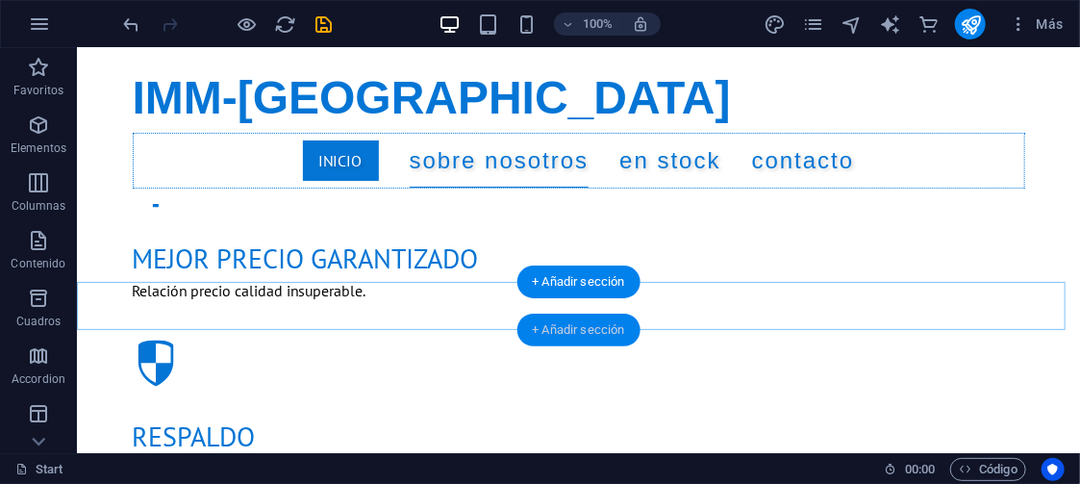
click at [571, 323] on div "+ Añadir sección" at bounding box center [578, 330] width 123 height 33
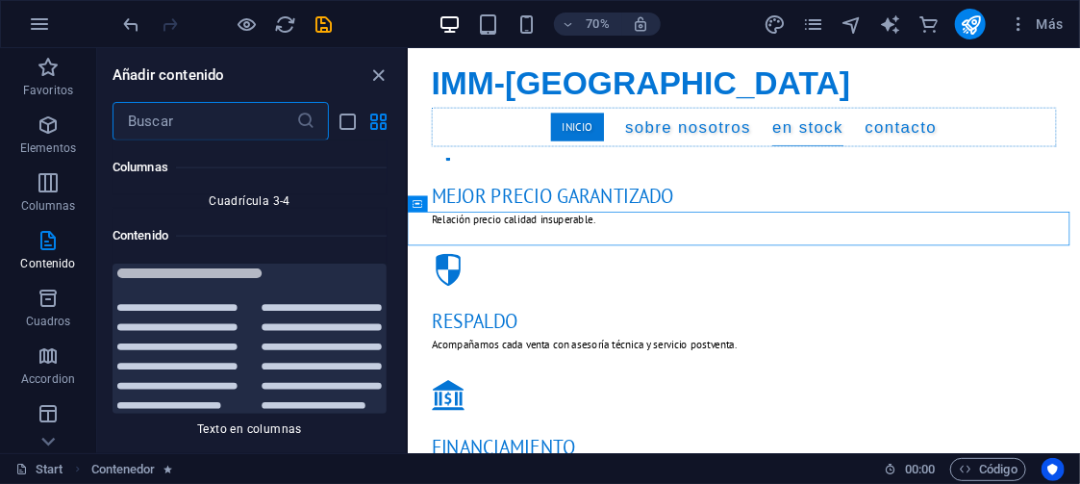
scroll to position [0, 0]
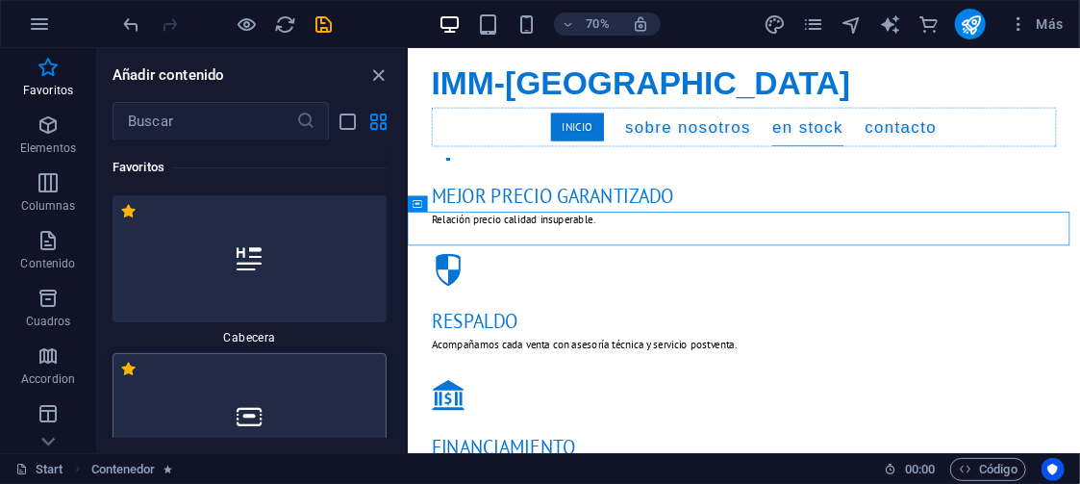
click at [279, 408] on div at bounding box center [250, 416] width 274 height 127
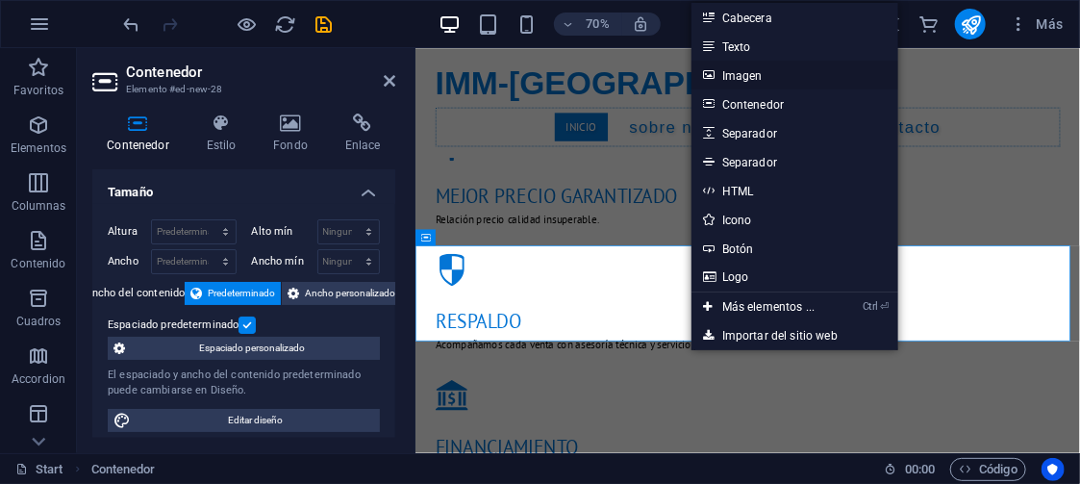
click at [740, 69] on link "Imagen" at bounding box center [795, 75] width 207 height 29
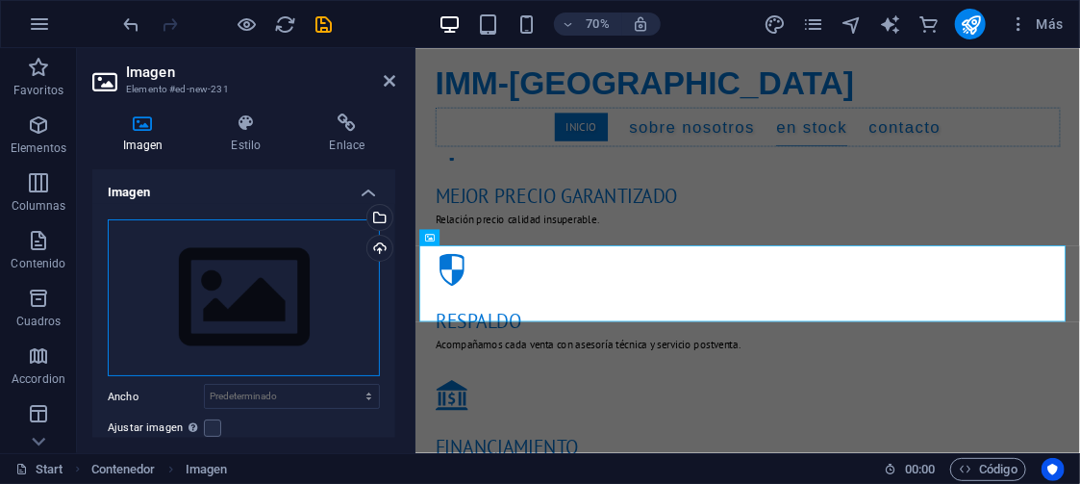
click at [285, 287] on div "Arrastra archivos aquí, haz clic para escoger archivos o selecciona archivos de…" at bounding box center [244, 298] width 272 height 158
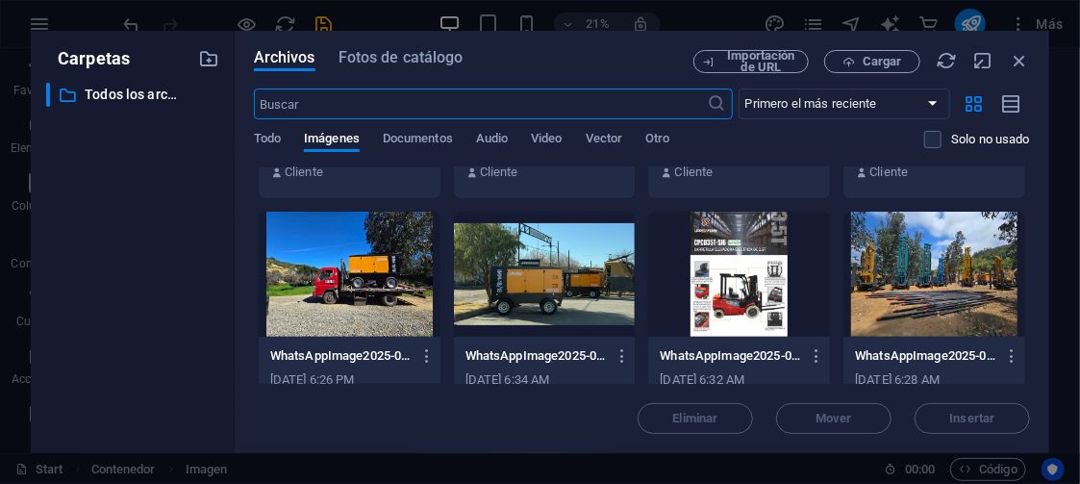
scroll to position [219, 0]
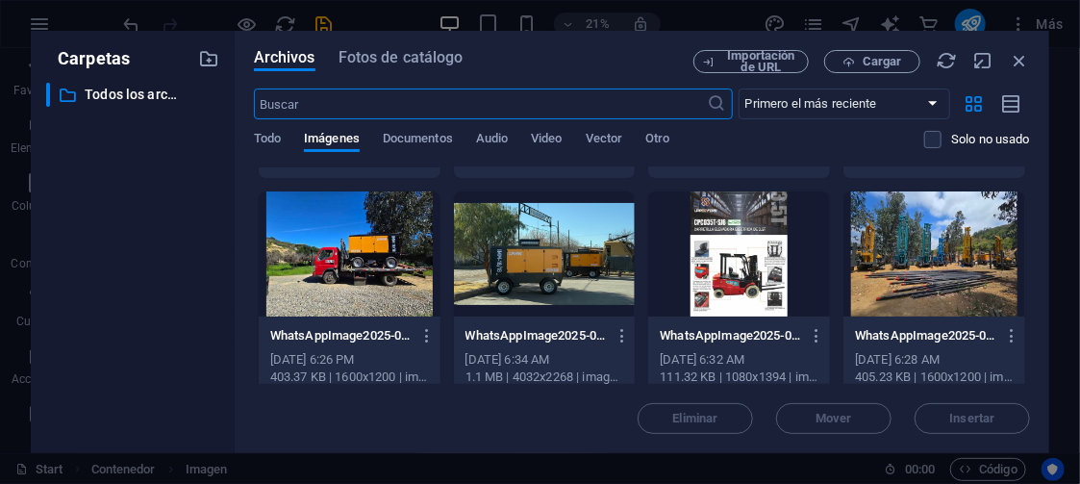
click at [929, 266] on div at bounding box center [935, 253] width 182 height 125
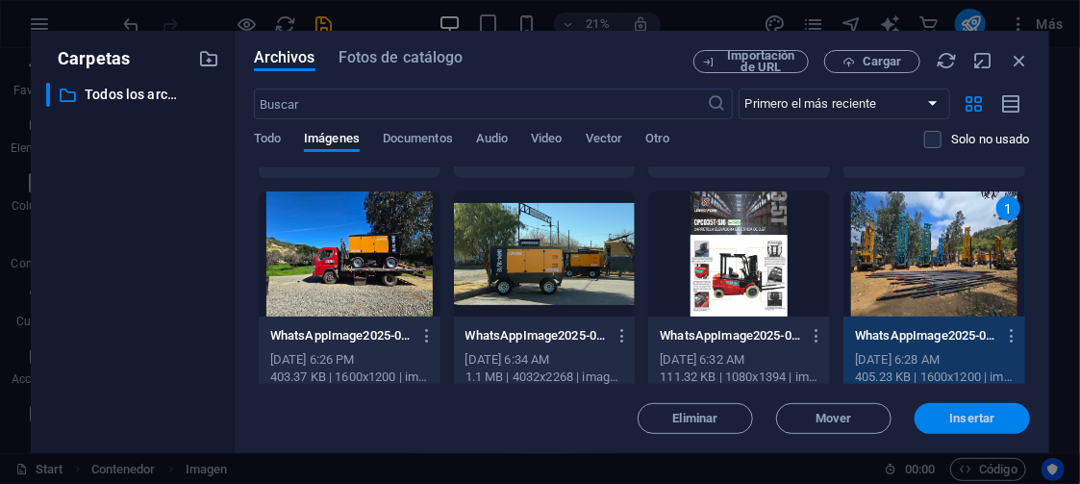
click at [982, 416] on span "Insertar" at bounding box center [972, 419] width 45 height 12
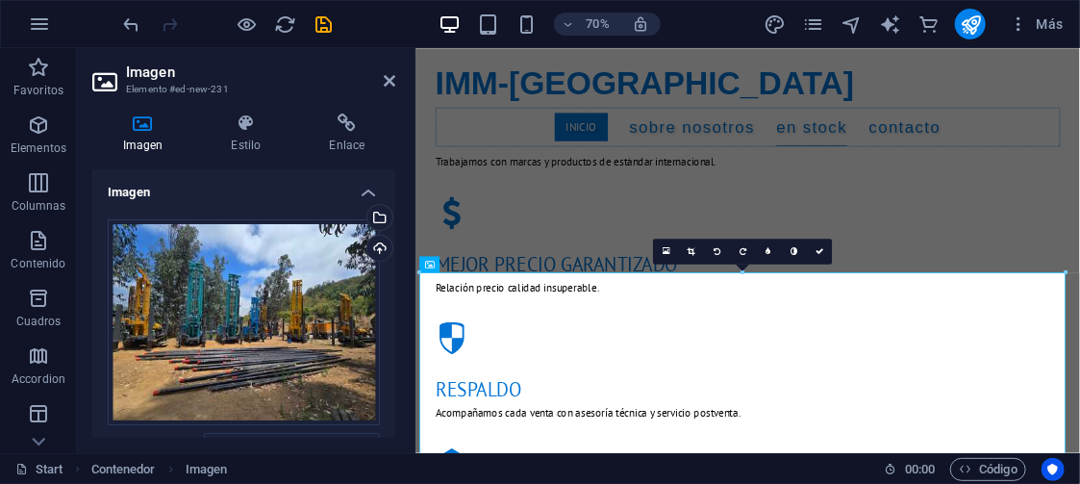
scroll to position [934, 0]
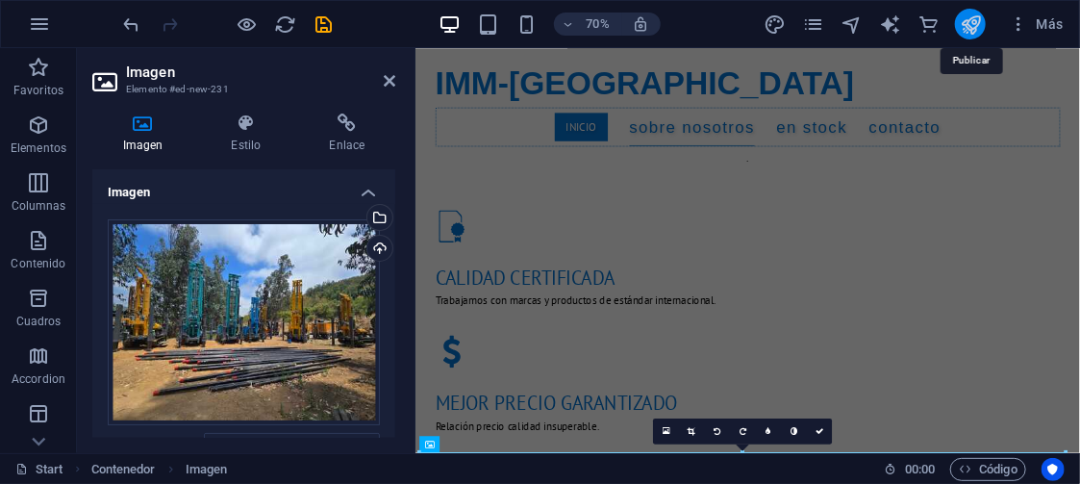
click at [975, 22] on icon "publish" at bounding box center [971, 24] width 22 height 22
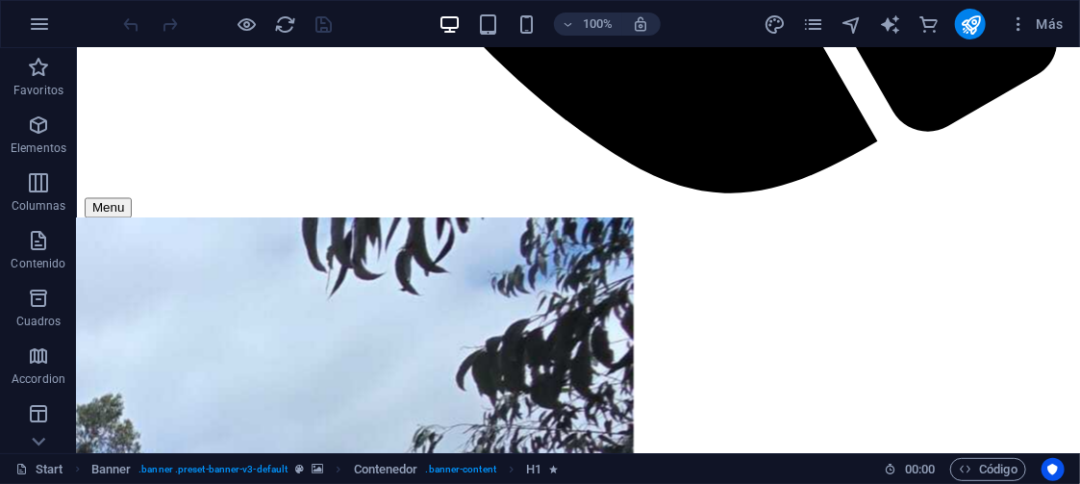
scroll to position [1361, 0]
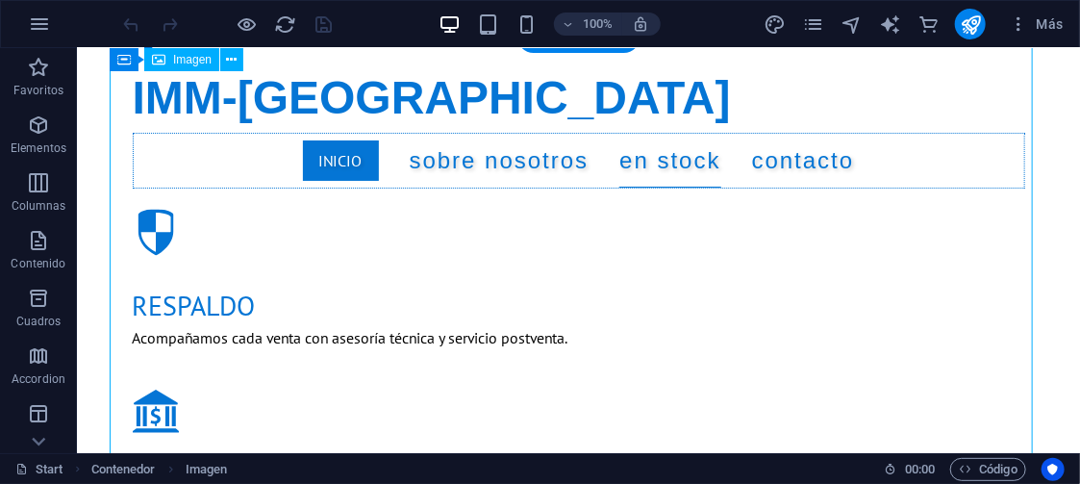
scroll to position [1523, 0]
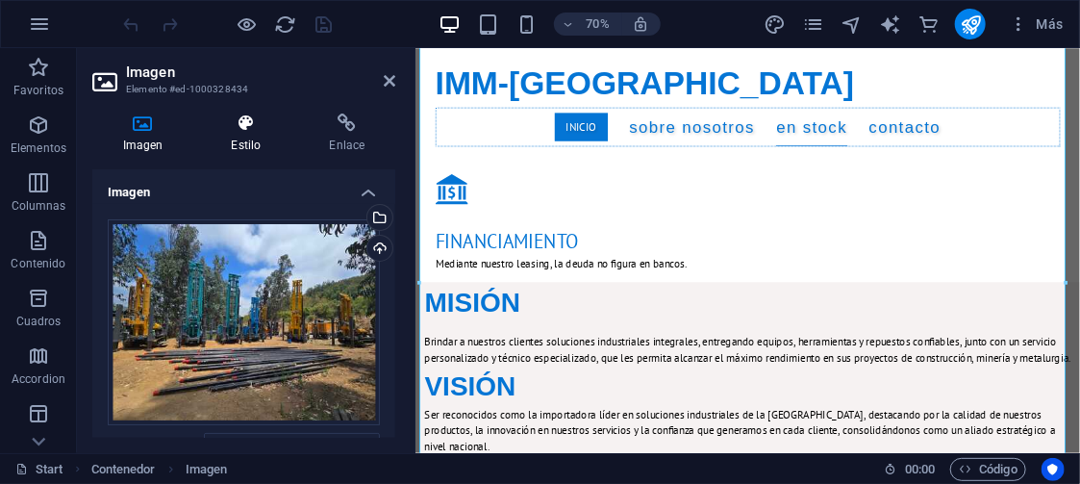
click at [233, 122] on icon at bounding box center [246, 123] width 90 height 19
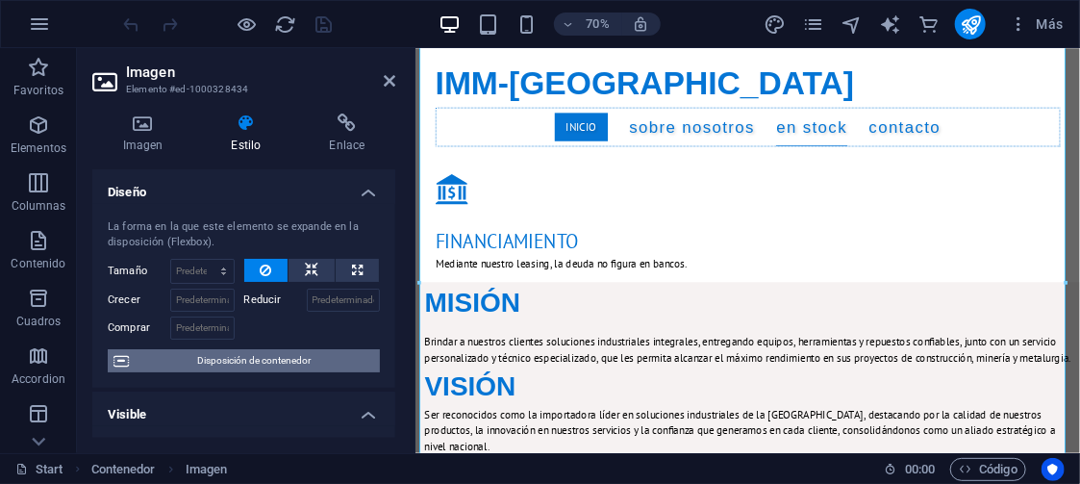
click at [291, 357] on span "Disposición de contenedor" at bounding box center [255, 360] width 240 height 23
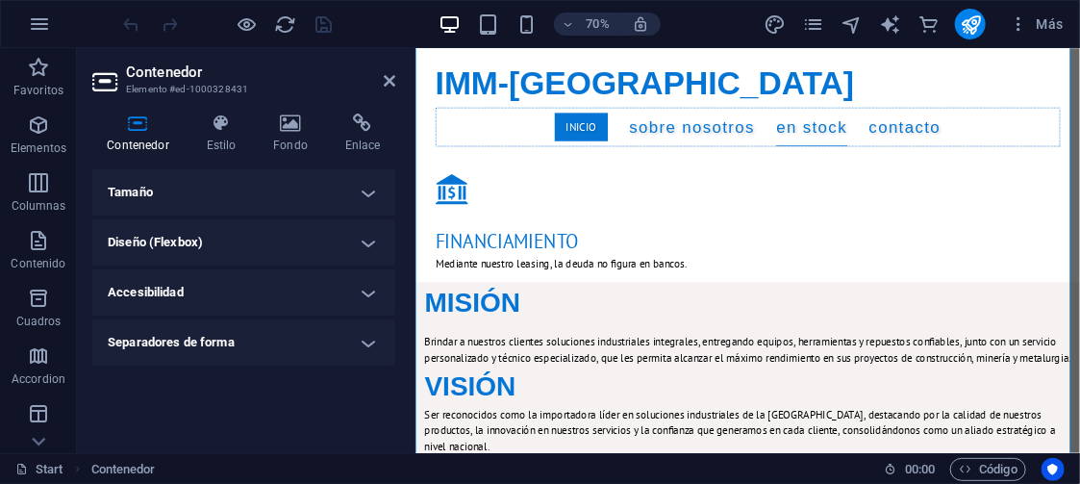
click at [244, 185] on h4 "Tamaño" at bounding box center [243, 192] width 303 height 46
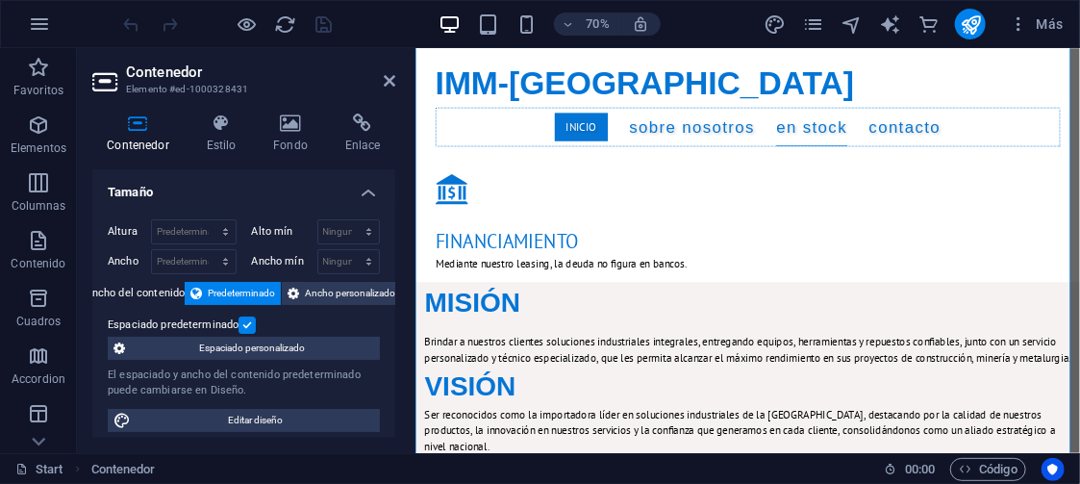
click at [246, 286] on span "Predeterminado" at bounding box center [241, 293] width 67 height 23
click at [248, 319] on label at bounding box center [247, 325] width 17 height 17
click at [0, 0] on input "Espaciado predeterminado" at bounding box center [0, 0] width 0 height 0
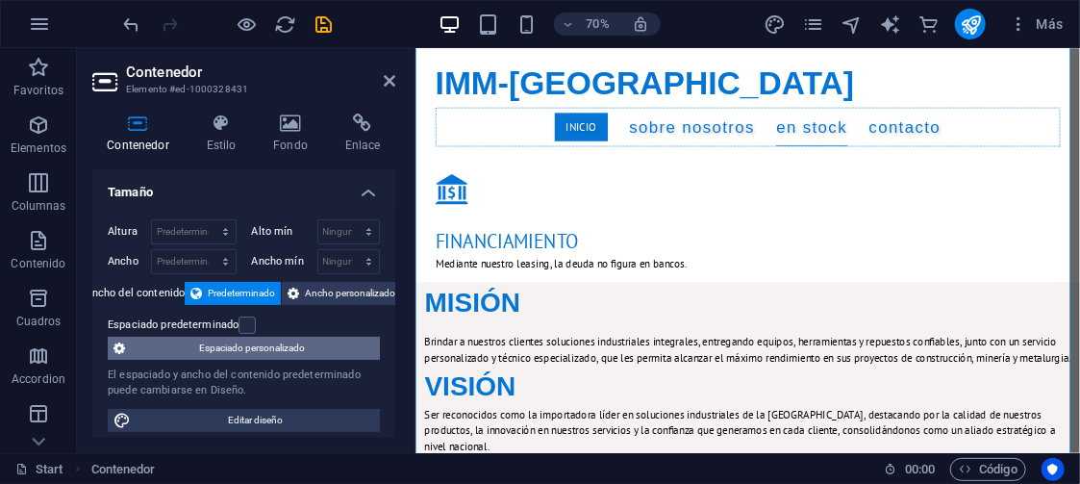
click at [264, 342] on span "Espaciado personalizado" at bounding box center [252, 348] width 243 height 23
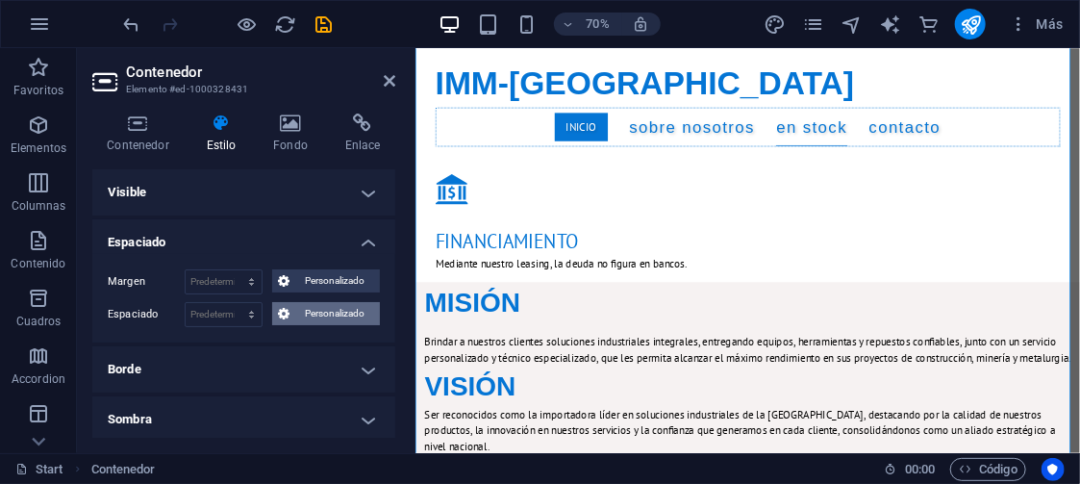
click at [308, 308] on span "Personalizado" at bounding box center [334, 313] width 79 height 23
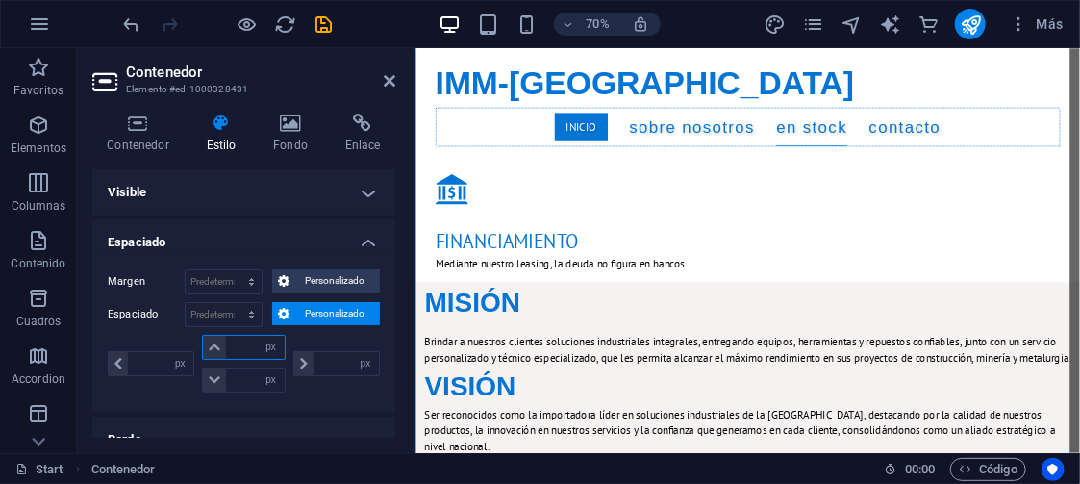
click at [251, 342] on input "number" at bounding box center [255, 347] width 58 height 23
type input "10"
type input "0"
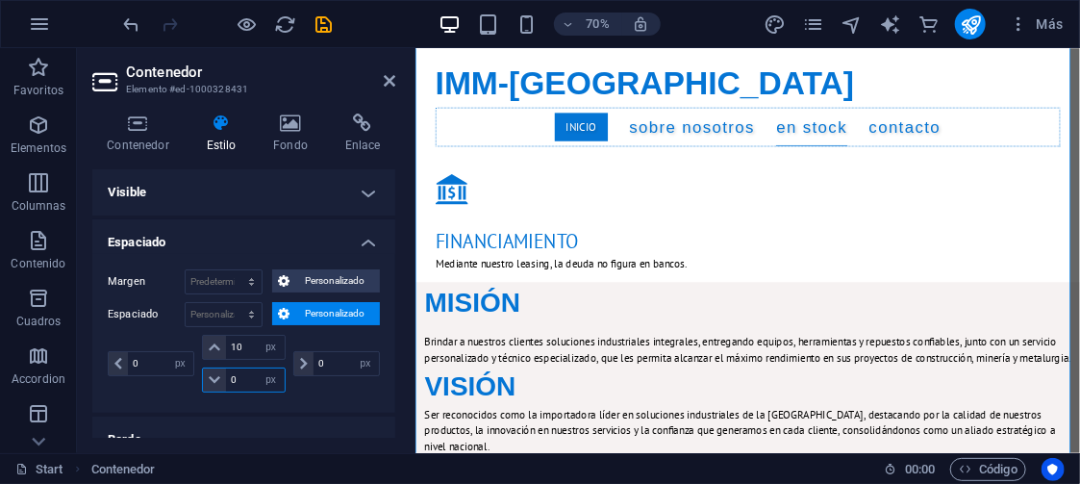
click at [238, 382] on input "0" at bounding box center [255, 379] width 58 height 23
type input "10"
click at [347, 399] on div "Margen Predeterminado automático px % rem vw vh Personalizado Personalizado aut…" at bounding box center [243, 333] width 303 height 159
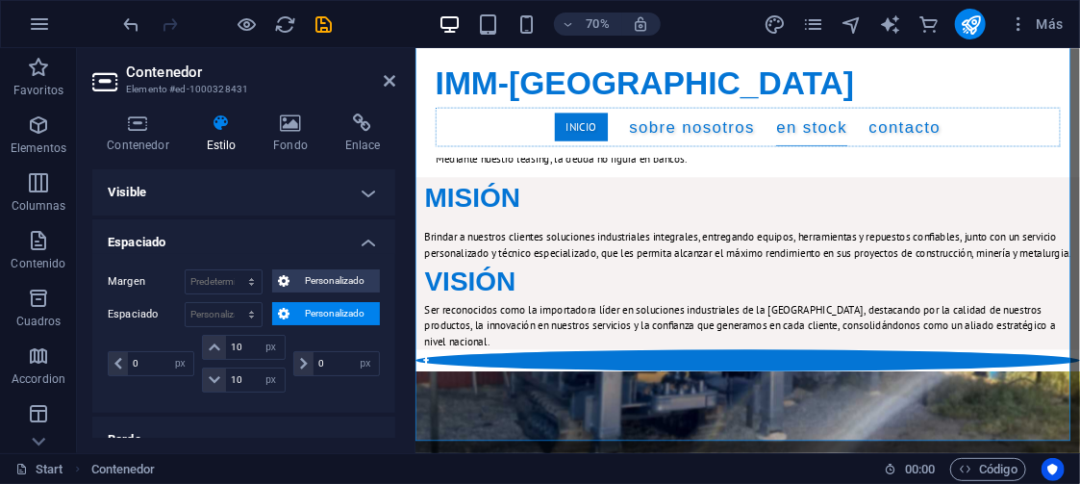
scroll to position [1946, 0]
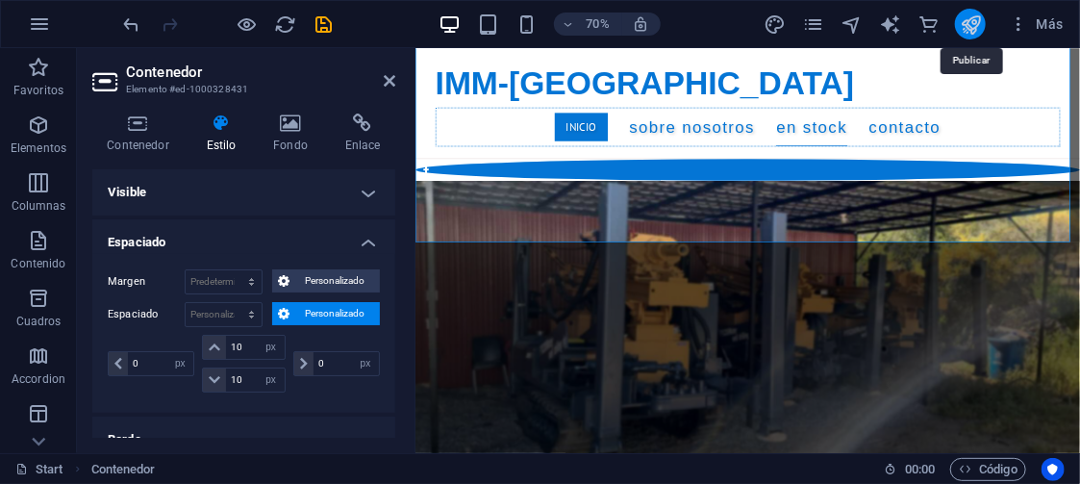
click at [968, 21] on icon "publish" at bounding box center [971, 24] width 22 height 22
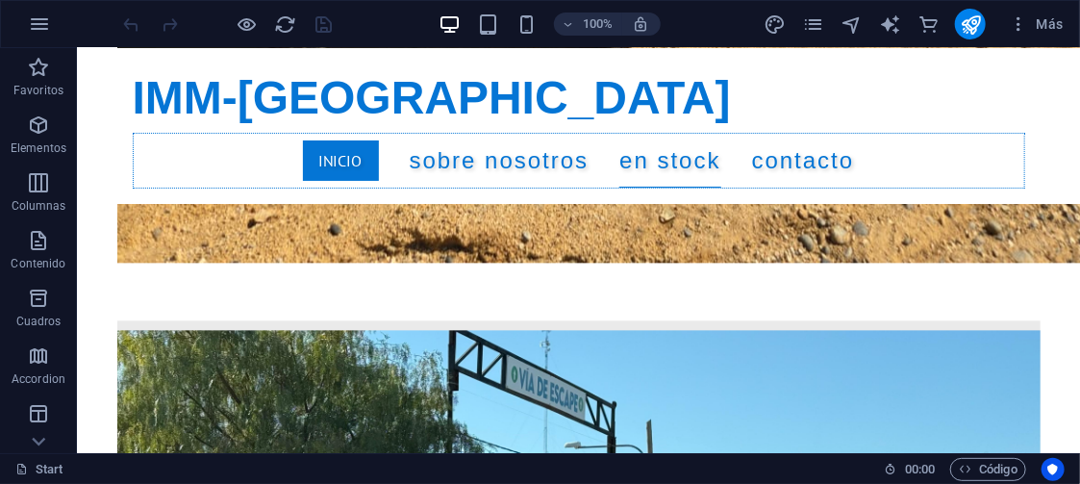
scroll to position [7029, 0]
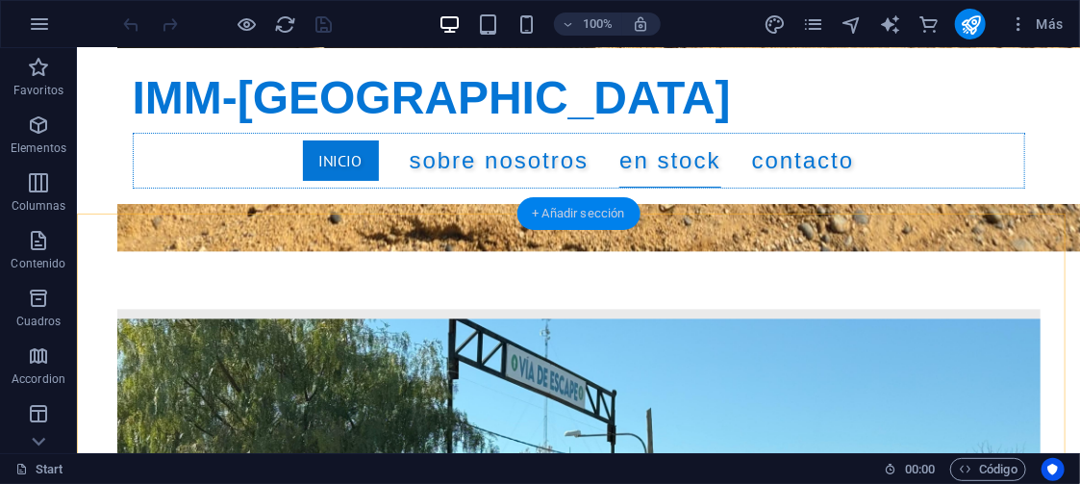
click at [555, 210] on div "+ Añadir sección" at bounding box center [578, 213] width 123 height 33
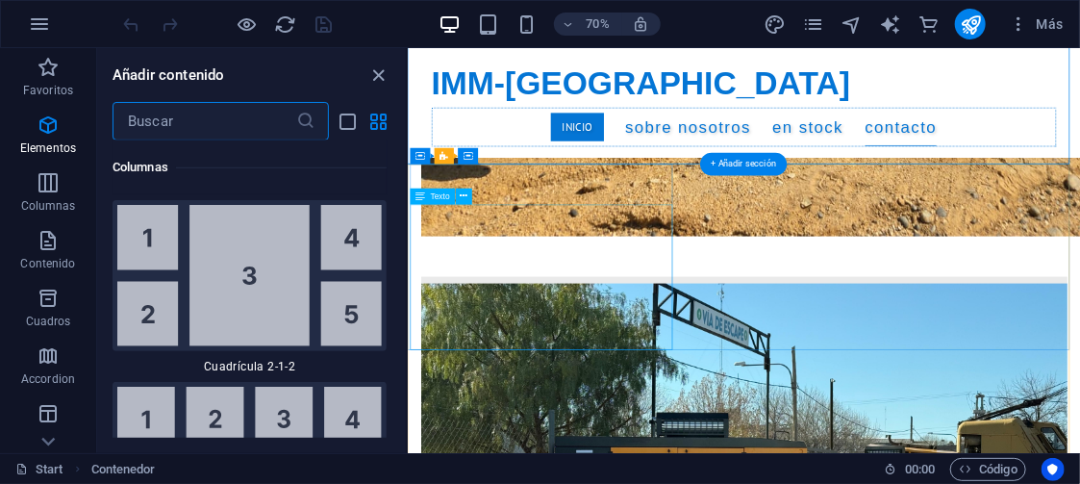
scroll to position [6284, 0]
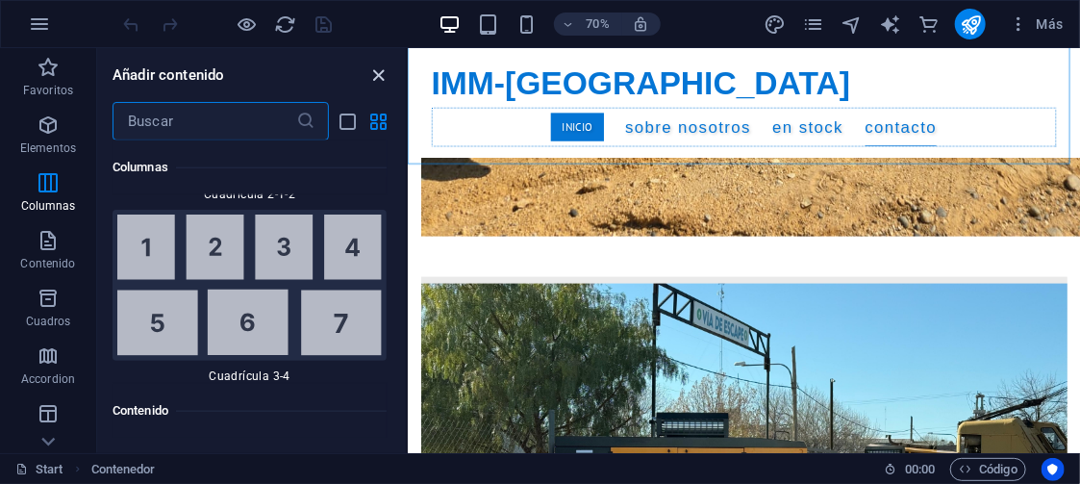
click at [380, 69] on icon "close panel" at bounding box center [379, 75] width 22 height 22
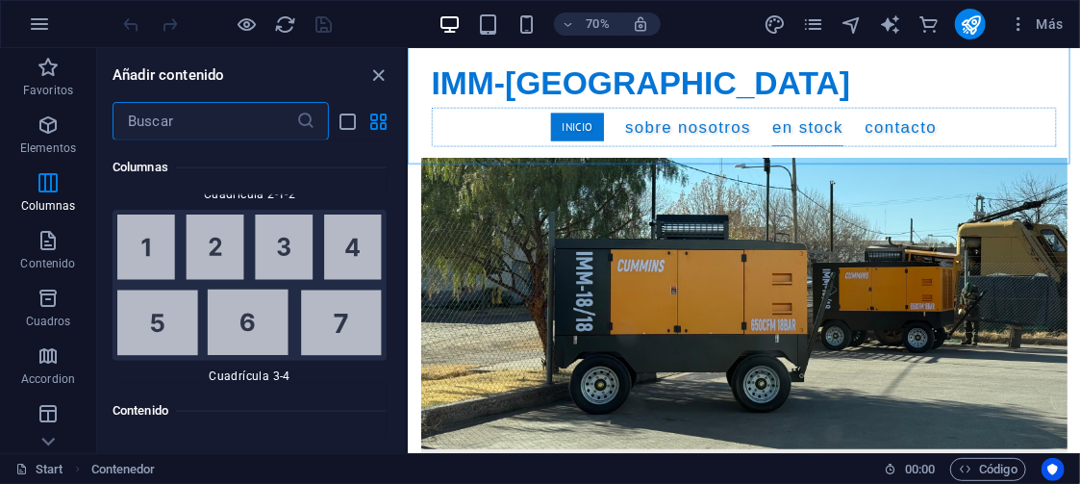
scroll to position [7029, 0]
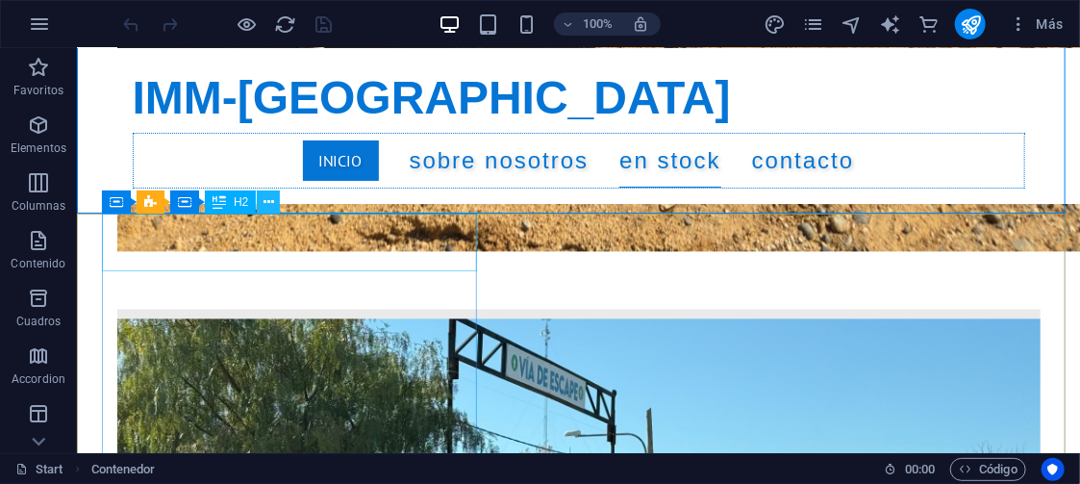
click at [267, 197] on icon at bounding box center [269, 202] width 11 height 20
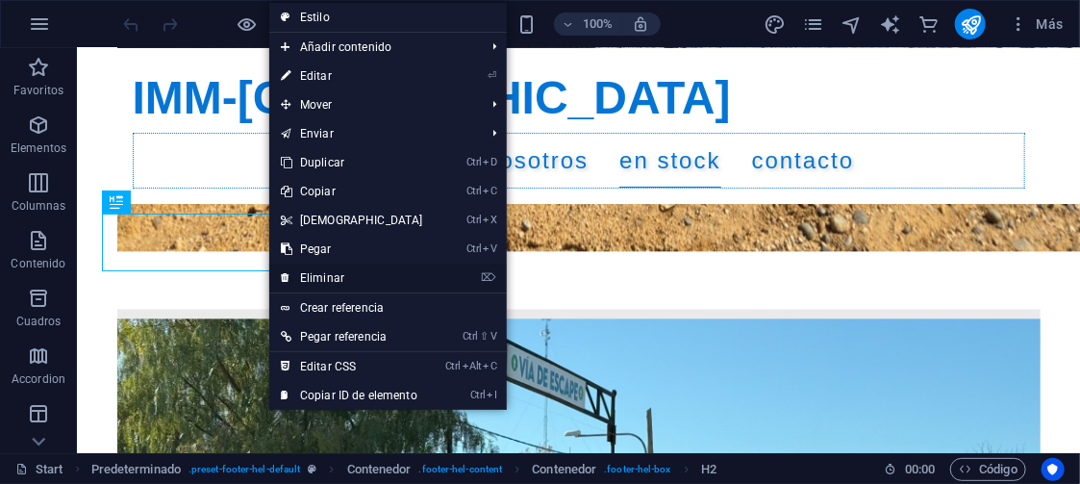
click at [322, 268] on link "⌦ Eliminar" at bounding box center [351, 278] width 165 height 29
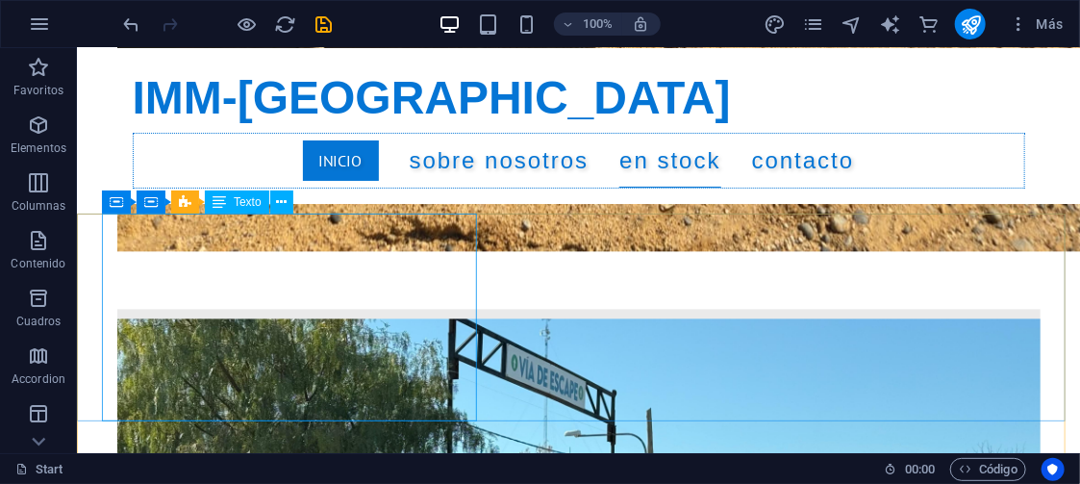
click at [238, 208] on span "Texto" at bounding box center [248, 202] width 28 height 12
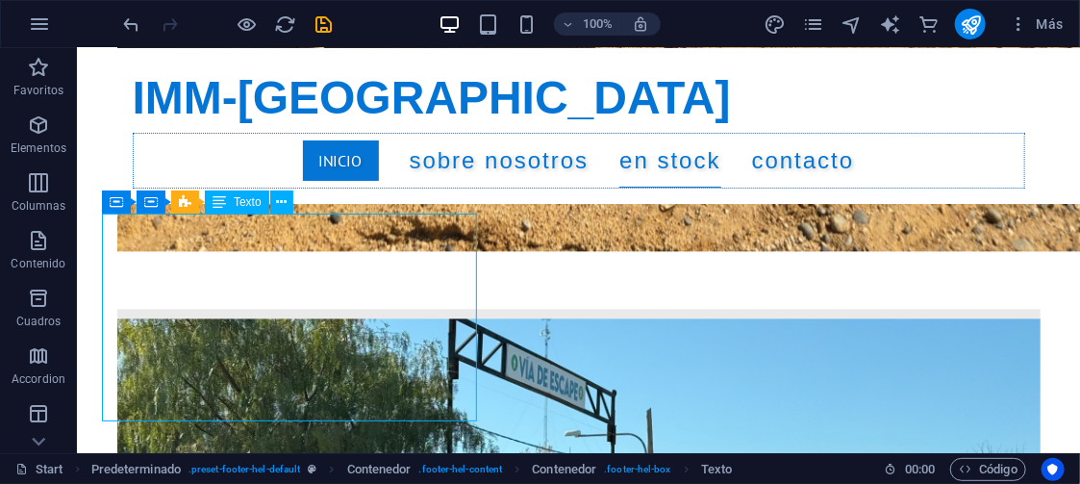
click at [238, 208] on span "Texto" at bounding box center [248, 202] width 28 height 12
click at [238, 208] on div "Arrastra aquí para reemplazar el contenido existente. Si quieres crear un eleme…" at bounding box center [578, 250] width 1003 height 405
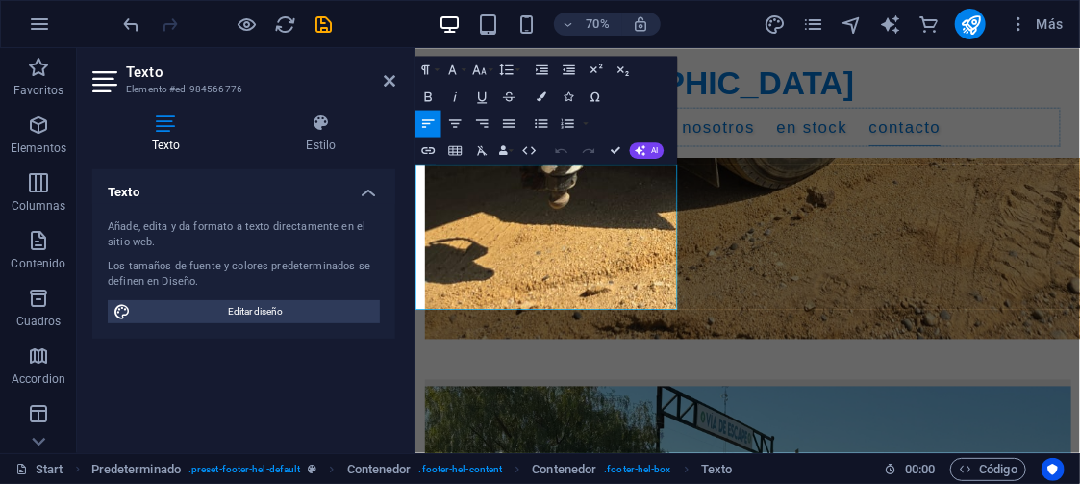
scroll to position [7192, 0]
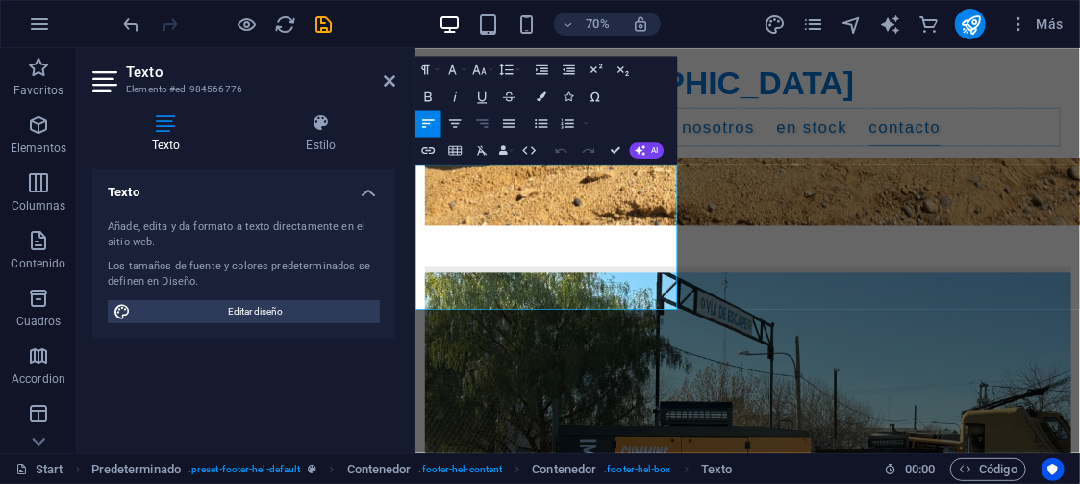
click at [484, 122] on icon "button" at bounding box center [482, 123] width 16 height 16
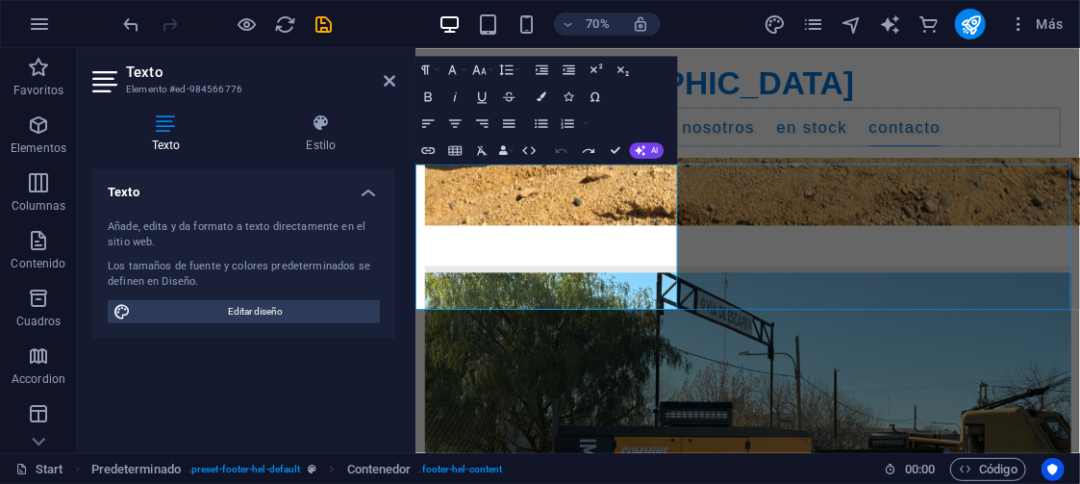
scroll to position [7029, 0]
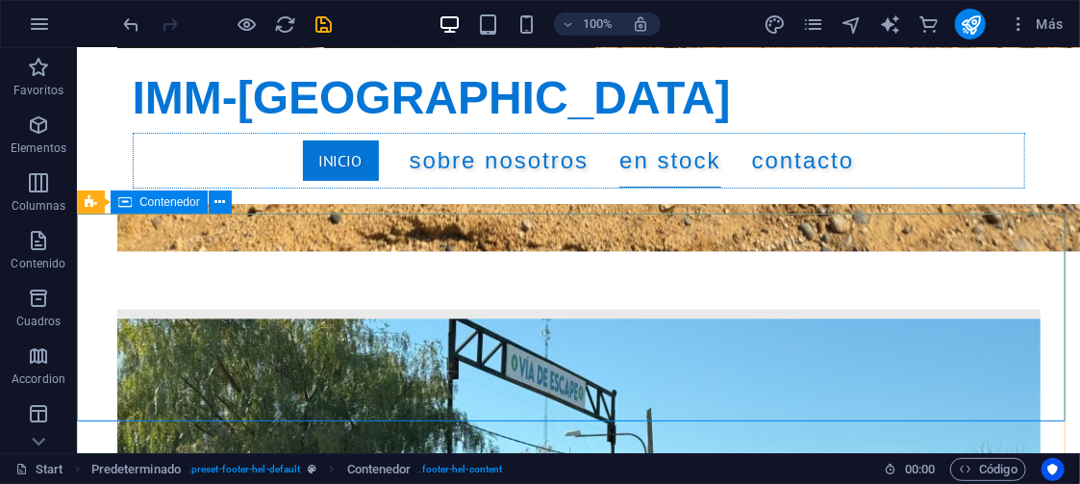
click at [152, 202] on span "Contenedor" at bounding box center [169, 202] width 61 height 12
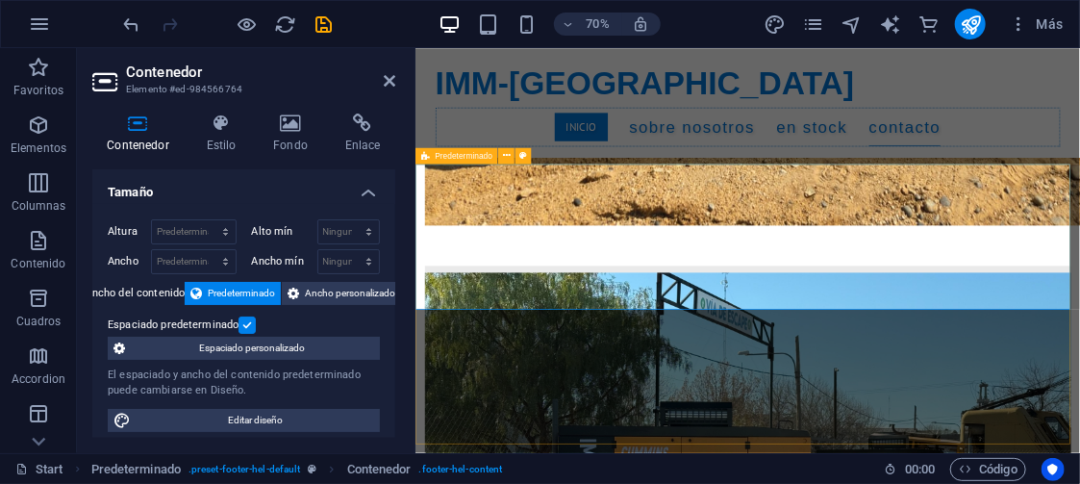
click at [468, 154] on span "Predeterminado" at bounding box center [464, 156] width 58 height 8
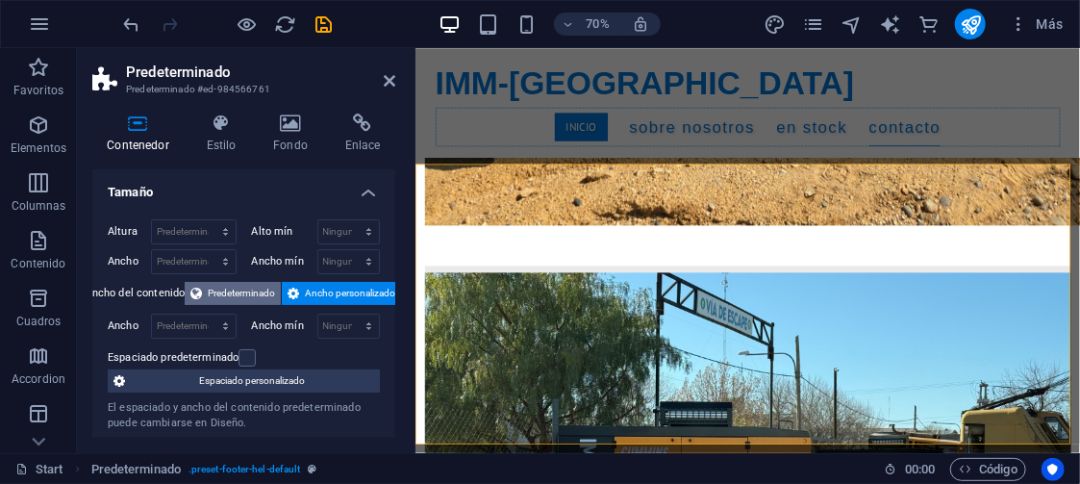
click at [250, 285] on span "Predeterminado" at bounding box center [241, 293] width 67 height 23
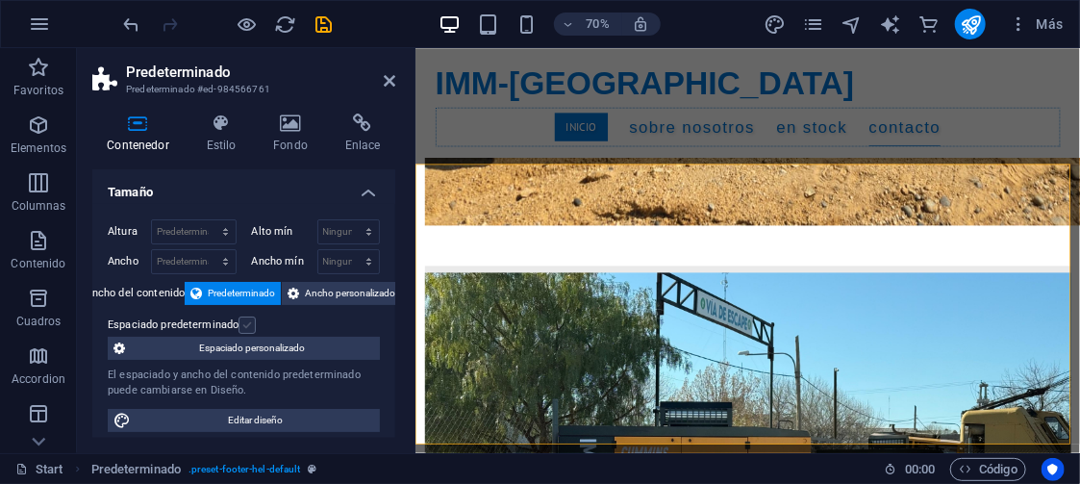
click at [244, 321] on label at bounding box center [247, 325] width 17 height 17
click at [0, 0] on input "Espaciado predeterminado" at bounding box center [0, 0] width 0 height 0
click at [244, 321] on label at bounding box center [247, 325] width 17 height 17
click at [0, 0] on input "Espaciado predeterminado" at bounding box center [0, 0] width 0 height 0
click at [271, 342] on span "Espaciado personalizado" at bounding box center [252, 348] width 243 height 23
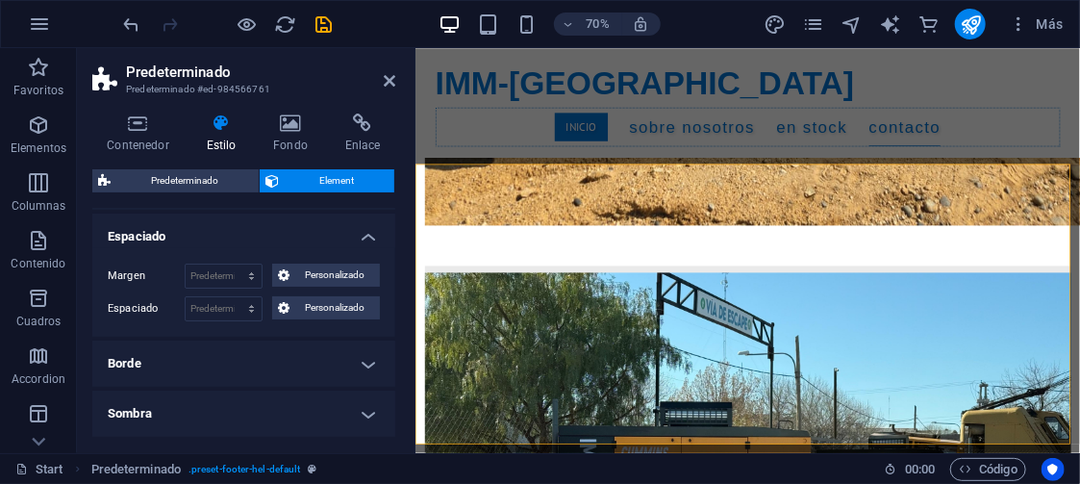
scroll to position [51, 0]
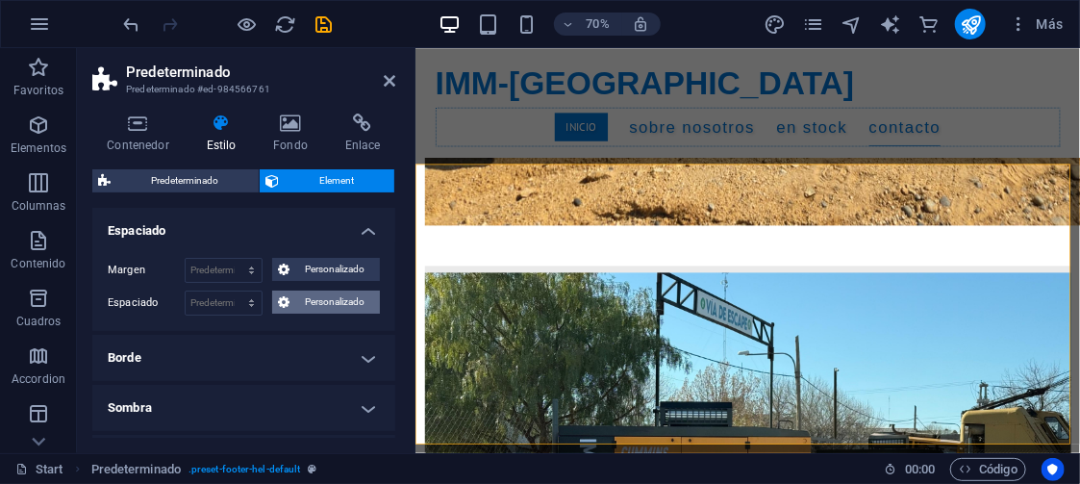
click at [305, 297] on span "Personalizado" at bounding box center [334, 302] width 79 height 23
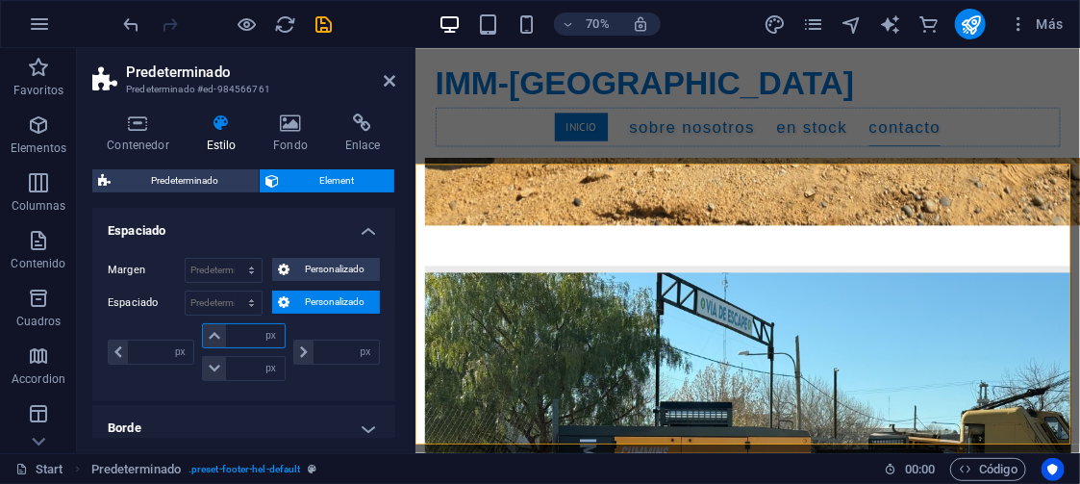
click at [232, 326] on input "number" at bounding box center [255, 335] width 58 height 23
type input "20"
type input "0"
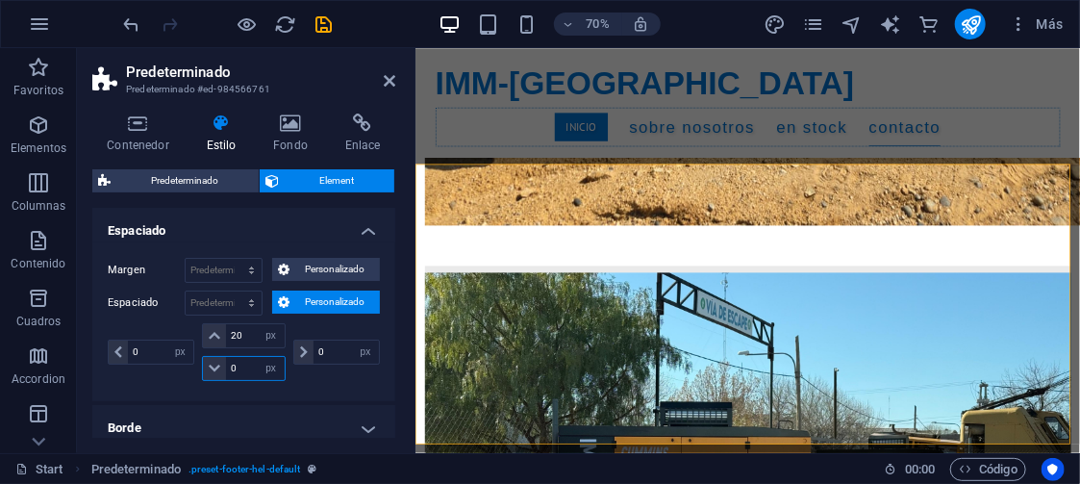
click at [242, 361] on input "0" at bounding box center [255, 368] width 58 height 23
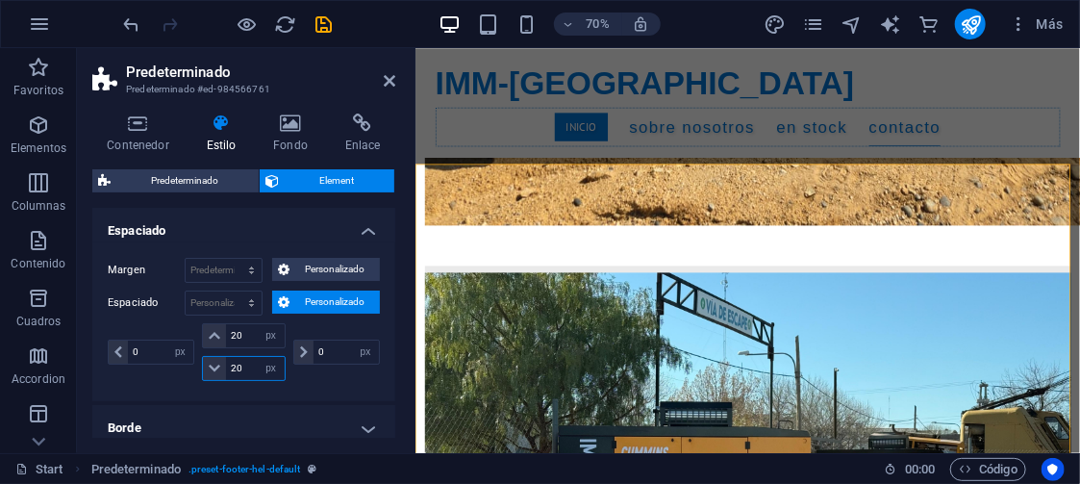
type input "20"
click at [366, 201] on div "Predeterminado Element Diseño La forma en la que este elemento se expande en la…" at bounding box center [243, 303] width 303 height 268
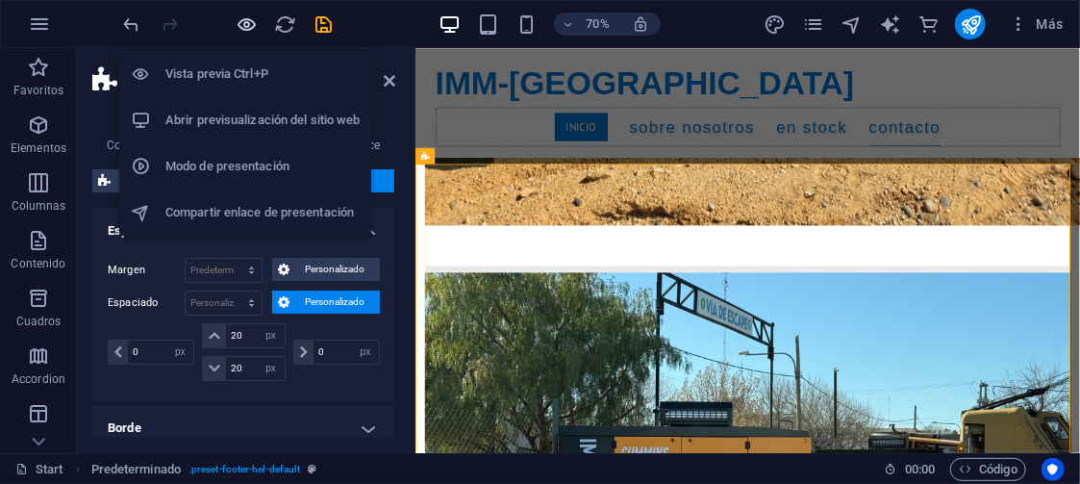
click at [253, 26] on icon "button" at bounding box center [248, 24] width 22 height 22
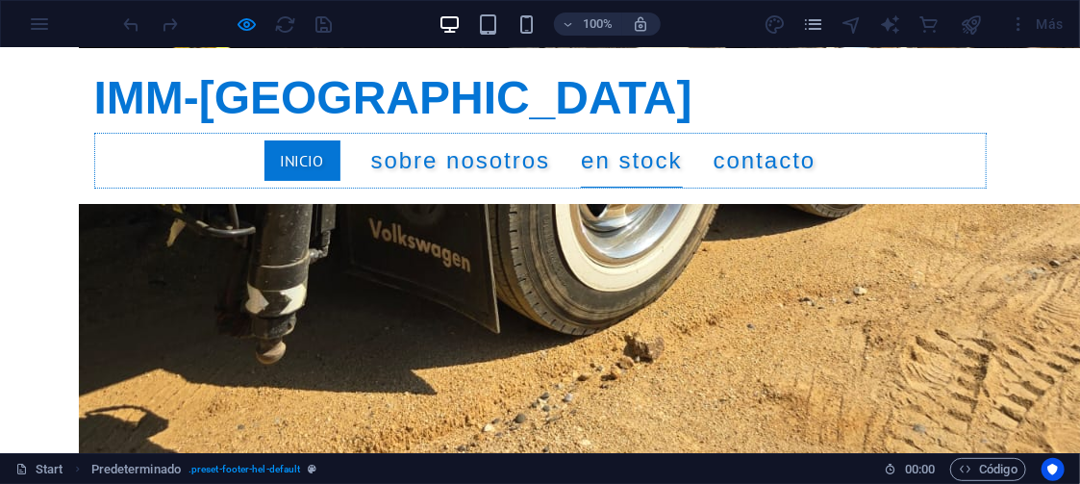
scroll to position [4944, 0]
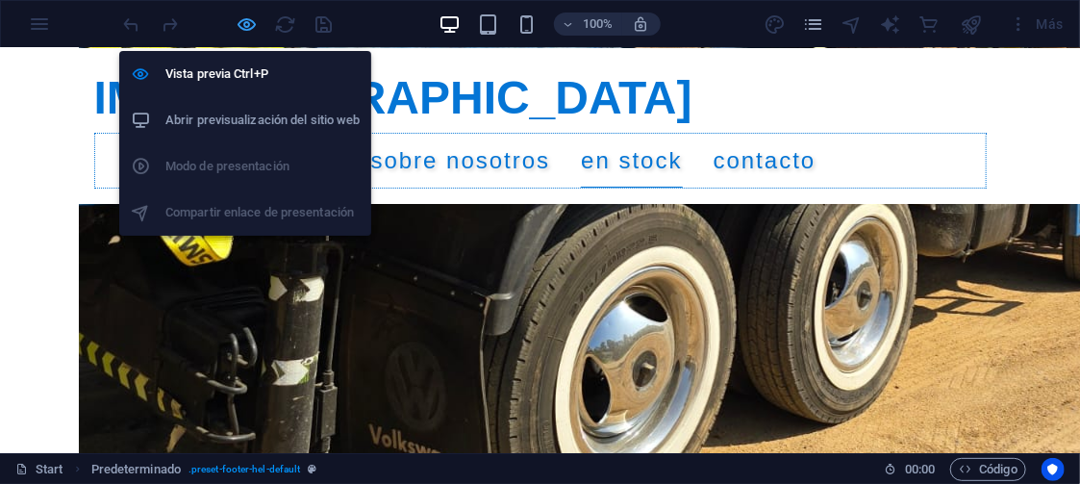
click at [237, 26] on icon "button" at bounding box center [248, 24] width 22 height 22
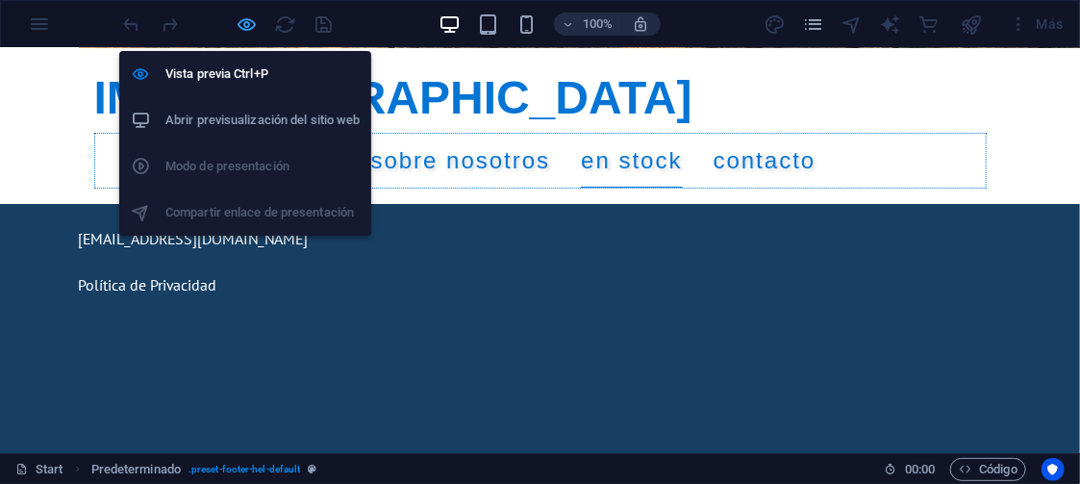
select select "px"
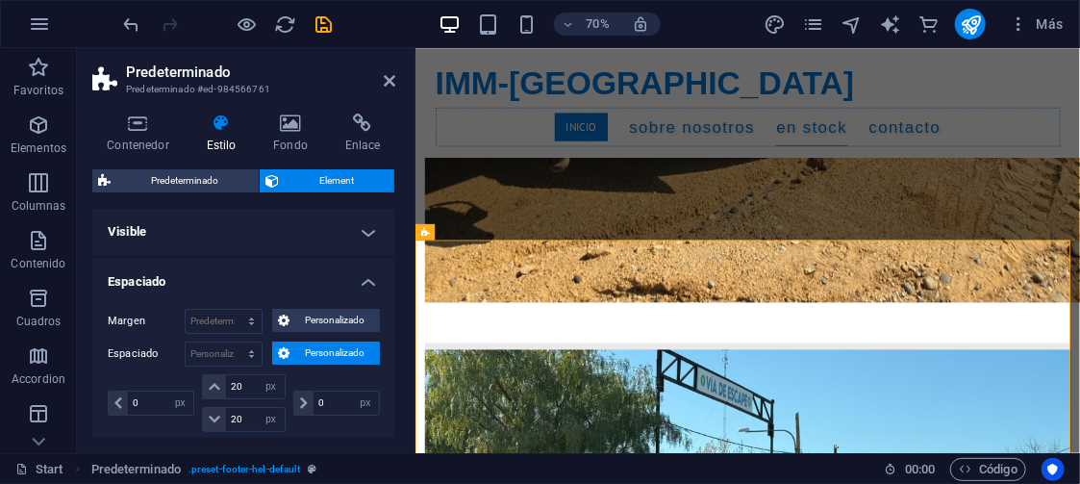
scroll to position [7066, 0]
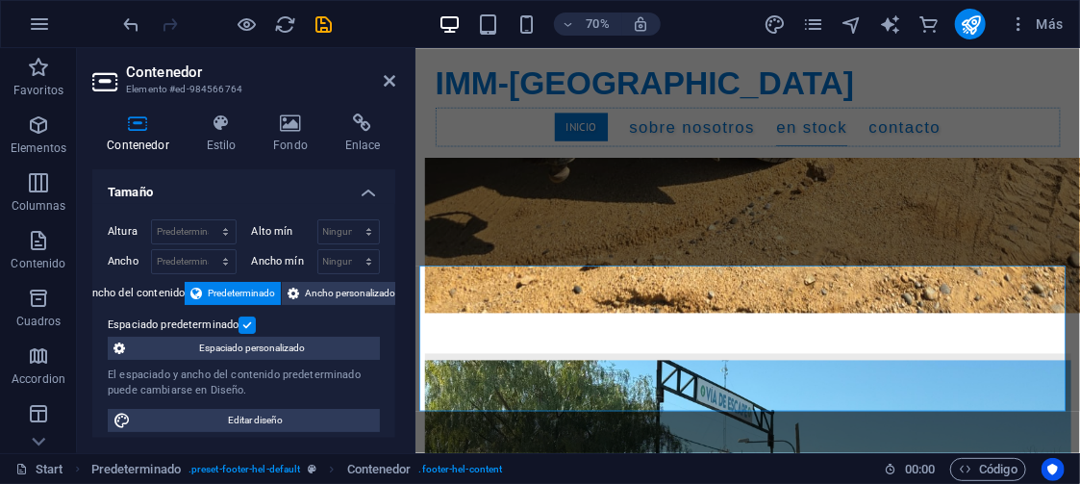
click at [246, 325] on label at bounding box center [247, 325] width 17 height 17
click at [0, 0] on input "Espaciado predeterminado" at bounding box center [0, 0] width 0 height 0
click at [276, 342] on span "Espaciado personalizado" at bounding box center [252, 348] width 243 height 23
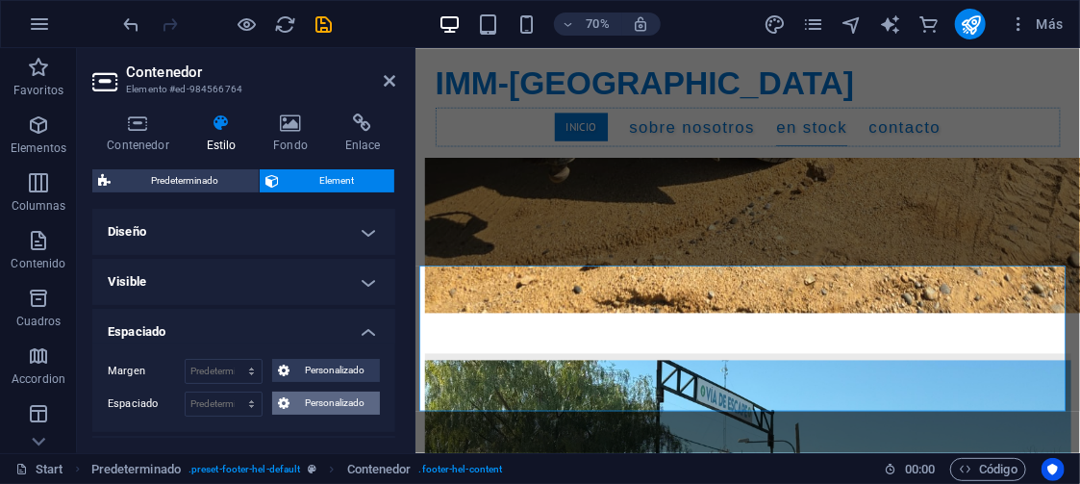
click at [302, 396] on span "Personalizado" at bounding box center [334, 403] width 79 height 23
drag, startPoint x: 392, startPoint y: 279, endPoint x: 390, endPoint y: 292, distance: 13.6
click at [390, 292] on h4 "Visible" at bounding box center [243, 282] width 303 height 46
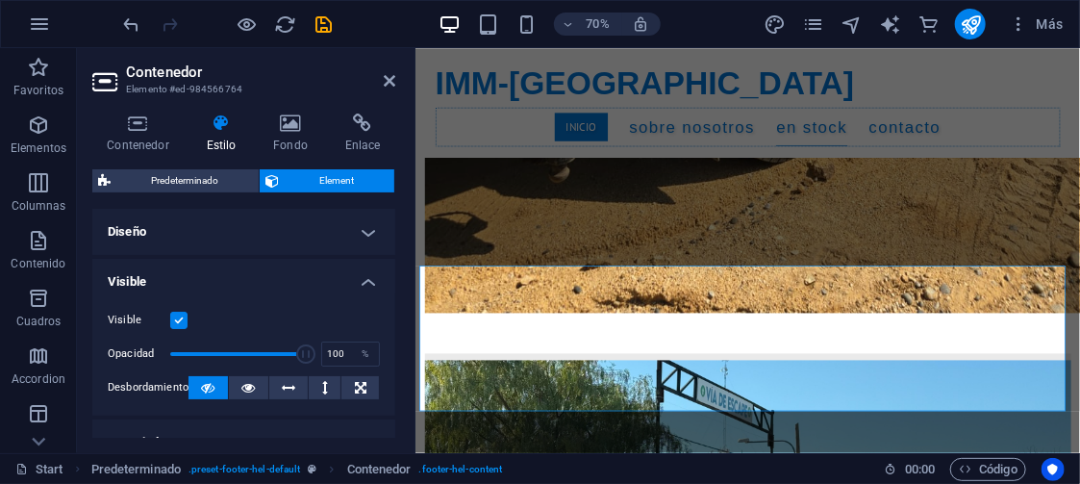
drag, startPoint x: 392, startPoint y: 260, endPoint x: 392, endPoint y: 273, distance: 13.5
click at [392, 273] on h4 "Visible" at bounding box center [243, 276] width 303 height 35
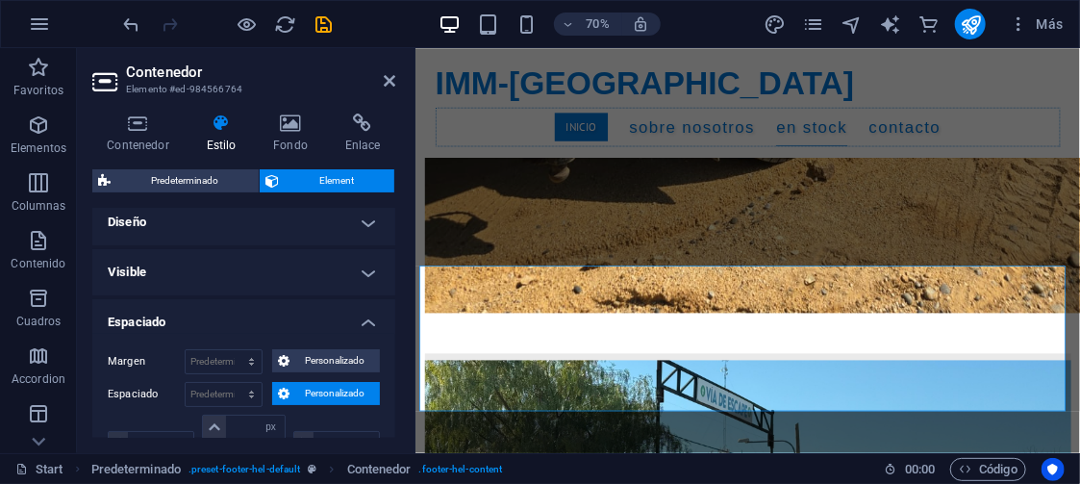
scroll to position [0, 0]
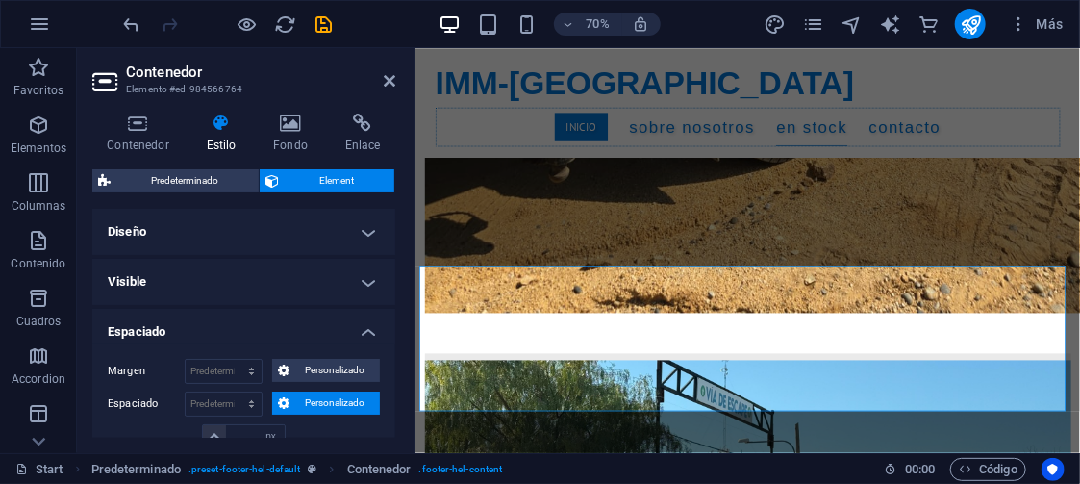
drag, startPoint x: 367, startPoint y: 331, endPoint x: 370, endPoint y: 306, distance: 25.3
click at [367, 329] on h4 "Espaciado" at bounding box center [243, 326] width 303 height 35
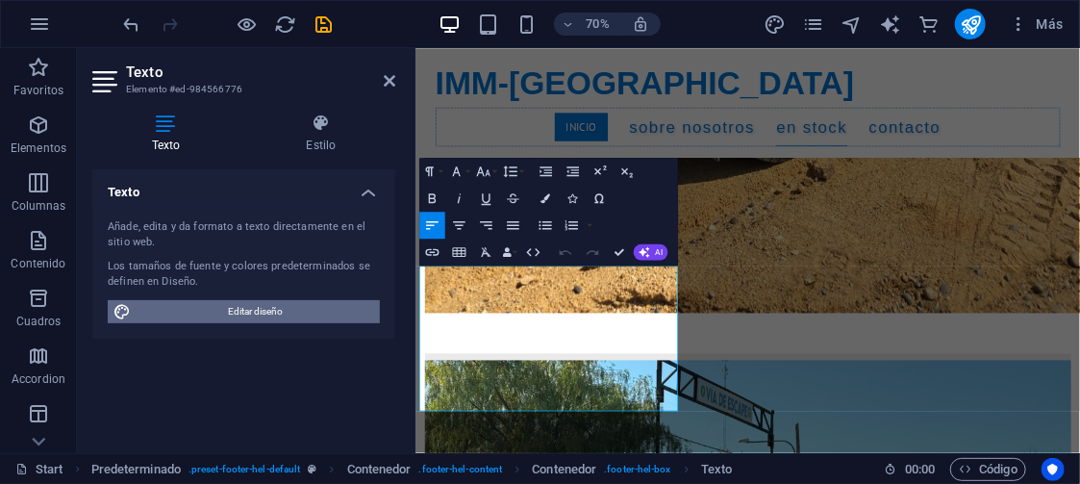
click at [259, 304] on span "Editar diseño" at bounding box center [256, 311] width 238 height 23
select select "700"
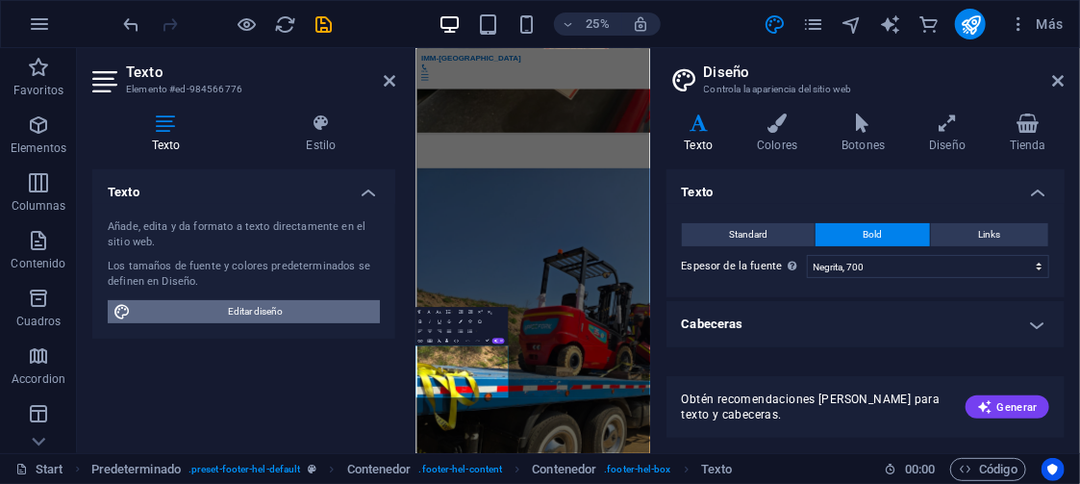
scroll to position [7230, 0]
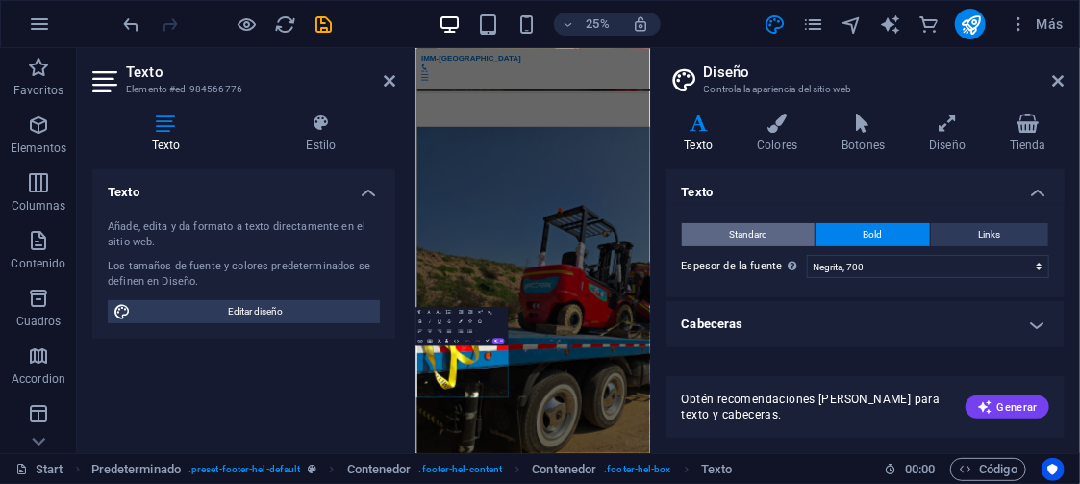
click at [736, 226] on span "Standard" at bounding box center [748, 234] width 38 height 23
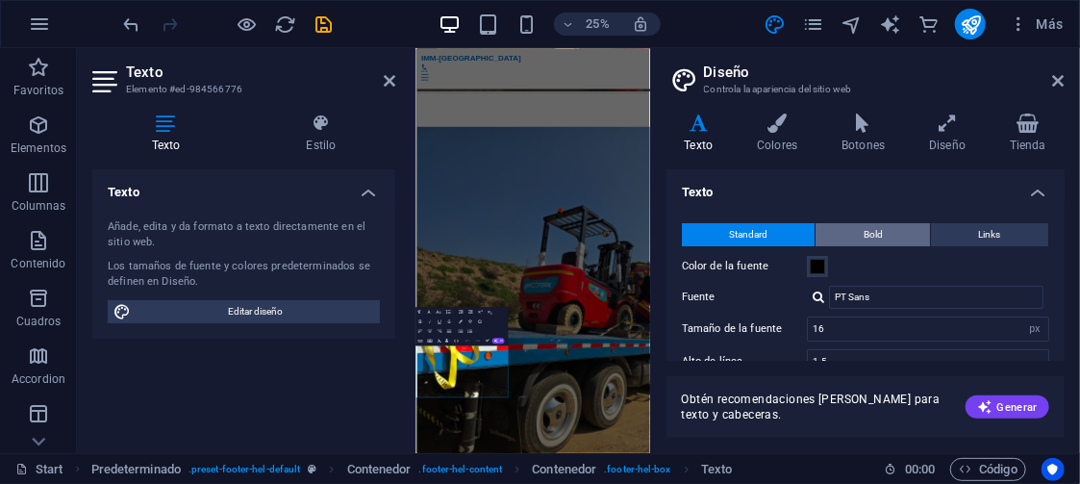
click at [860, 230] on button "Bold" at bounding box center [873, 234] width 114 height 23
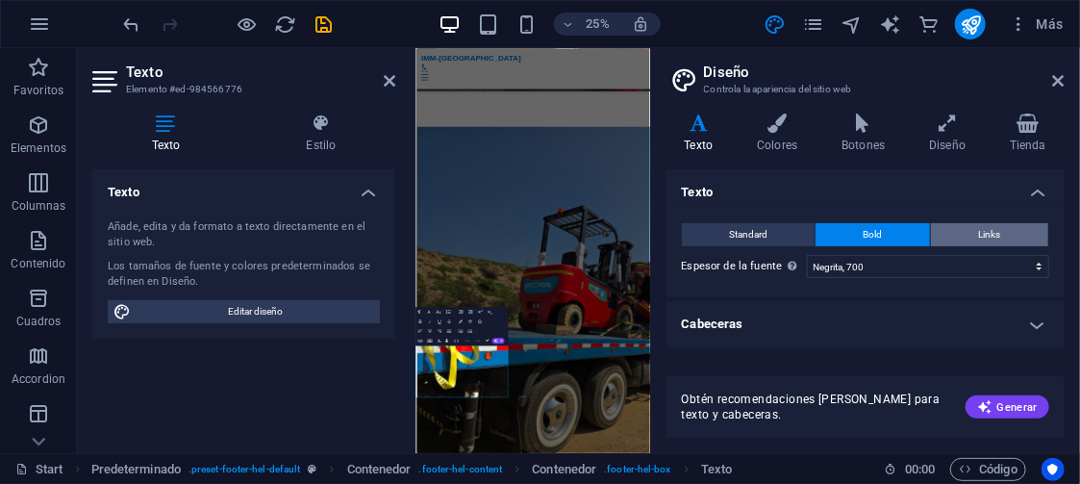
click at [1005, 235] on button "Links" at bounding box center [989, 234] width 117 height 23
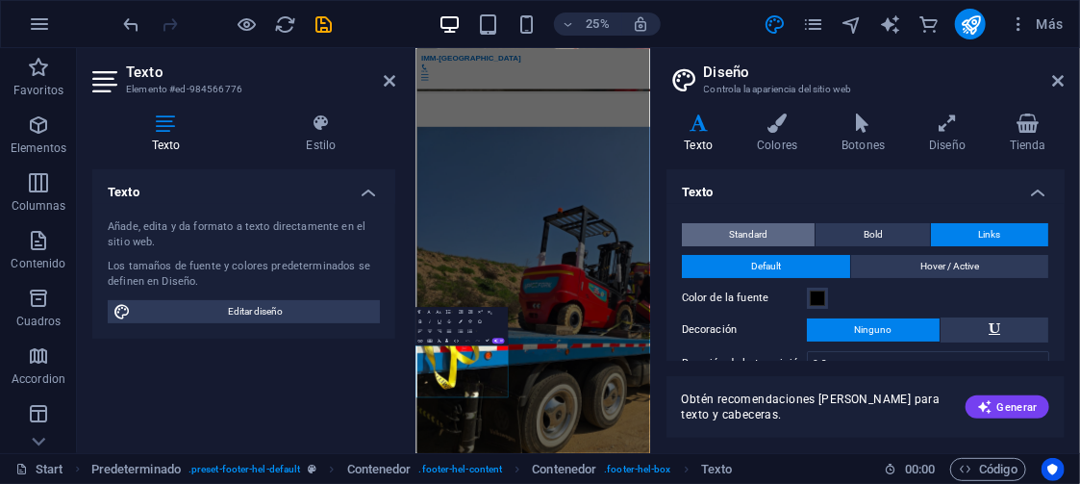
click at [769, 230] on button "Standard" at bounding box center [749, 234] width 134 height 23
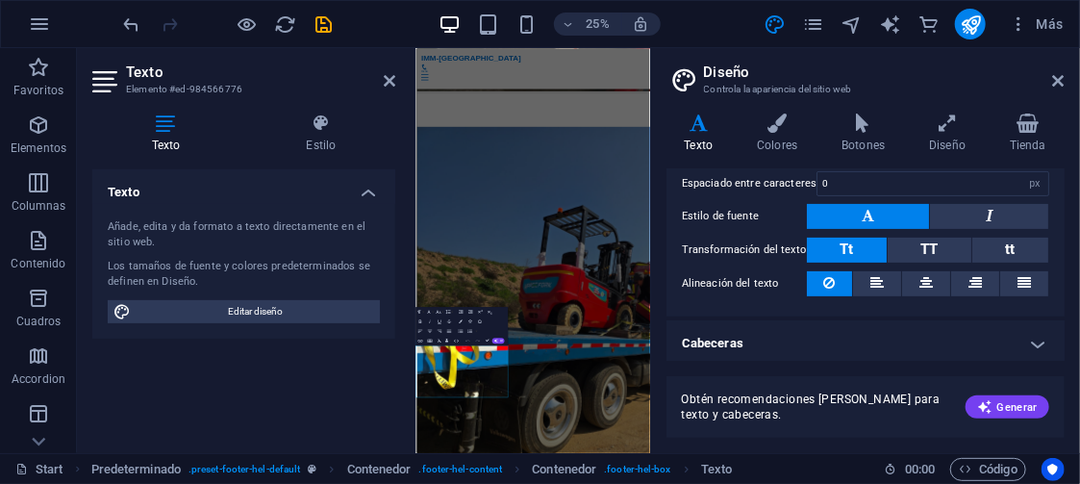
scroll to position [242, 0]
click at [927, 246] on span "TT" at bounding box center [929, 248] width 17 height 17
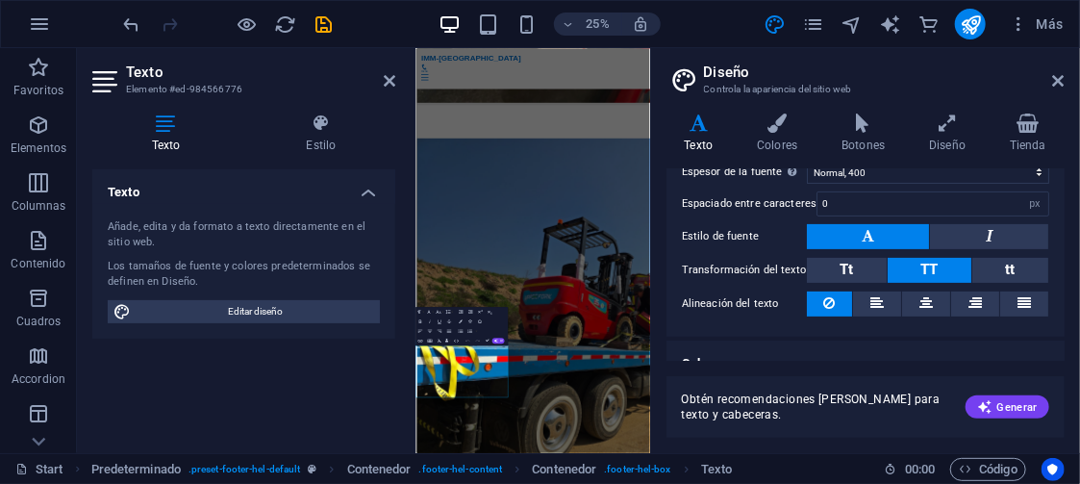
scroll to position [219, 0]
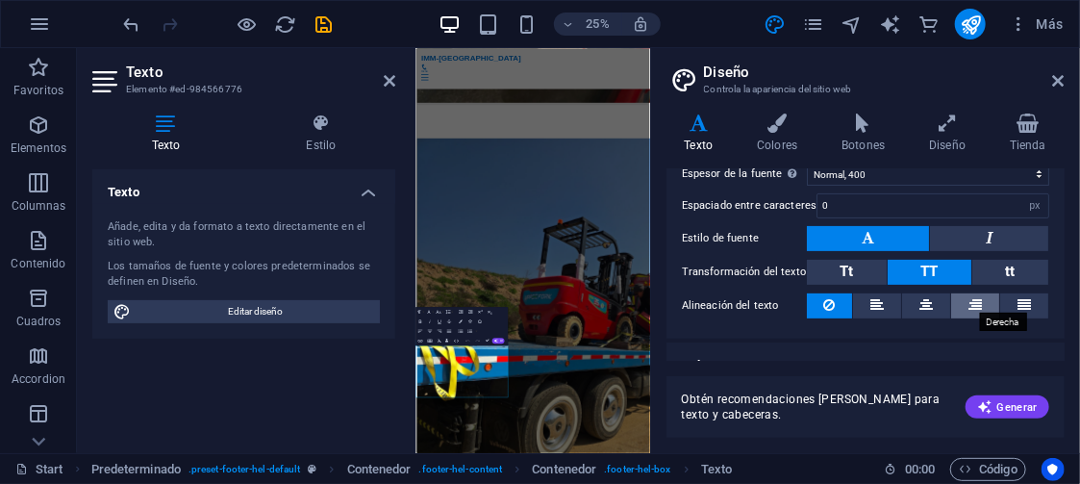
click at [978, 300] on icon at bounding box center [975, 304] width 13 height 23
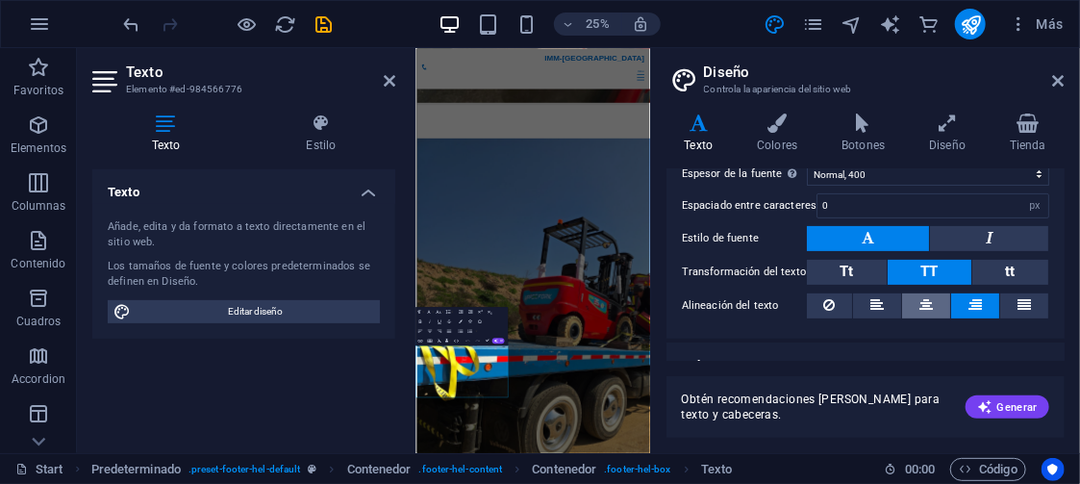
click at [924, 297] on icon at bounding box center [926, 304] width 13 height 23
click at [873, 297] on icon at bounding box center [877, 304] width 13 height 23
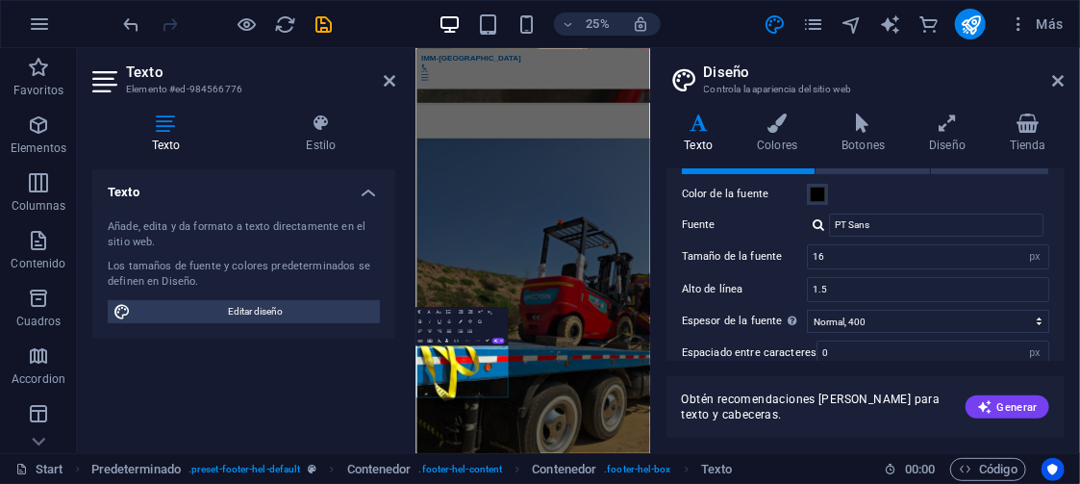
scroll to position [69, 0]
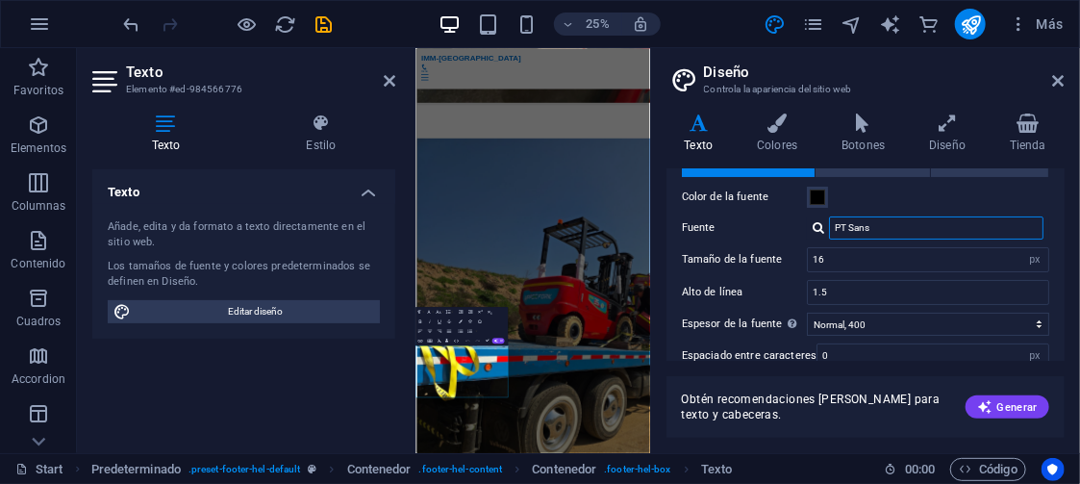
drag, startPoint x: 884, startPoint y: 226, endPoint x: 811, endPoint y: 218, distance: 73.5
click at [811, 218] on div "PT Sans" at bounding box center [928, 227] width 242 height 23
type input "helvética"
click at [924, 195] on div "Color de la fuente" at bounding box center [865, 197] width 367 height 23
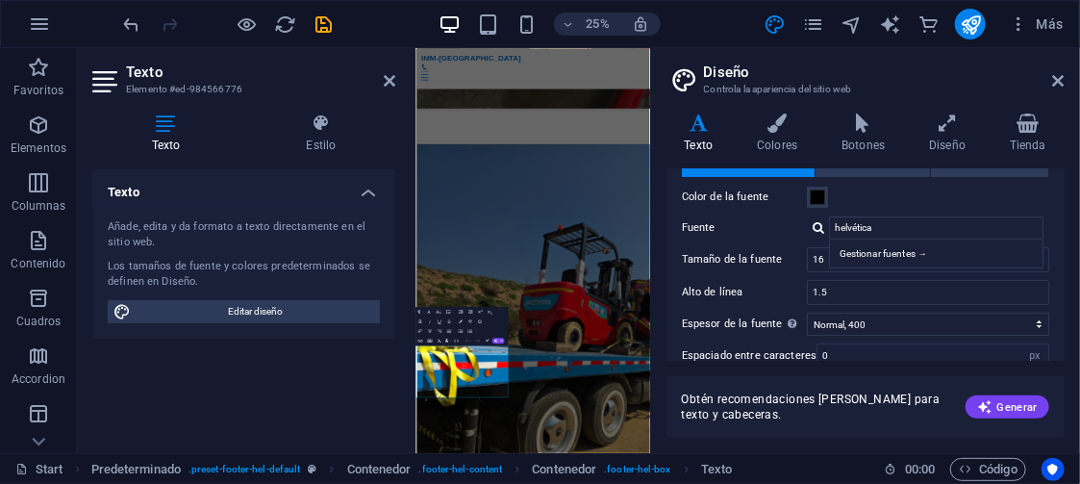
scroll to position [7254, 0]
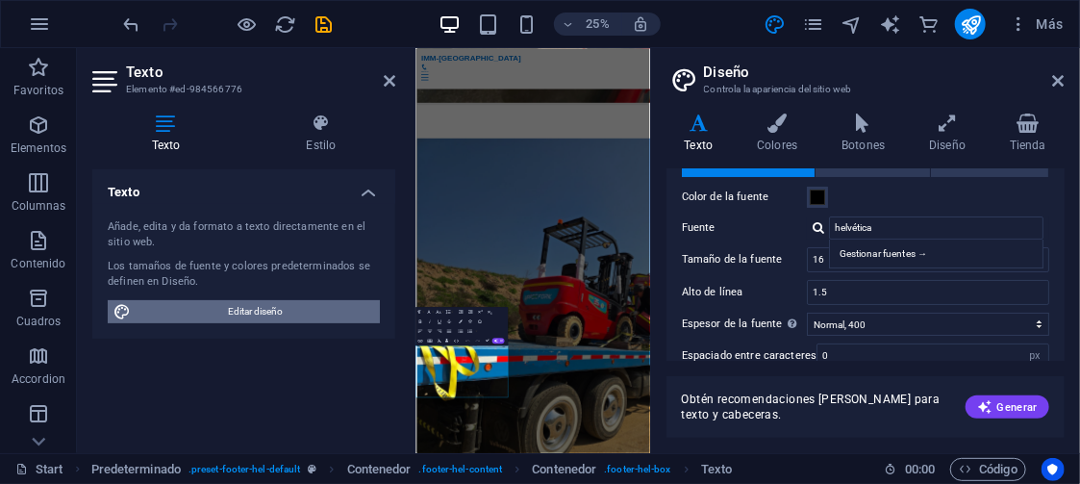
click at [288, 304] on span "Editar diseño" at bounding box center [256, 311] width 238 height 23
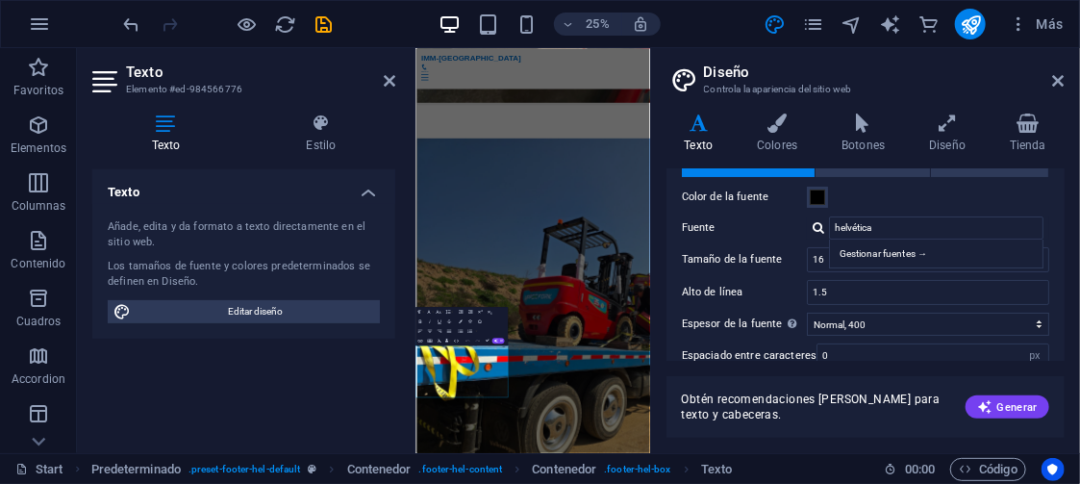
drag, startPoint x: 1061, startPoint y: 273, endPoint x: 1056, endPoint y: 328, distance: 55.0
click at [1056, 328] on div "Standard Bold Links Color de la fuente Fuente helvética Gestionar fuentes → Tam…" at bounding box center [866, 312] width 406 height 354
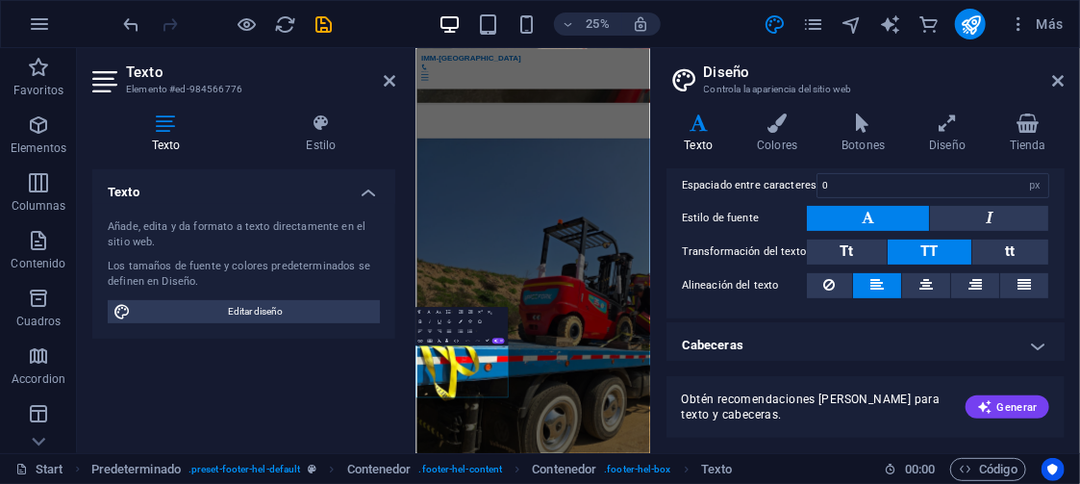
scroll to position [242, 0]
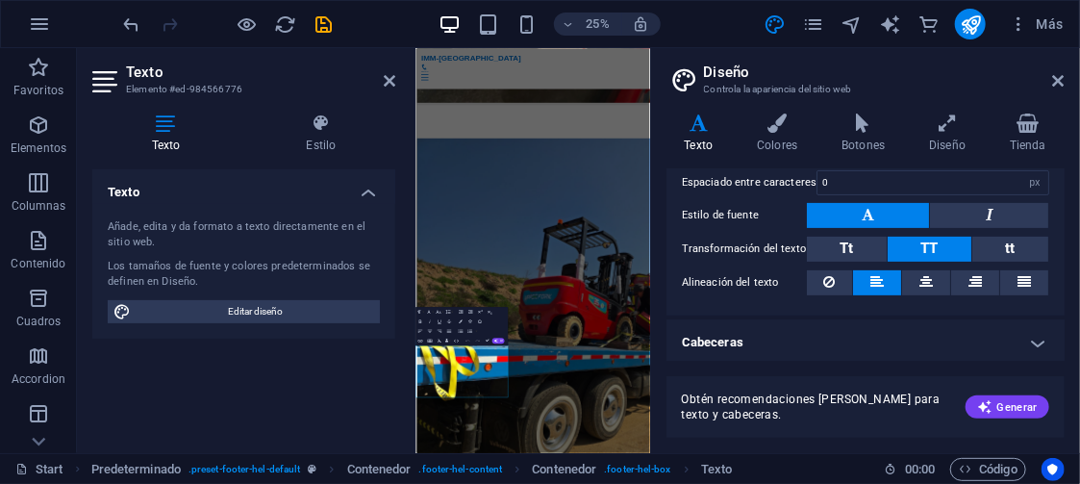
click at [1032, 333] on h4 "Cabeceras" at bounding box center [866, 342] width 398 height 46
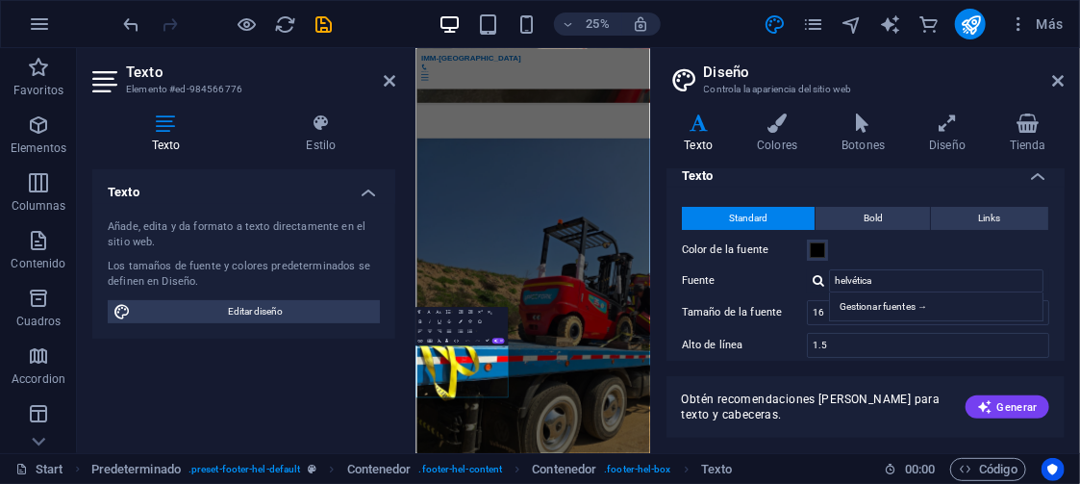
scroll to position [0, 0]
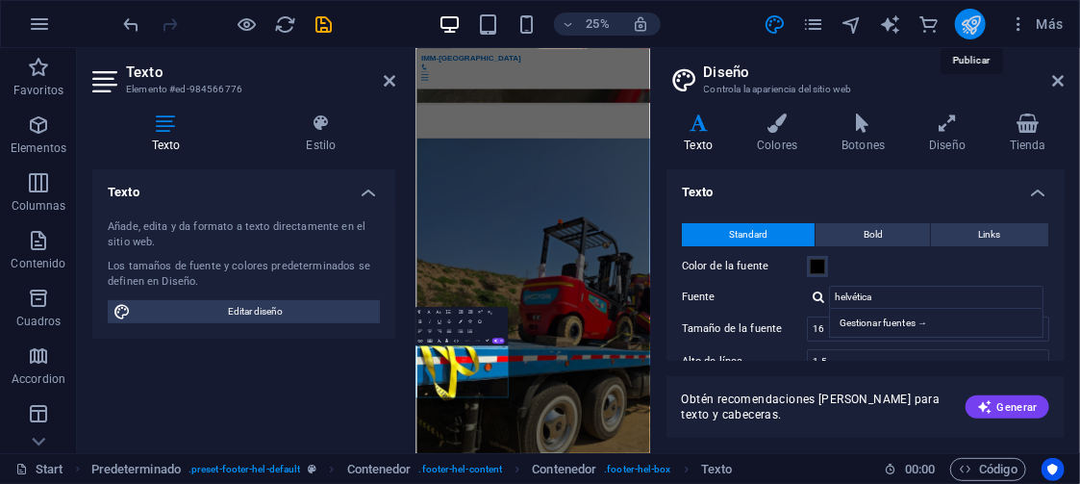
click at [976, 22] on icon "publish" at bounding box center [971, 24] width 22 height 22
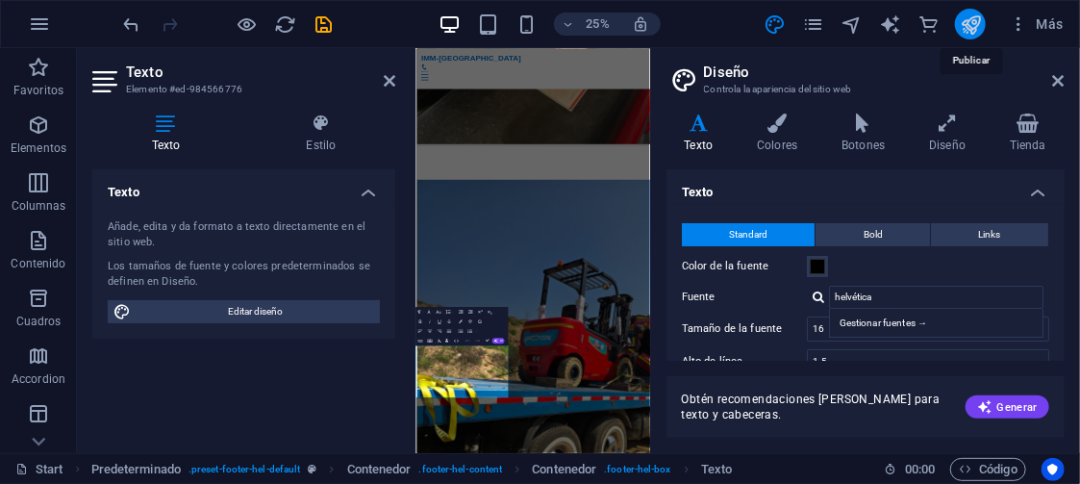
select select "px"
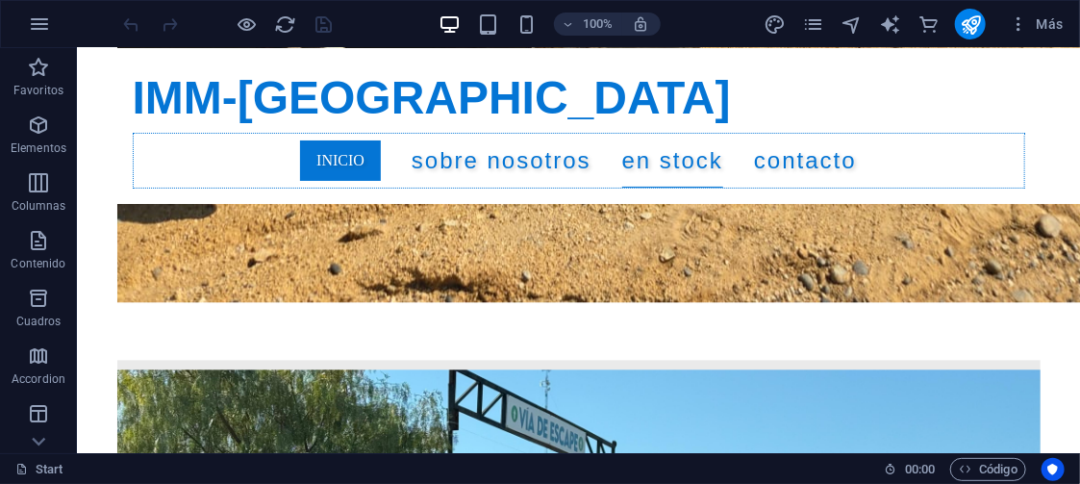
scroll to position [7107, 0]
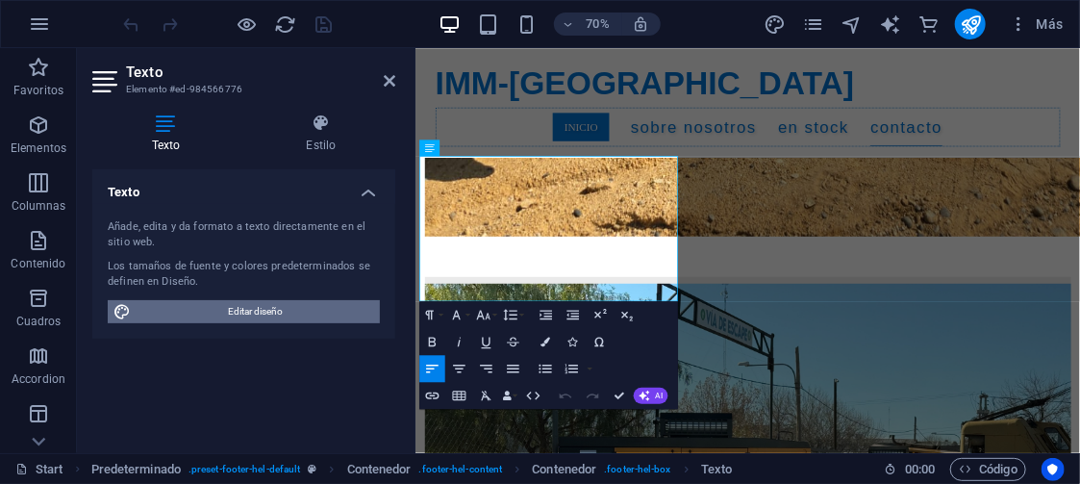
click at [285, 309] on span "Editar diseño" at bounding box center [256, 311] width 238 height 23
select select "px"
select select "400"
select select "px"
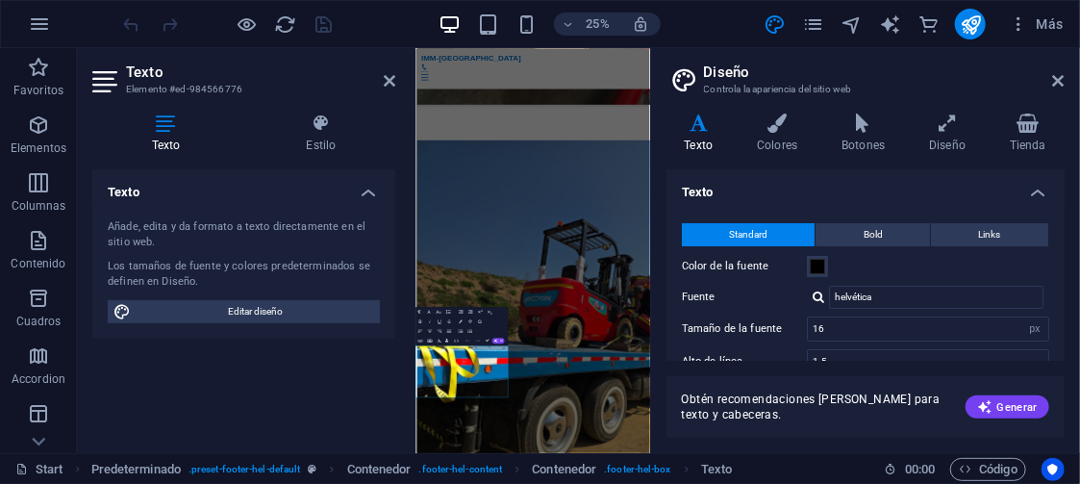
scroll to position [7254, 0]
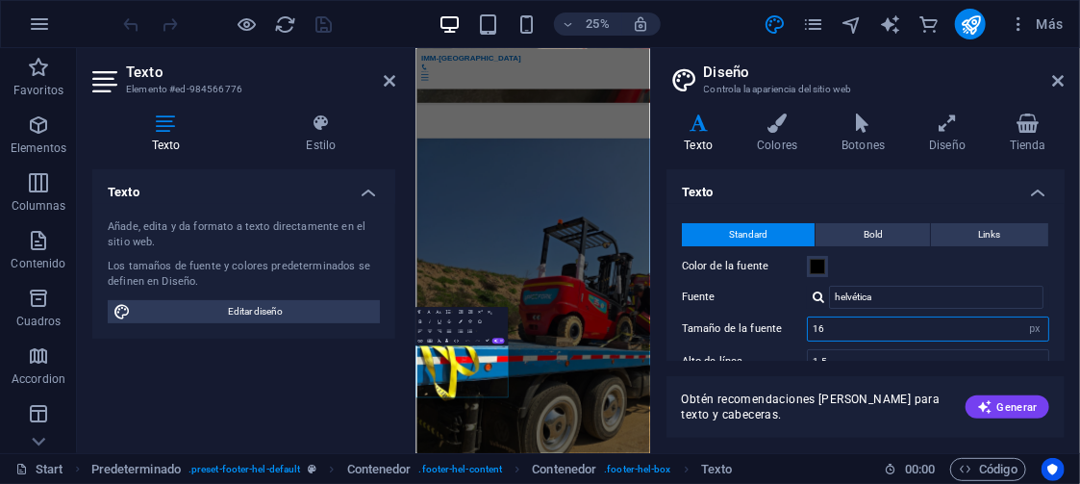
drag, startPoint x: 847, startPoint y: 328, endPoint x: 788, endPoint y: 325, distance: 58.8
click at [788, 325] on div "Tamaño de la fuente 16 rem px" at bounding box center [865, 329] width 367 height 25
drag, startPoint x: 808, startPoint y: 326, endPoint x: 794, endPoint y: 323, distance: 14.7
click at [794, 323] on div "Tamaño de la fuente 12 rem px" at bounding box center [865, 329] width 367 height 25
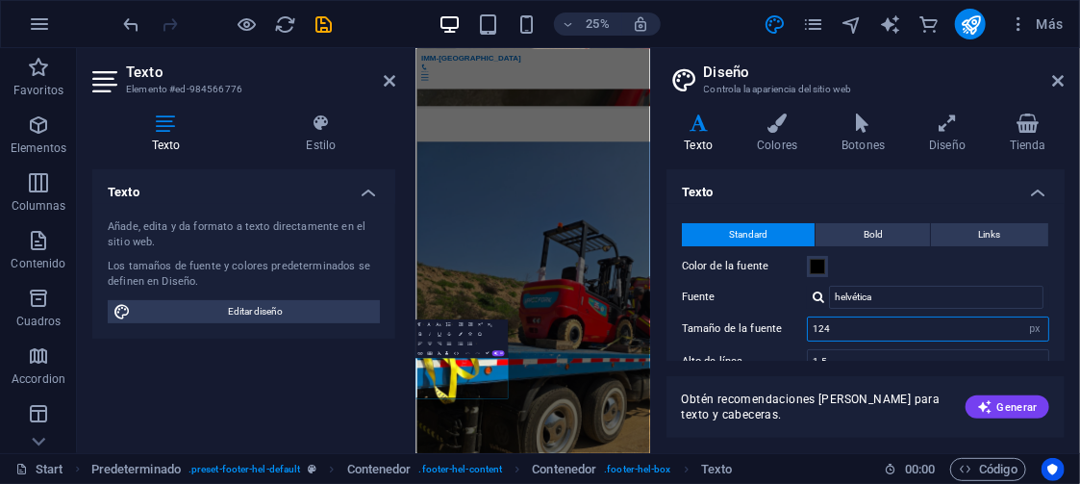
scroll to position [7109, 0]
drag, startPoint x: 820, startPoint y: 338, endPoint x: 762, endPoint y: 333, distance: 57.9
click at [762, 333] on div "Tamaño de la fuente 124 rem px" at bounding box center [865, 329] width 367 height 25
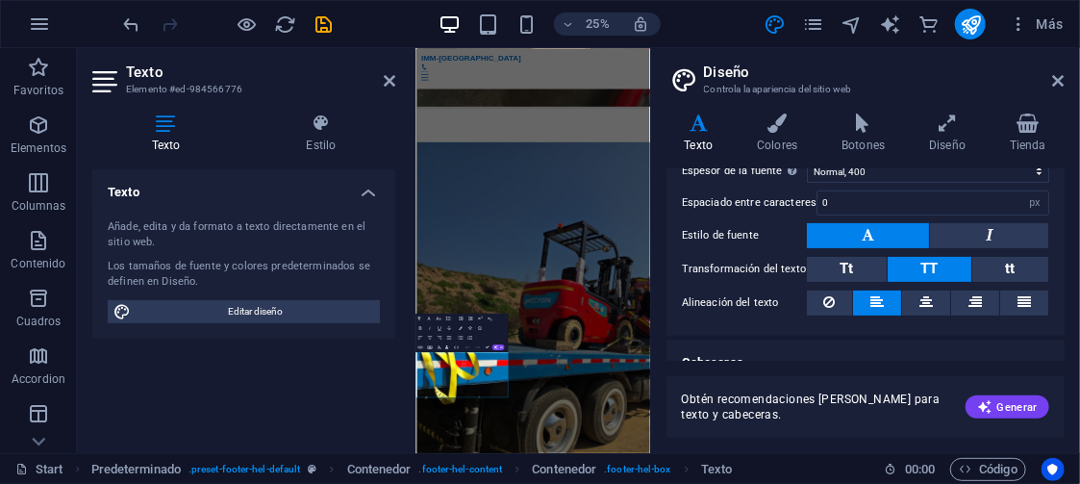
scroll to position [224, 0]
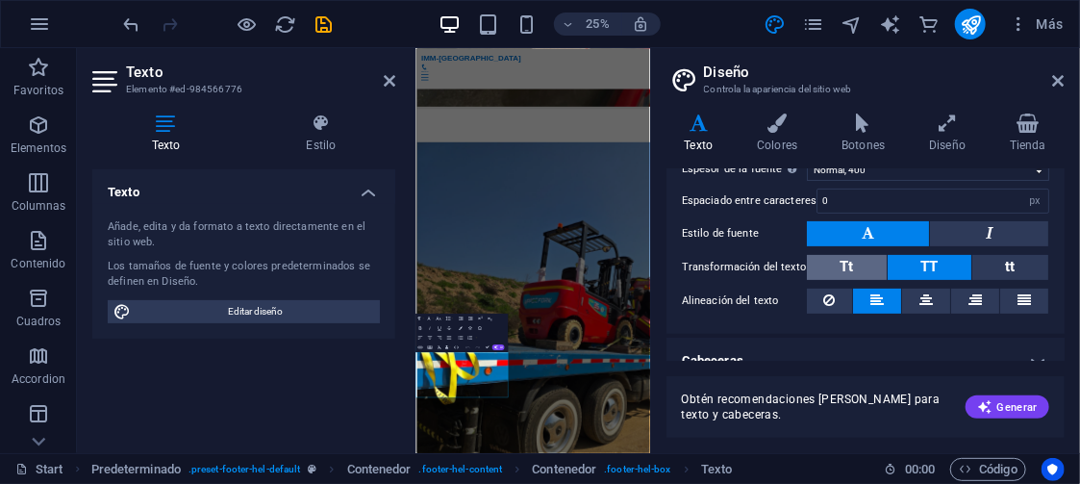
type input "14"
click at [853, 259] on button "Tt" at bounding box center [847, 267] width 80 height 25
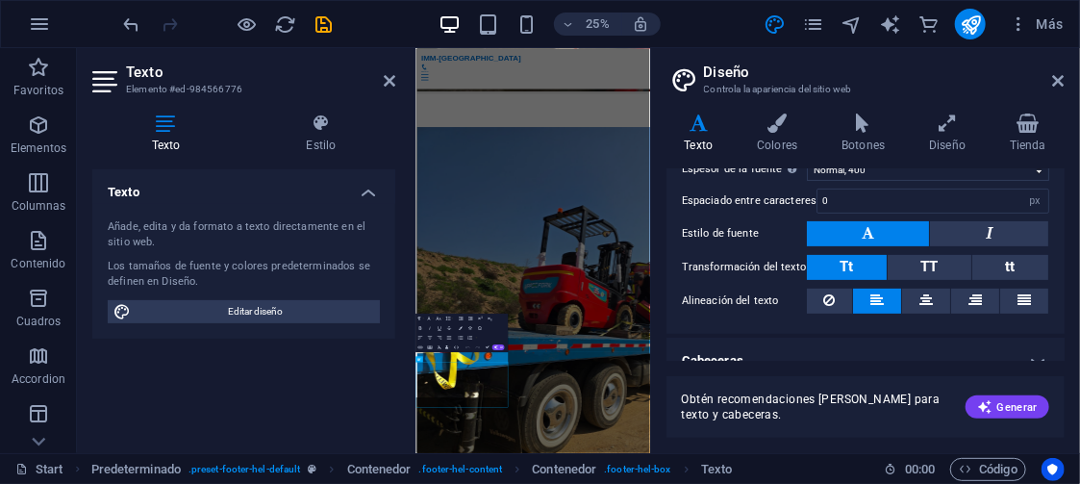
scroll to position [7129, 0]
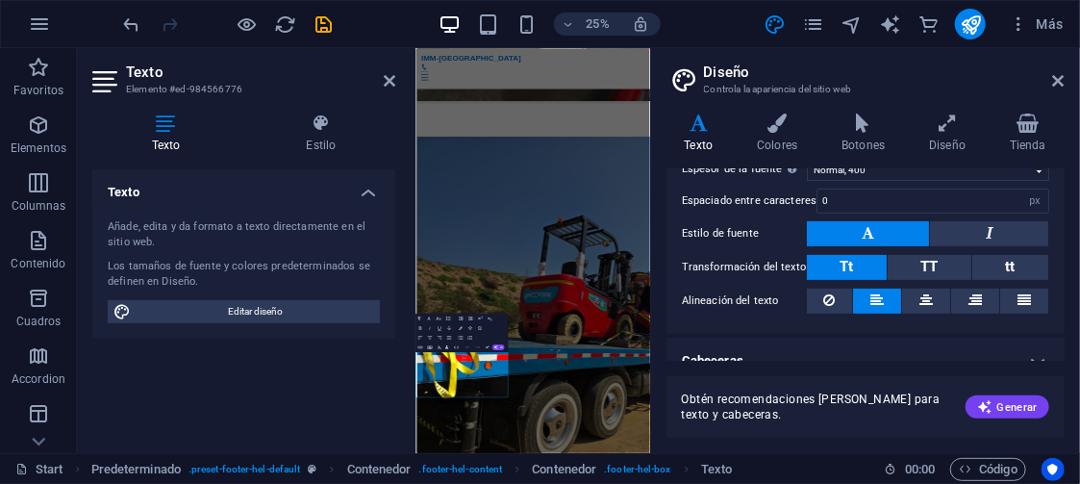
drag, startPoint x: 1066, startPoint y: 301, endPoint x: 1064, endPoint y: 317, distance: 15.5
click at [1064, 317] on div "Variantes Texto Colores Botones Diseño Tienda Texto Standard Bold Links Color d…" at bounding box center [865, 275] width 429 height 355
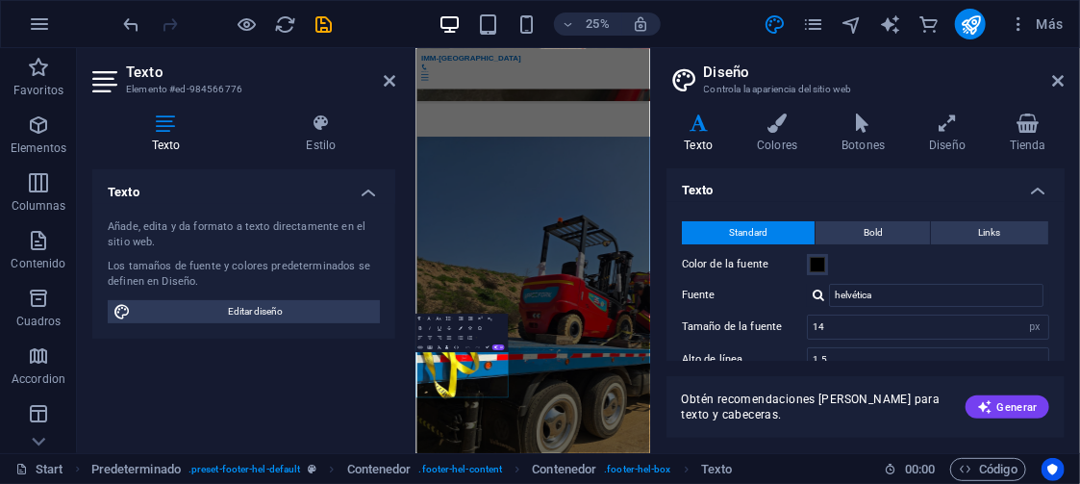
scroll to position [0, 0]
click at [967, 14] on icon "publish" at bounding box center [971, 24] width 22 height 22
